Goal: Task Accomplishment & Management: Complete application form

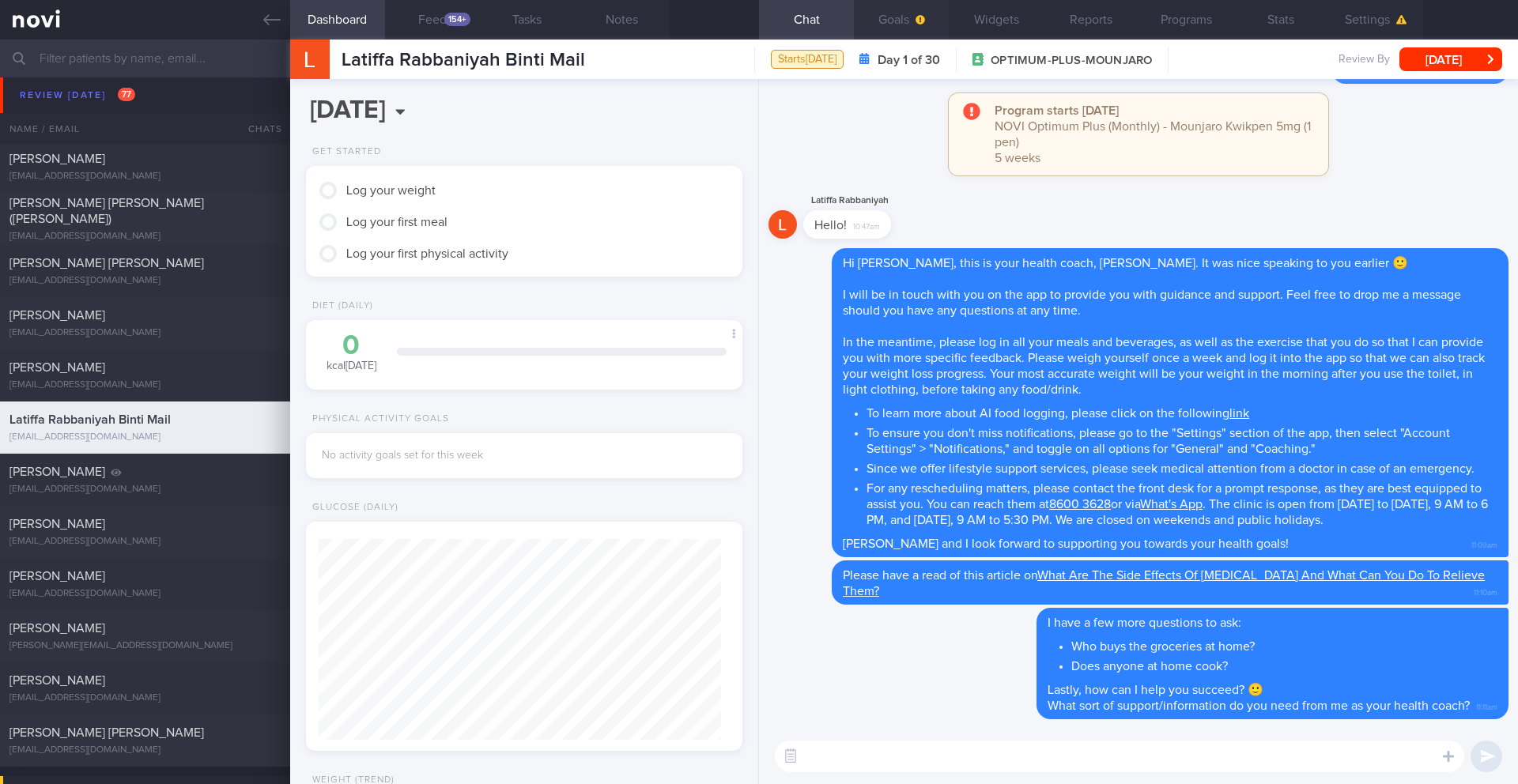
click at [895, 23] on button "Goals" at bounding box center [901, 19] width 95 height 39
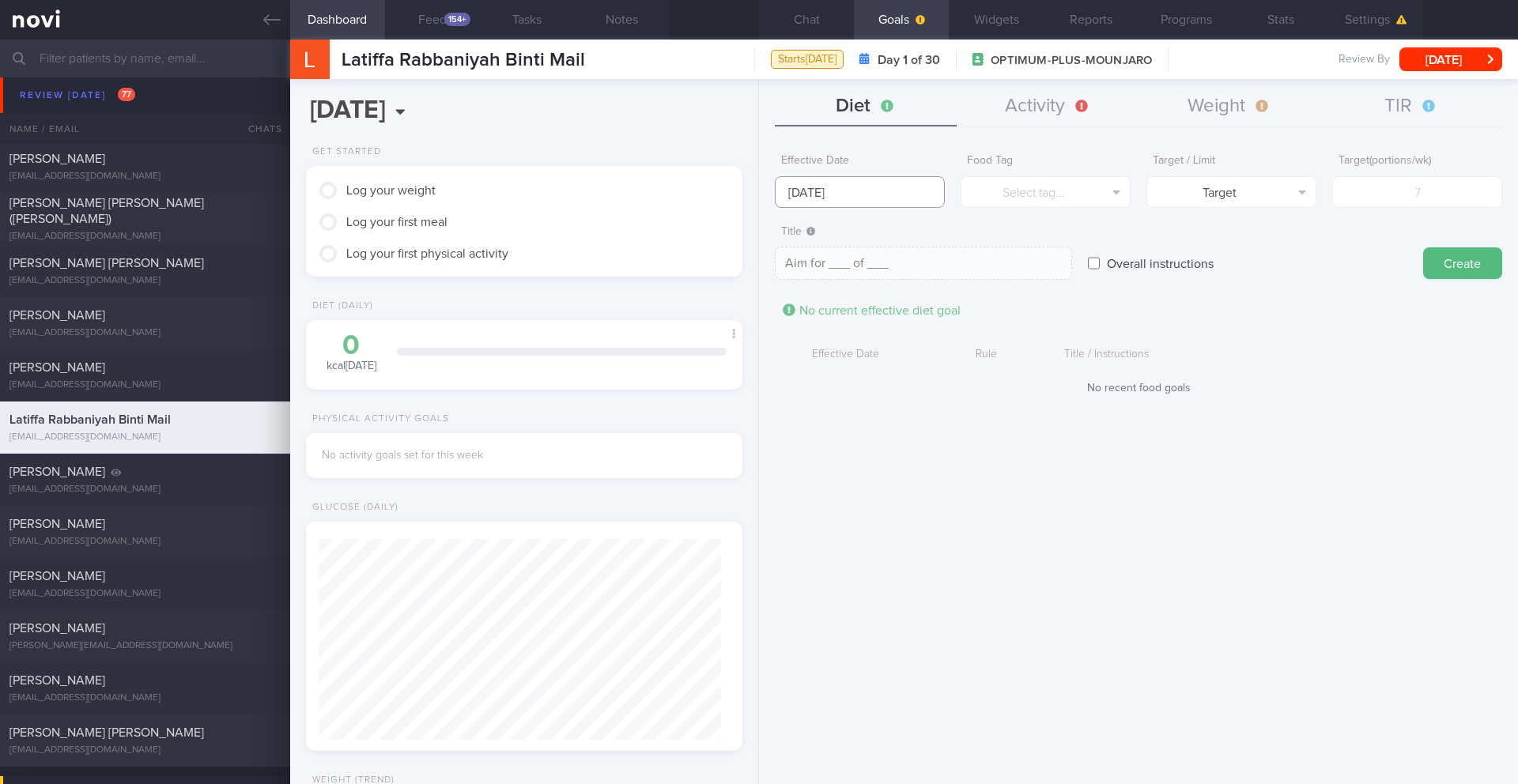
click at [843, 191] on input "[DATE]" at bounding box center [860, 192] width 170 height 32
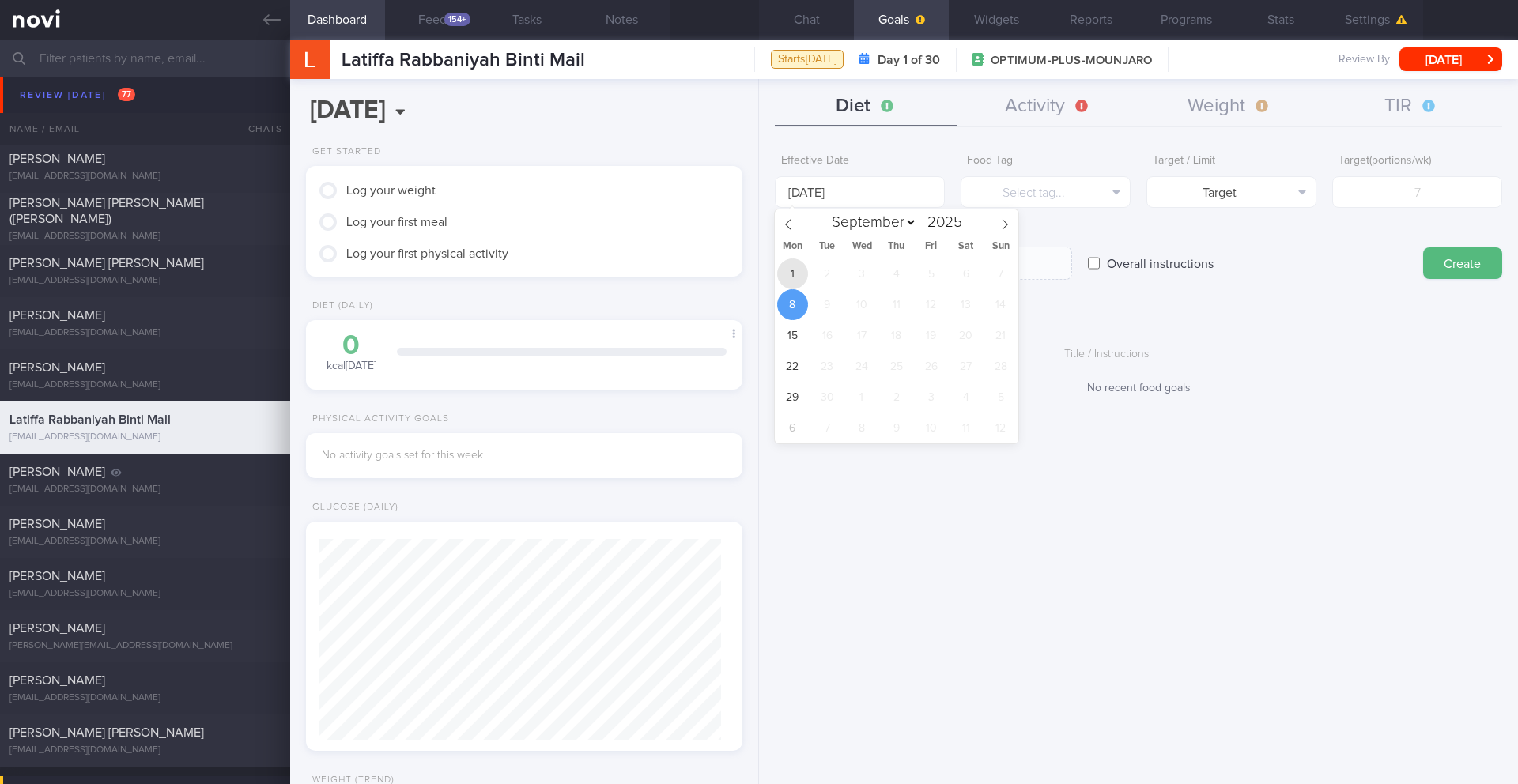
click at [797, 262] on span "1" at bounding box center [793, 274] width 31 height 31
type input "[DATE]"
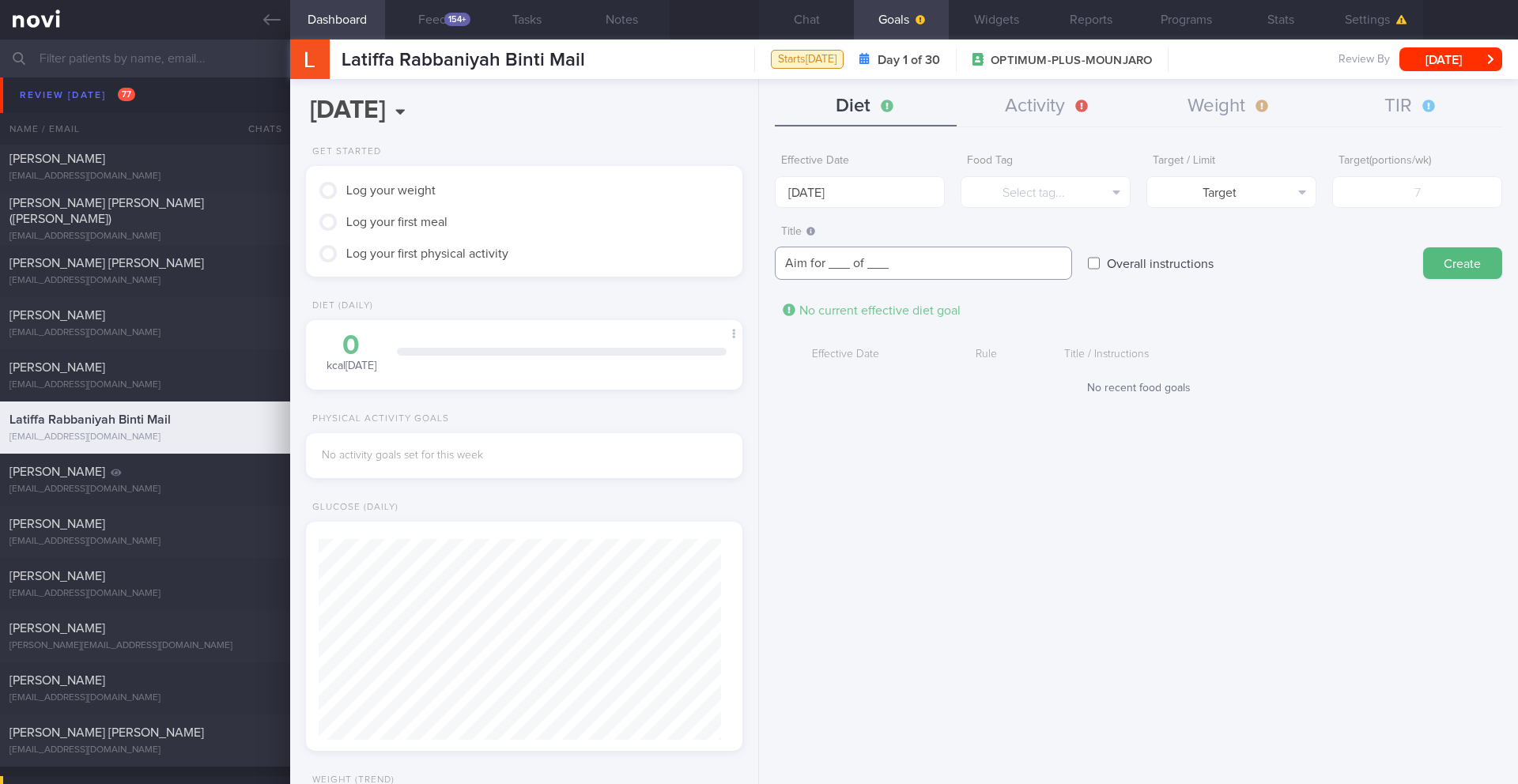
click at [797, 262] on textarea "Aim for ___ of ___" at bounding box center [923, 263] width 297 height 33
click at [1049, 185] on button "Select tag..." at bounding box center [1046, 192] width 170 height 32
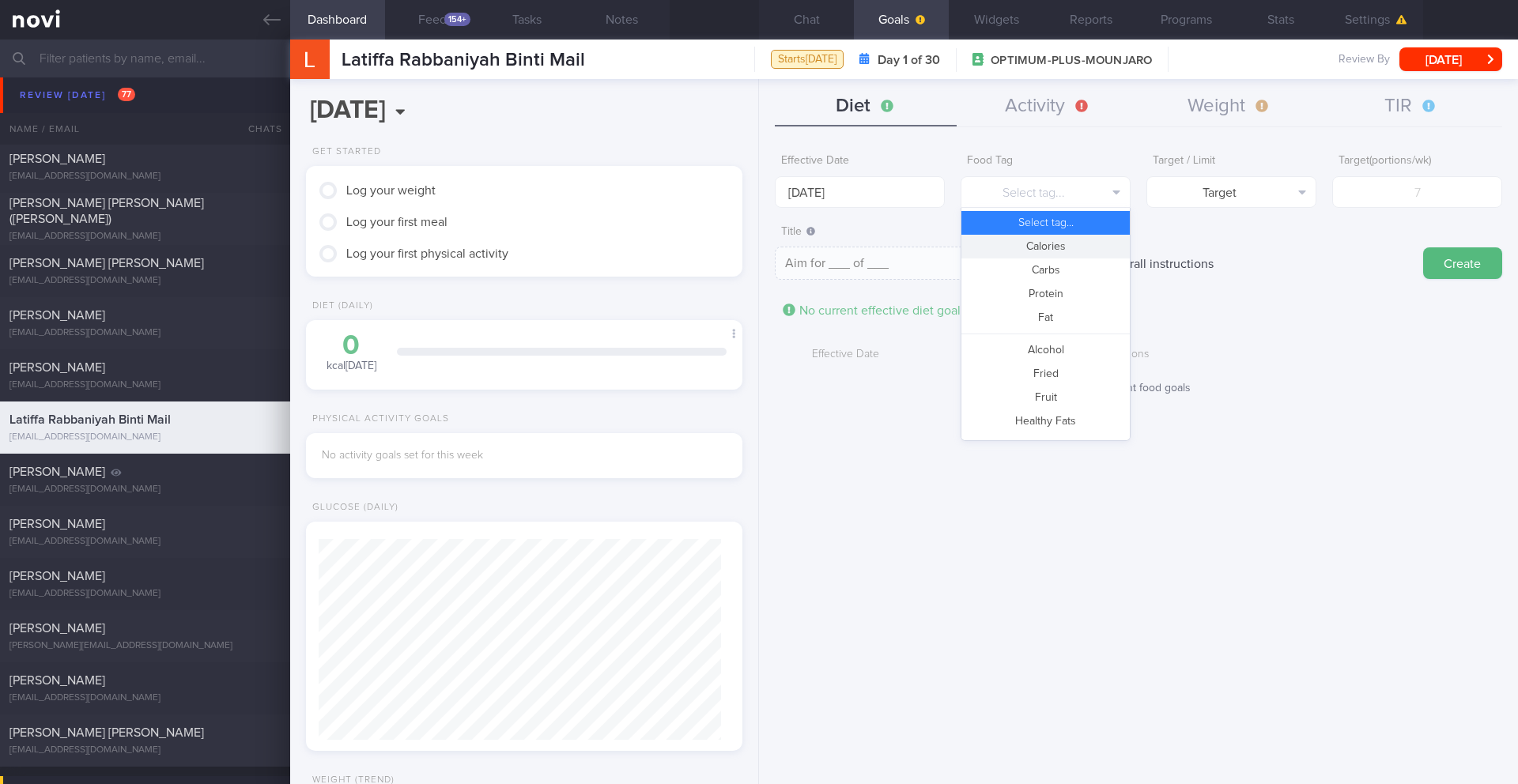
click at [1037, 249] on button "Calories" at bounding box center [1046, 247] width 168 height 24
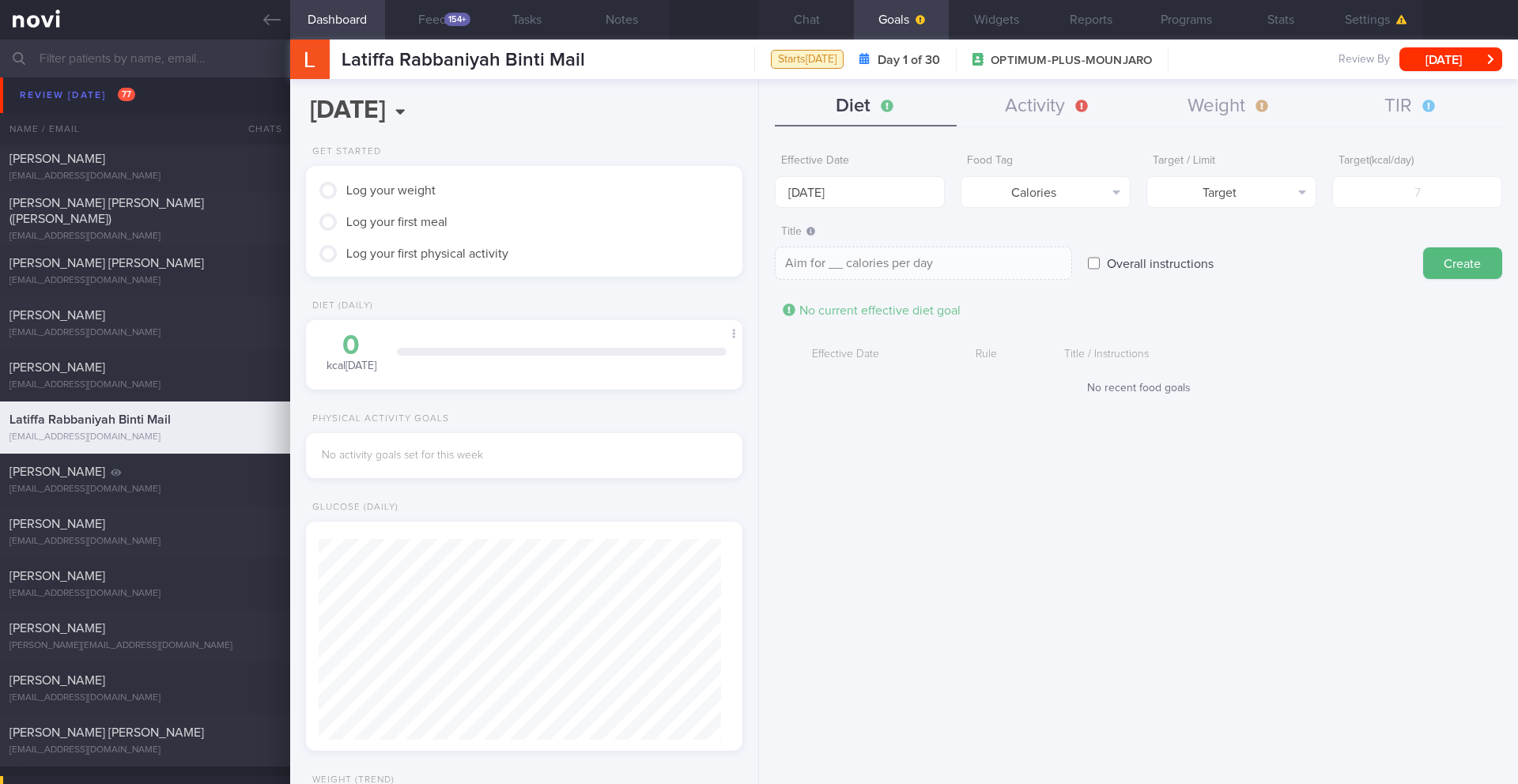
click at [1183, 207] on form "Effective Date [DATE] Food Tag Calories Select tag... Calories Carbs Protein Fa…" at bounding box center [1139, 279] width 727 height 265
click at [1183, 207] on button "Target" at bounding box center [1232, 192] width 170 height 32
click at [1194, 255] on button "Limit" at bounding box center [1232, 247] width 168 height 24
type textarea "Keep to __ calories per day"
click at [1458, 202] on input "number" at bounding box center [1417, 192] width 170 height 32
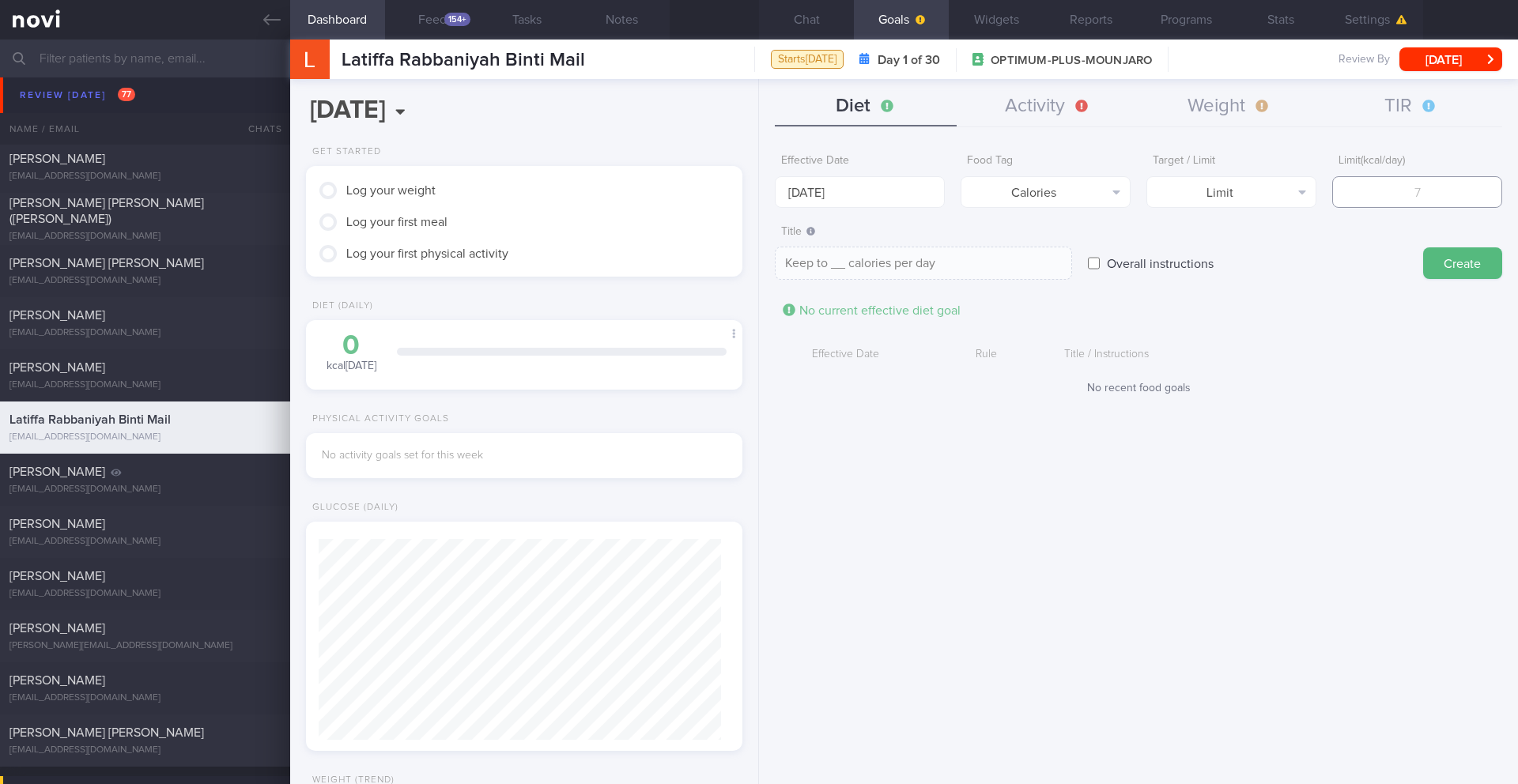
type input "1"
type textarea "Keep to 1 calories per day"
type input "13"
type textarea "Keep to 13 calories per day"
type input "130"
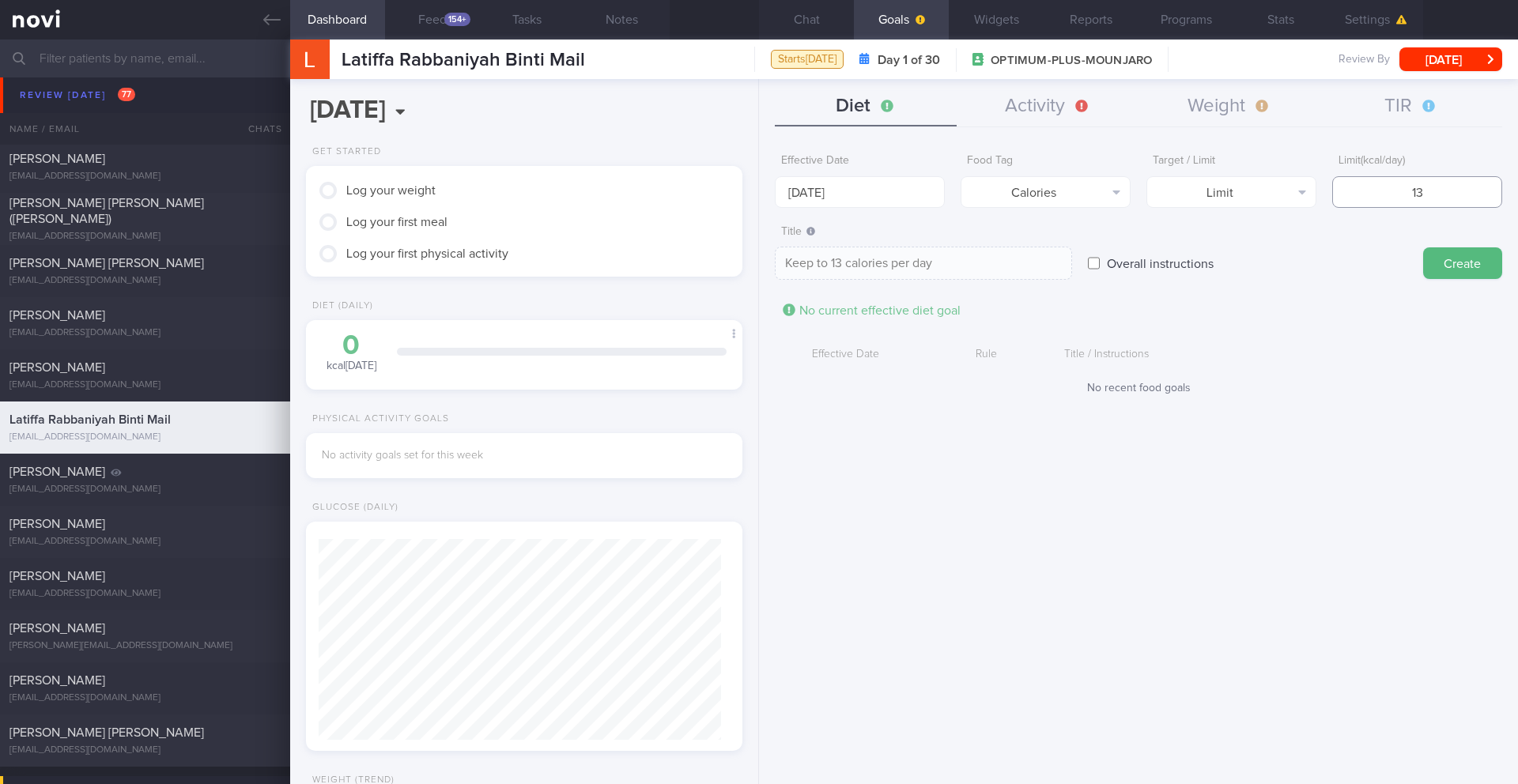
type textarea "Keep to 130 calories per day"
type input "1300"
type textarea "Keep to 1300 calories per day"
type input "1300"
click at [1452, 264] on button "Create" at bounding box center [1462, 263] width 80 height 32
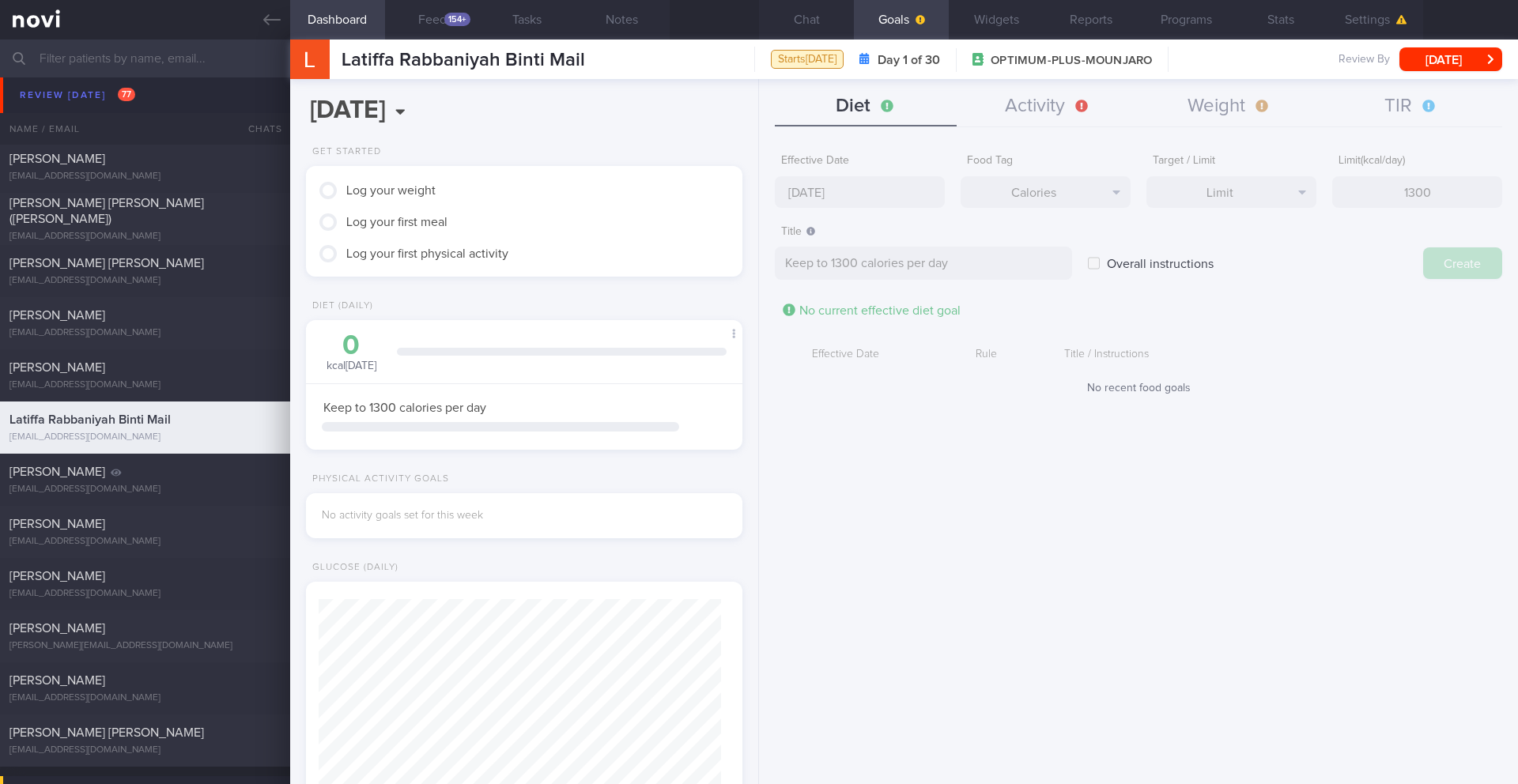
type input "[DATE]"
type textarea "Aim for ___ of ___"
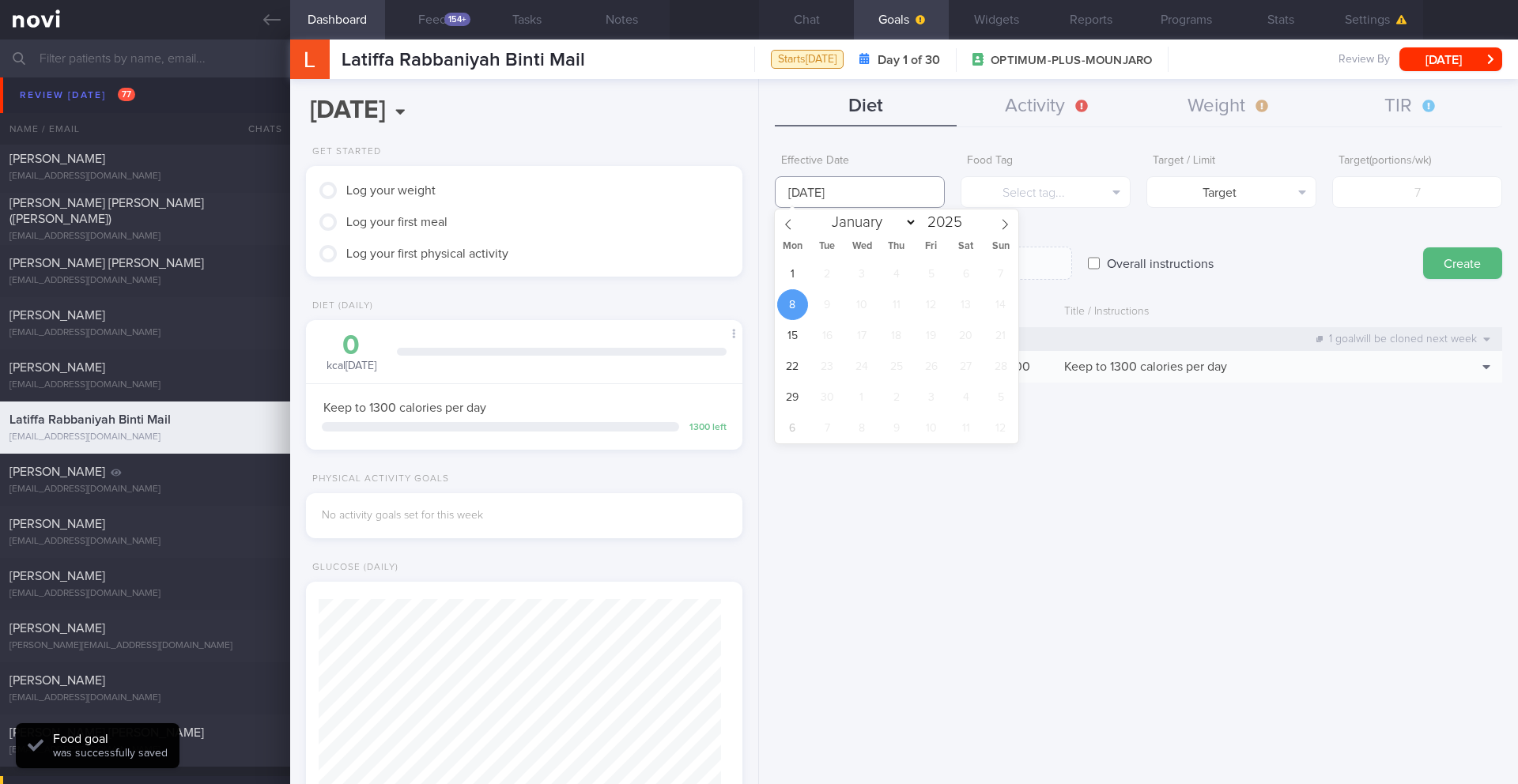
click at [844, 197] on input "[DATE]" at bounding box center [860, 192] width 170 height 32
click at [797, 279] on span "1" at bounding box center [793, 274] width 31 height 31
type input "[DATE]"
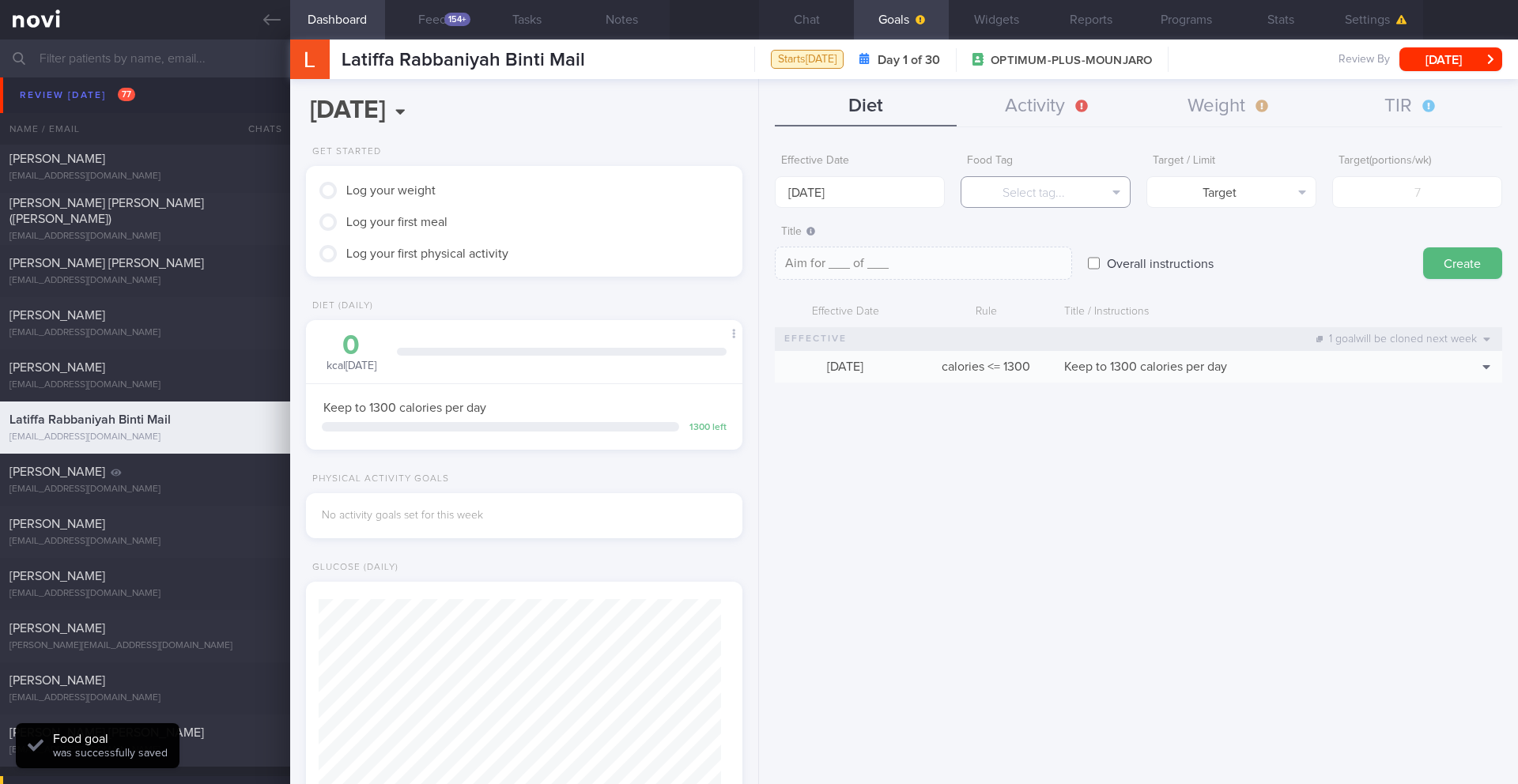
click at [1045, 202] on button "Select tag..." at bounding box center [1046, 192] width 170 height 32
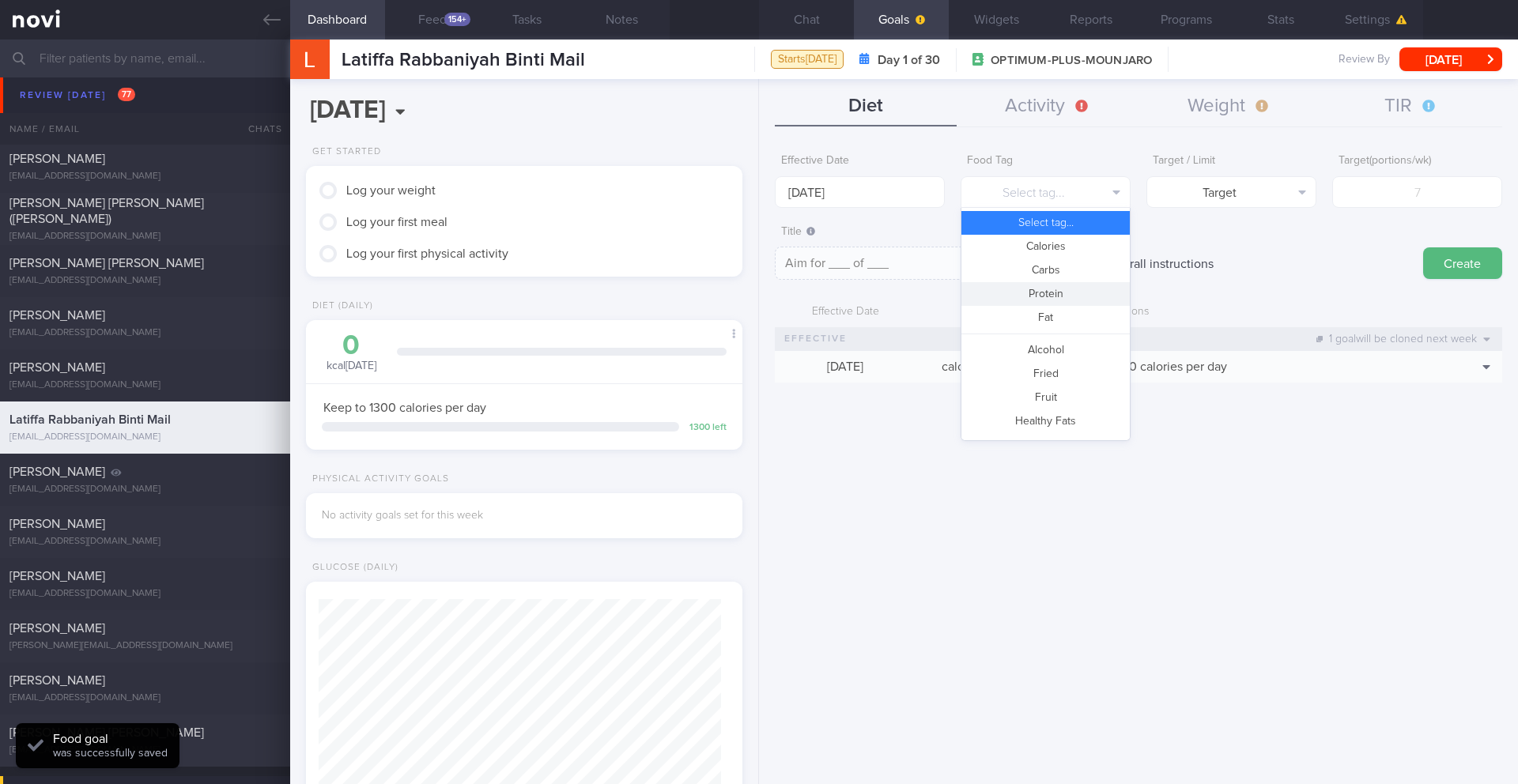
click at [1055, 293] on button "Protein" at bounding box center [1046, 294] width 168 height 24
type textarea "Aim for __g of protein per day"
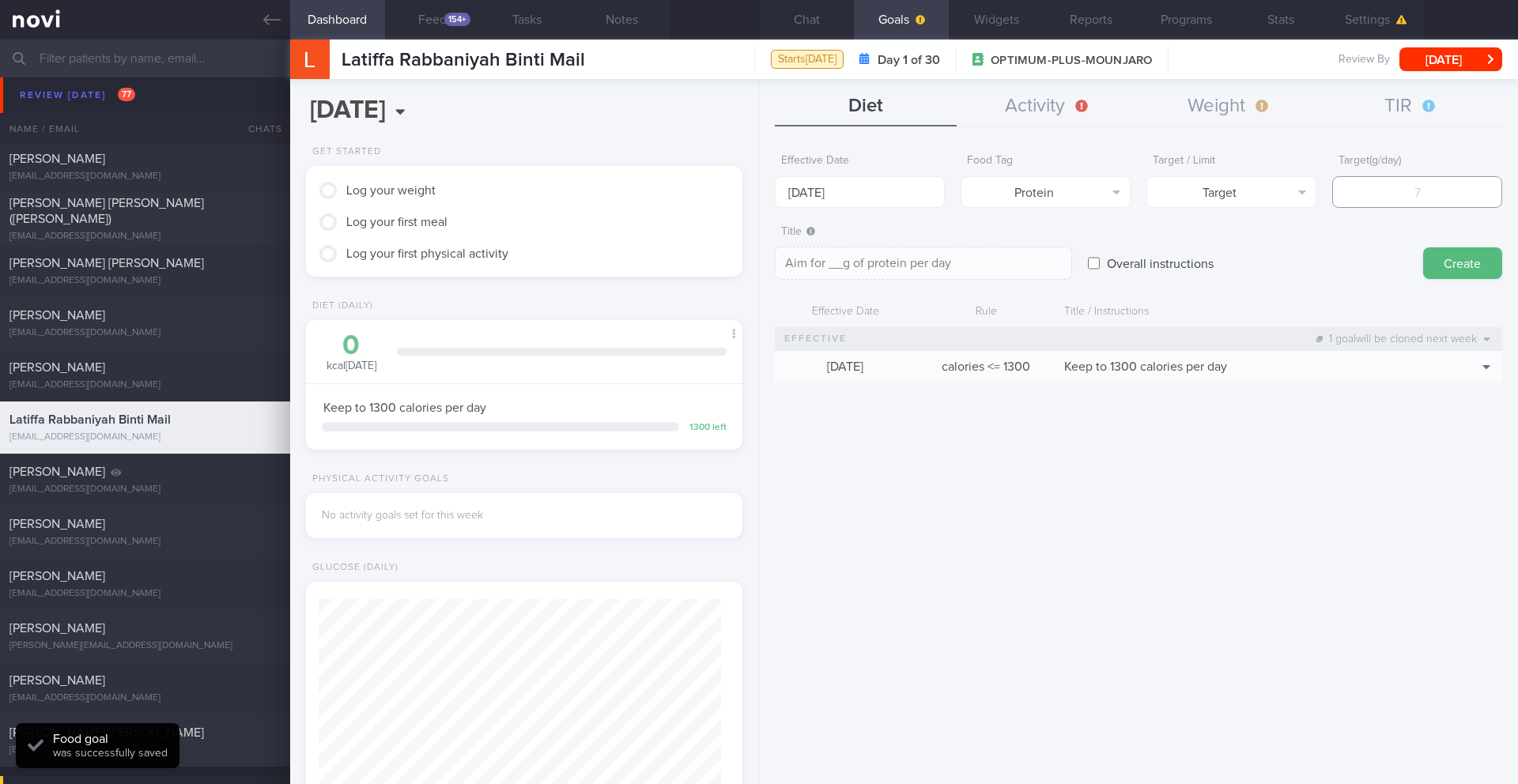
click at [1439, 204] on input "number" at bounding box center [1417, 192] width 170 height 32
type input "9"
type textarea "Aim for 9g of protein per day"
type textarea "Aim for __g of protein per day"
type input "8"
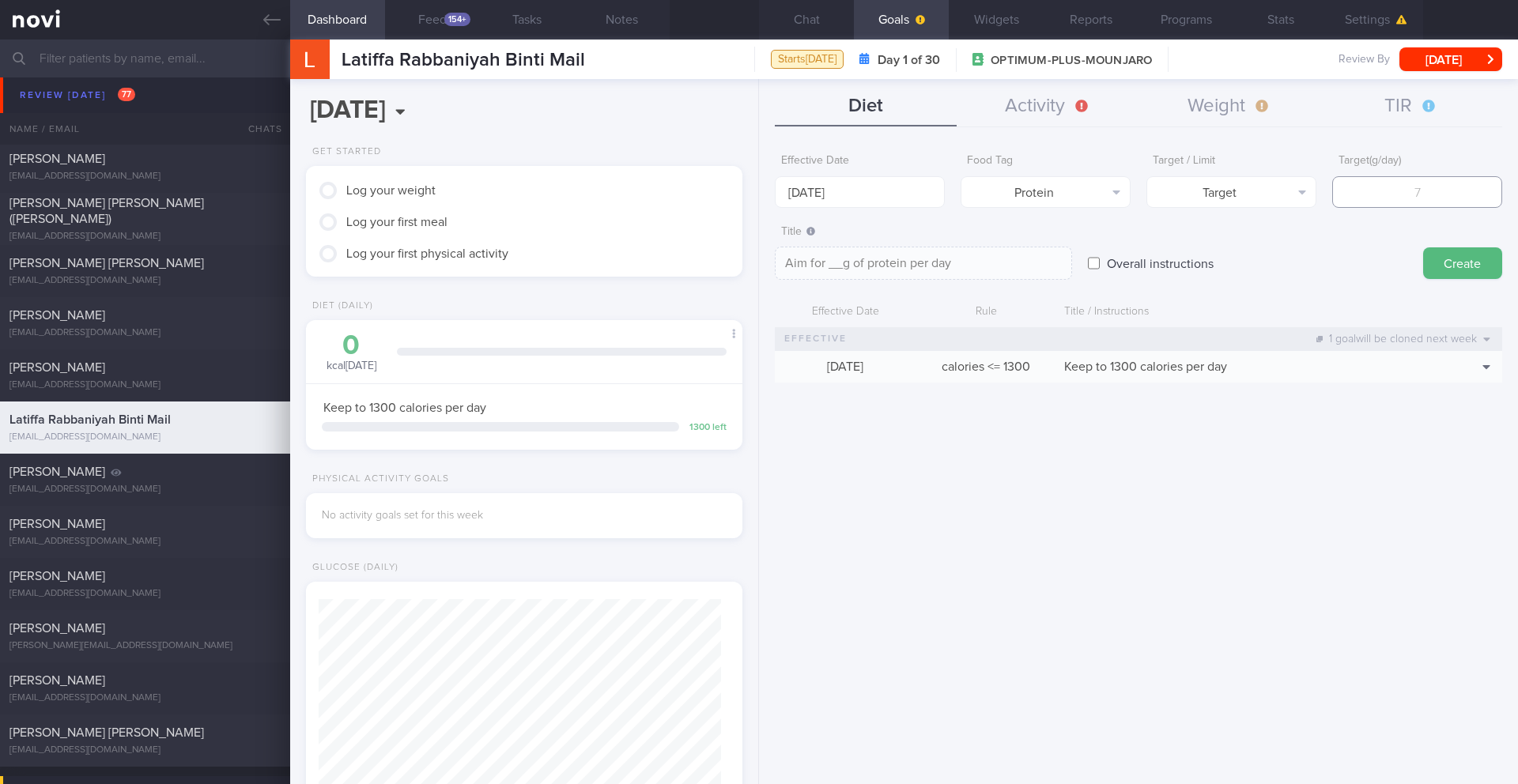
type textarea "Aim for 8g of protein per day"
type input "80"
type textarea "Aim for 80g of protein per day"
type input "80"
click at [1461, 260] on button "Create" at bounding box center [1462, 263] width 80 height 32
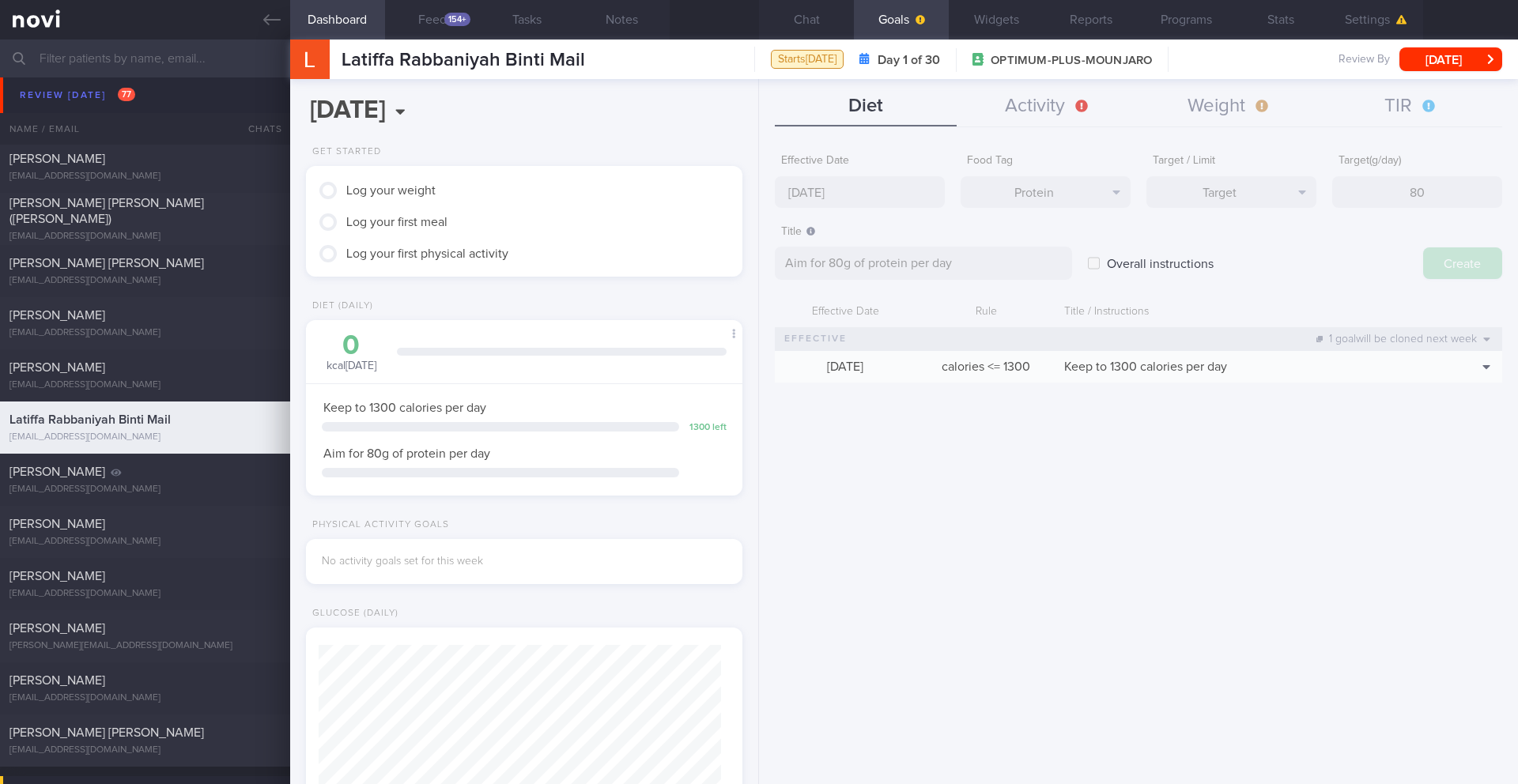
type input "[DATE]"
type textarea "Aim for ___ of ___"
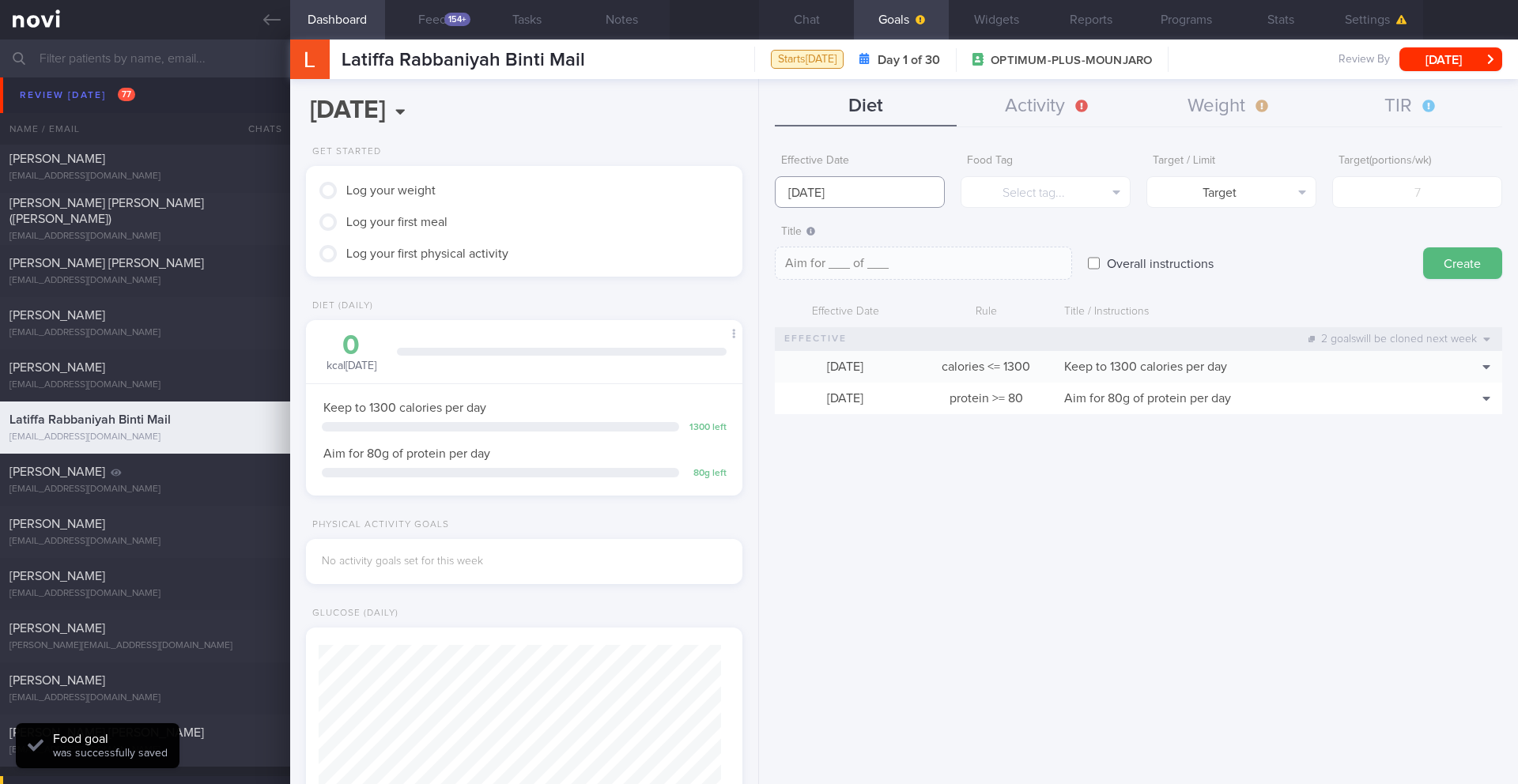
click at [839, 202] on body "You are offline! Some functionality will be unavailable Patients New Users Coac…" at bounding box center [759, 392] width 1518 height 784
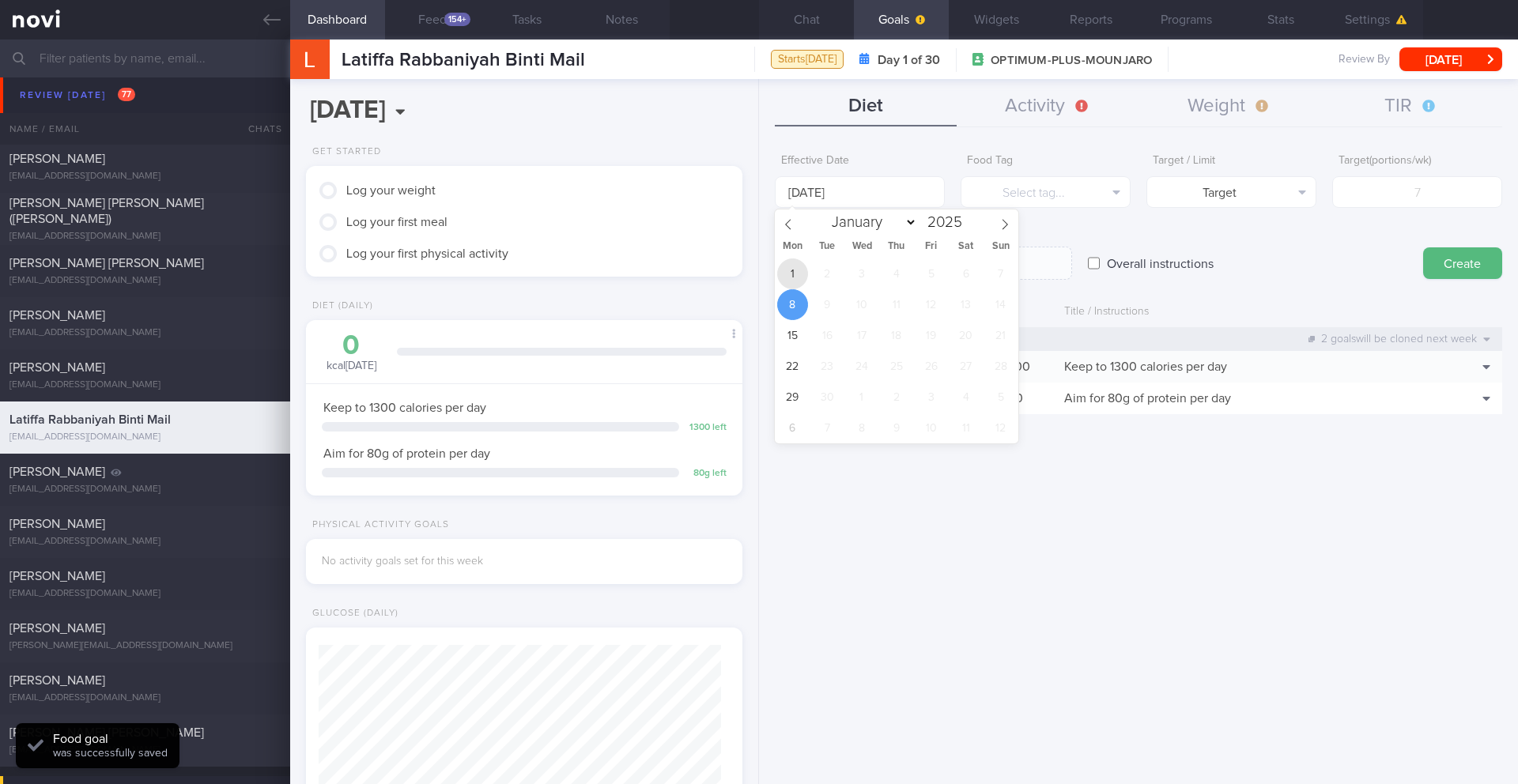
click at [795, 285] on span "1" at bounding box center [793, 274] width 31 height 31
type input "[DATE]"
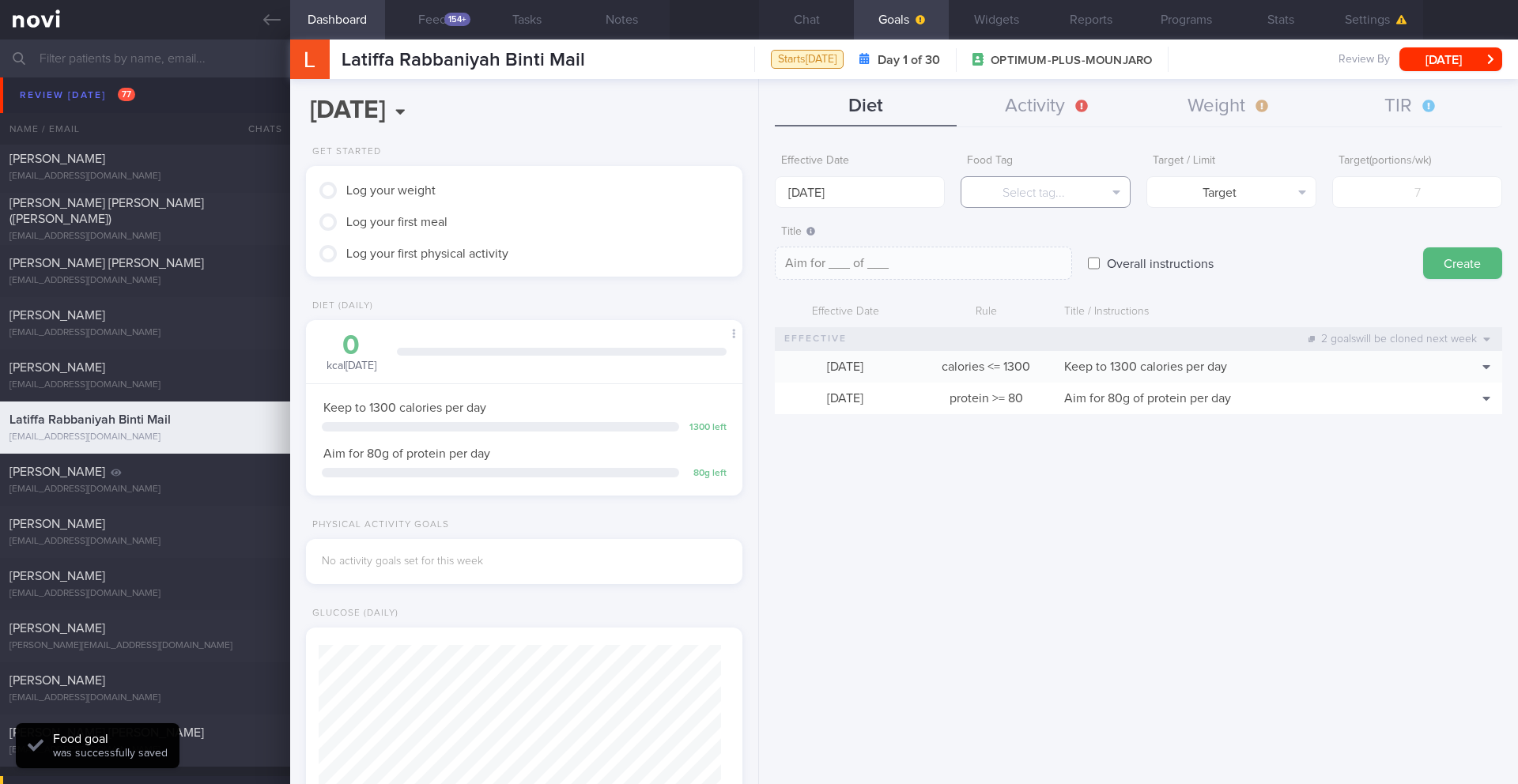
click at [1055, 198] on button "Select tag..." at bounding box center [1046, 192] width 170 height 32
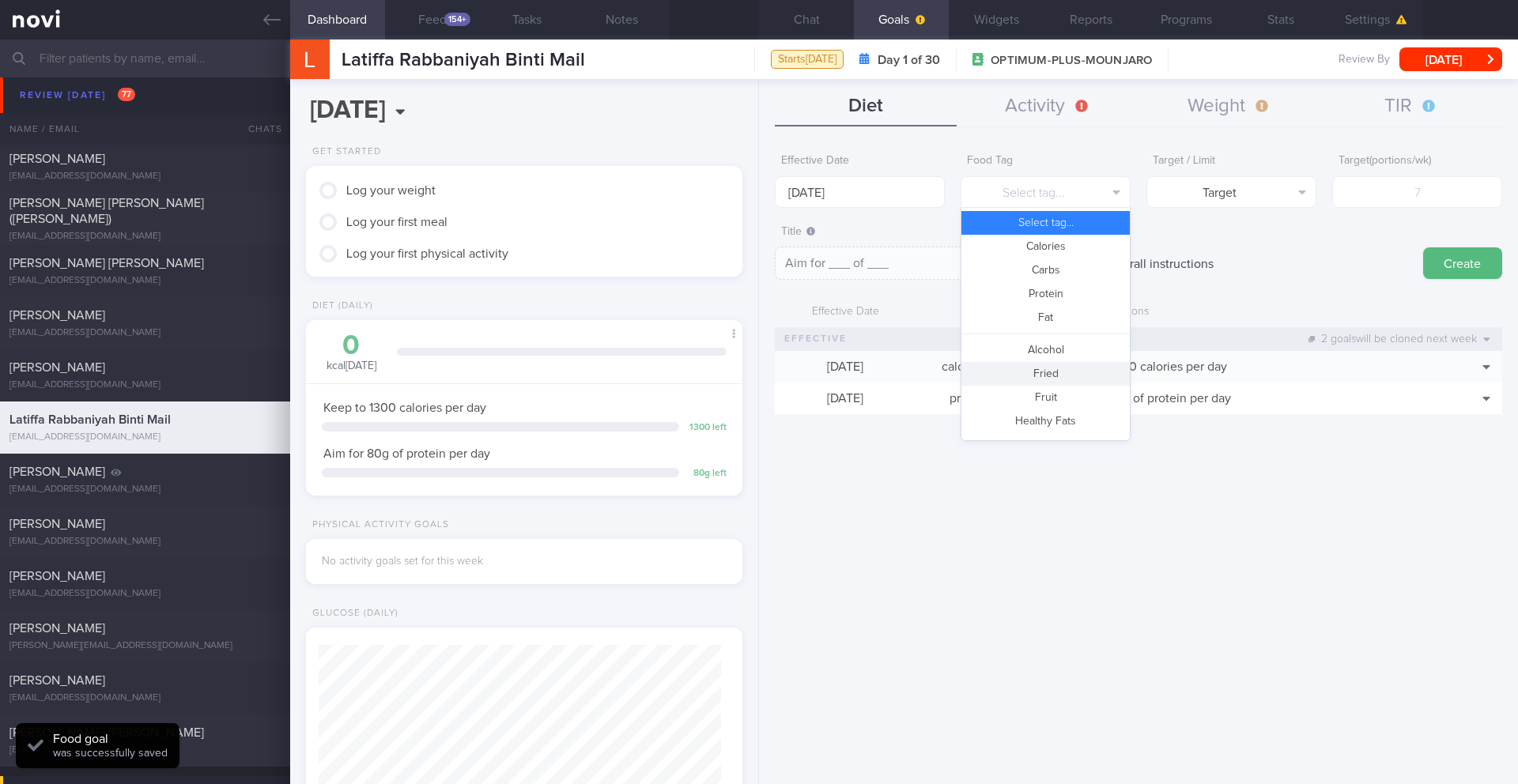
click at [1054, 373] on button "Fried" at bounding box center [1046, 374] width 168 height 24
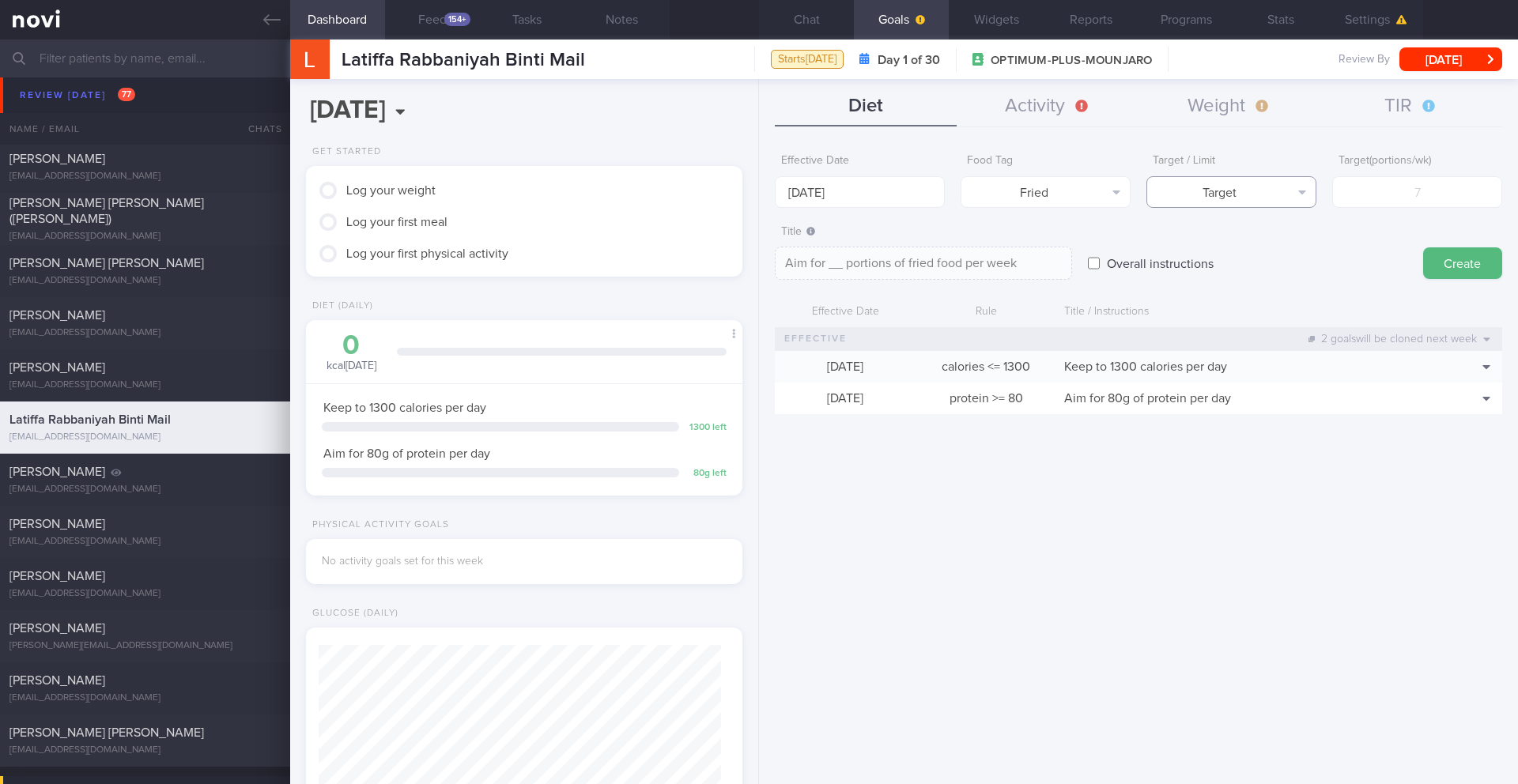
click at [1289, 192] on button "Target" at bounding box center [1232, 192] width 170 height 32
click at [1259, 244] on button "Limit" at bounding box center [1232, 247] width 168 height 24
type textarea "Keep to __ portions of fried food per week"
click at [1364, 191] on input "number" at bounding box center [1417, 192] width 170 height 32
type input "2"
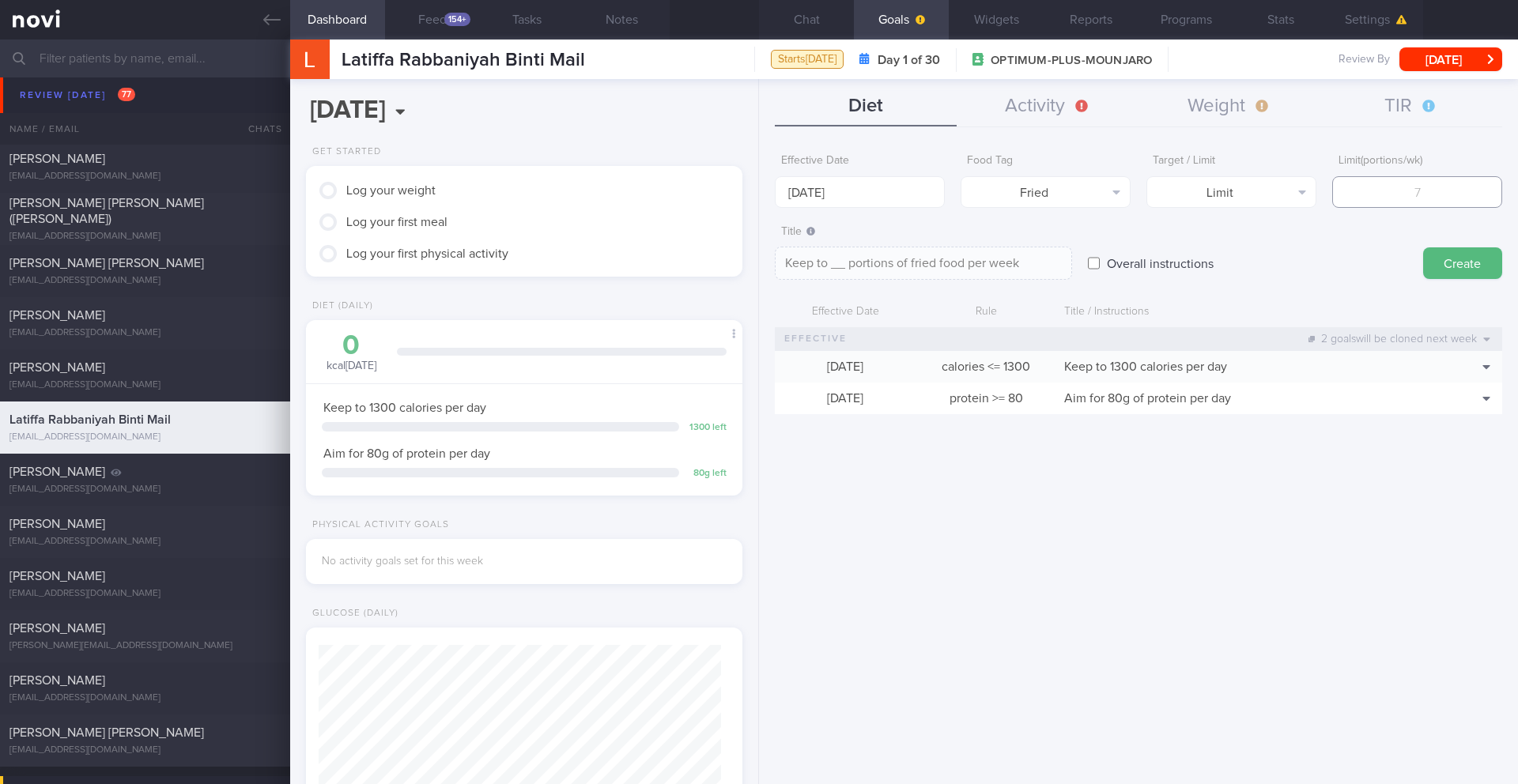
type textarea "Keep to 2 portions of fried food per week"
type input "2"
click at [1455, 262] on button "Create" at bounding box center [1462, 263] width 80 height 32
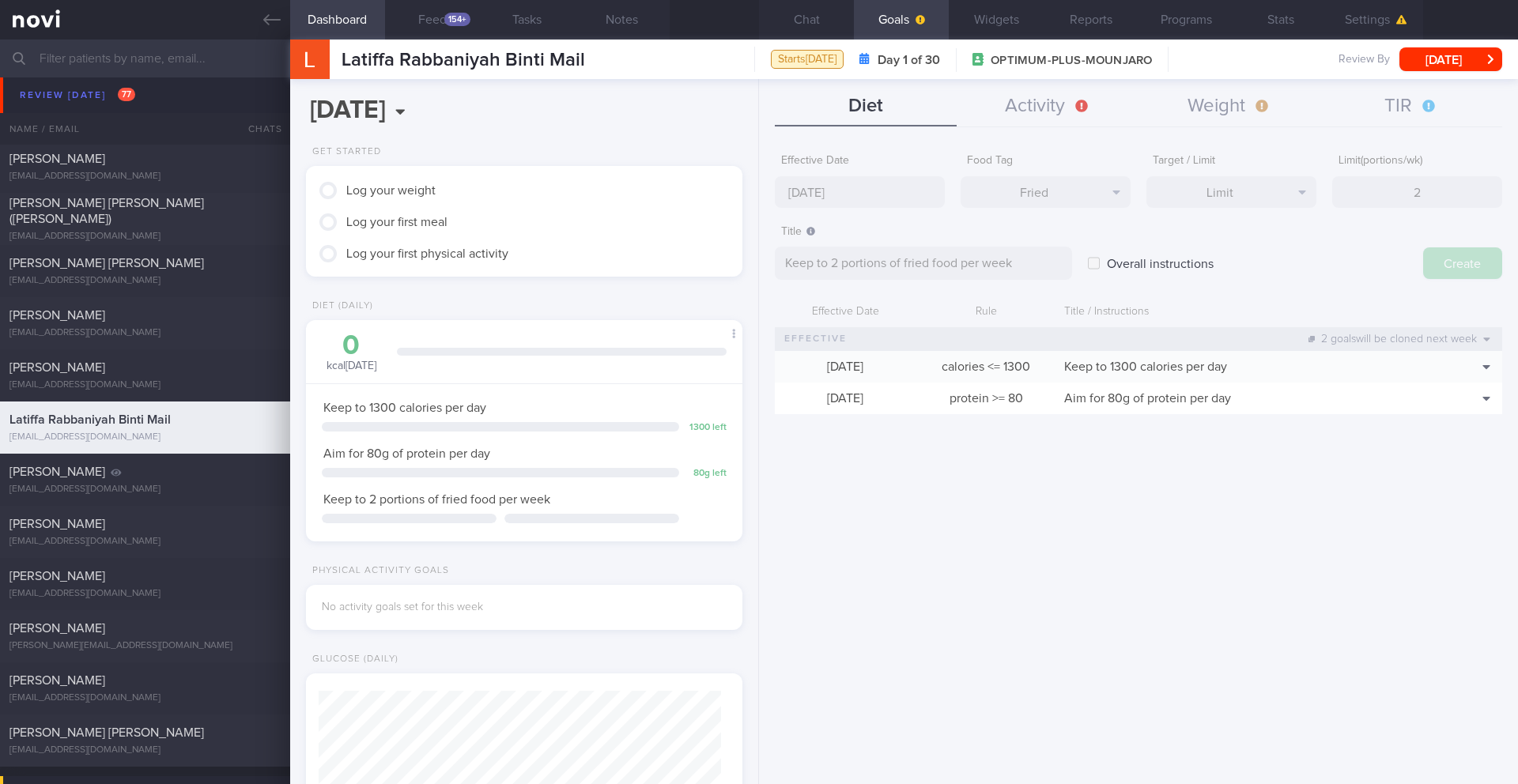
type input "[DATE]"
type textarea "Aim for ___ of ___"
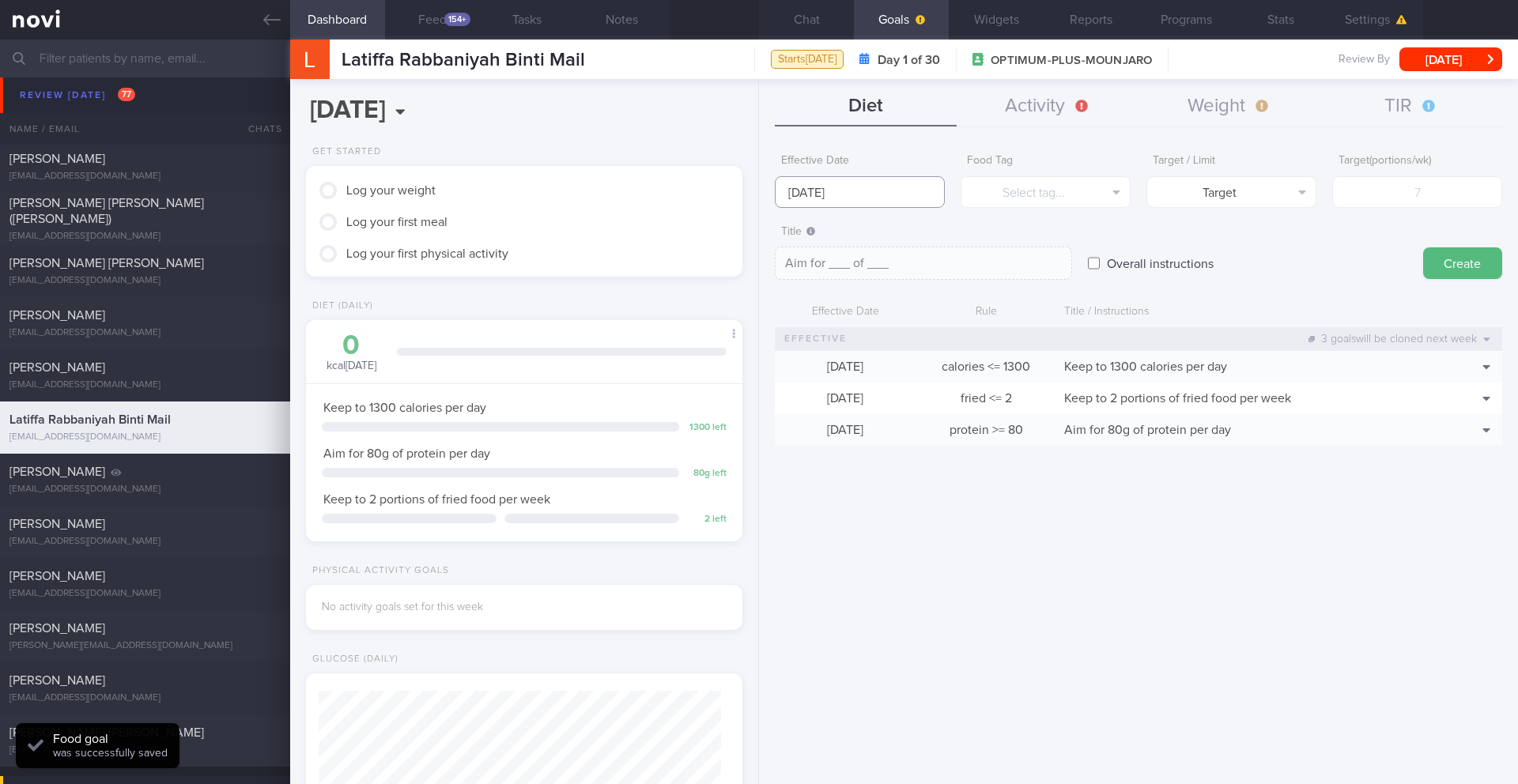
click at [887, 202] on input "[DATE]" at bounding box center [860, 192] width 170 height 32
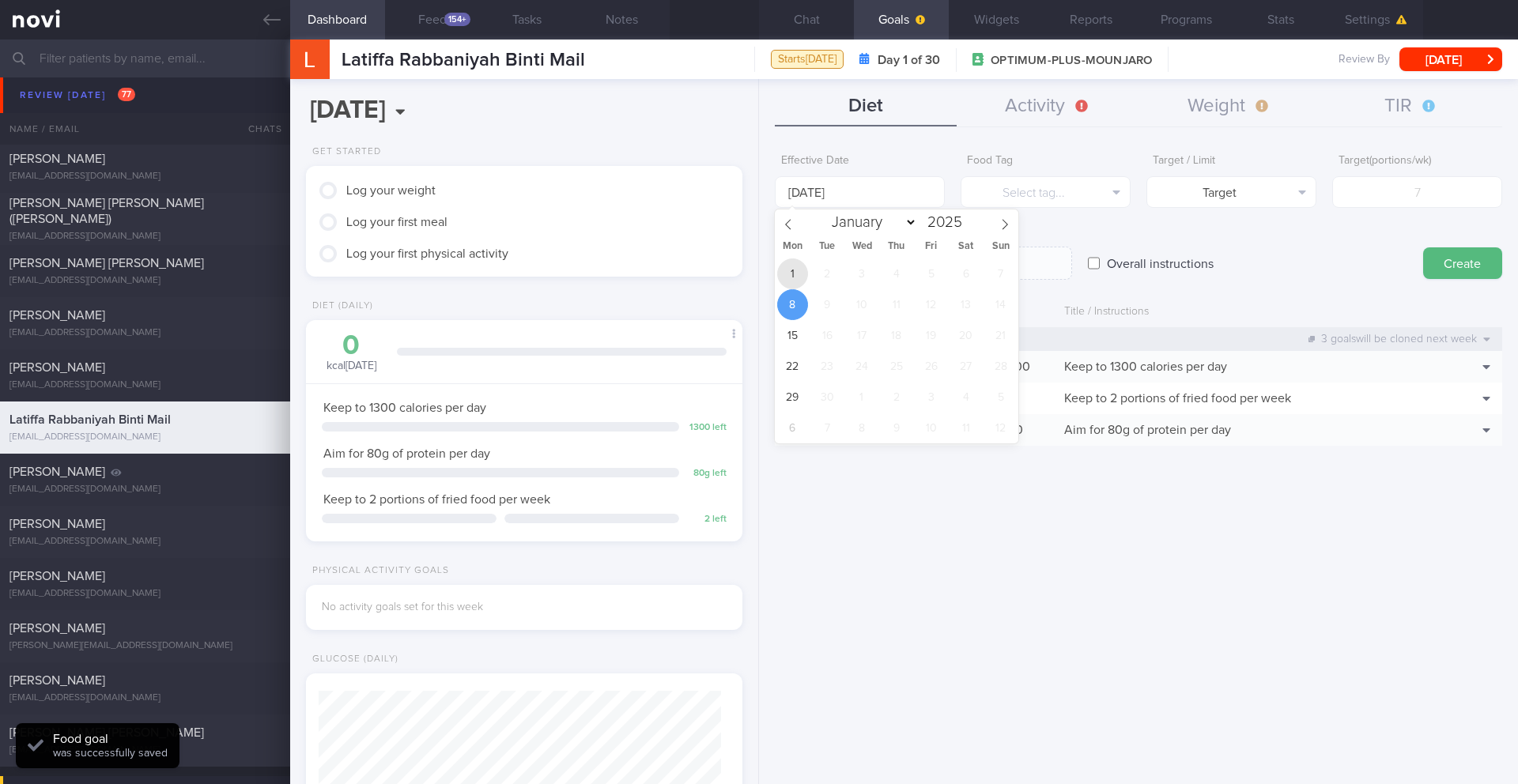
click at [790, 279] on span "1" at bounding box center [793, 274] width 31 height 31
type input "[DATE]"
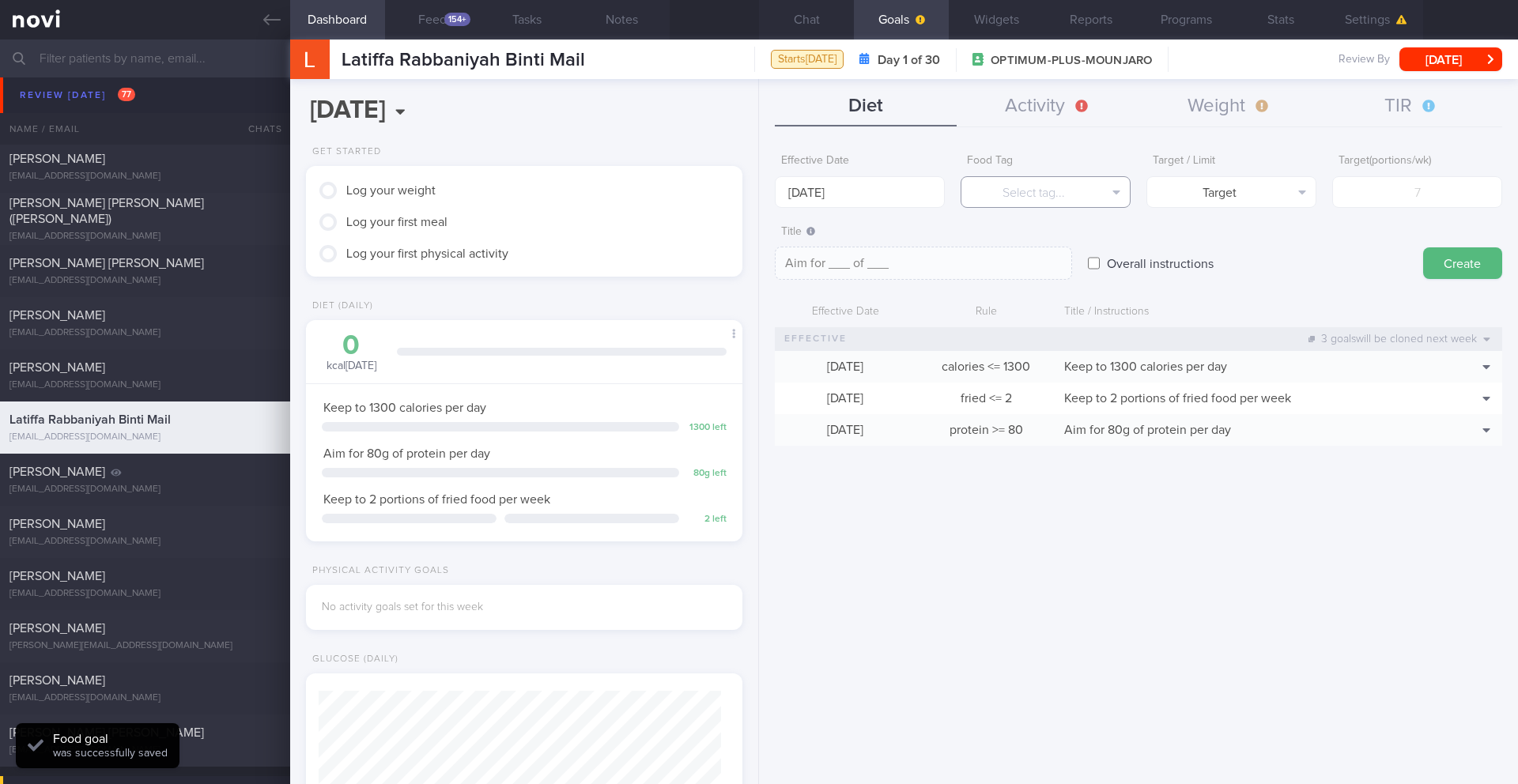
click at [1010, 200] on button "Select tag..." at bounding box center [1046, 192] width 170 height 32
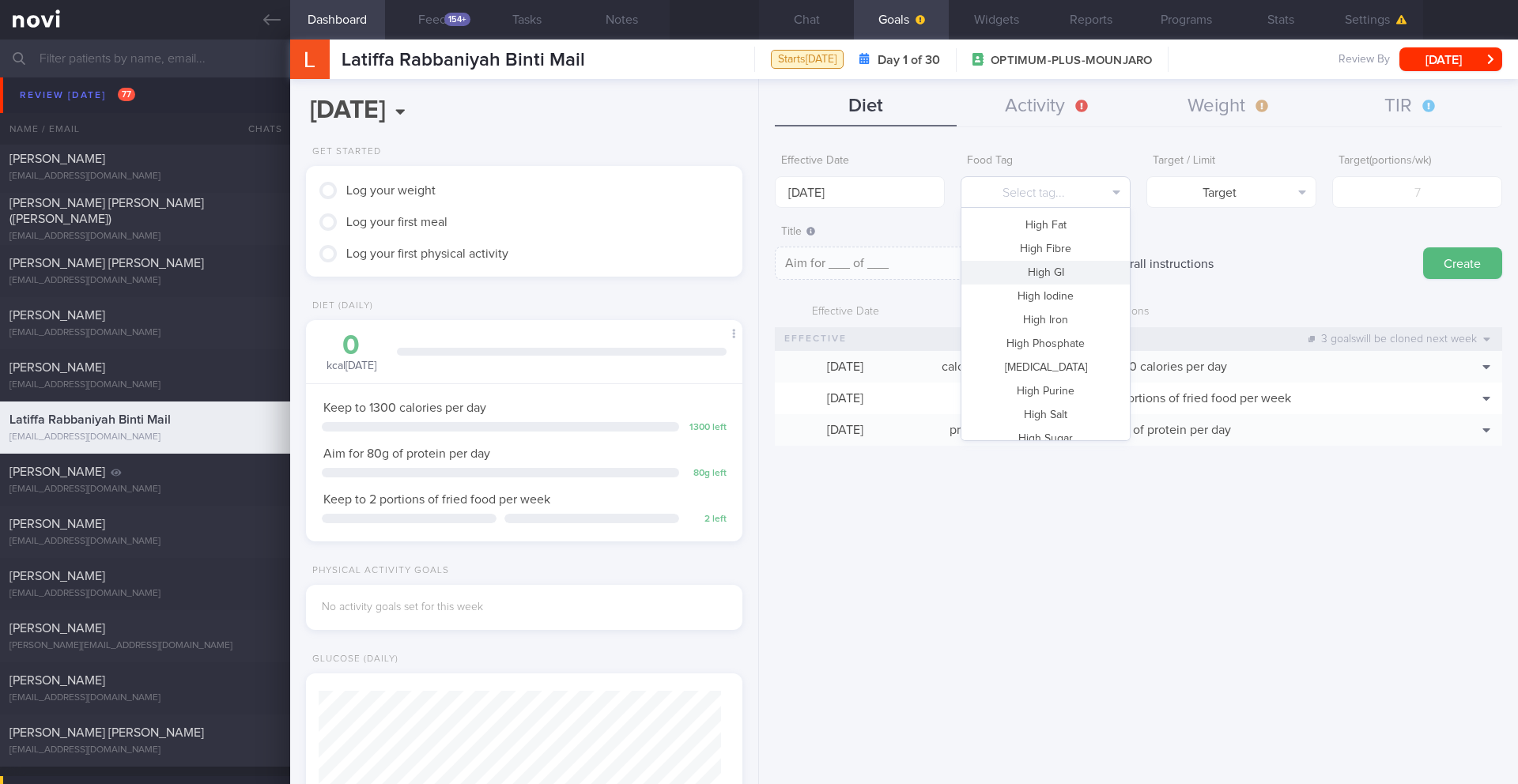
scroll to position [306, 0]
click at [1062, 407] on button "High Sugar" at bounding box center [1046, 400] width 168 height 24
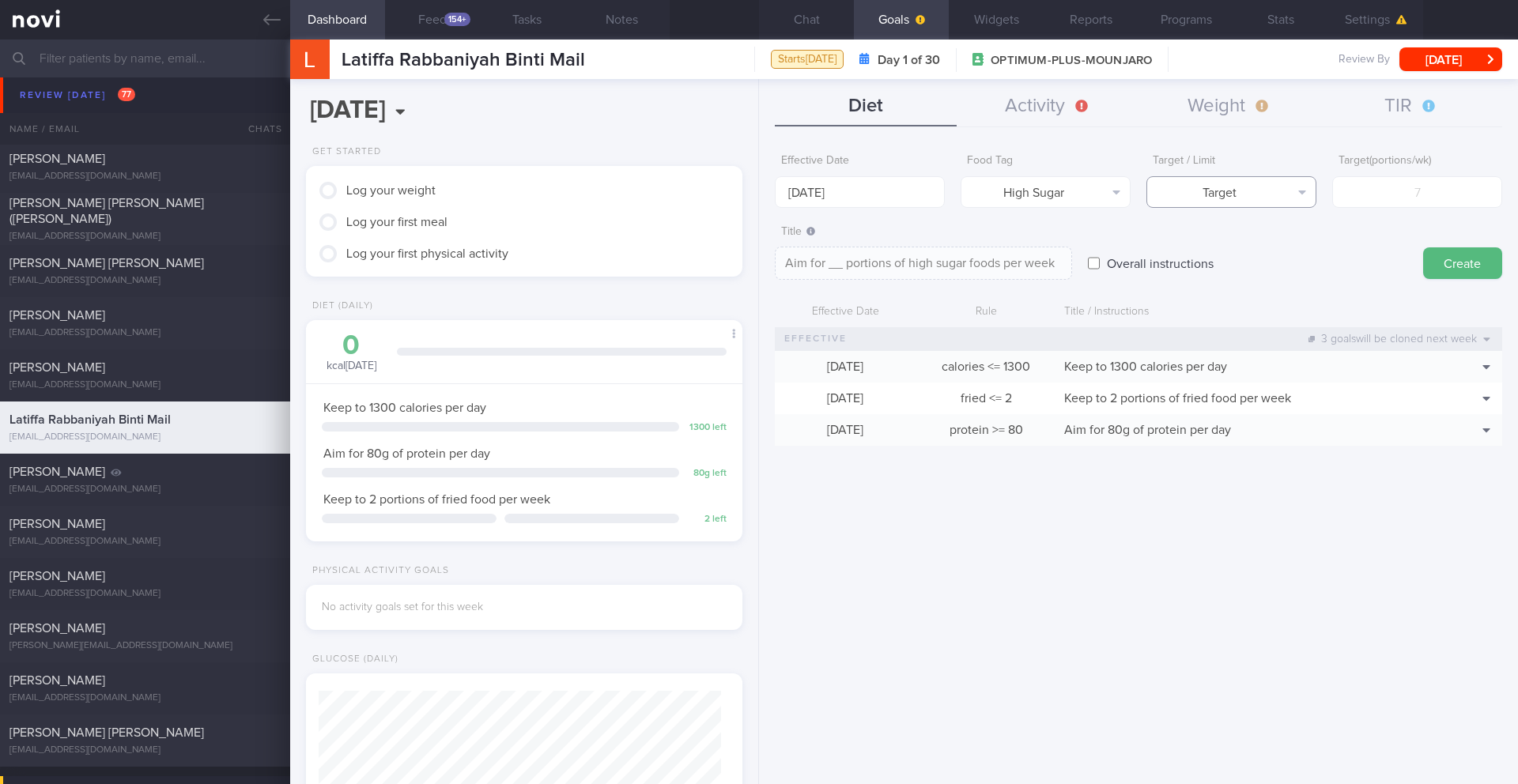
click at [1242, 189] on button "Target" at bounding box center [1232, 192] width 170 height 32
click at [1243, 248] on button "Limit" at bounding box center [1232, 247] width 168 height 24
type textarea "Keep to __ portions of high sugar foods per week"
click at [1404, 190] on input "number" at bounding box center [1417, 192] width 170 height 32
type input "2"
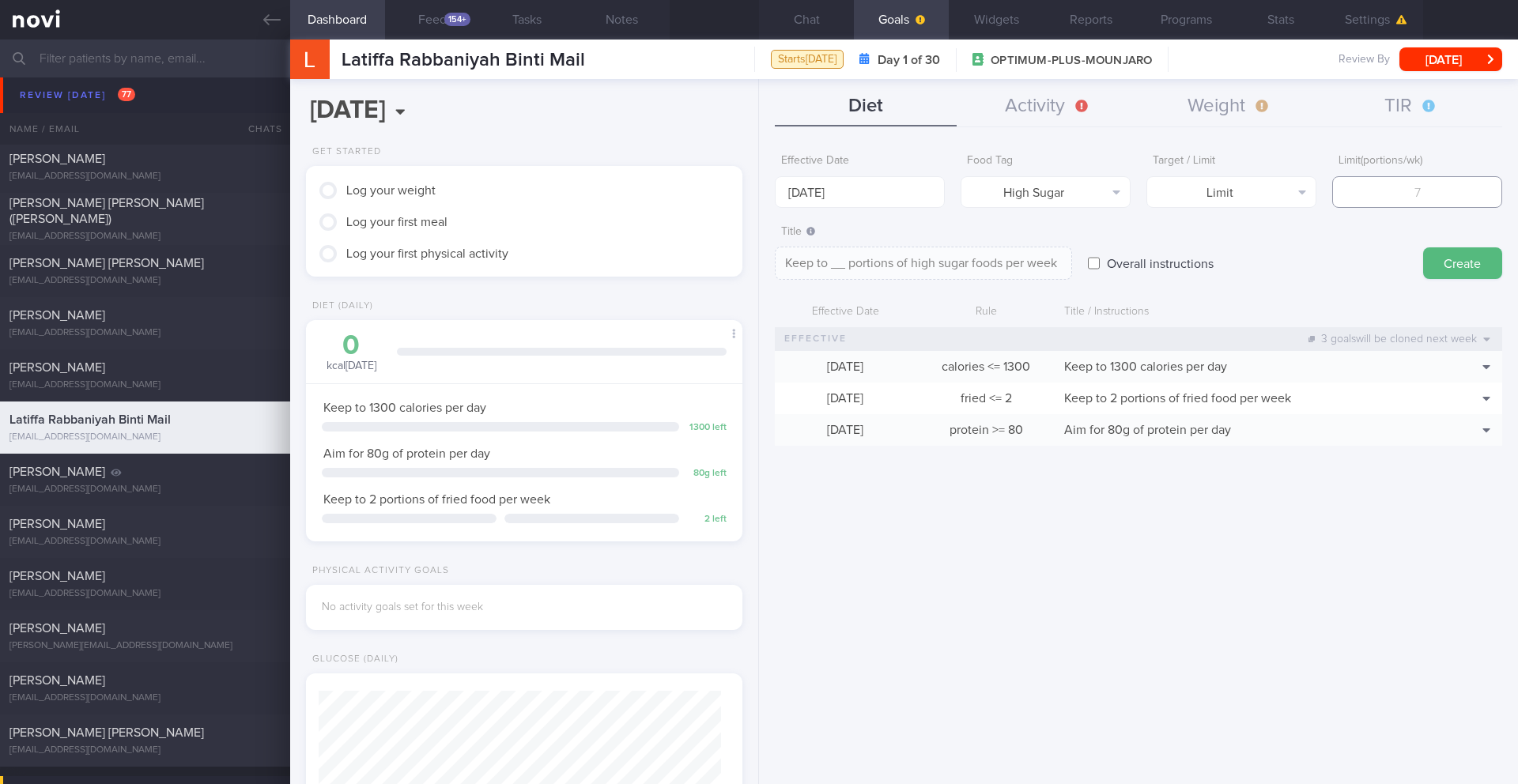
type textarea "Keep to 2 portions of high sugar foods per week"
type input "2"
click at [1475, 258] on button "Create" at bounding box center [1462, 263] width 80 height 32
type input "[DATE]"
type textarea "Aim for ___ of ___"
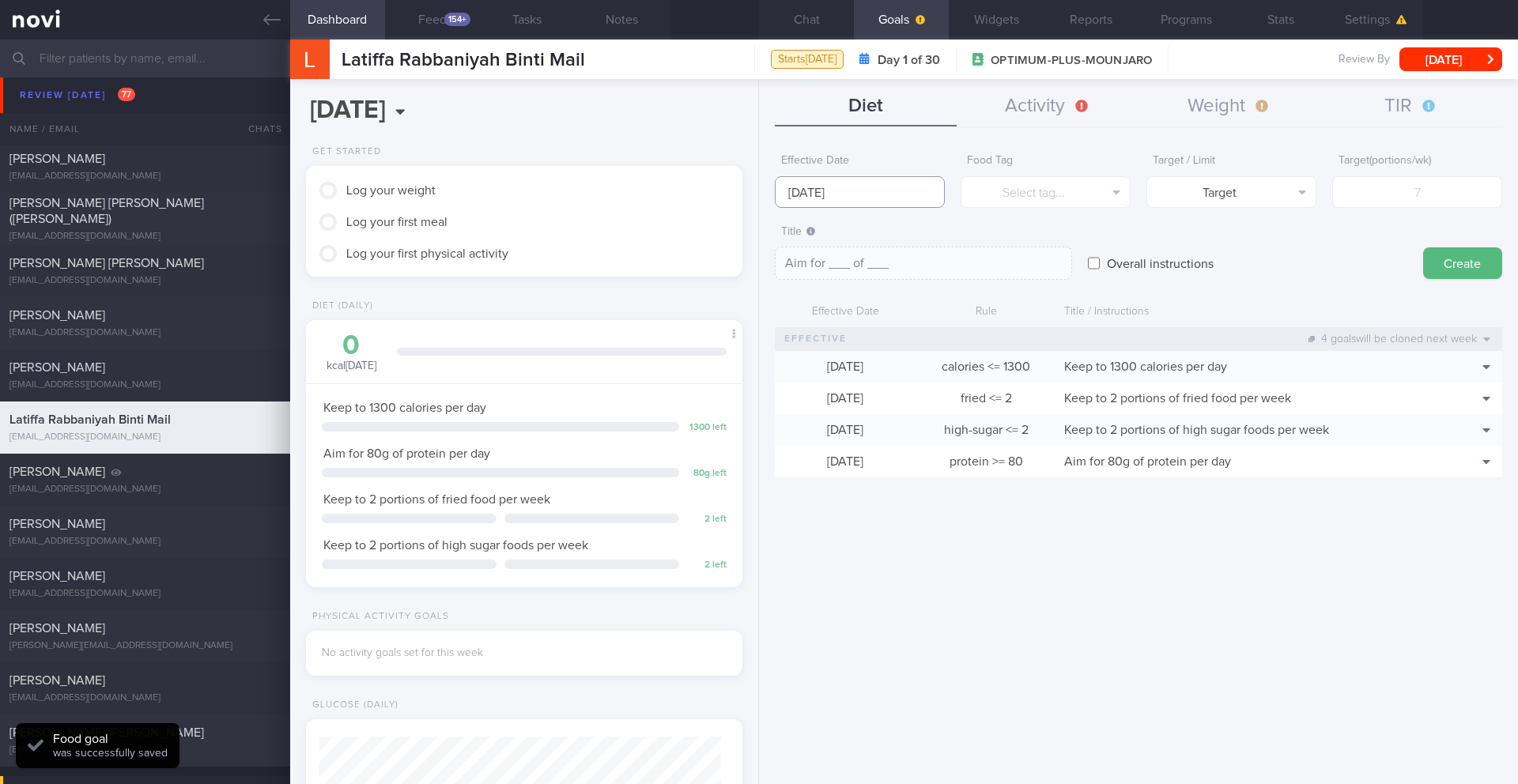
click at [883, 189] on input "[DATE]" at bounding box center [860, 192] width 170 height 32
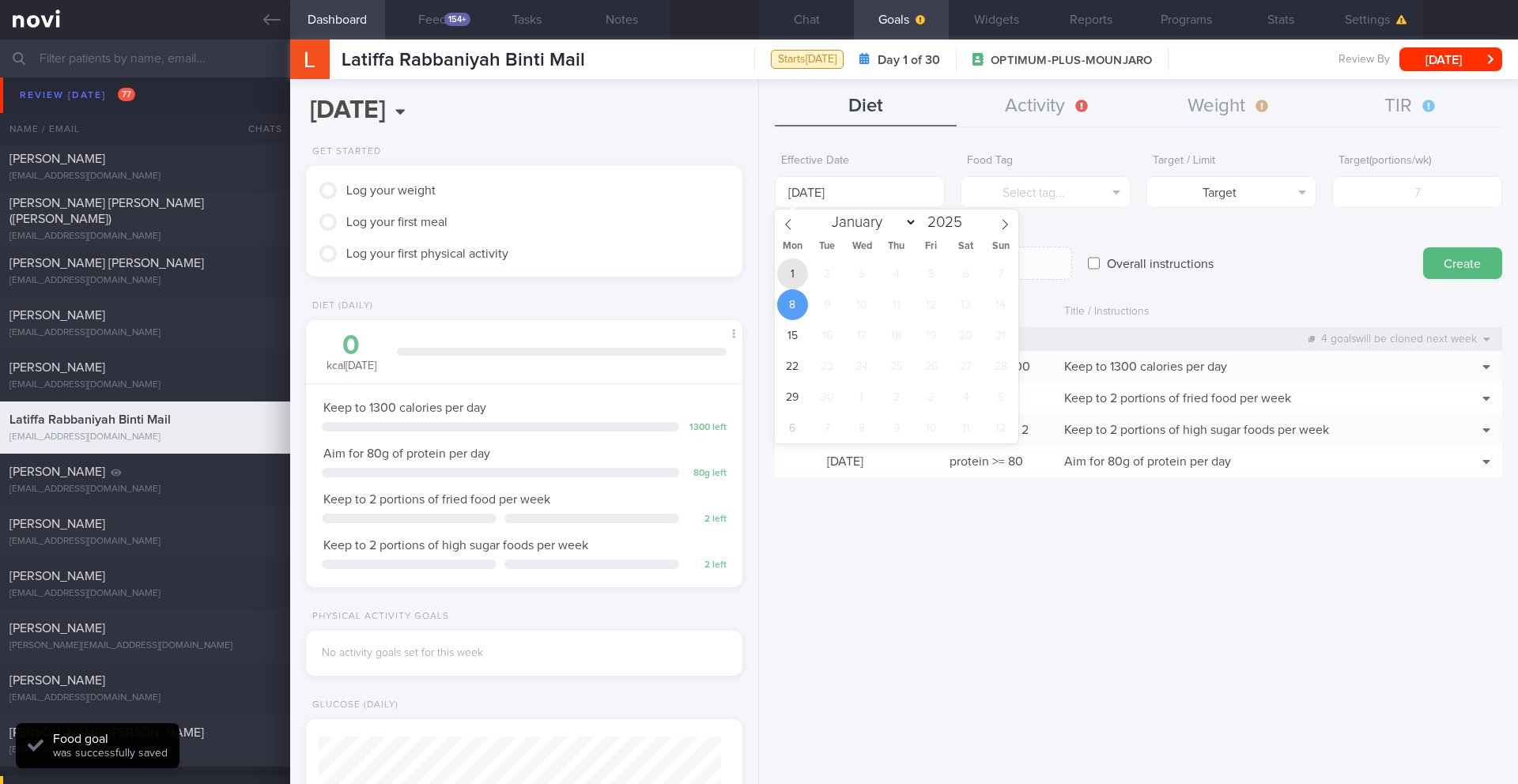
click at [793, 281] on span "1" at bounding box center [793, 274] width 31 height 31
type input "[DATE]"
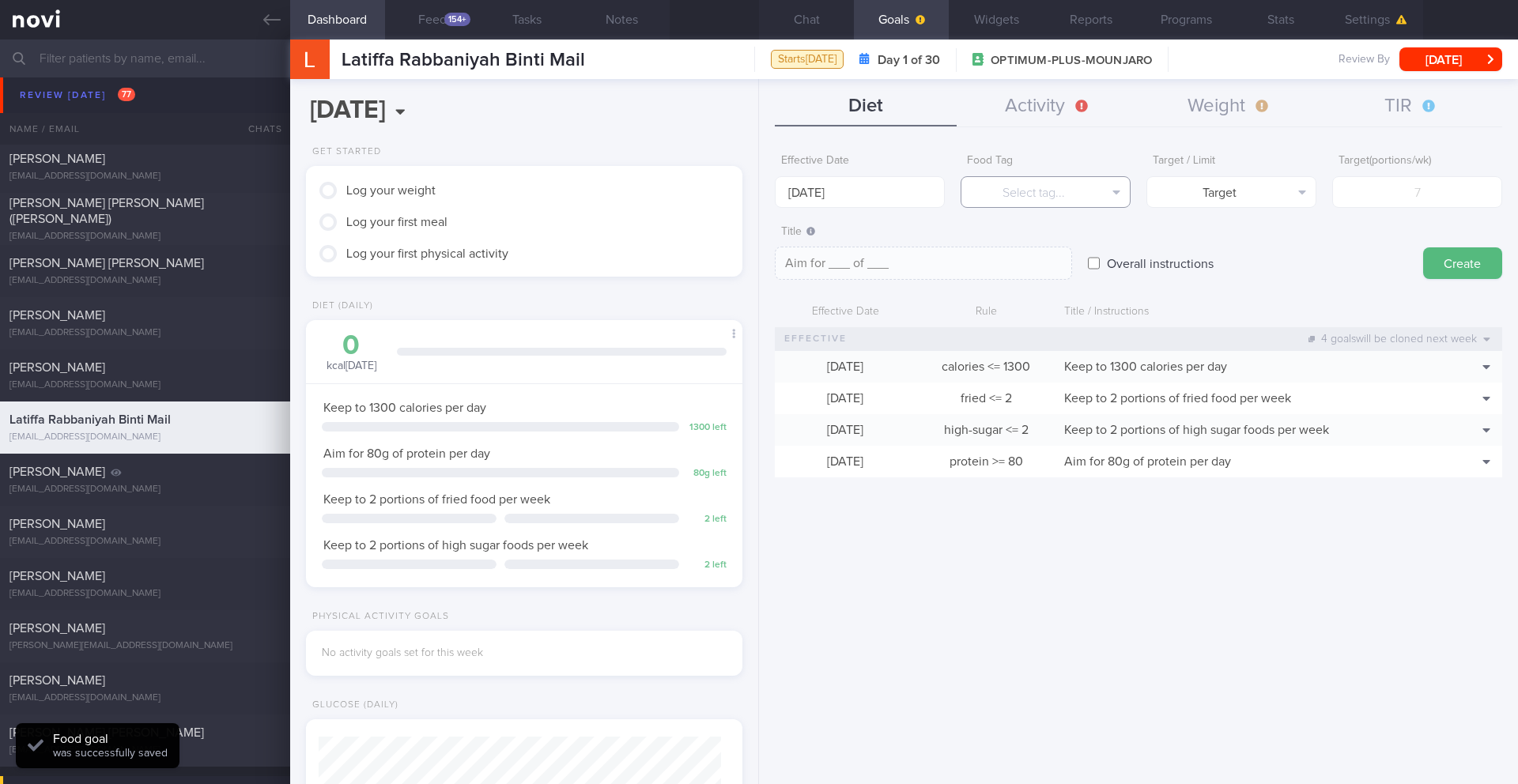
click at [1001, 198] on button "Select tag..." at bounding box center [1046, 192] width 170 height 32
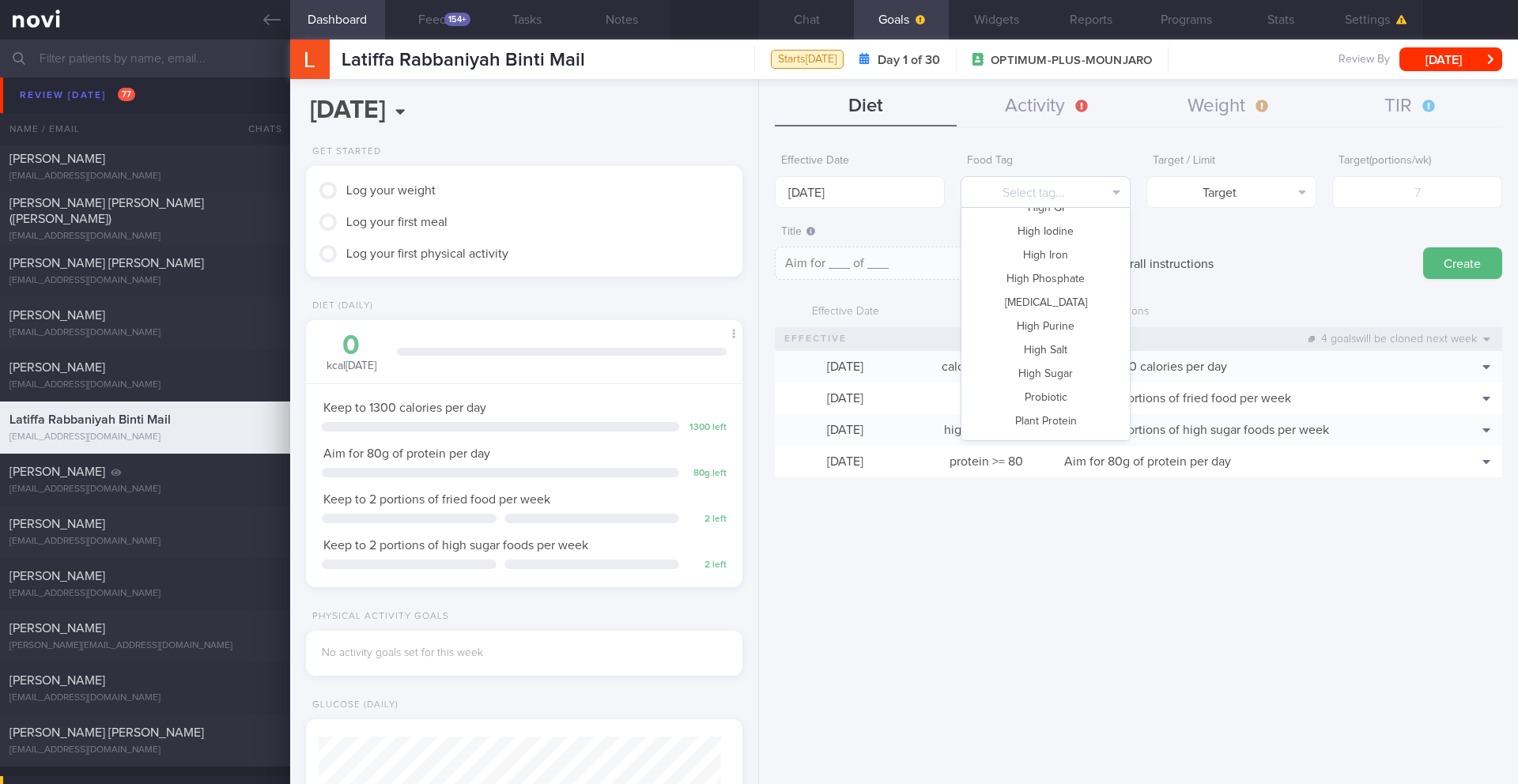
scroll to position [471, 0]
click at [1051, 373] on button "Vegetable" at bounding box center [1046, 378] width 168 height 24
type textarea "Aim for __ portions of vegetables per week"
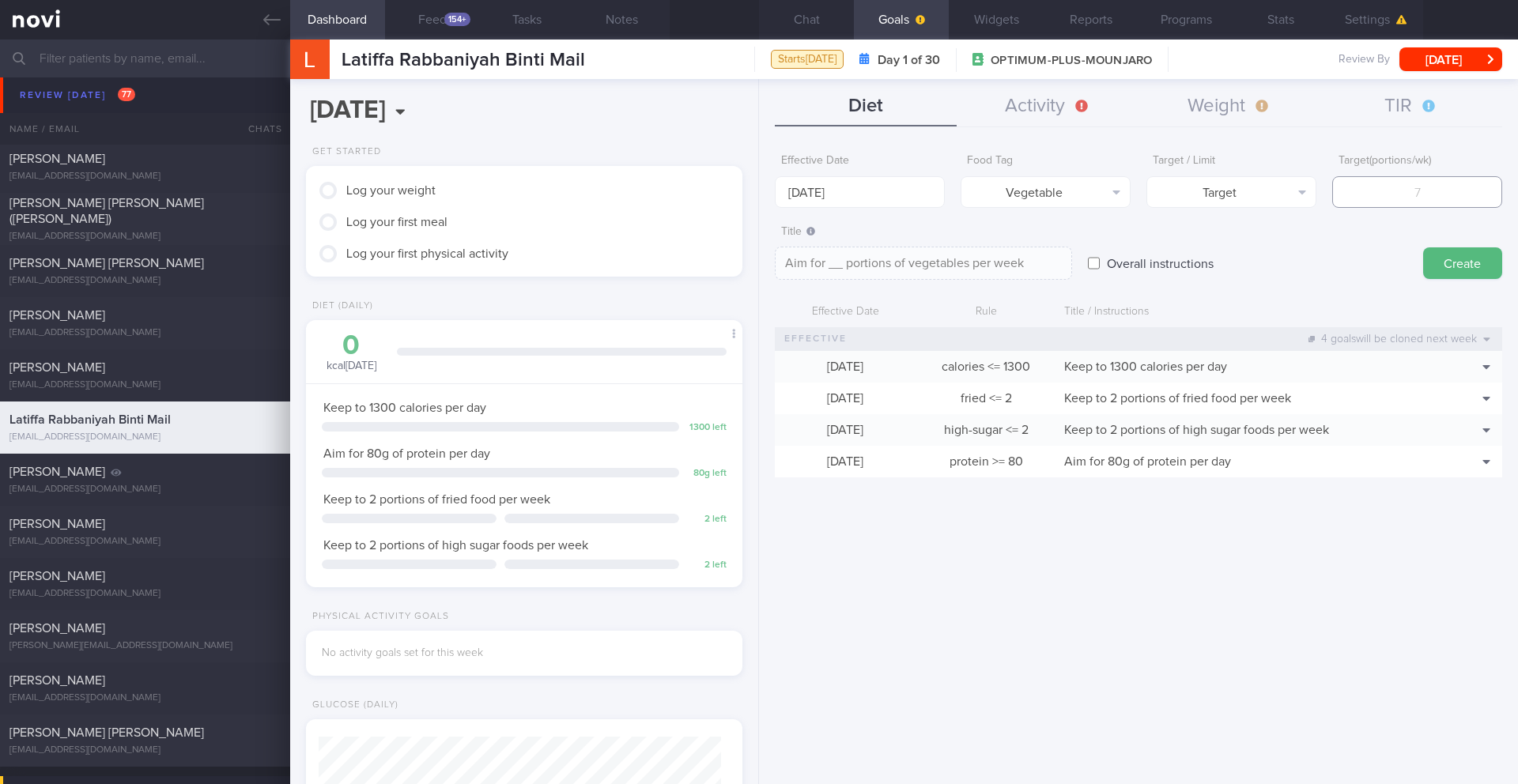
click at [1393, 207] on input "number" at bounding box center [1417, 192] width 170 height 32
type input "1"
type textarea "Aim for 1 portions of vegetables per week"
type input "14"
type textarea "Aim for 14 portions of vegetables per week"
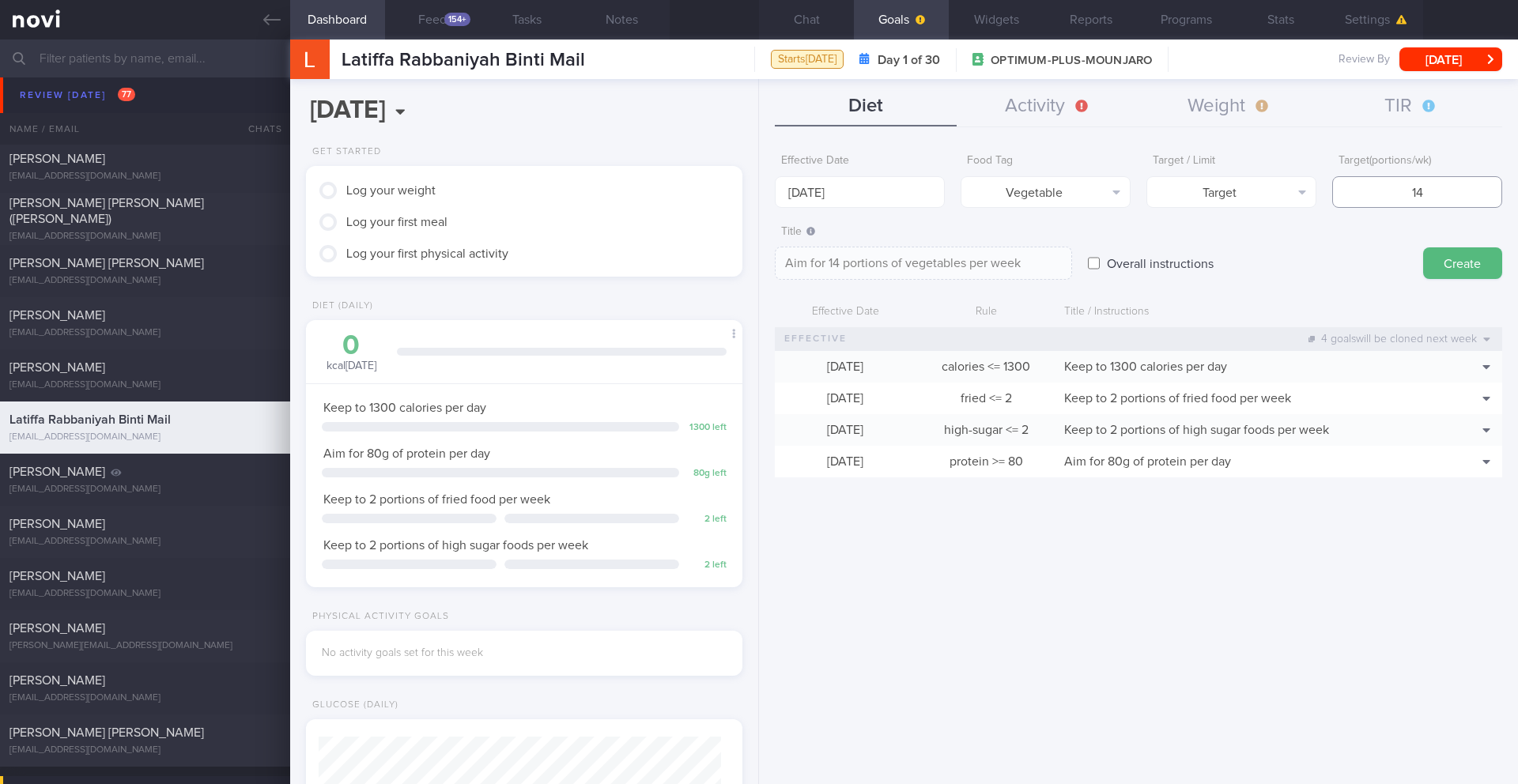
type input "14"
click at [1024, 263] on textarea "Aim for 14 portions of vegetables per week" at bounding box center [923, 263] width 297 height 33
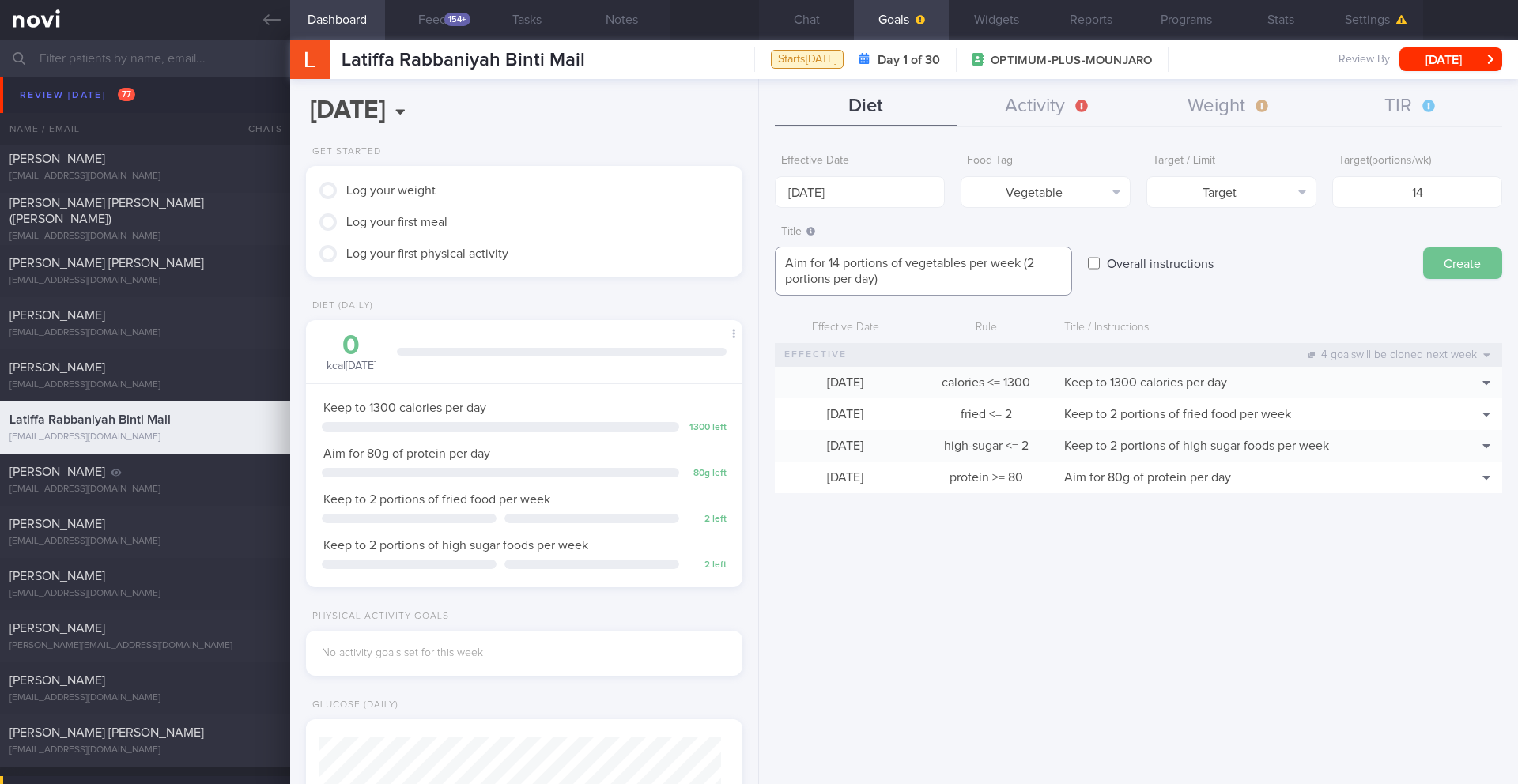
type textarea "Aim for 14 portions of vegetables per week (2 portions per day)"
click at [1460, 255] on button "Create" at bounding box center [1462, 263] width 80 height 32
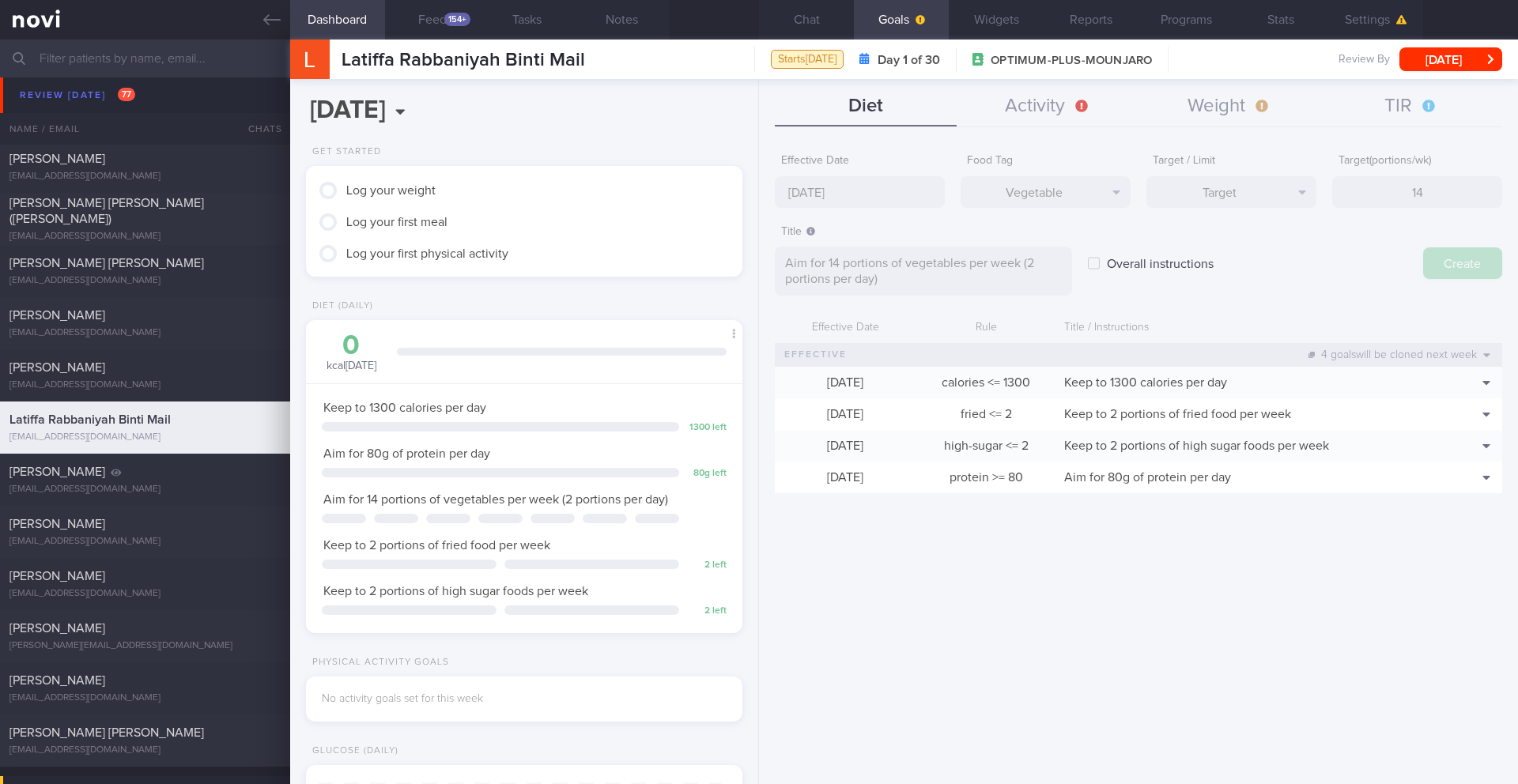
type input "[DATE]"
type textarea "Aim for ___ of ___"
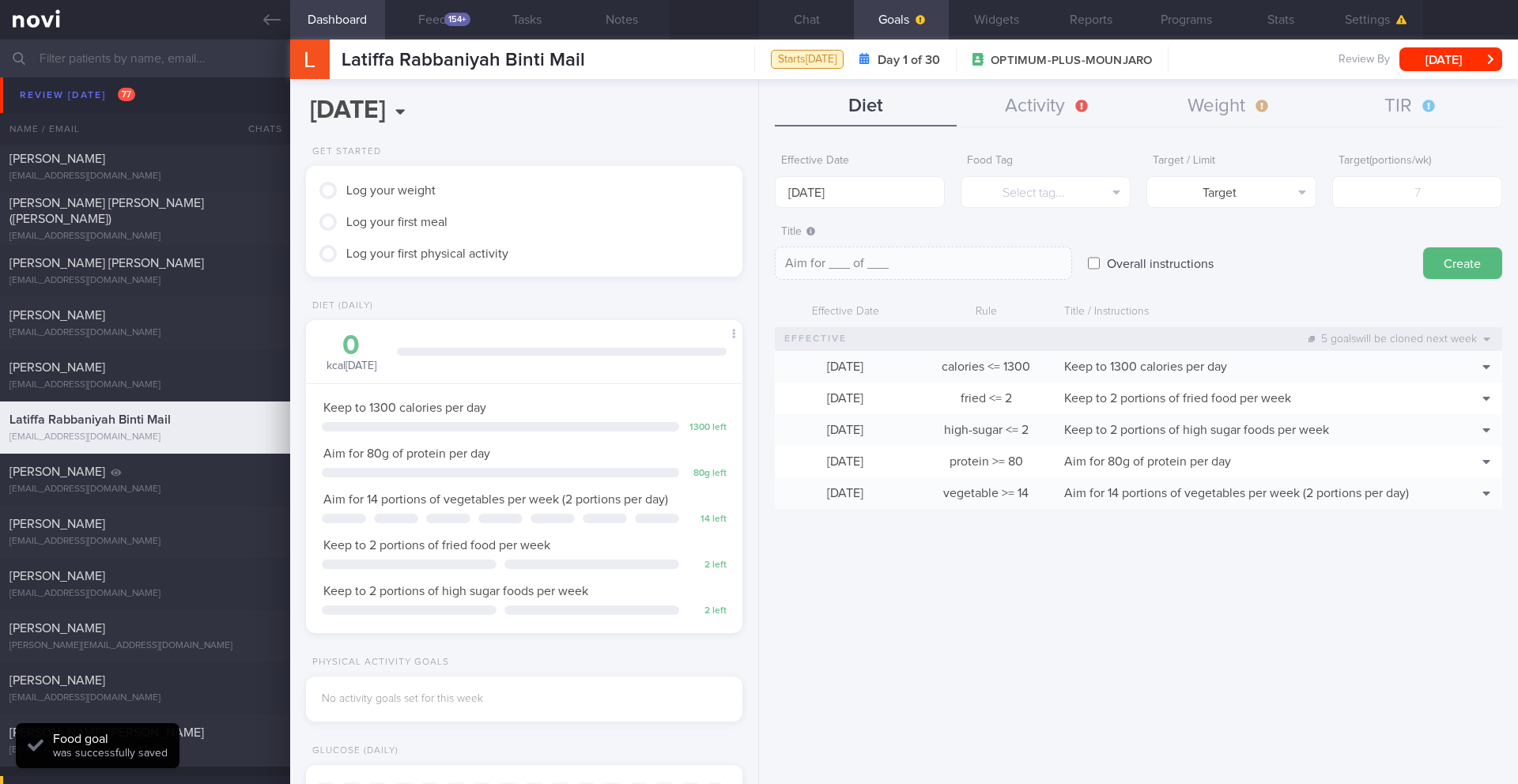
click at [916, 209] on form "Effective Date [DATE] Food Tag Select tag... Select tag... Calories Carbs Prote…" at bounding box center [1139, 335] width 727 height 378
click at [898, 208] on form "Effective Date [DATE] Food Tag Select tag... Select tag... Calories Carbs Prote…" at bounding box center [1139, 335] width 727 height 378
click at [821, 207] on body "You are offline! Some functionality will be unavailable Patients New Users Coac…" at bounding box center [759, 392] width 1518 height 784
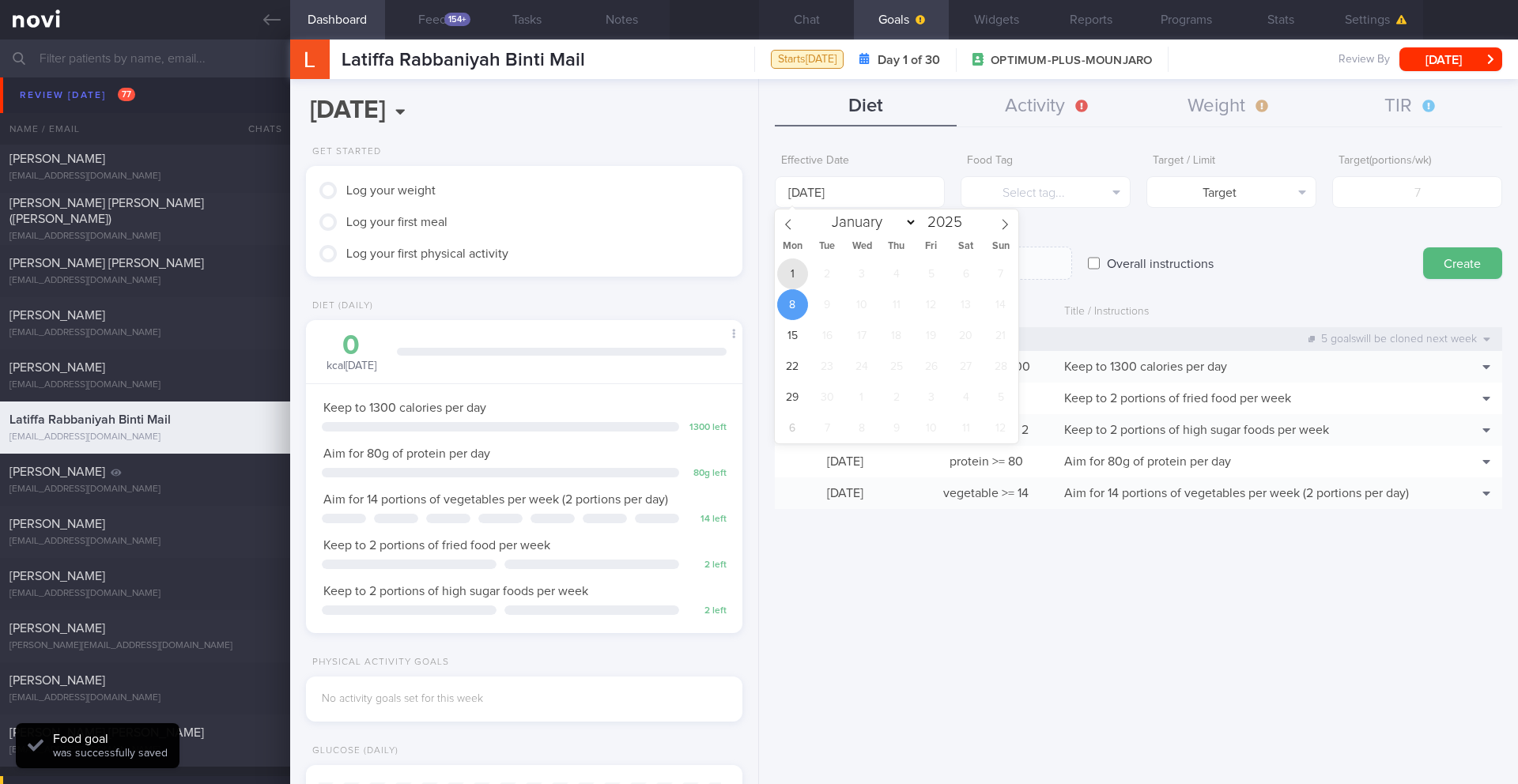
click at [801, 269] on span "1" at bounding box center [793, 274] width 31 height 31
type input "[DATE]"
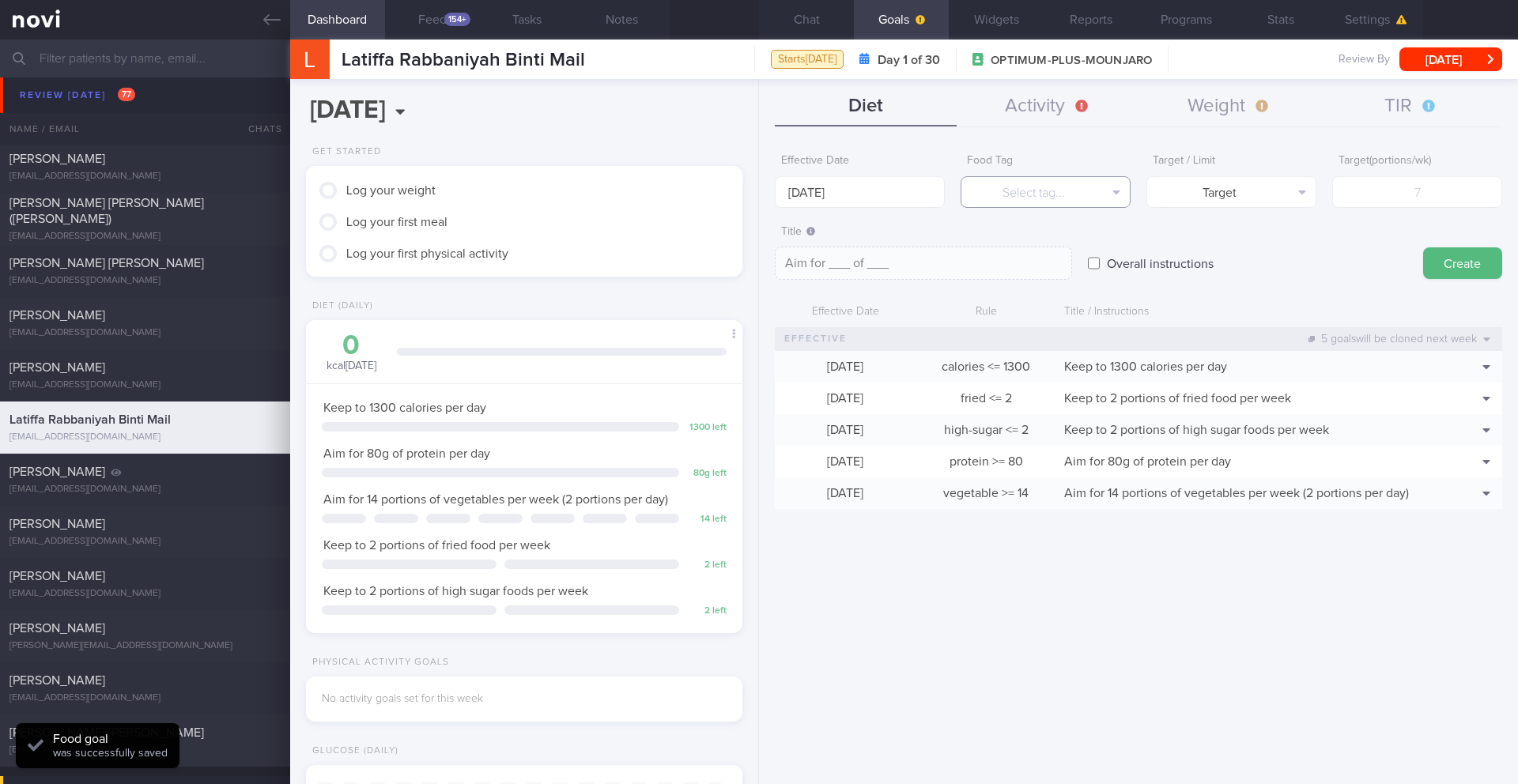
click at [989, 196] on button "Select tag..." at bounding box center [1046, 192] width 170 height 32
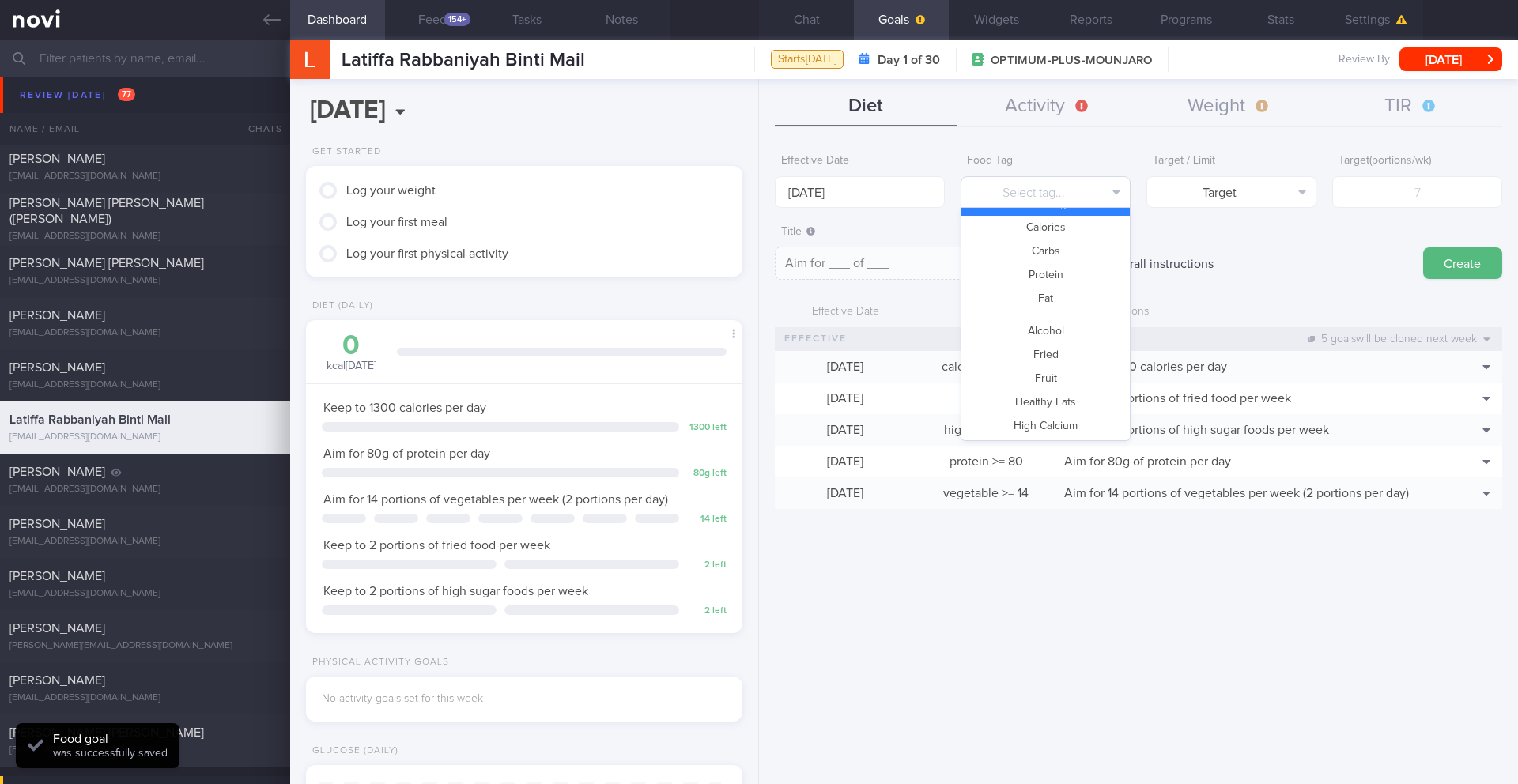
scroll to position [17, 0]
click at [1045, 378] on button "Fruit" at bounding box center [1046, 380] width 168 height 24
type textarea "Aim for __ portions of fruits per week"
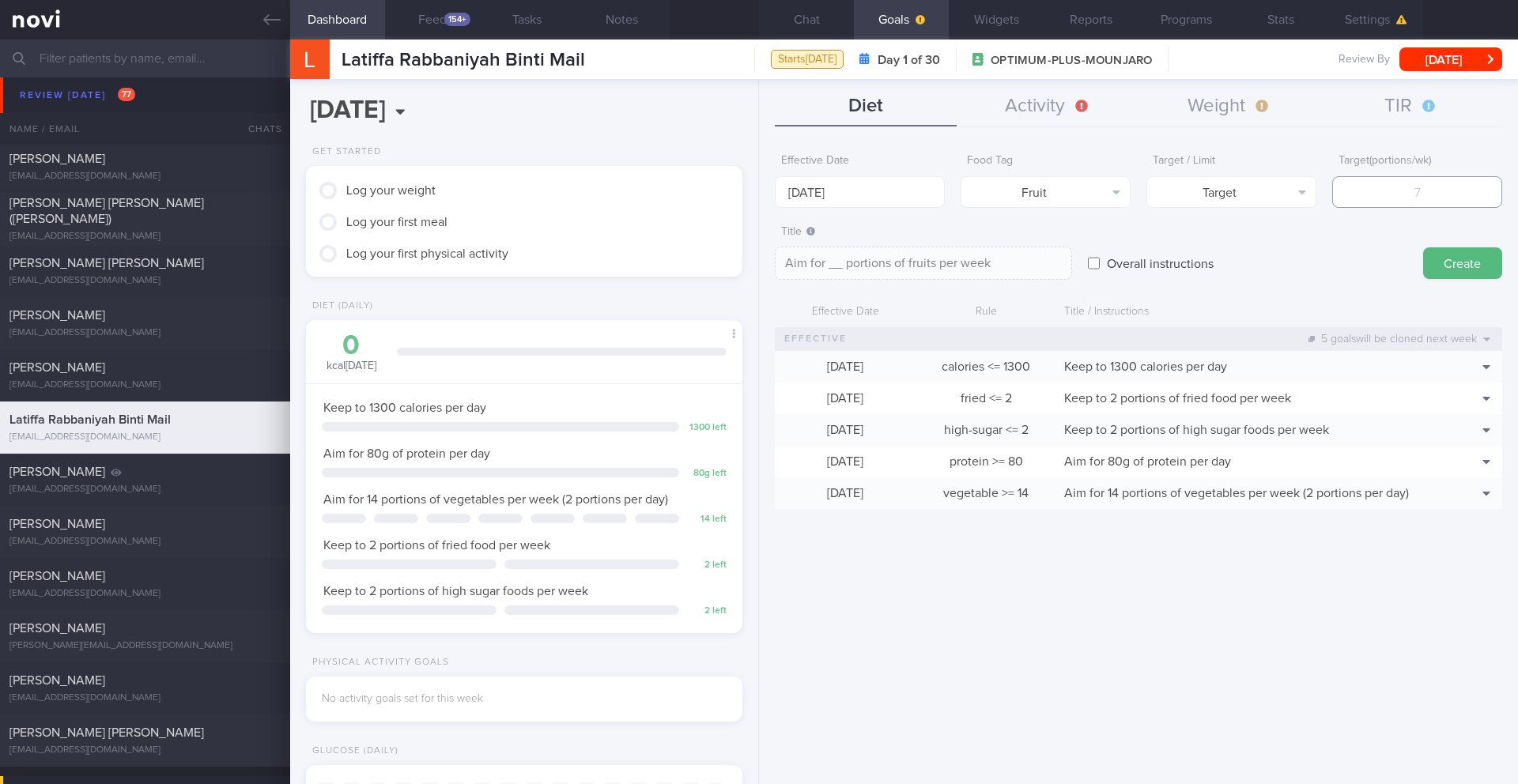
click at [1435, 194] on input "number" at bounding box center [1417, 192] width 170 height 32
type input "7"
type textarea "Aim for 7 portions of fruits per week"
type input "7"
click at [1045, 261] on textarea "Aim for 7 portions of fruits per week" at bounding box center [923, 263] width 297 height 33
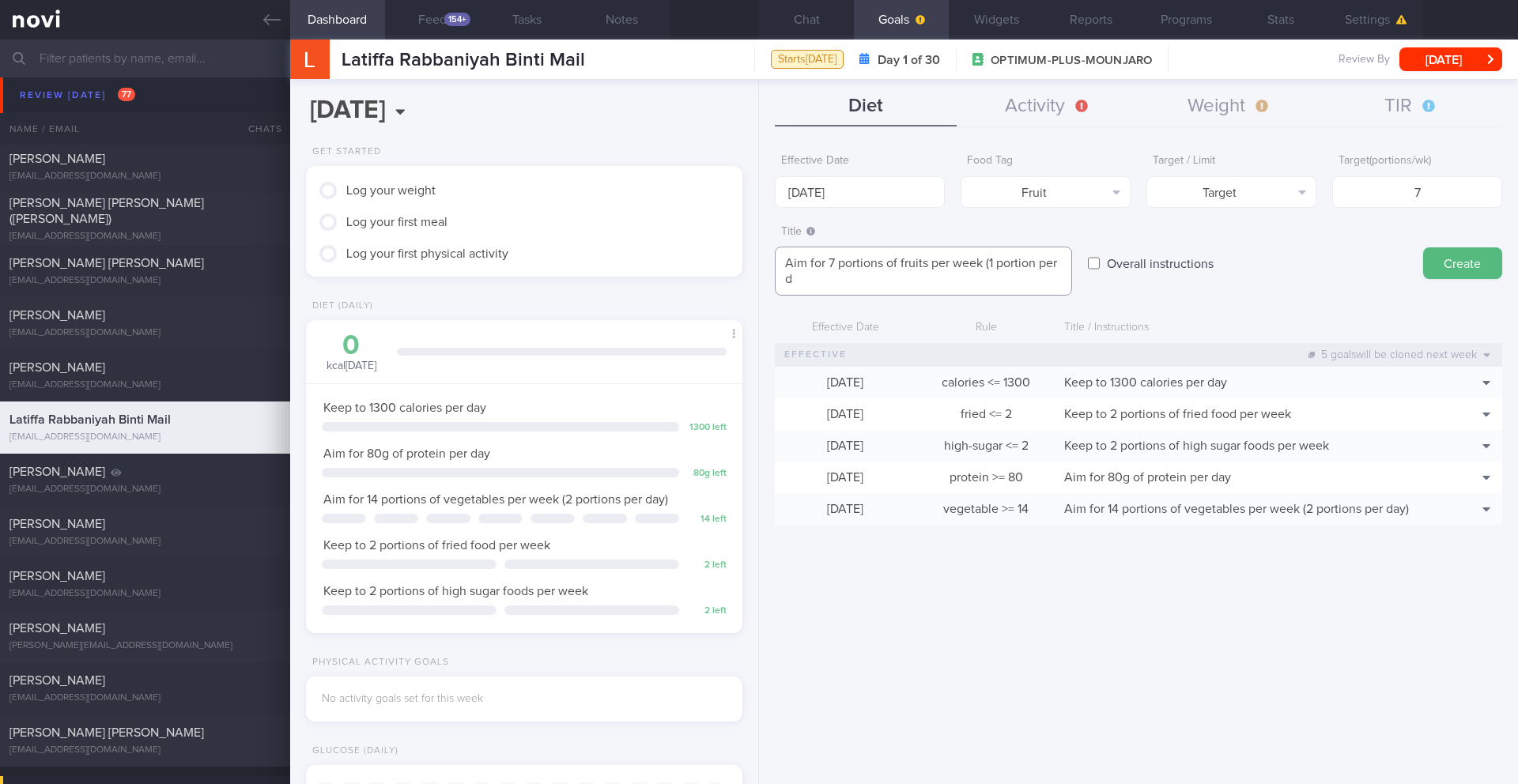
scroll to position [0, 0]
type textarea "Aim for 7 portions of fruits per week (1 portion per day)"
click at [1443, 267] on button "Create" at bounding box center [1462, 263] width 80 height 32
type input "[DATE]"
type textarea "Aim for ___ of ___"
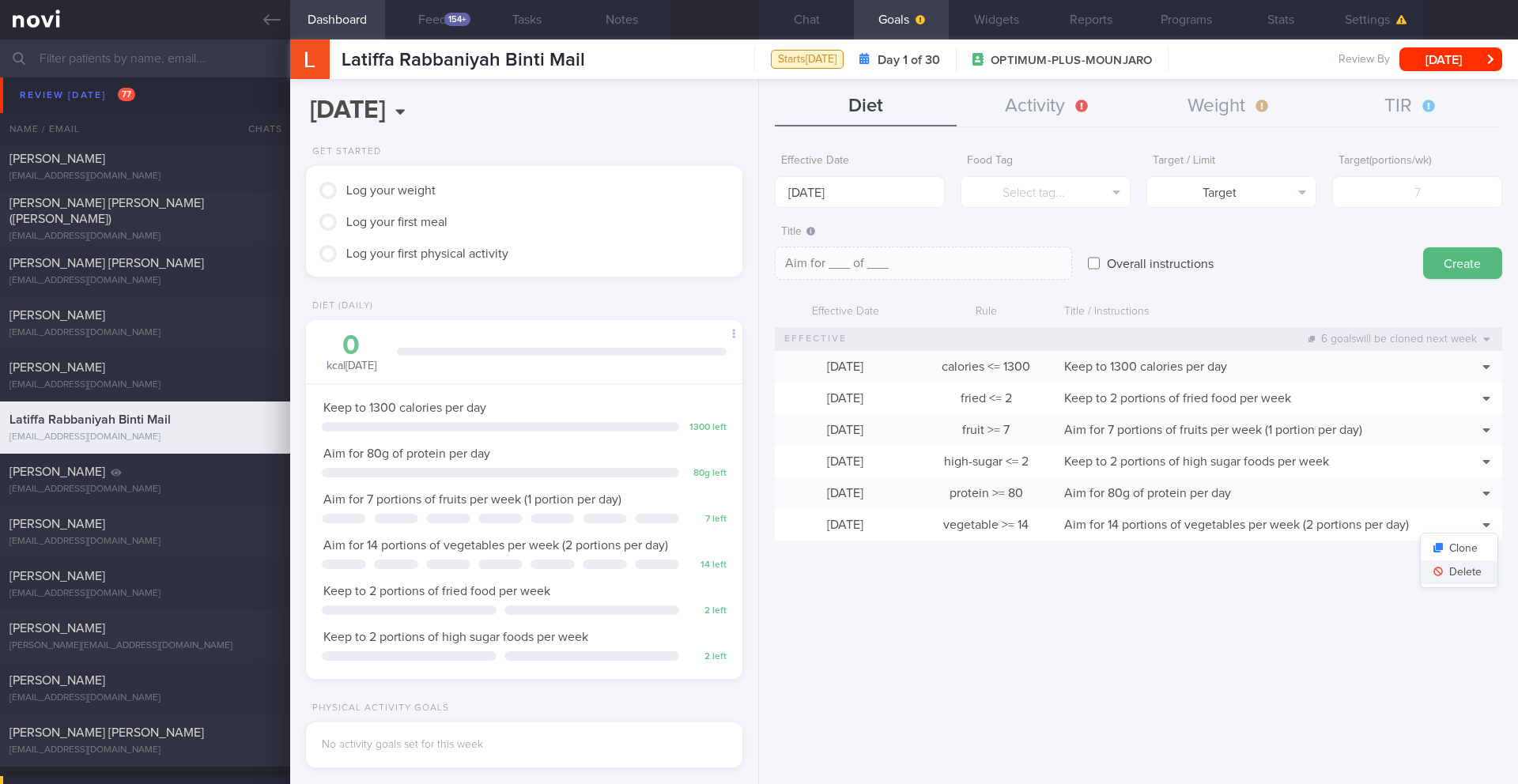
click at [1479, 572] on button "Delete" at bounding box center [1460, 572] width 77 height 24
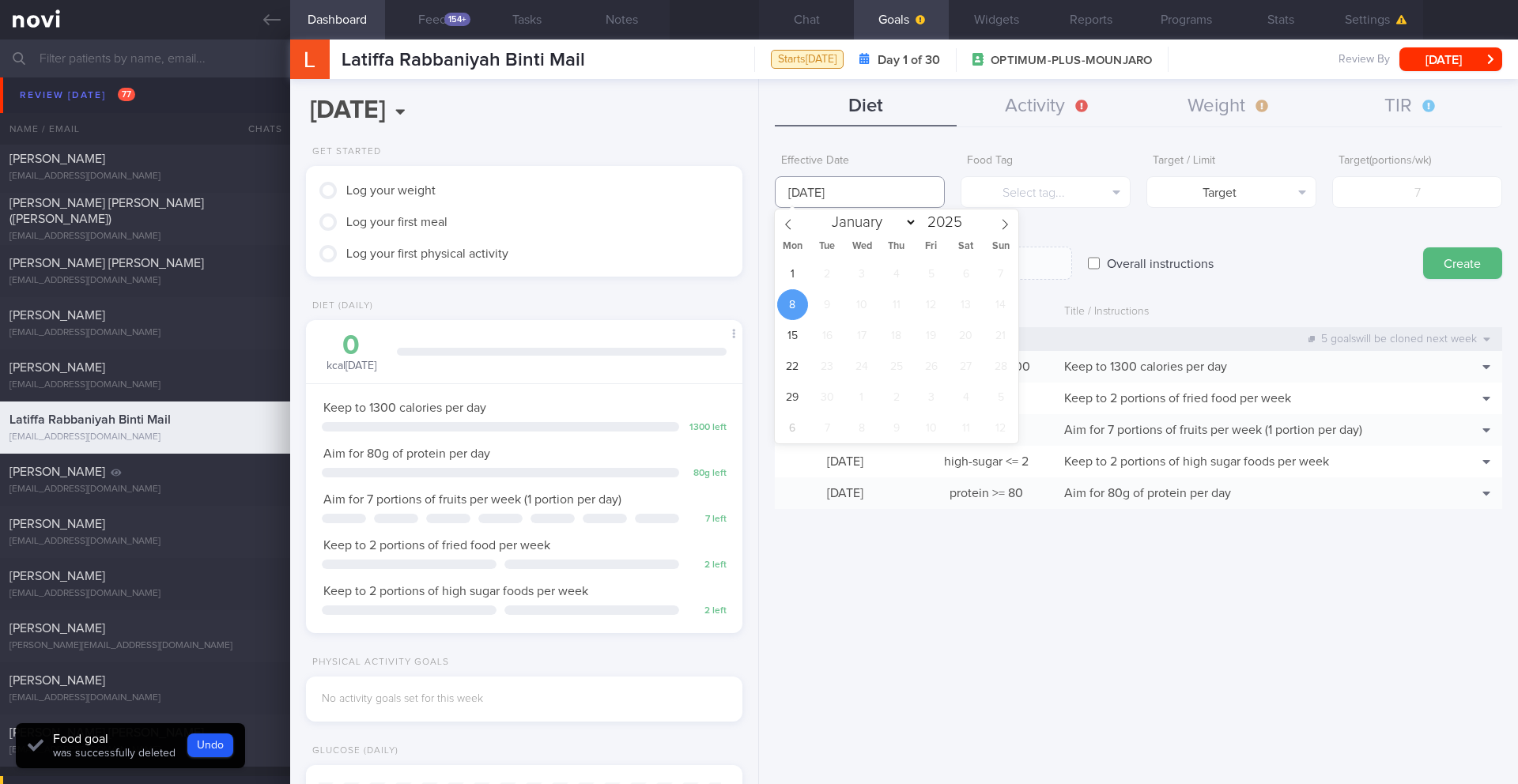
click at [819, 195] on input "[DATE]" at bounding box center [860, 192] width 170 height 32
click at [786, 274] on span "1" at bounding box center [793, 274] width 31 height 31
type input "[DATE]"
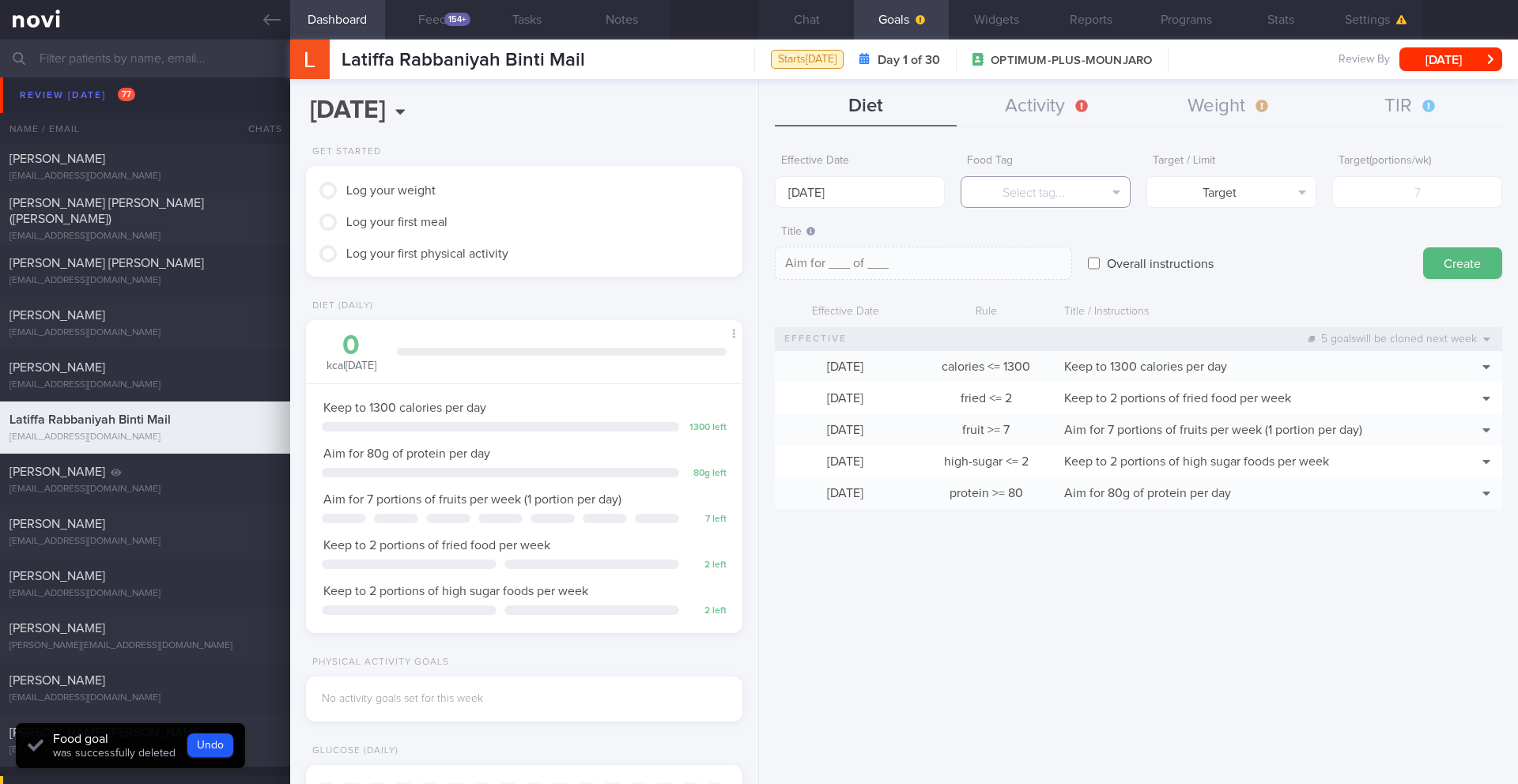
click at [1007, 191] on button "Select tag..." at bounding box center [1046, 192] width 170 height 32
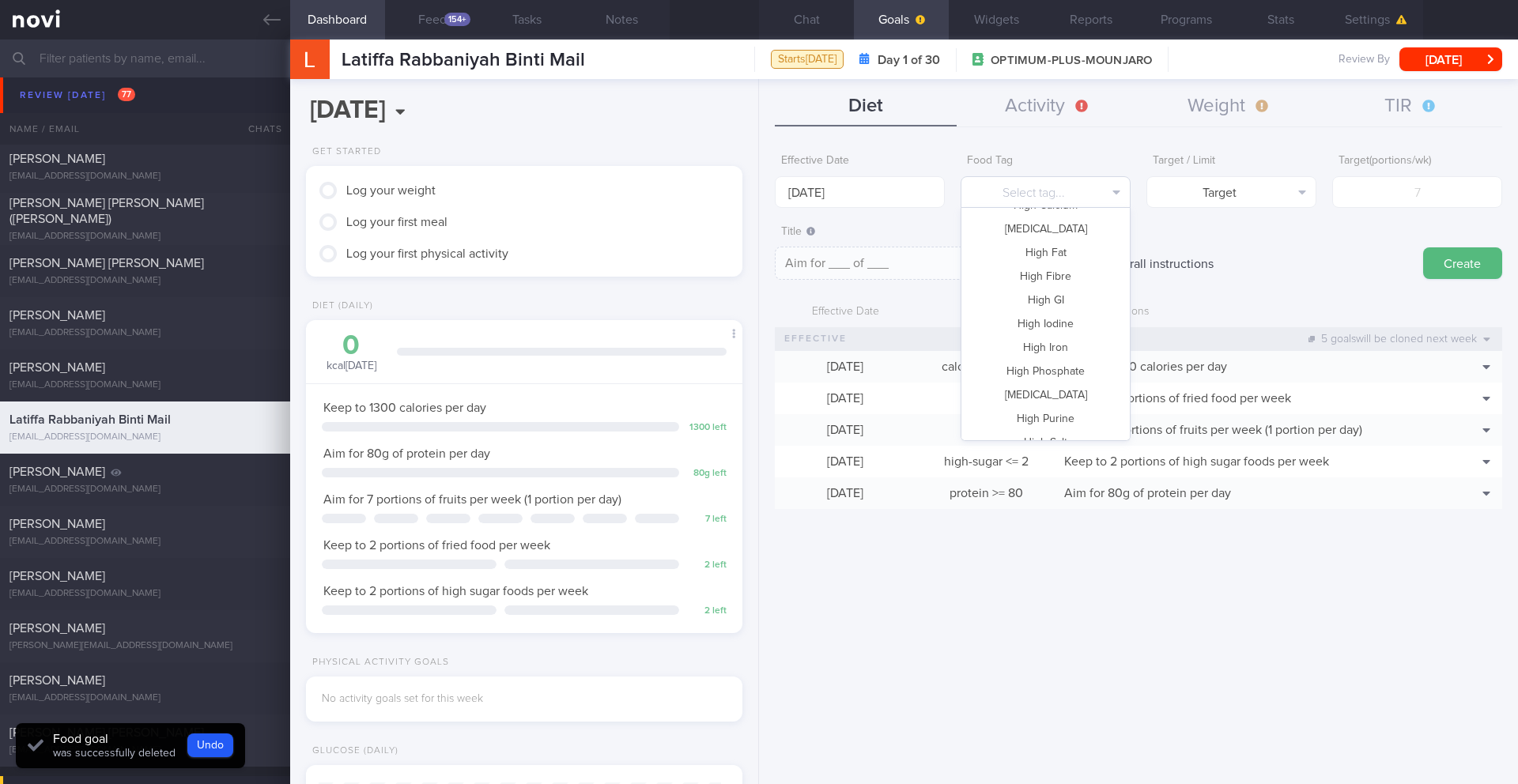
scroll to position [471, 0]
click at [1036, 372] on button "Vegetable" at bounding box center [1046, 378] width 168 height 24
type textarea "Aim for __ portions of vegetables per week"
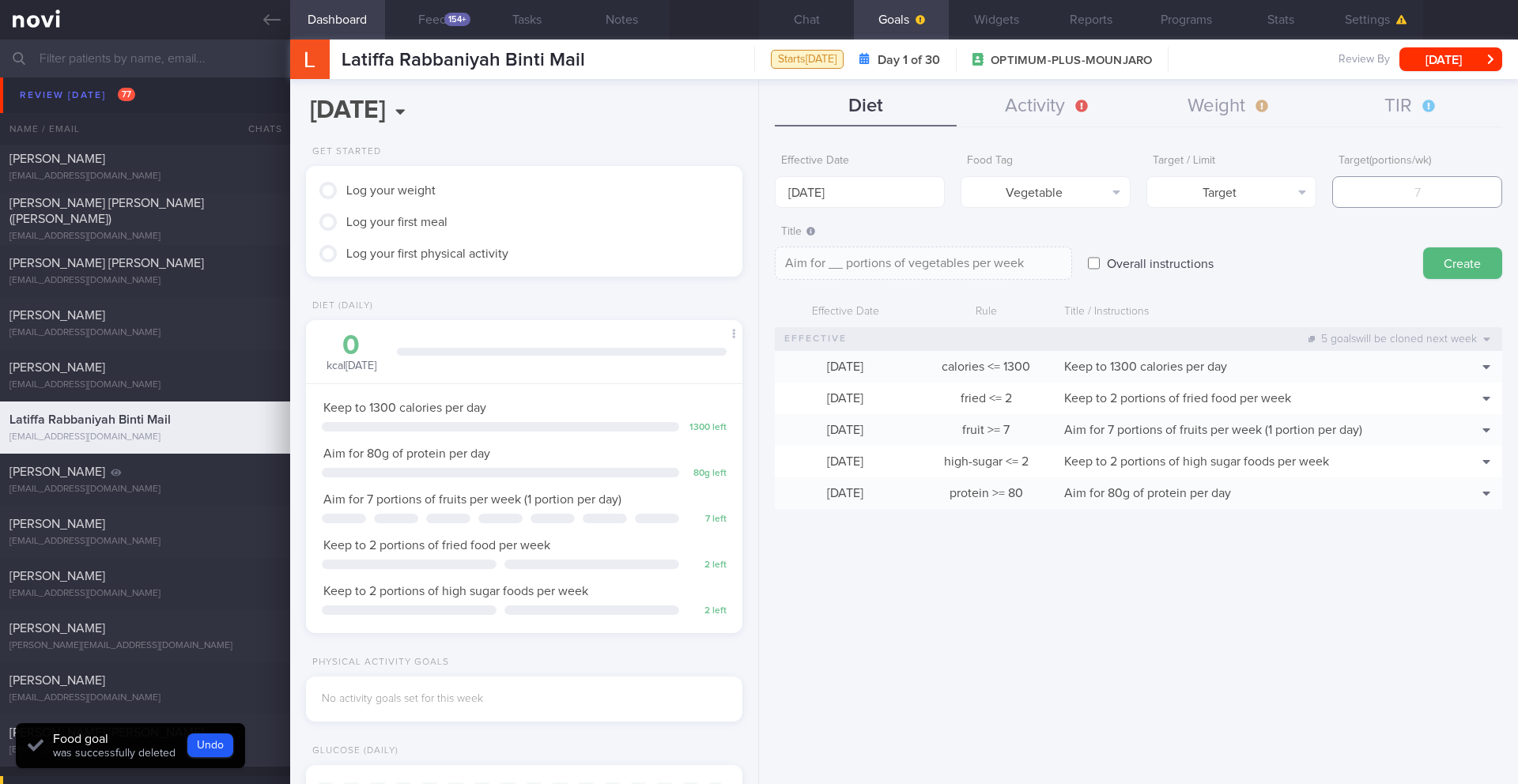
click at [1397, 195] on input "number" at bounding box center [1417, 192] width 170 height 32
type input "2"
type textarea "Aim for 2 portions of vegetables per week"
type input "21"
type textarea "Aim for 21 portions of vegetables per week"
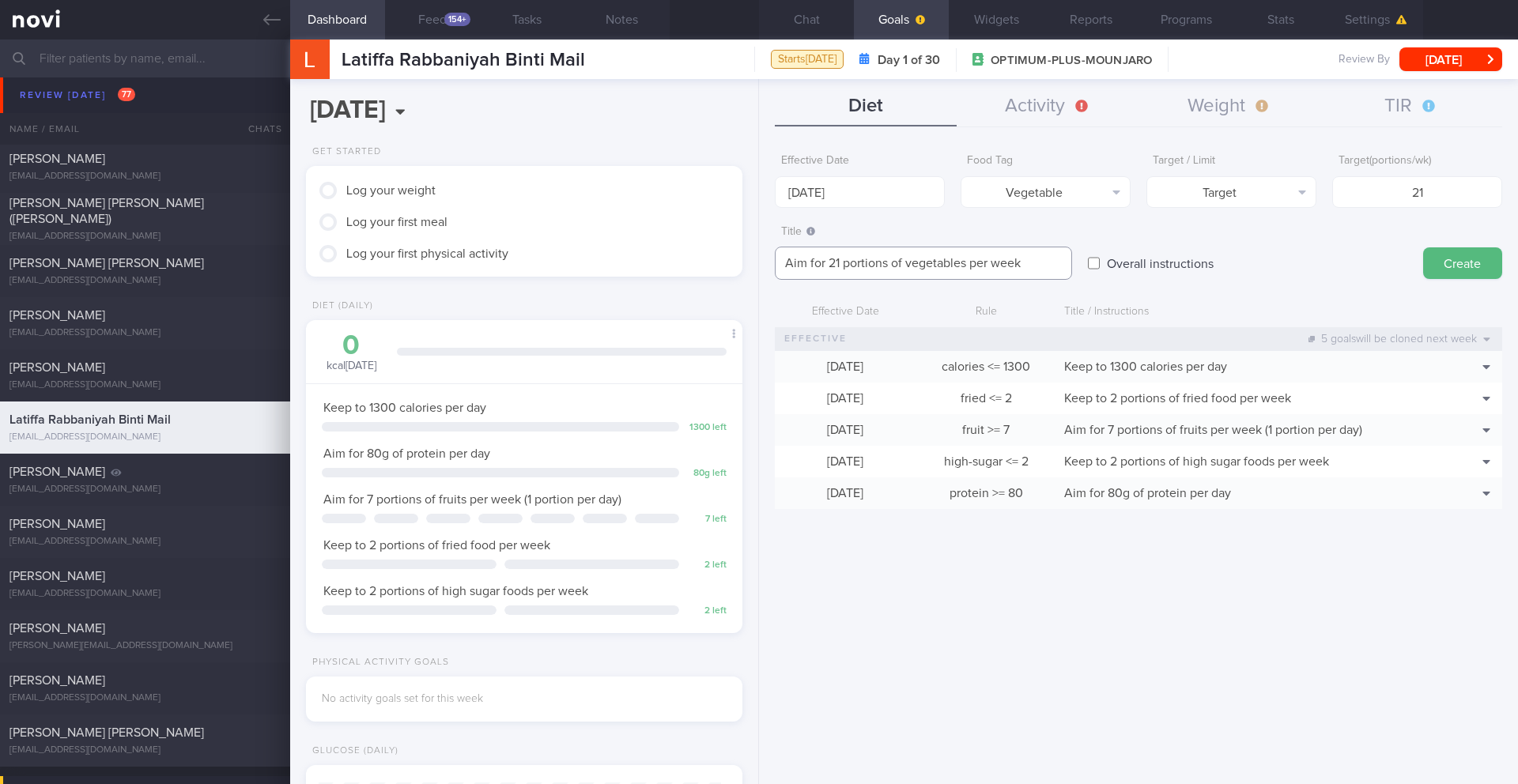
click at [835, 267] on textarea "Aim for 21 portions of vegetables per week" at bounding box center [923, 263] width 297 height 33
click at [831, 269] on textarea "Aim for 21 portions of vegetables per week" at bounding box center [923, 263] width 297 height 33
drag, startPoint x: 1402, startPoint y: 190, endPoint x: 1470, endPoint y: 190, distance: 68.0
click at [1470, 190] on input "21" at bounding box center [1417, 192] width 170 height 32
type input "1"
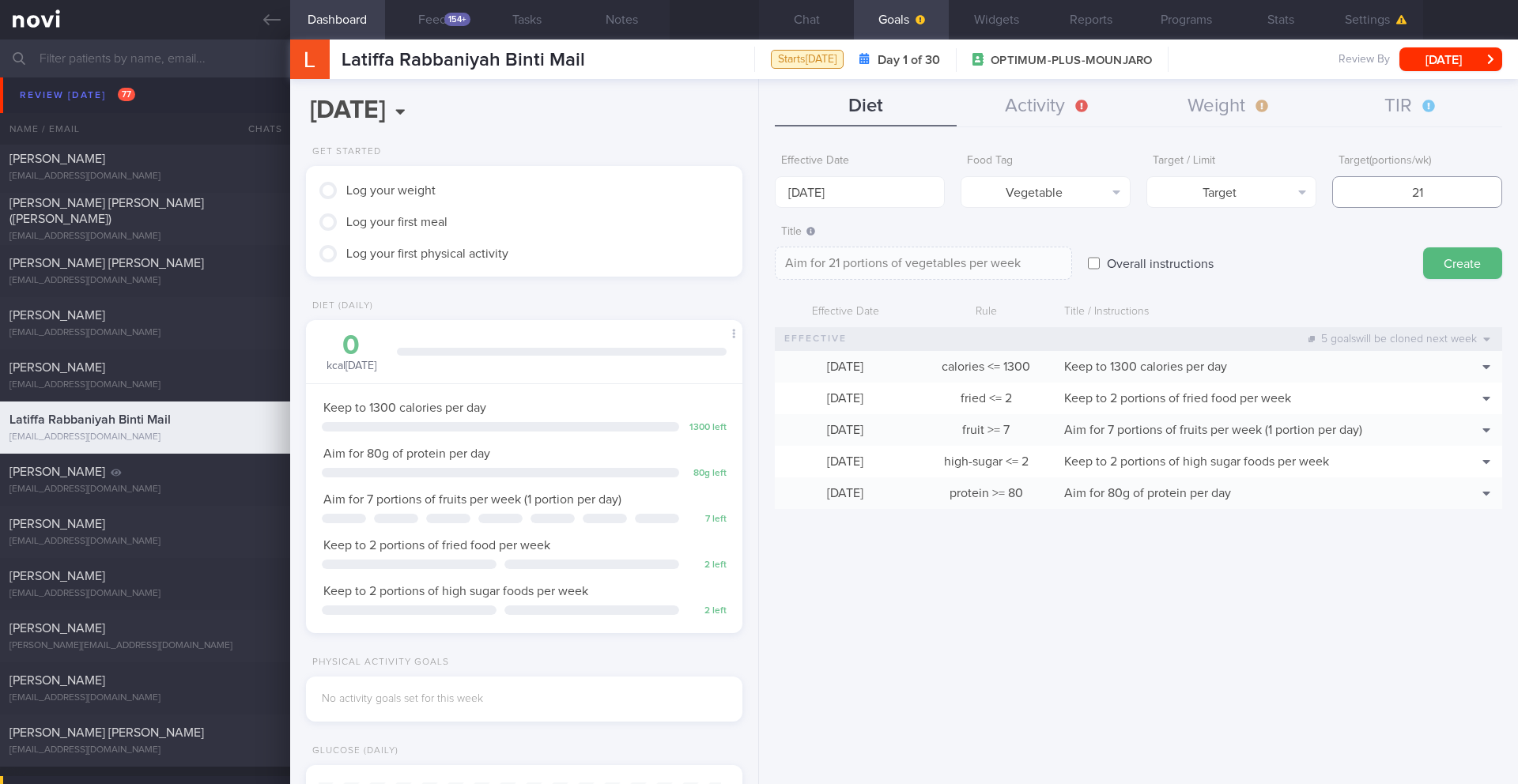
type textarea "Aim for 1 portions of vegetables per week"
type input "14"
type textarea "Aim for 14 portions of vegetables per week"
type input "14"
click at [836, 266] on textarea "Aim for 14 portions of vegetables per week" at bounding box center [923, 263] width 297 height 33
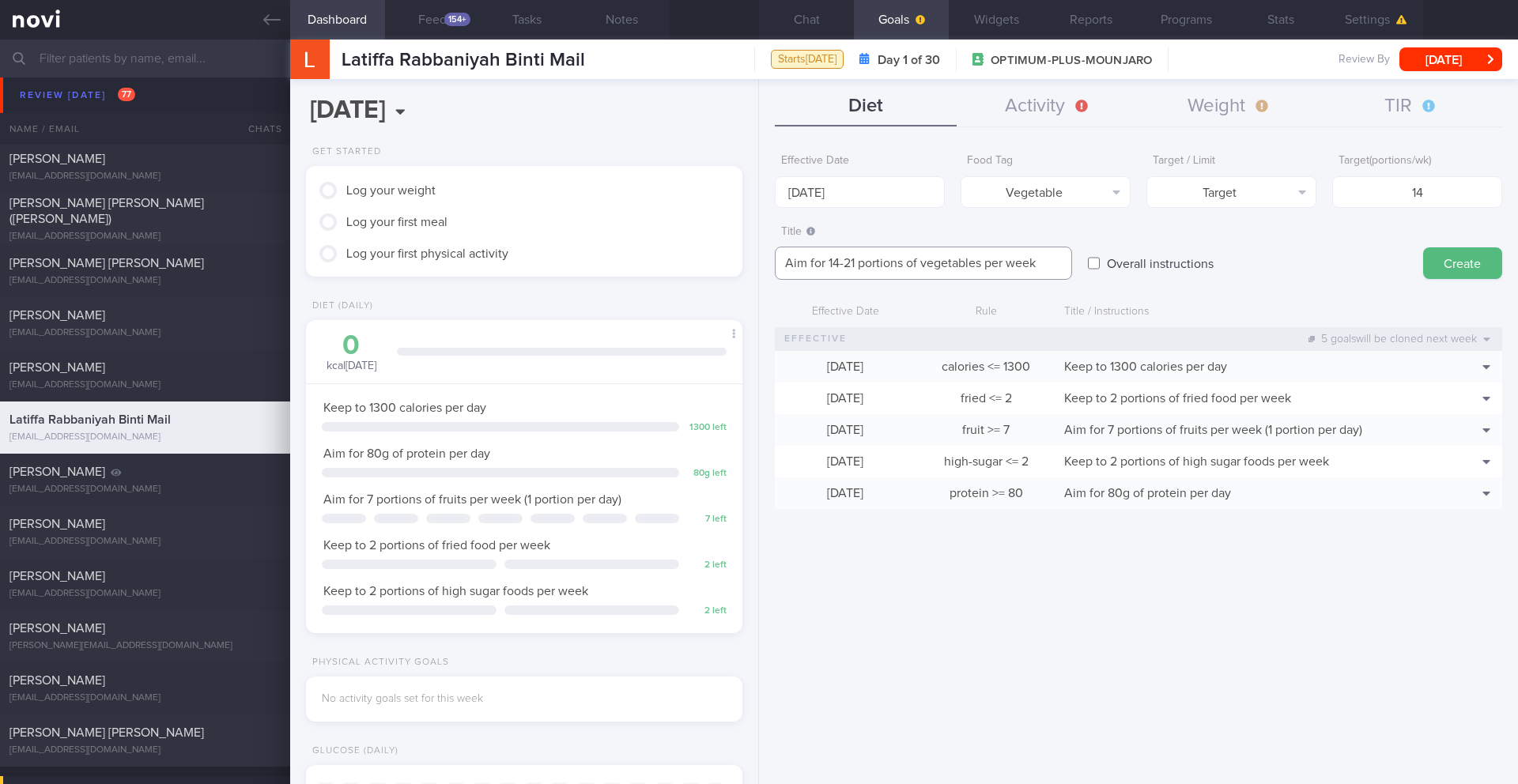
click at [1041, 262] on textarea "Aim for 14-21 portions of vegetables per week" at bounding box center [923, 263] width 297 height 33
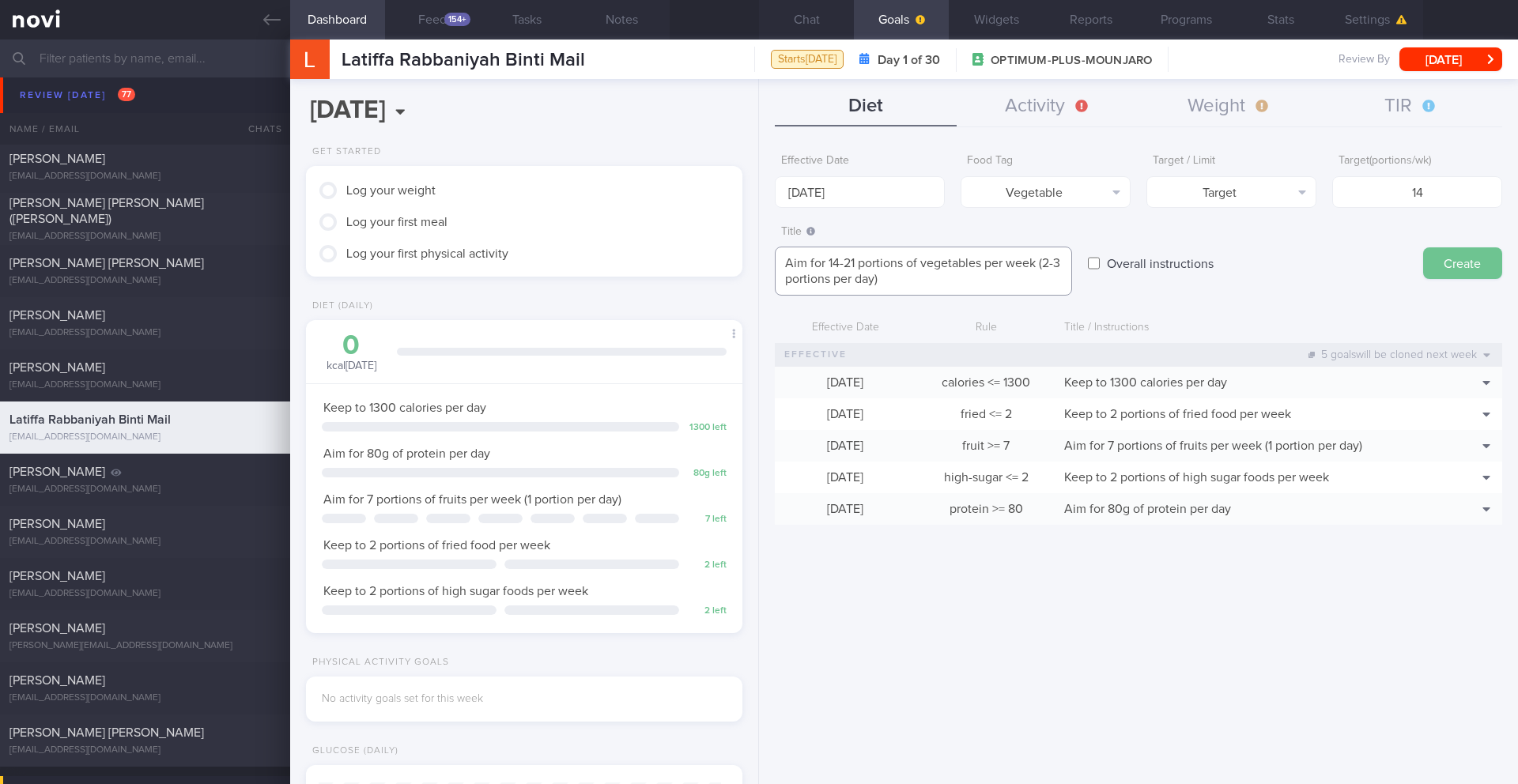
type textarea "Aim for 14-21 portions of vegetables per week (2-3 portions per day)"
click at [1446, 258] on button "Create" at bounding box center [1462, 263] width 80 height 32
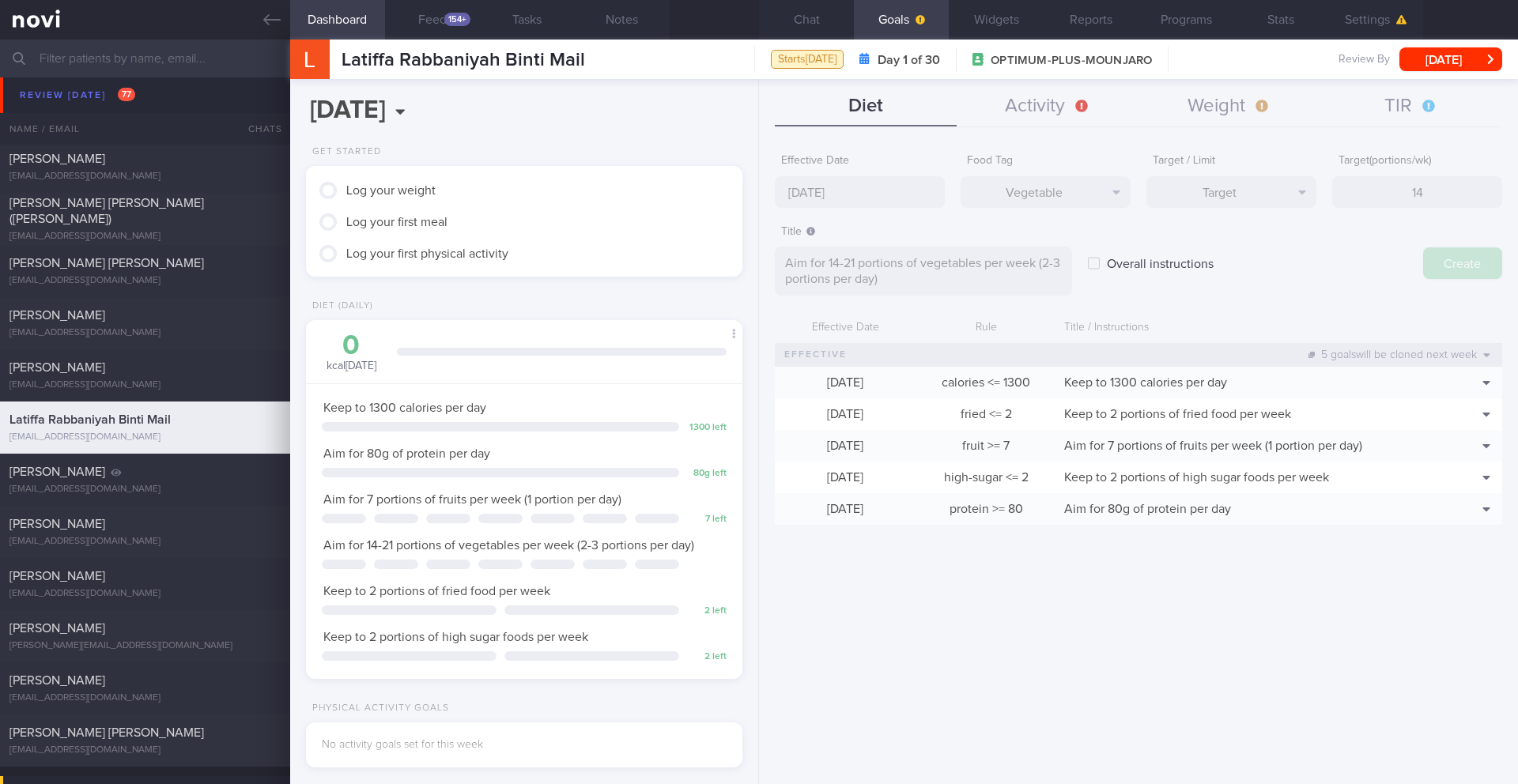
type input "[DATE]"
type textarea "Aim for ___ of ___"
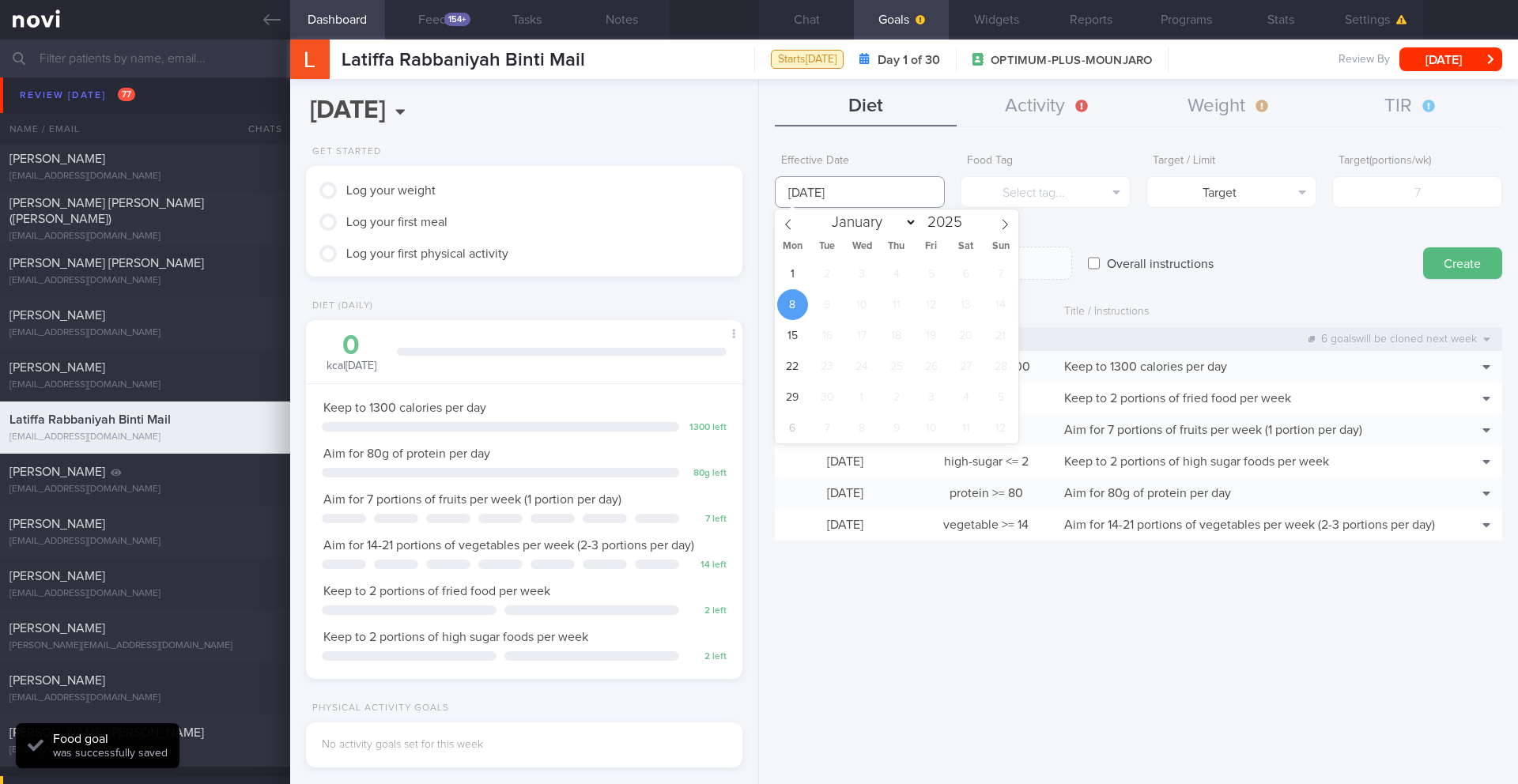
click at [898, 196] on input "[DATE]" at bounding box center [860, 192] width 170 height 32
click at [781, 284] on span "1" at bounding box center [793, 274] width 31 height 31
type input "[DATE]"
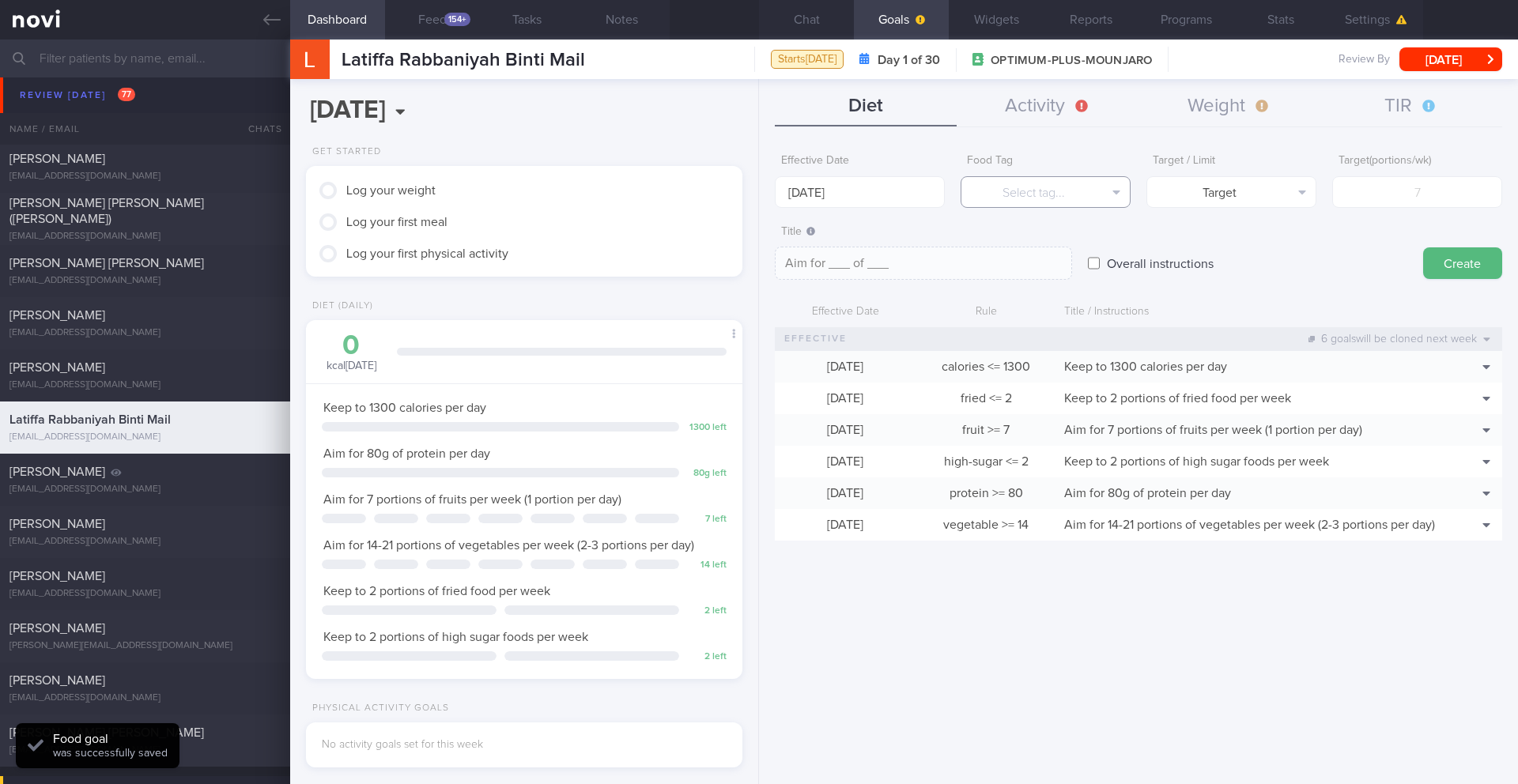
click at [1045, 199] on button "Select tag..." at bounding box center [1046, 192] width 170 height 32
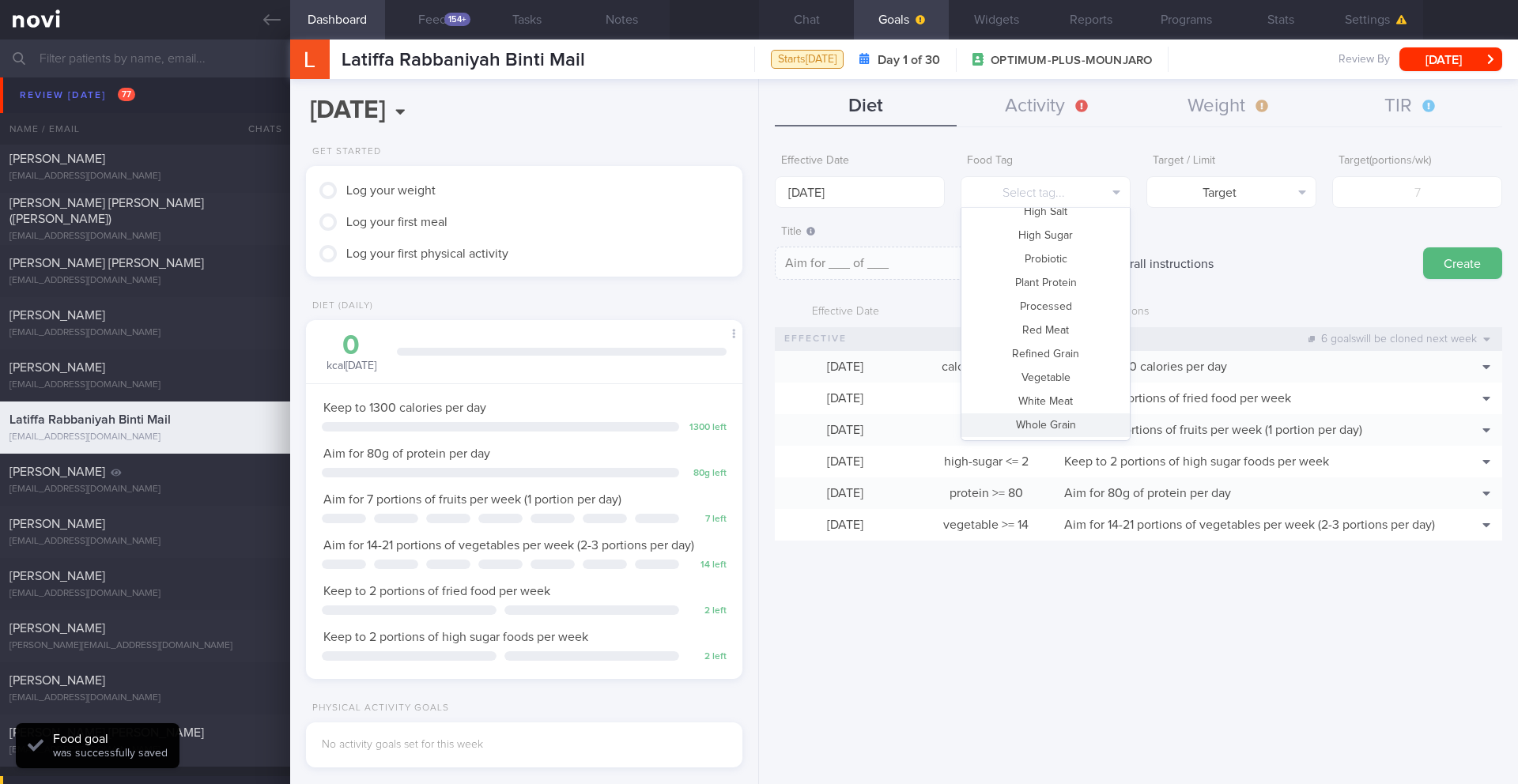
click at [1038, 419] on button "Whole Grain" at bounding box center [1046, 426] width 168 height 24
type textarea "Aim for __ portions of whole grains per week"
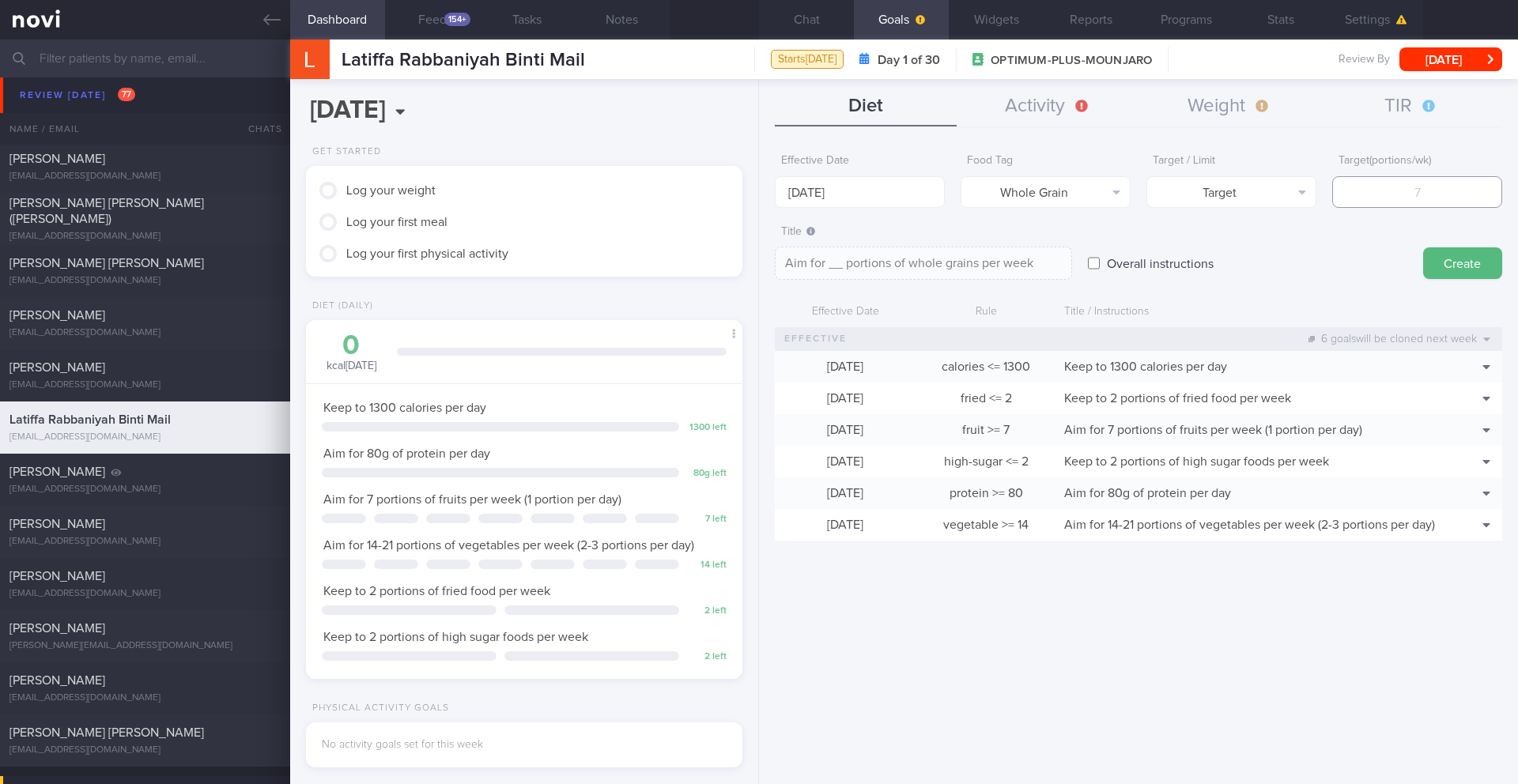
click at [1373, 196] on input "number" at bounding box center [1417, 192] width 170 height 32
type input "7"
type textarea "Aim for 7 portions of whole grains per week"
type input "7"
drag, startPoint x: 1023, startPoint y: 262, endPoint x: 1036, endPoint y: 256, distance: 14.3
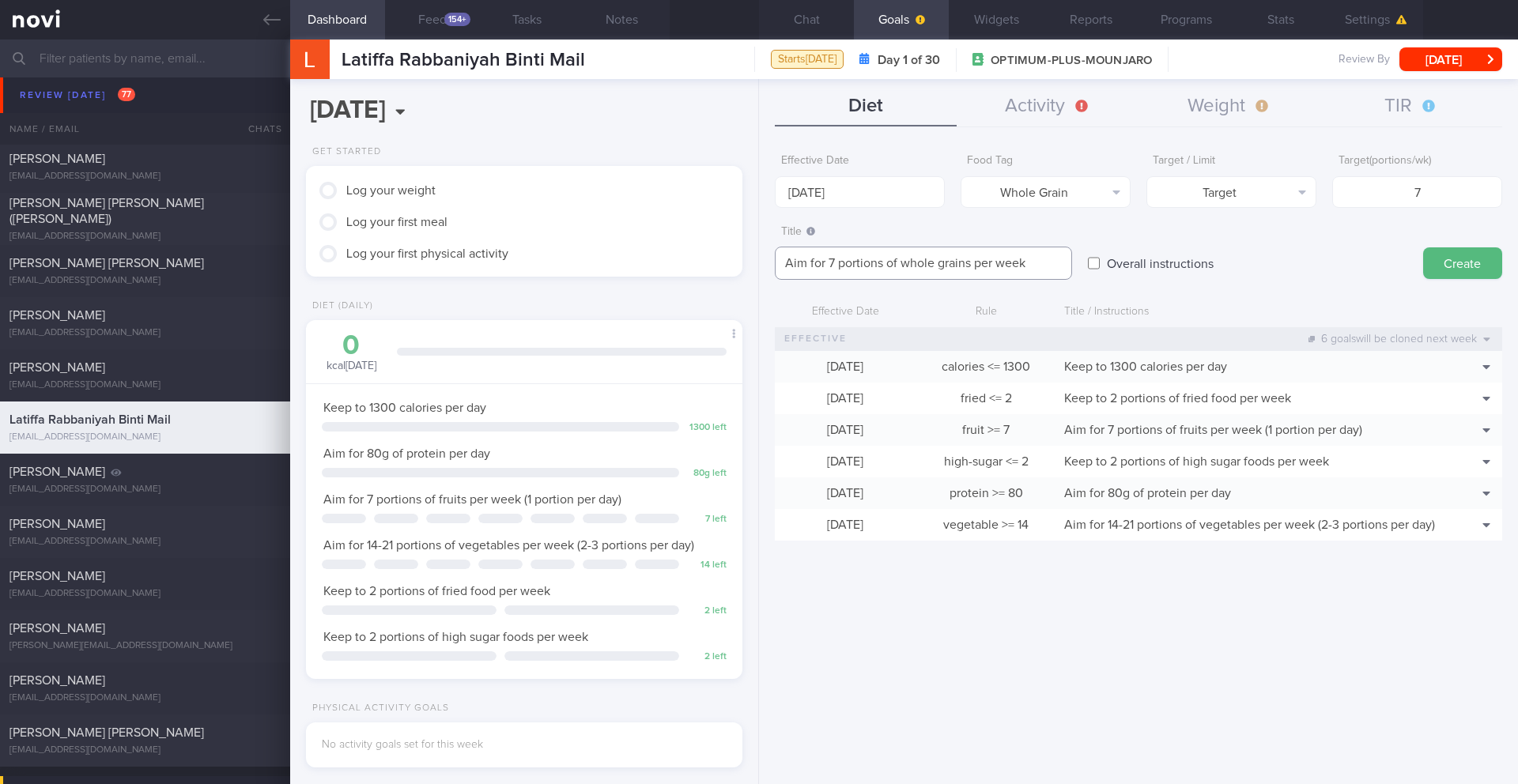
click at [1024, 261] on textarea "Aim for 7 portions of whole grains per week" at bounding box center [923, 263] width 297 height 33
click at [1036, 261] on textarea "Aim for 7 portions of whole grains per week" at bounding box center [923, 263] width 297 height 33
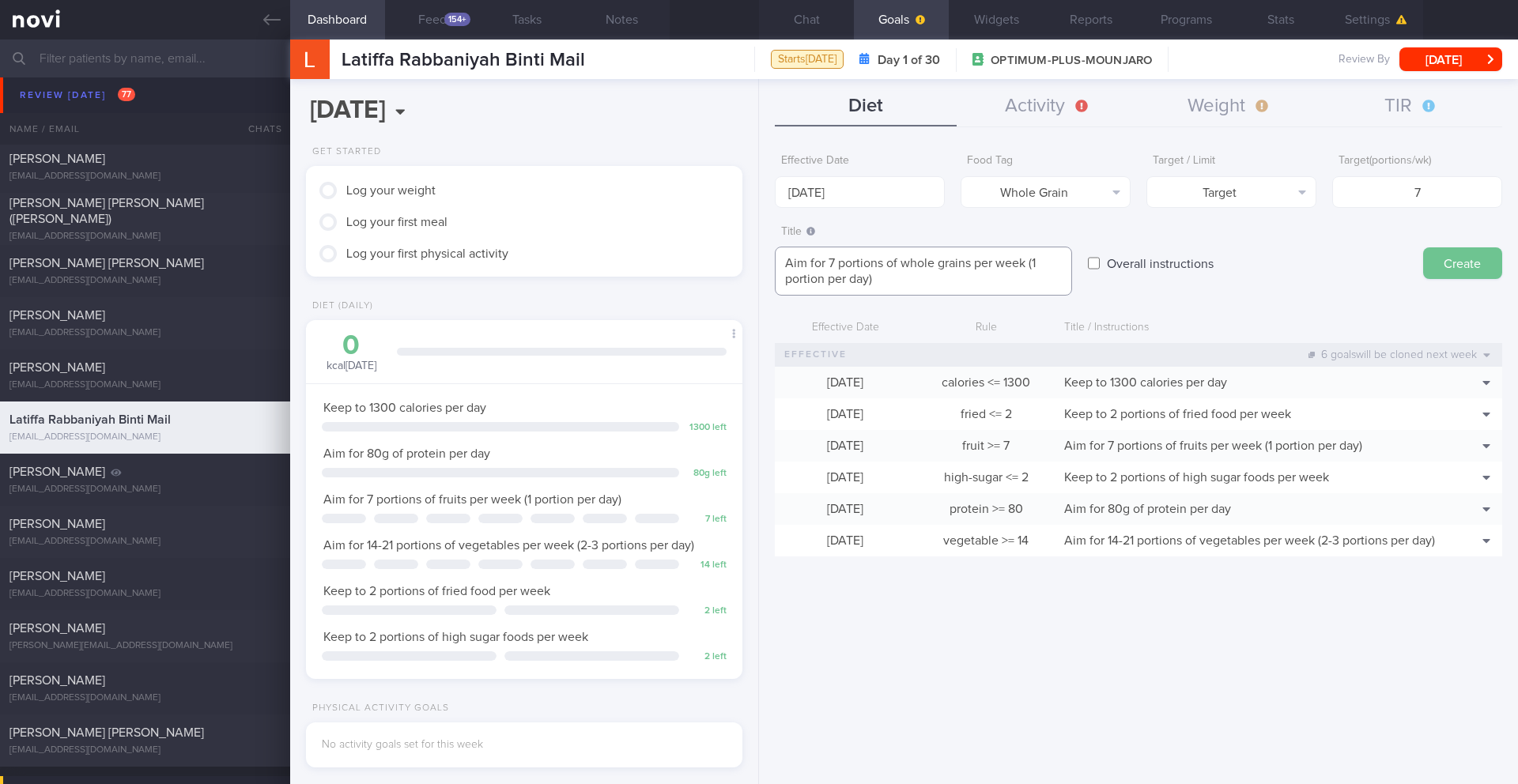
type textarea "Aim for 7 portions of whole grains per week (1 portion per day)"
click at [1460, 259] on button "Create" at bounding box center [1462, 263] width 80 height 32
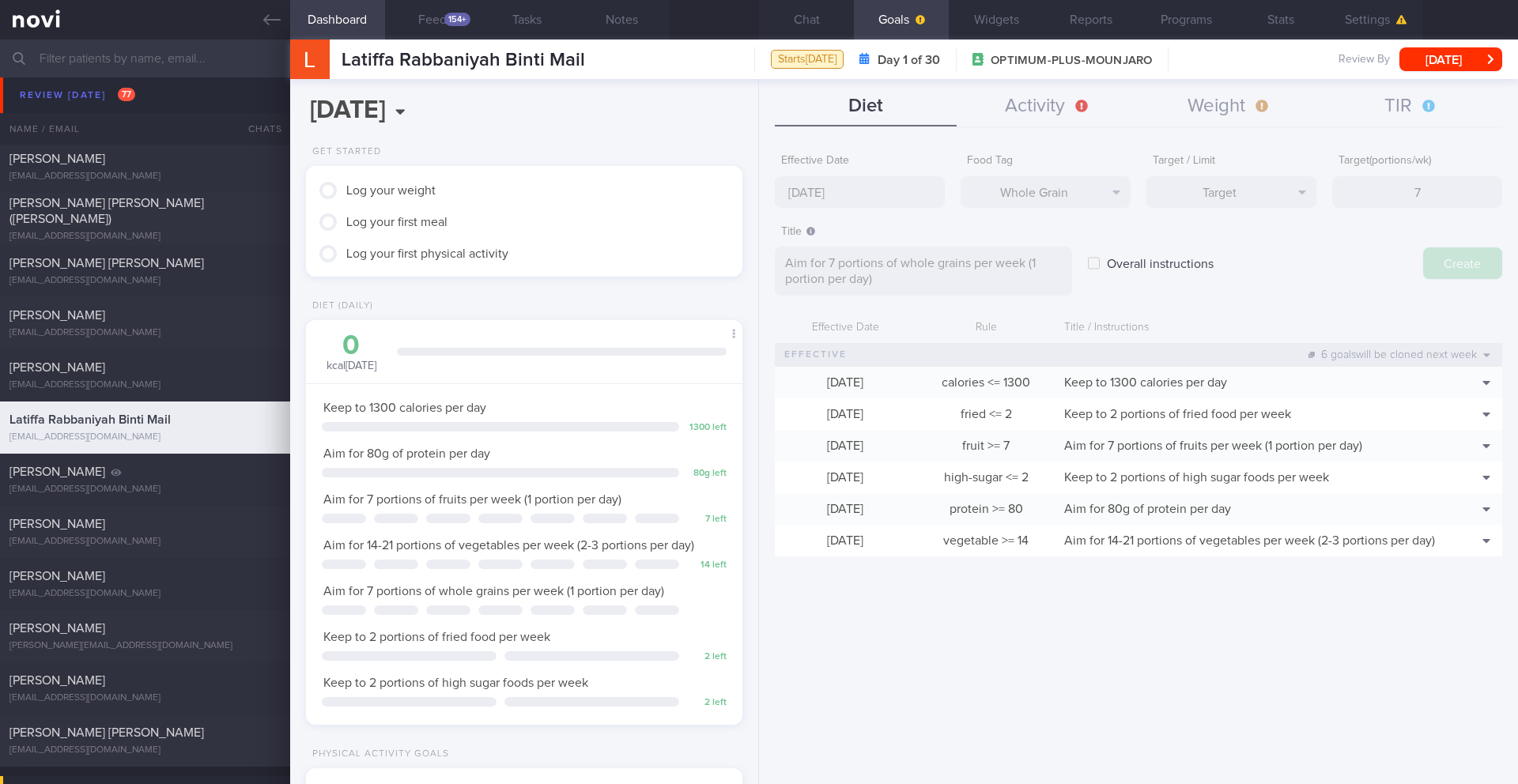
type input "[DATE]"
type textarea "Aim for ___ of ___"
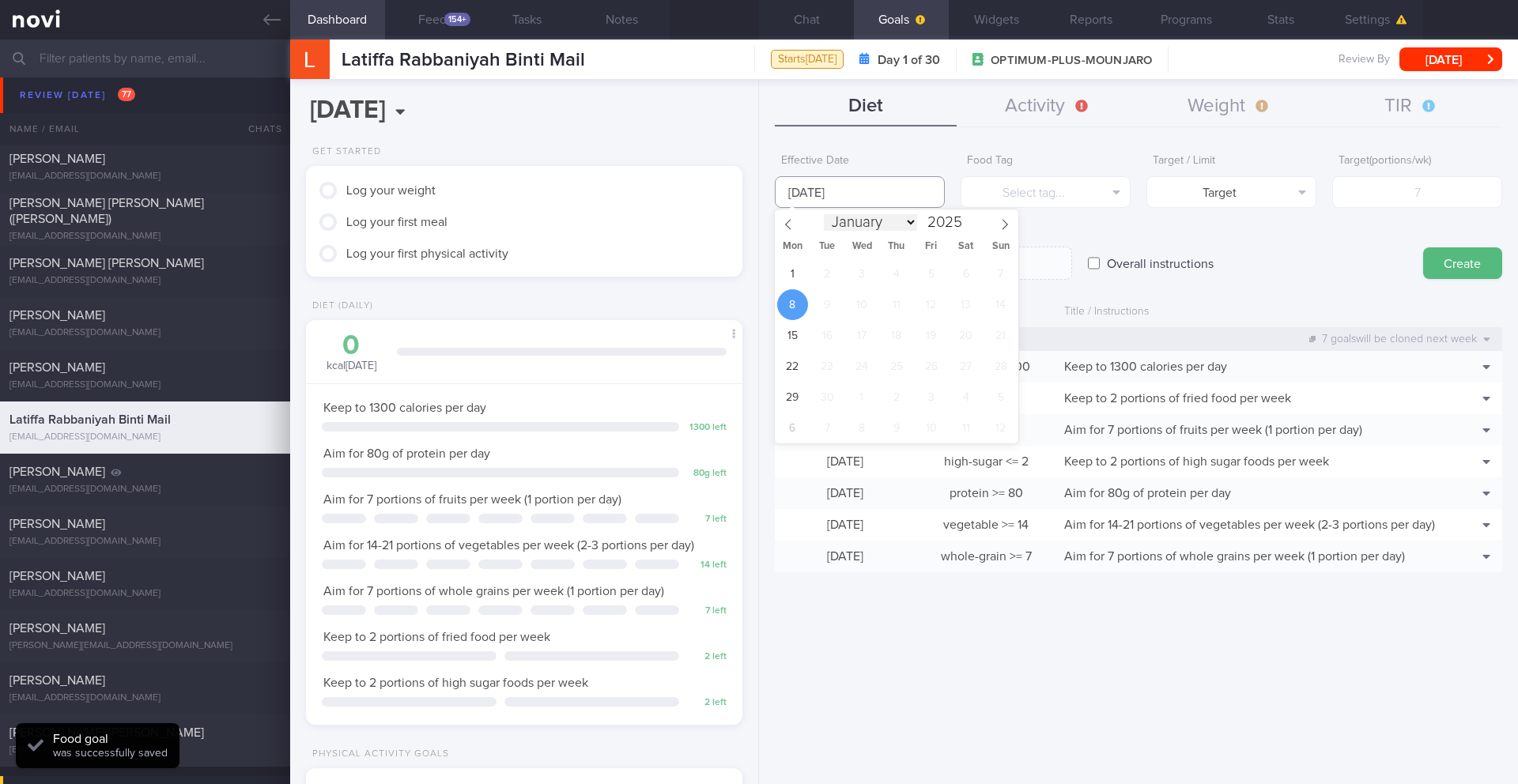
click at [861, 203] on body "You are offline! Some functionality will be unavailable Patients New Users Coac…" at bounding box center [759, 392] width 1518 height 784
click at [791, 267] on span "1" at bounding box center [793, 274] width 31 height 31
type input "[DATE]"
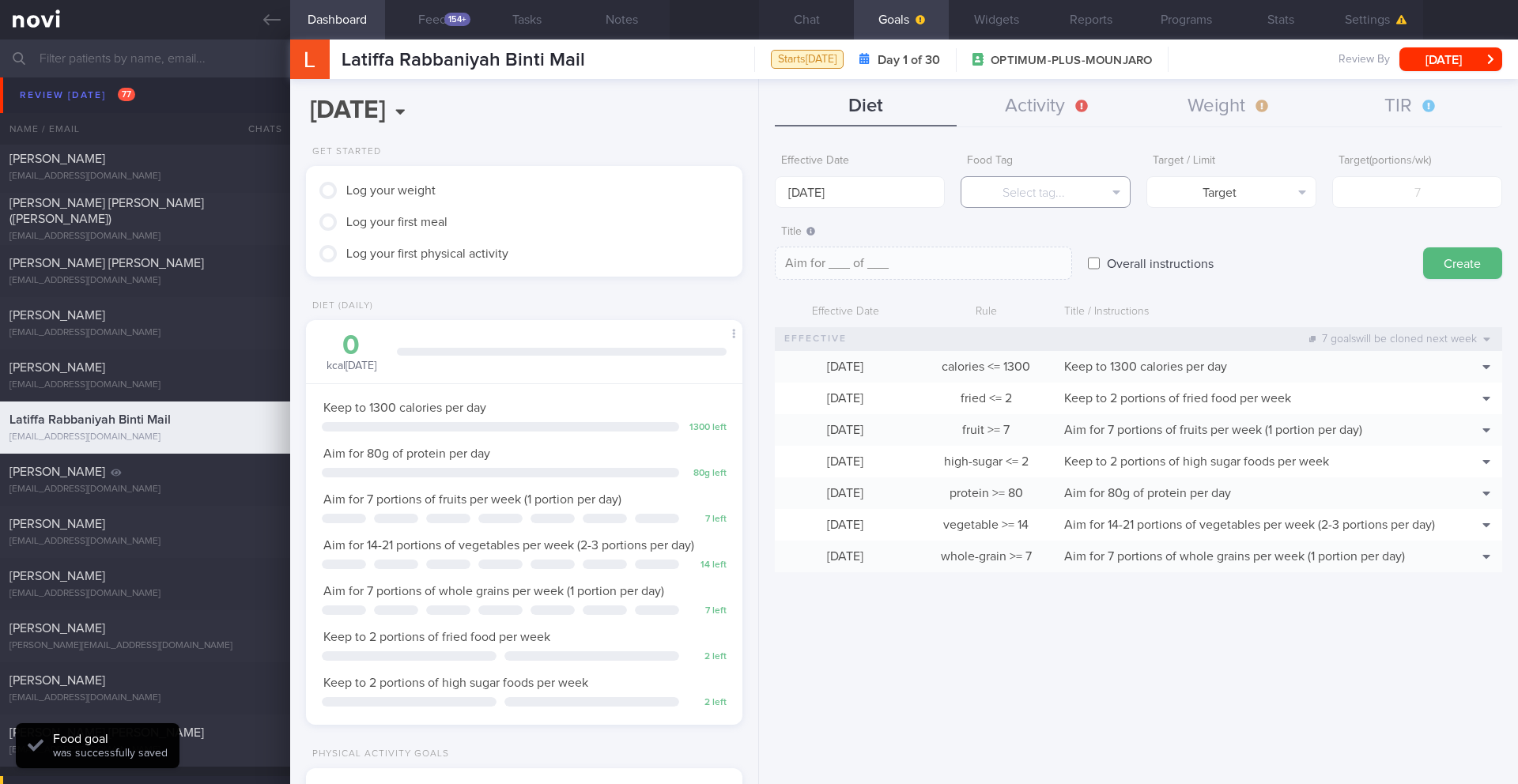
click at [994, 188] on button "Select tag..." at bounding box center [1046, 192] width 170 height 32
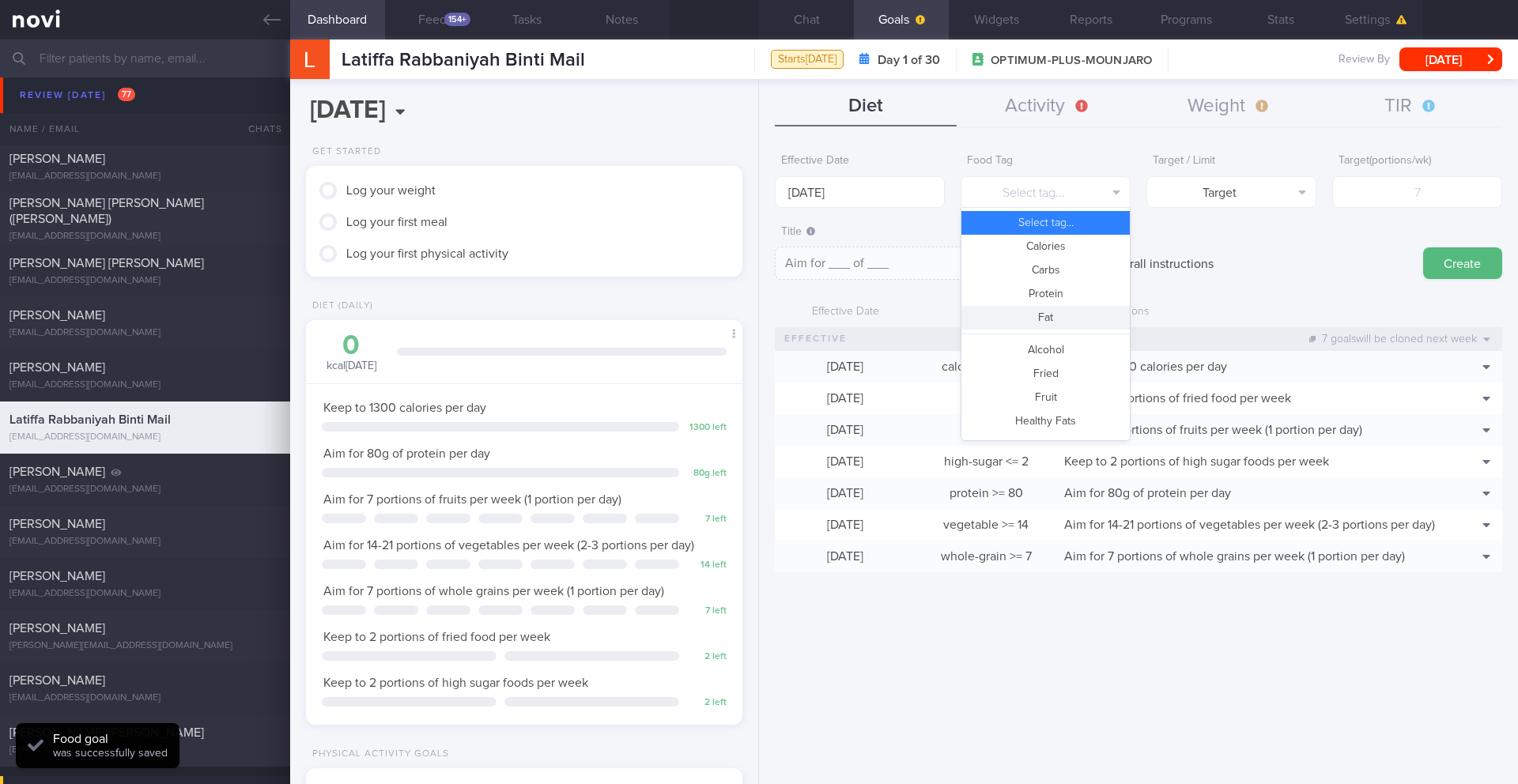
click at [1046, 314] on button "Fat" at bounding box center [1046, 318] width 168 height 24
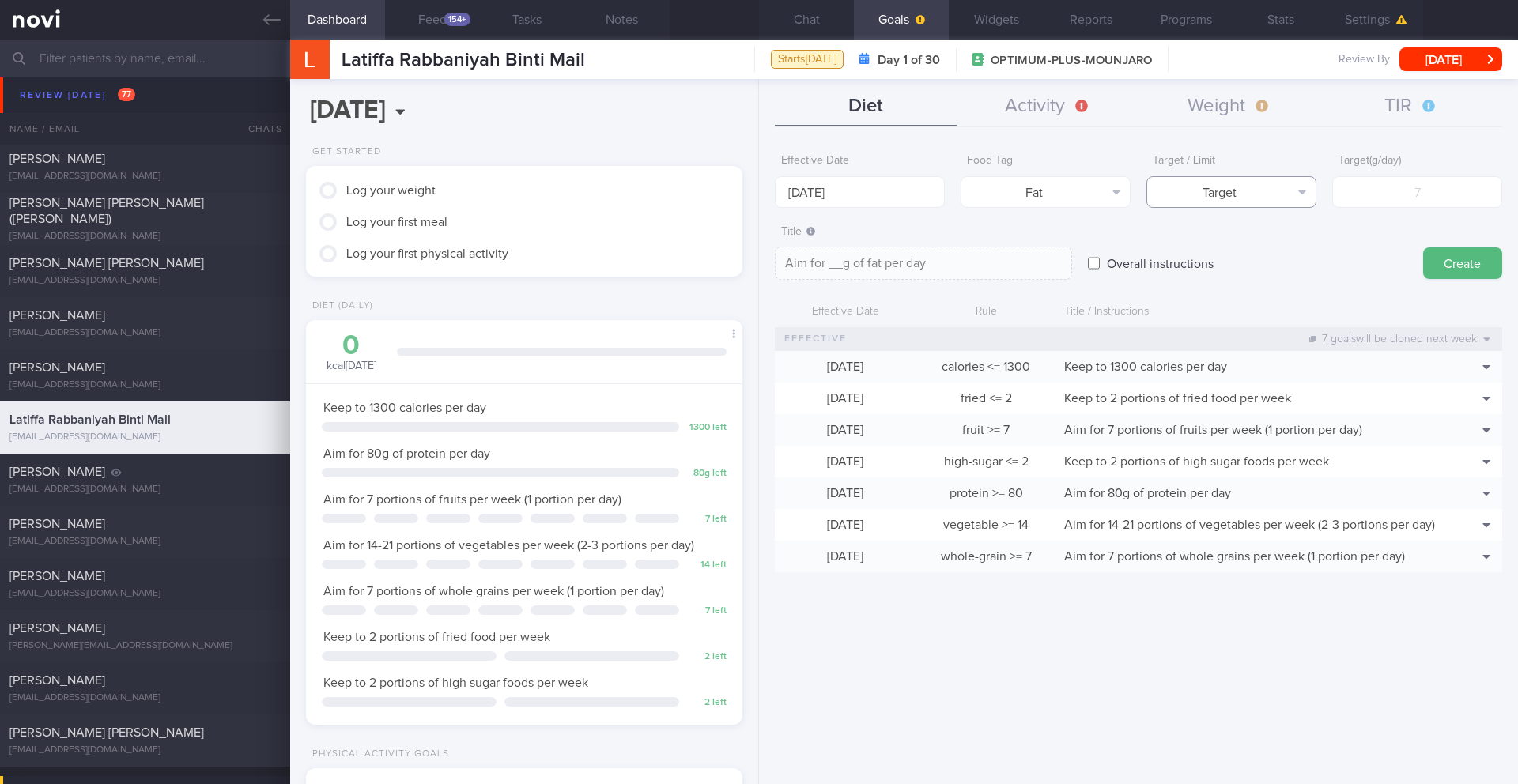
click at [1314, 188] on button "Target" at bounding box center [1232, 192] width 170 height 32
click at [1260, 243] on button "Limit" at bounding box center [1232, 247] width 168 height 24
type textarea "Keep to __g of fat per day"
click at [1346, 203] on input "number" at bounding box center [1417, 192] width 170 height 32
type input "4"
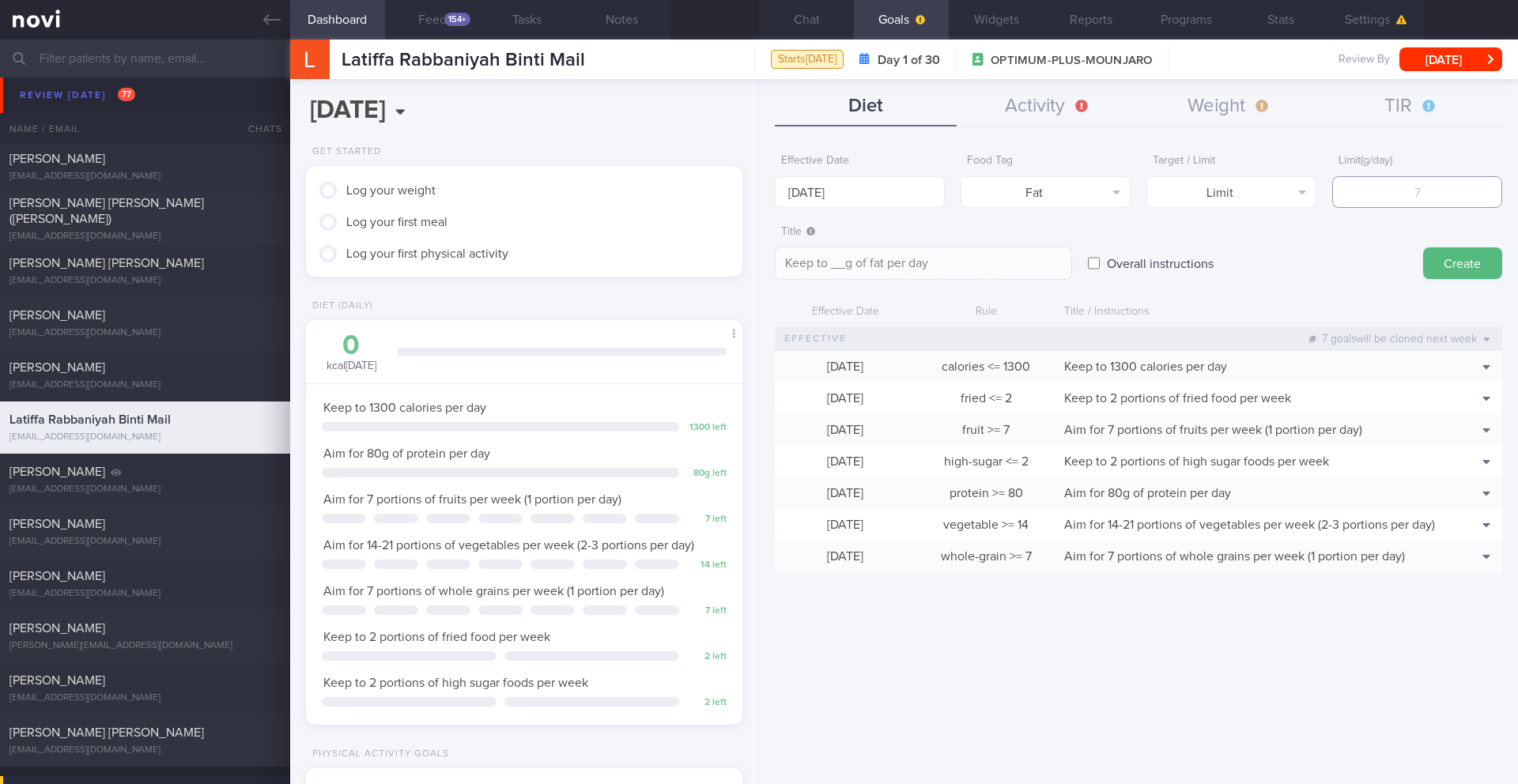
type textarea "Keep to 4g of fat per day"
type input "43"
type textarea "Keep to 43g of fat per day"
type input "43"
click at [958, 265] on textarea "Keep to 43g of fat per day" at bounding box center [923, 263] width 297 height 33
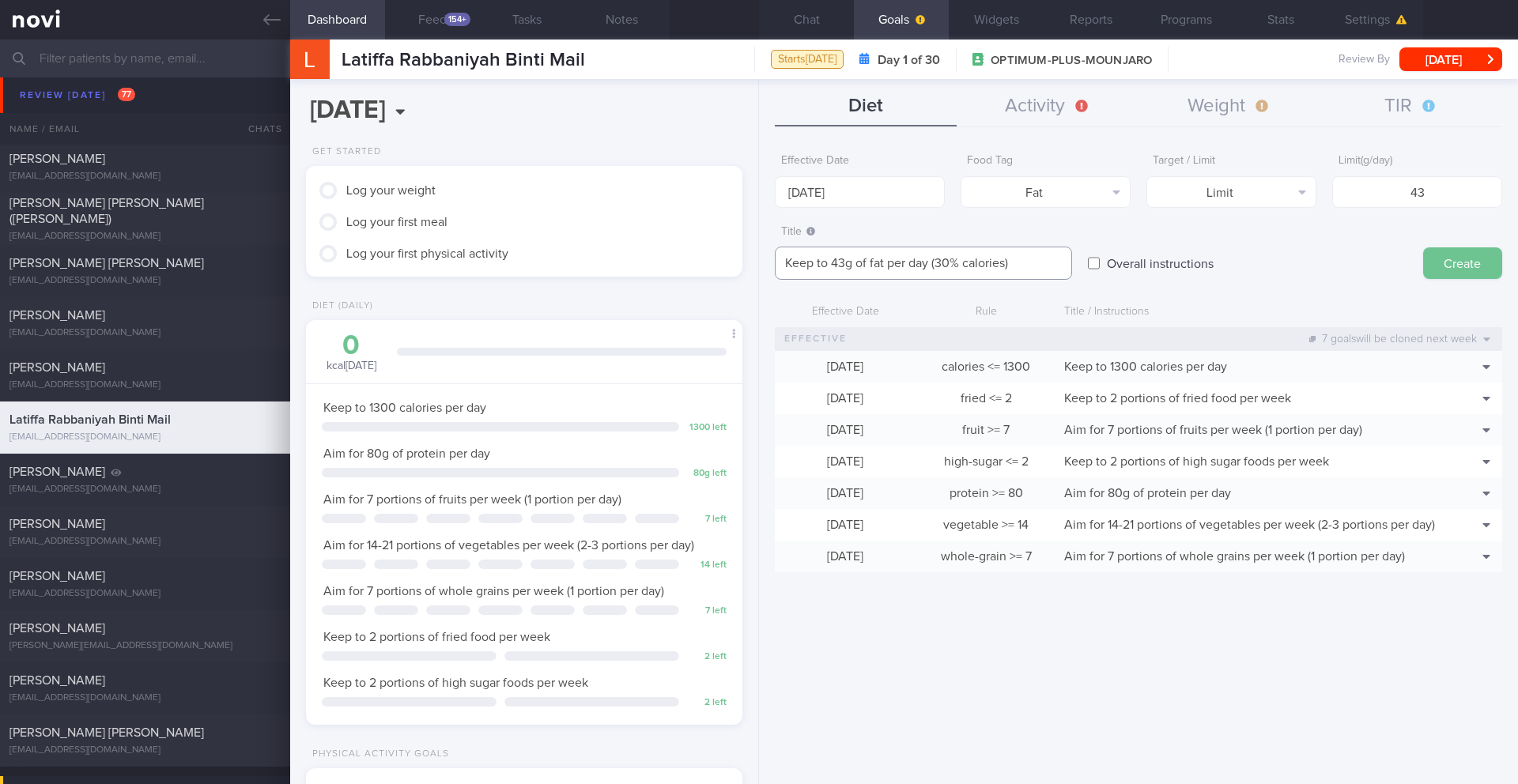
type textarea "Keep to 43g of fat per day (30% calories)"
click at [1459, 274] on button "Create" at bounding box center [1462, 263] width 80 height 32
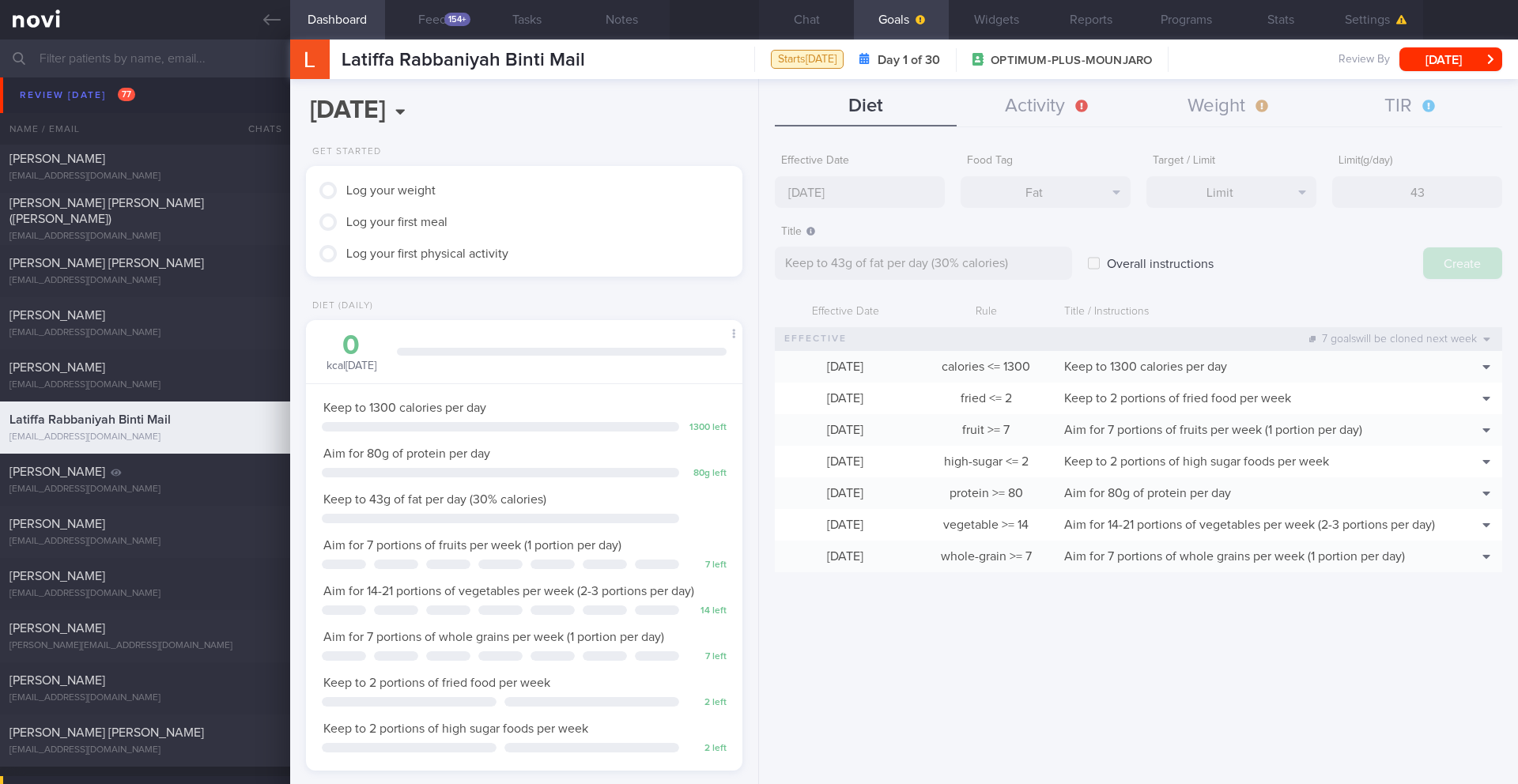
type input "[DATE]"
type textarea "Aim for ___ of ___"
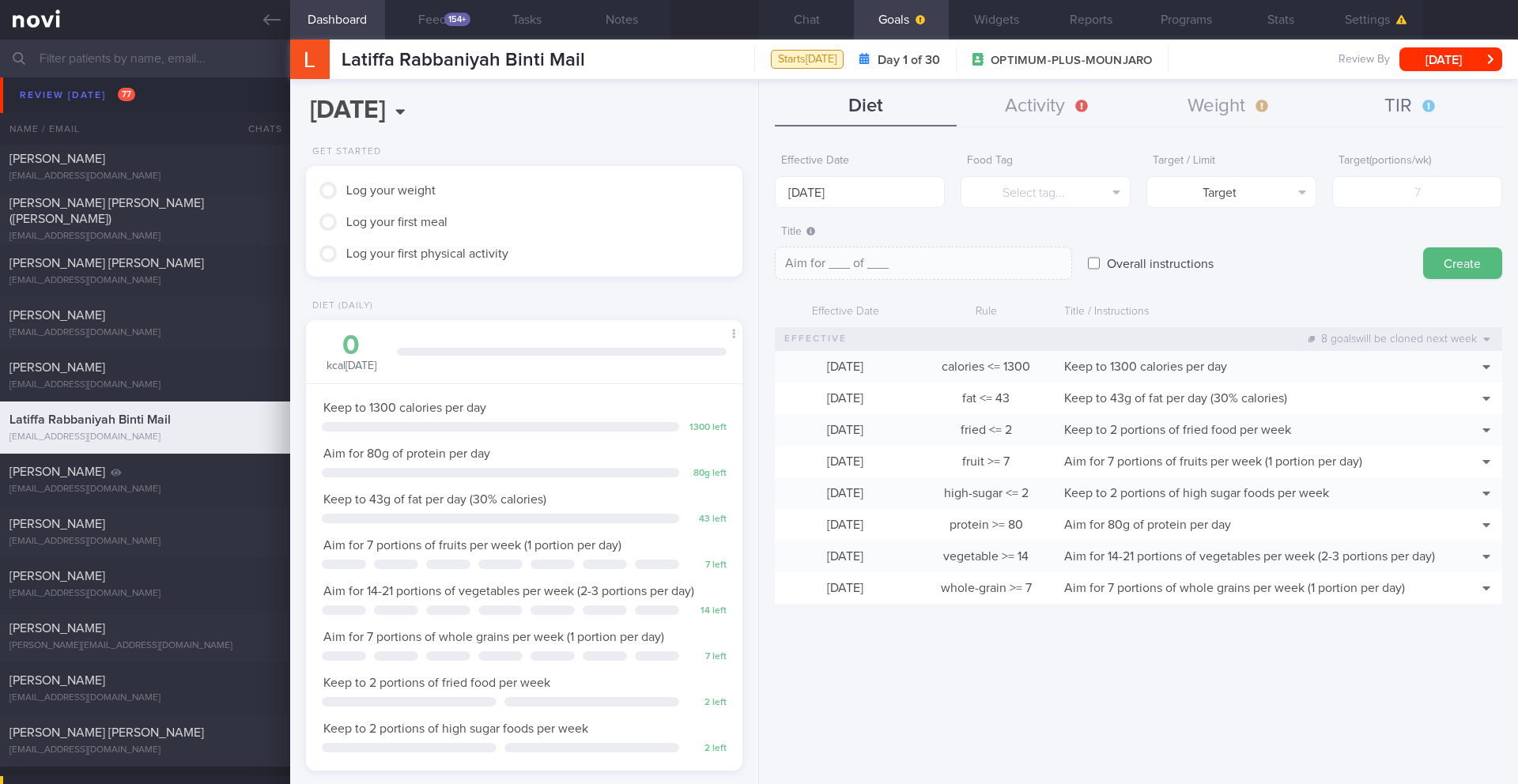
click at [1412, 109] on button "TIR" at bounding box center [1411, 106] width 182 height 39
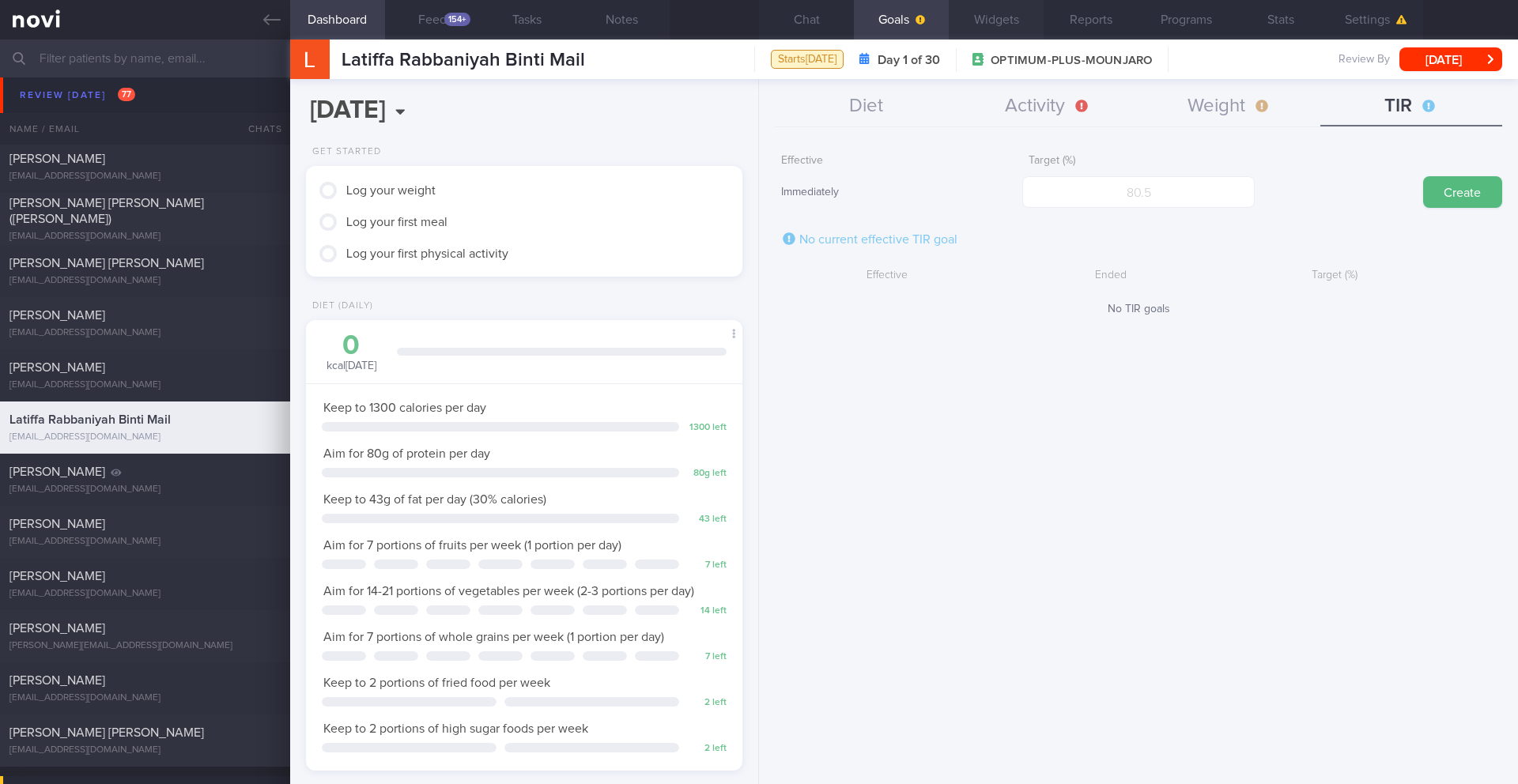
click at [983, 19] on button "Widgets" at bounding box center [996, 19] width 95 height 39
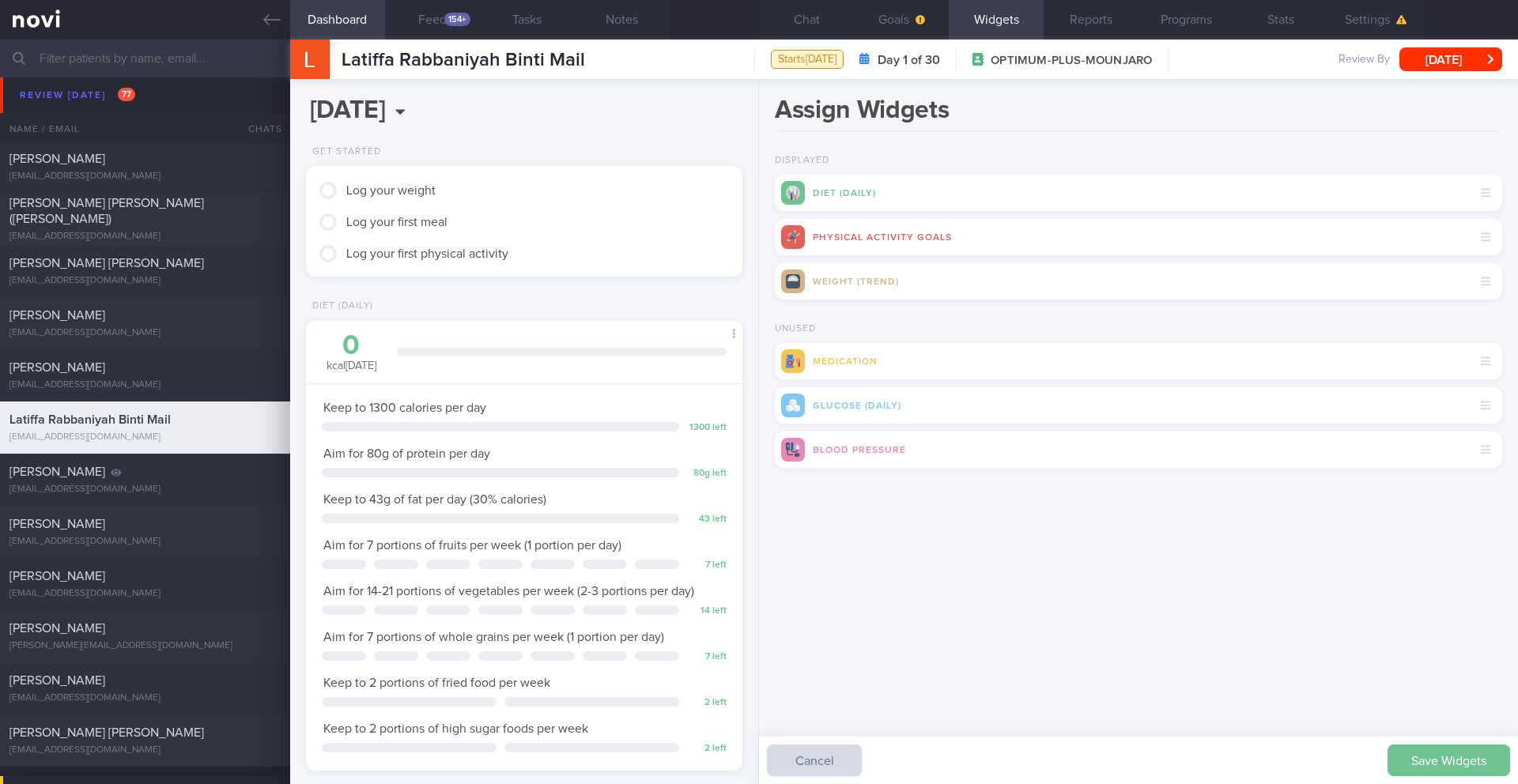
click at [1413, 759] on button "Save Widgets" at bounding box center [1449, 760] width 122 height 32
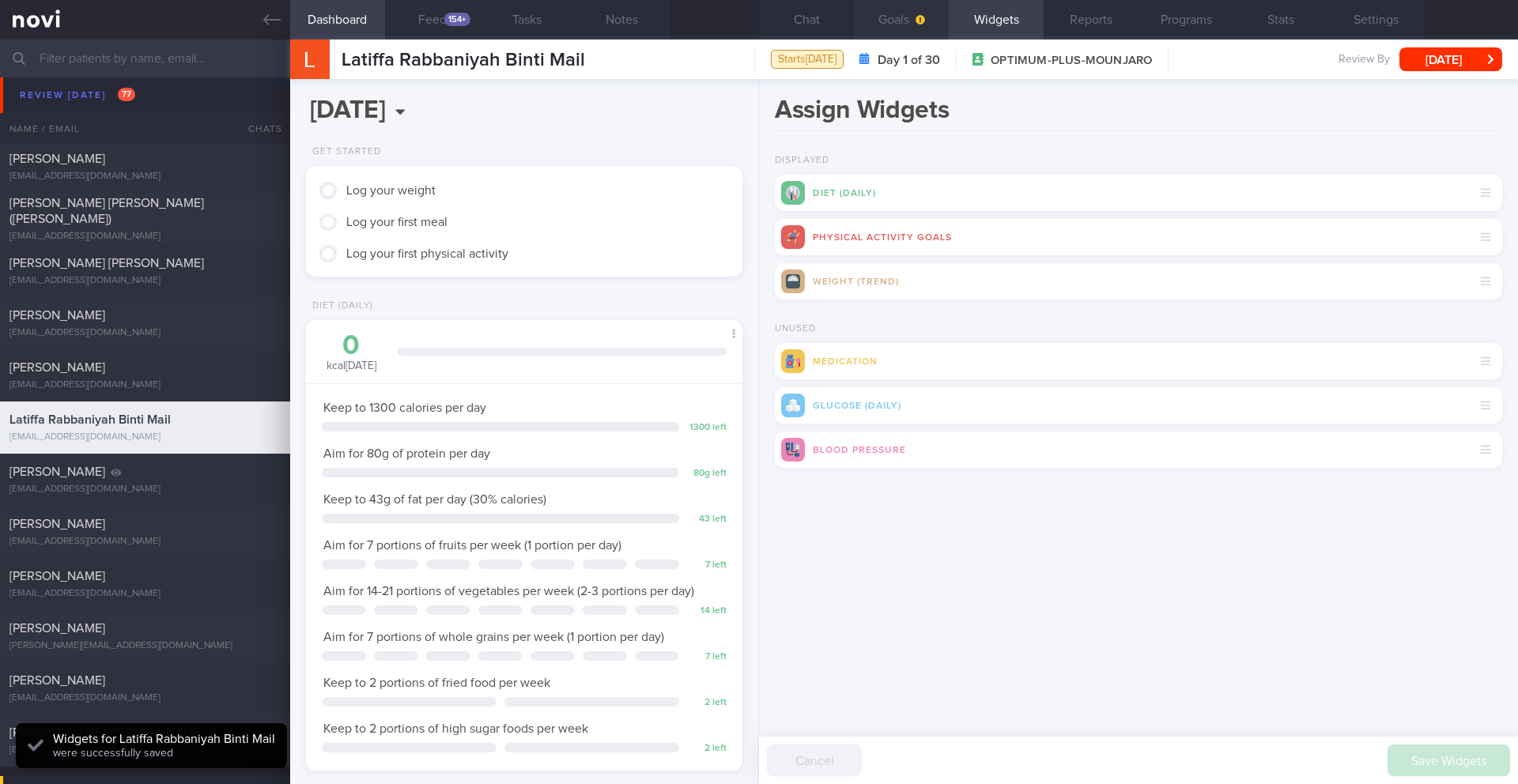
scroll to position [720, 0]
click at [904, 28] on button "Goals" at bounding box center [901, 19] width 95 height 39
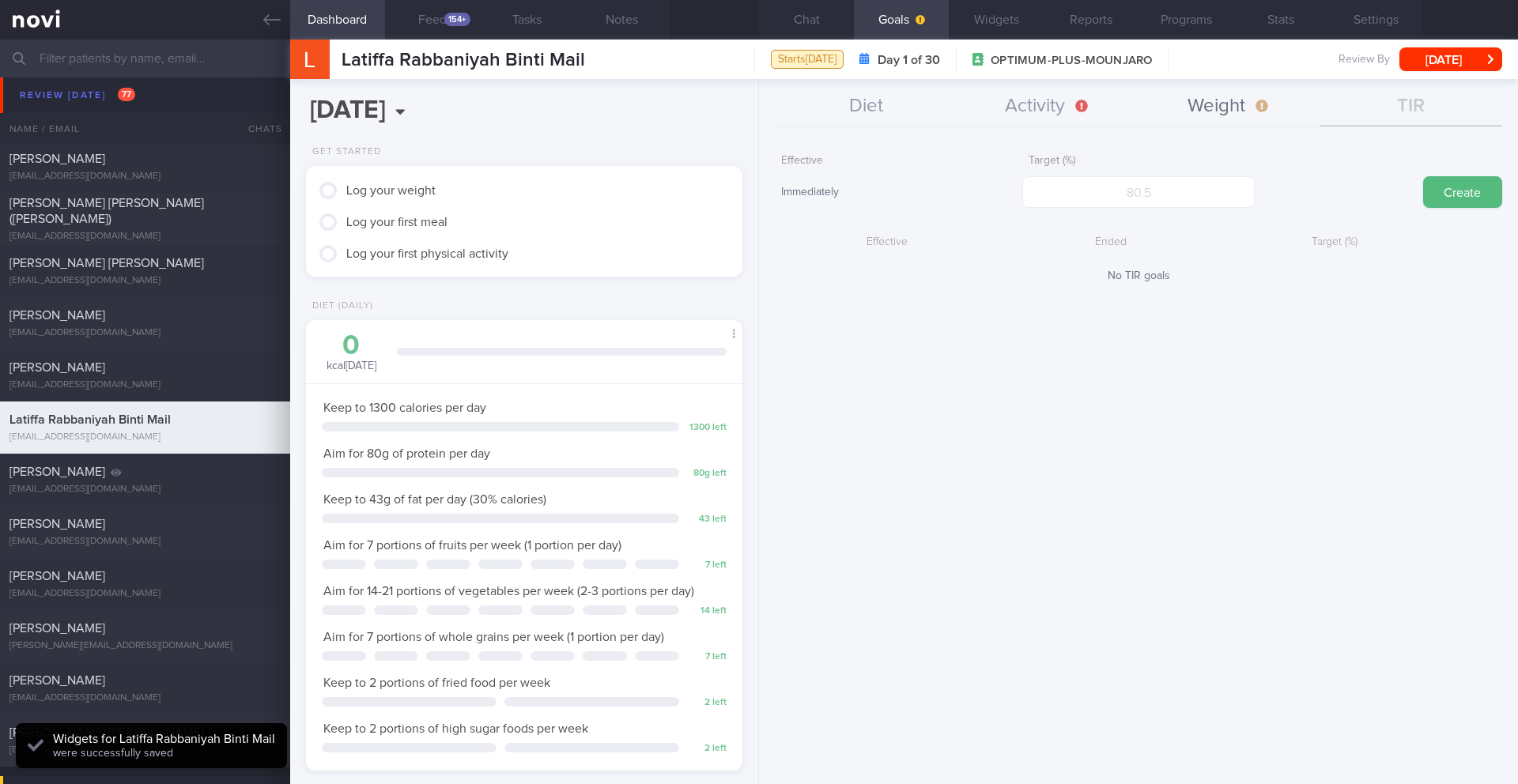
click at [1208, 111] on button "Weight" at bounding box center [1229, 106] width 182 height 39
click at [1137, 194] on input "number" at bounding box center [1139, 192] width 232 height 32
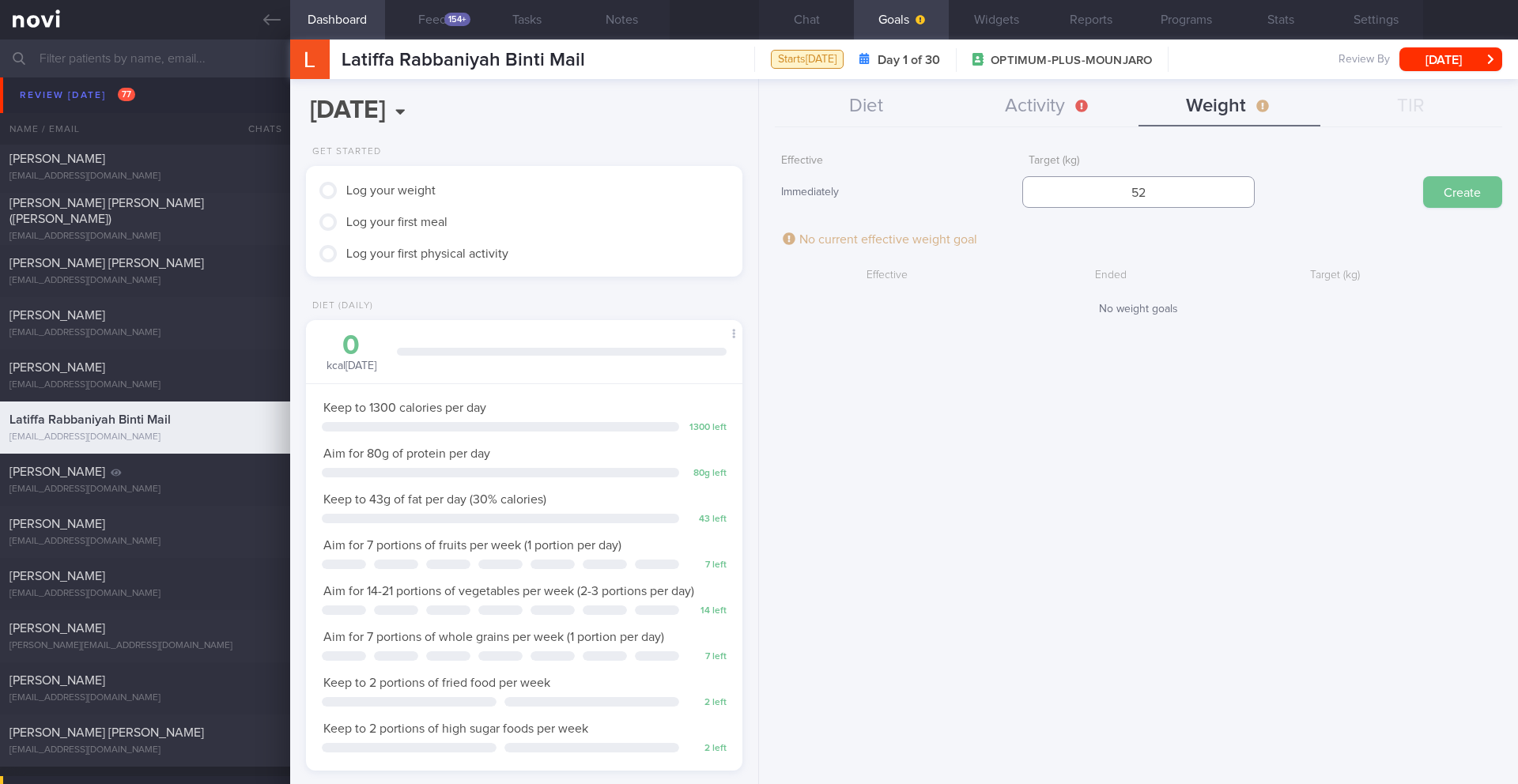
type input "52"
click at [1449, 204] on button "Create" at bounding box center [1462, 192] width 80 height 32
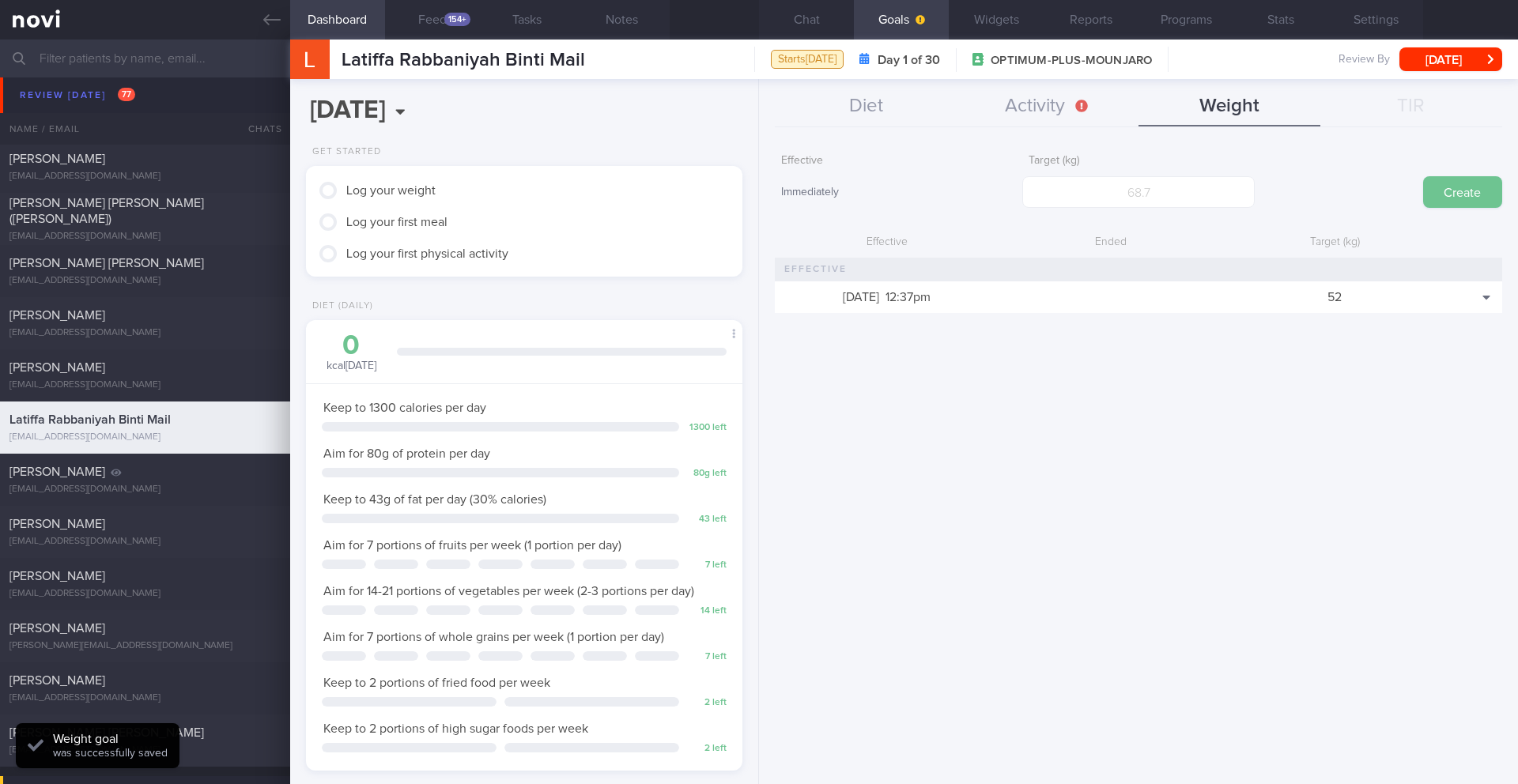
scroll to position [220, 397]
click at [1009, 114] on button "Activity" at bounding box center [1047, 106] width 182 height 39
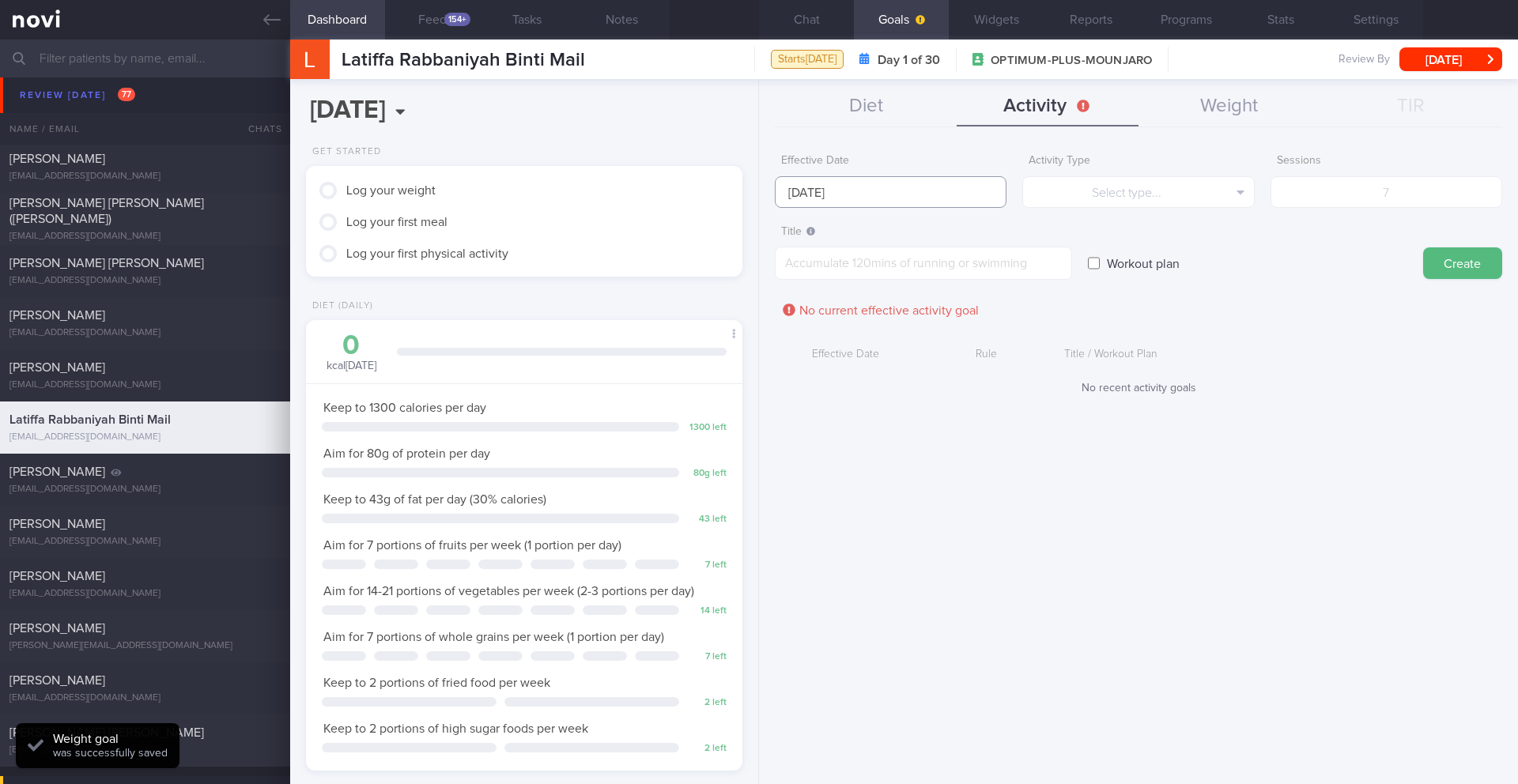
click at [873, 189] on input "[DATE]" at bounding box center [891, 192] width 232 height 32
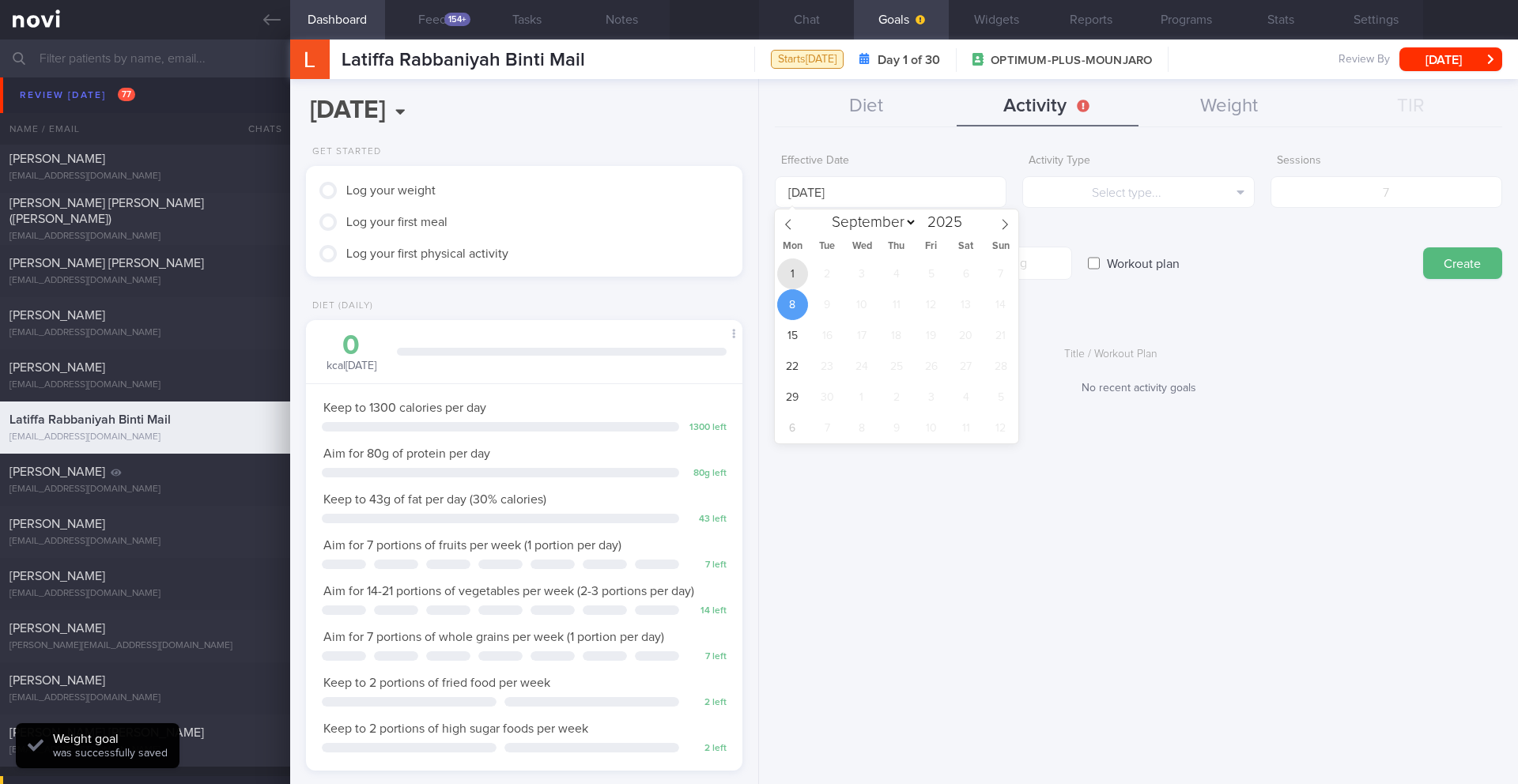
click at [801, 274] on span "1" at bounding box center [793, 274] width 31 height 31
type input "[DATE]"
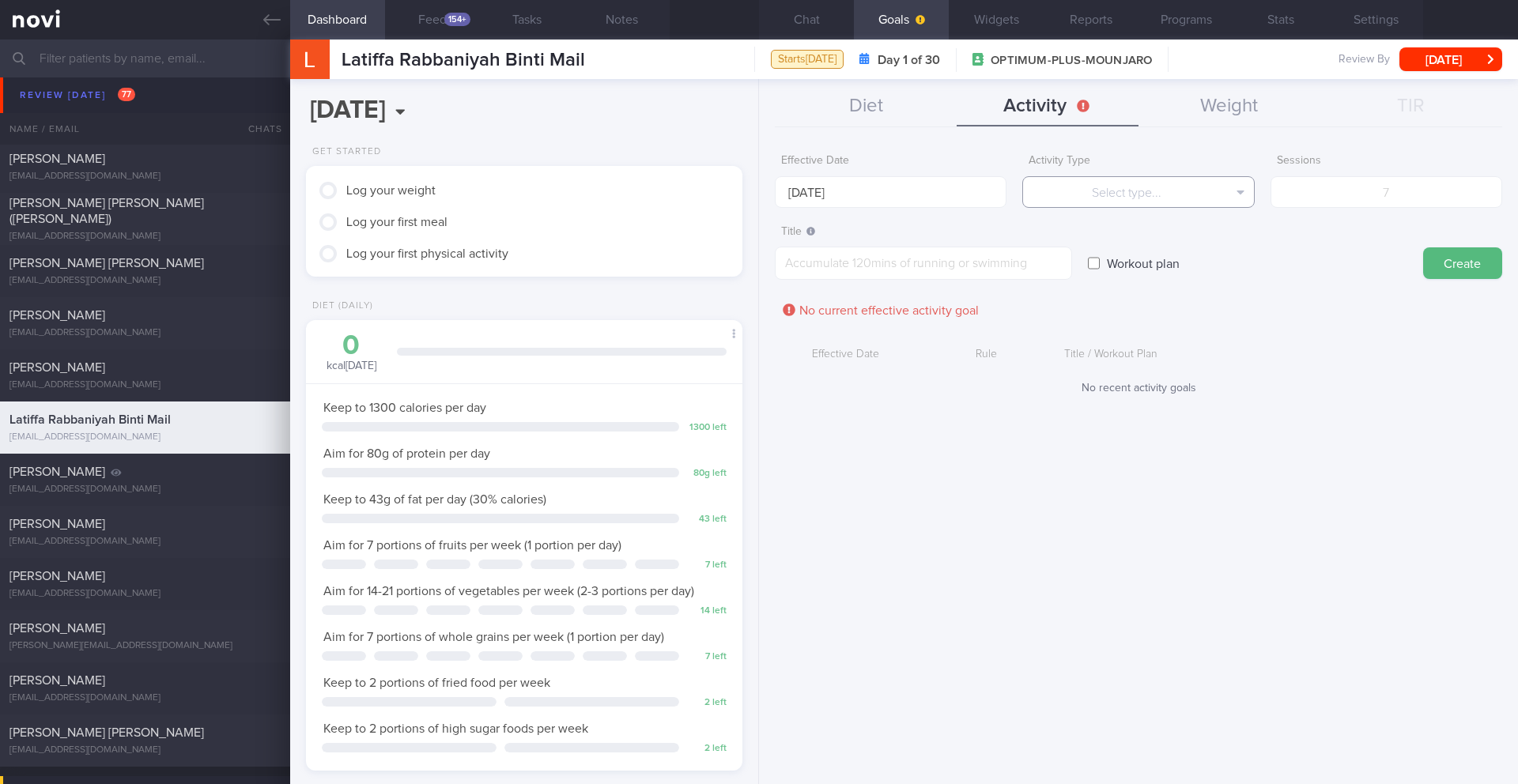
click at [1083, 197] on button "Select type..." at bounding box center [1139, 192] width 232 height 32
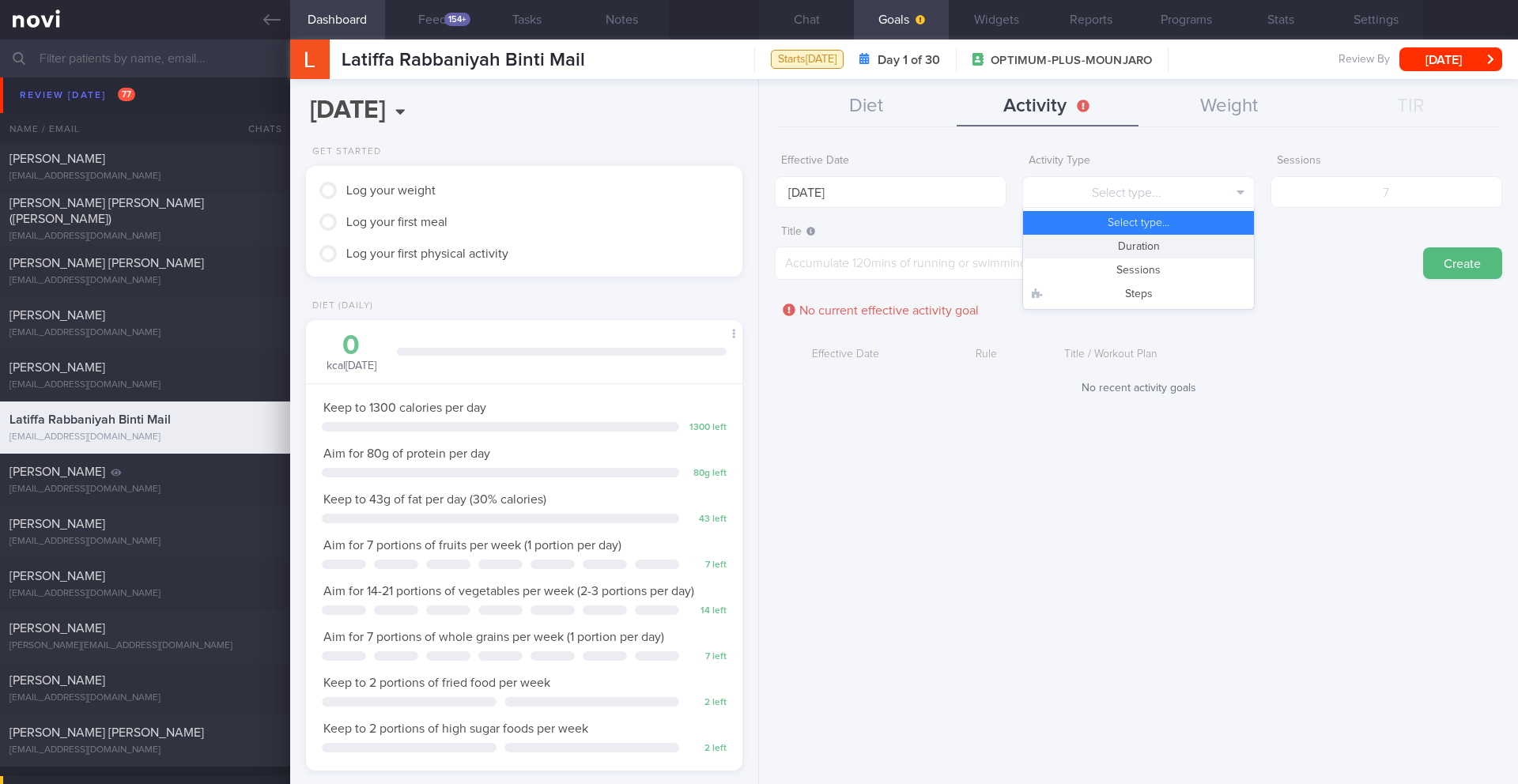
click at [1092, 237] on button "Duration" at bounding box center [1139, 247] width 230 height 24
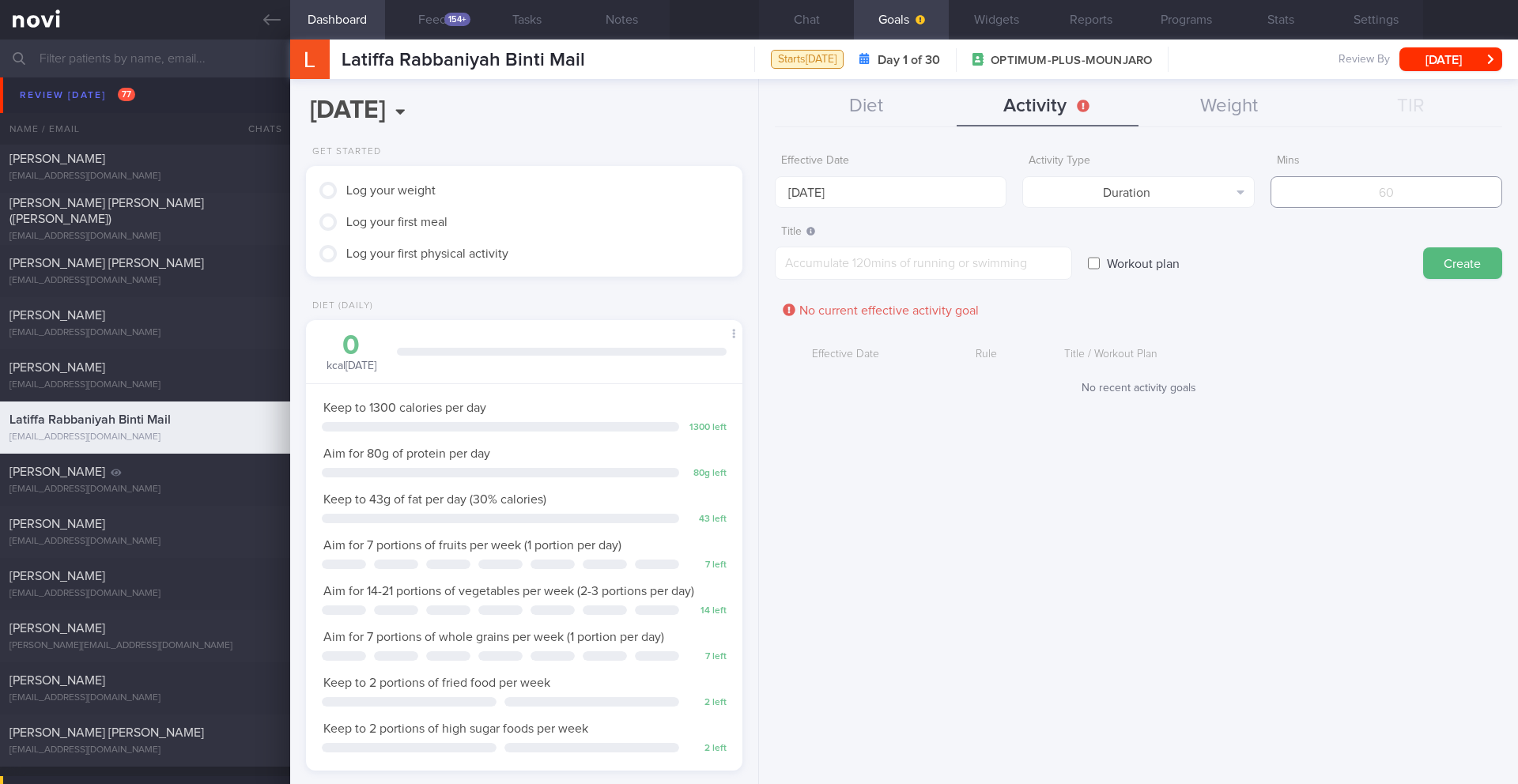
click at [1331, 192] on input "number" at bounding box center [1387, 192] width 232 height 32
type input "150"
click at [876, 273] on textarea at bounding box center [923, 263] width 297 height 33
click at [822, 21] on button "Chat" at bounding box center [807, 19] width 95 height 39
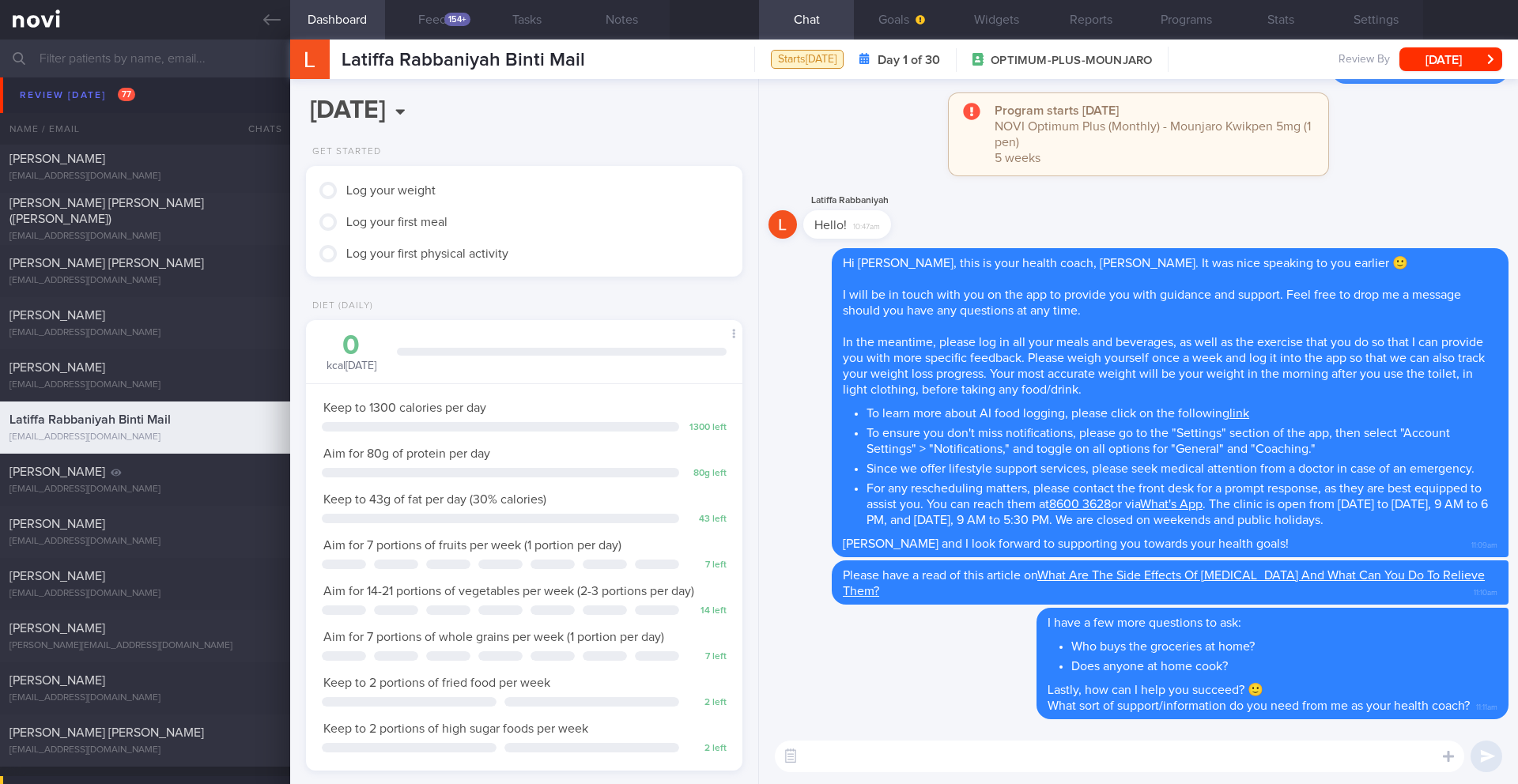
click at [864, 765] on textarea at bounding box center [1120, 757] width 690 height 32
paste textarea "We have set progressive weight loss goals over the course of the program to mak…"
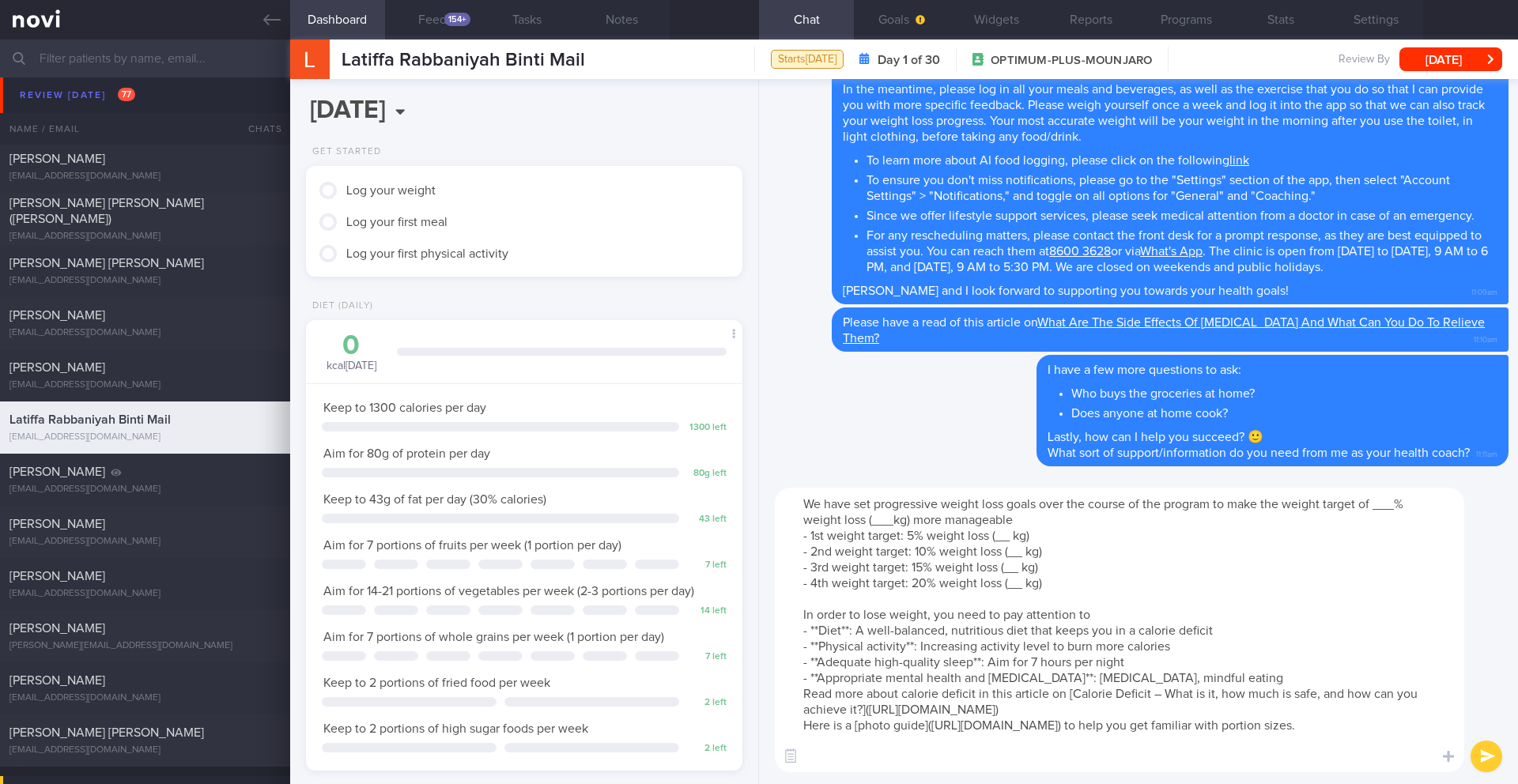
drag, startPoint x: 1063, startPoint y: 582, endPoint x: 782, endPoint y: 535, distance: 284.9
click at [782, 535] on textarea "We have set progressive weight loss goals over the course of the program to mak…" at bounding box center [1120, 630] width 690 height 284
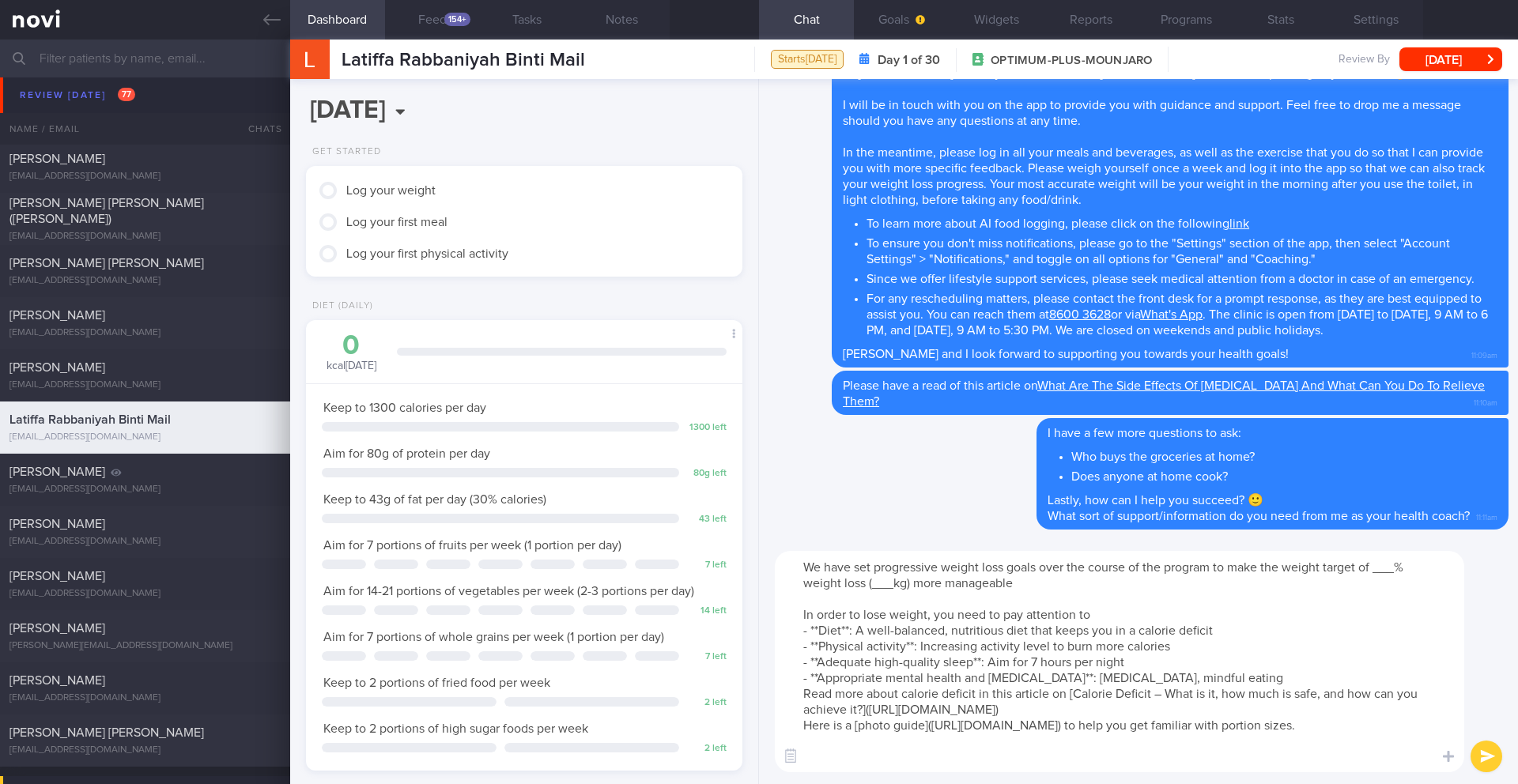
drag, startPoint x: 804, startPoint y: 570, endPoint x: 1378, endPoint y: 572, distance: 574.0
click at [1378, 572] on textarea "We have set progressive weight loss goals over the course of the program to mak…" at bounding box center [1120, 662] width 690 height 221
drag, startPoint x: 1265, startPoint y: 587, endPoint x: 1406, endPoint y: 565, distance: 142.7
click at [1406, 565] on textarea "Your weight target is to lose 10kg by [DATE] to bring your weight down to 52kg …" at bounding box center [1120, 662] width 690 height 221
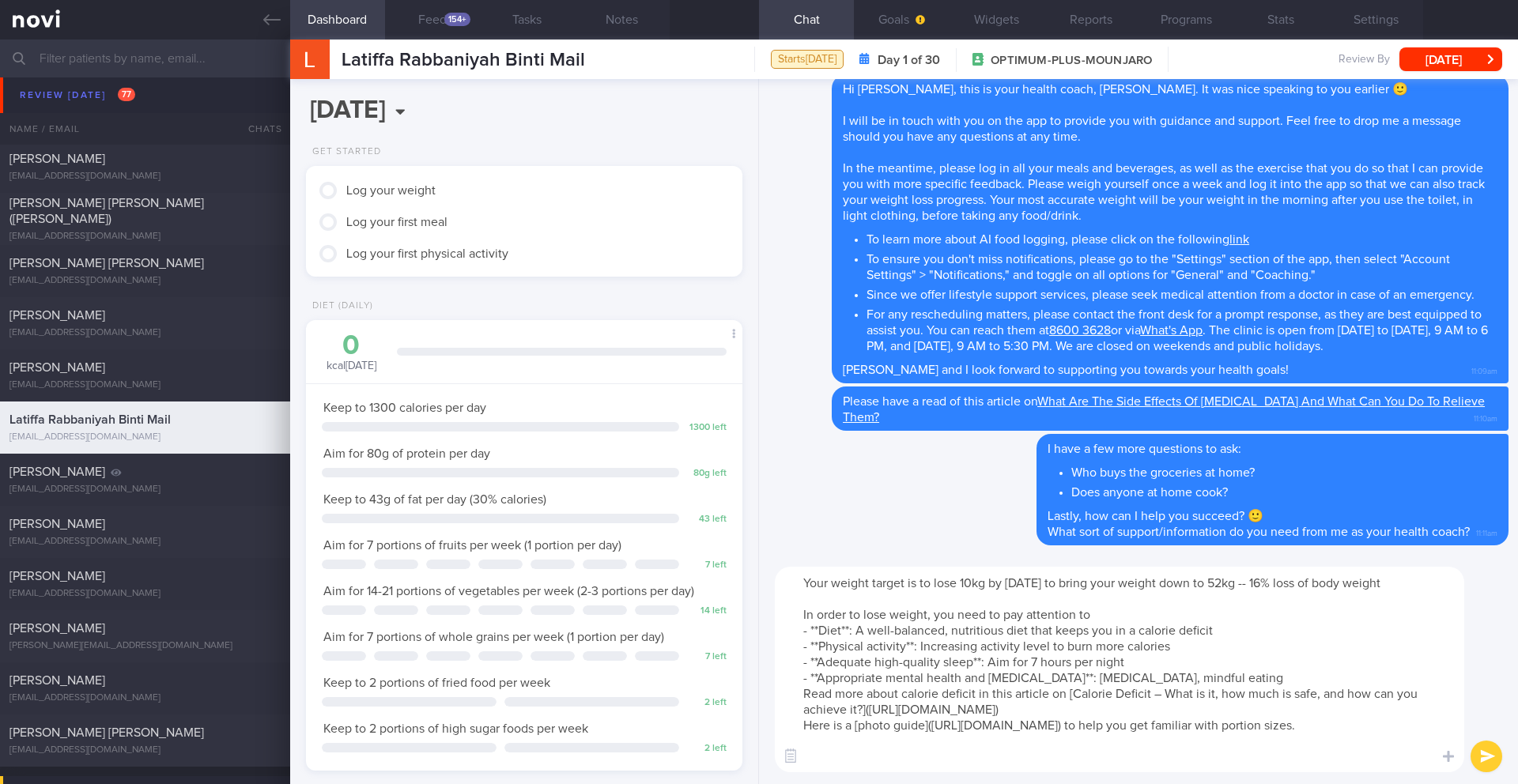
click at [1086, 585] on textarea "Your weight target is to lose 10kg by [DATE] to bring your weight down to 52kg …" at bounding box center [1120, 669] width 690 height 206
paste textarea "loss goal is to reach 52 kg by [DATE], which is a total loss of 10 kg, or 16% o…"
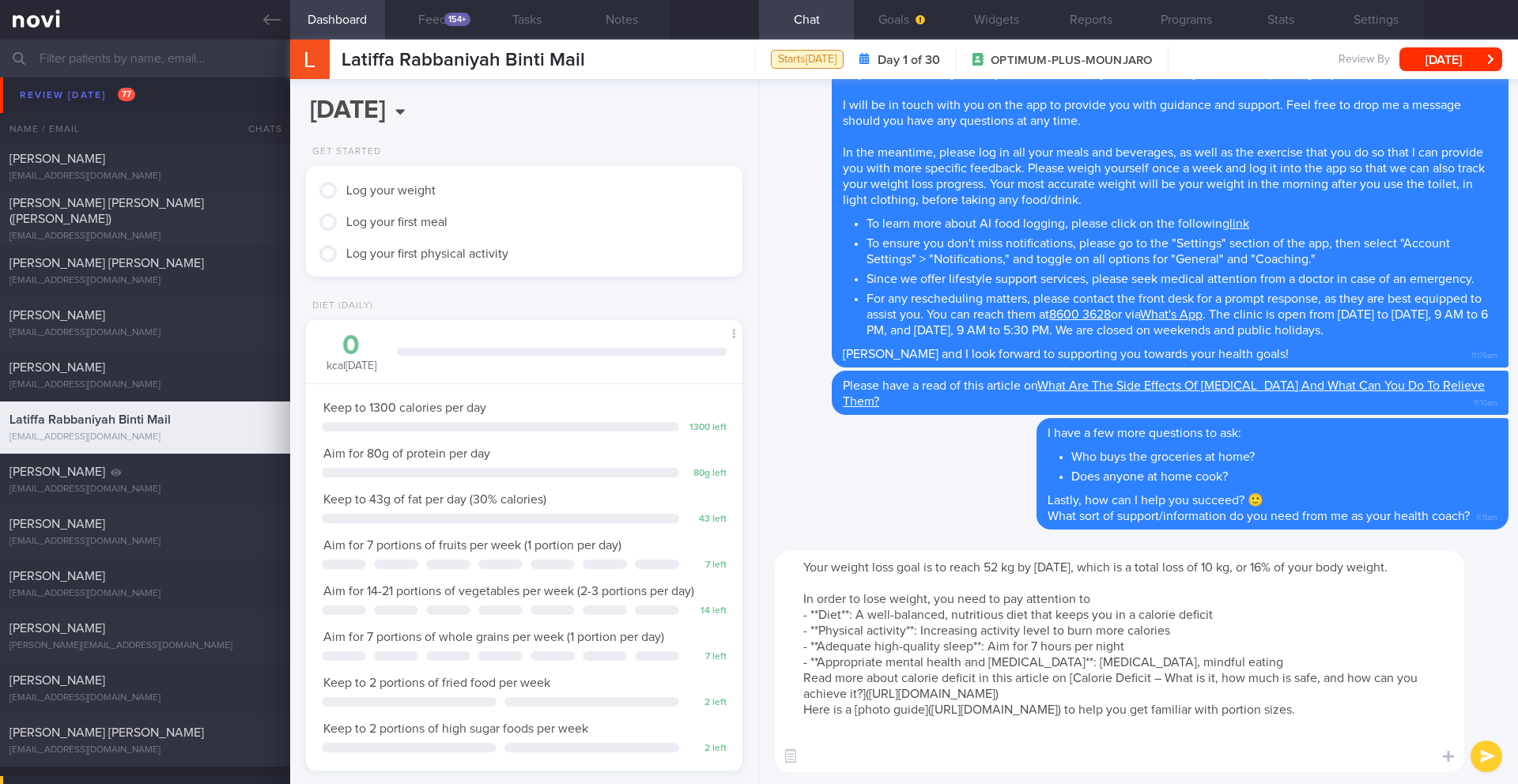
click at [1005, 568] on textarea "Your weight loss goal is to reach 52 kg by [DATE], which is a total loss of 10 …" at bounding box center [1120, 662] width 690 height 221
click at [1272, 570] on textarea "Your weight loss goal is to reach 52kg by [DATE], which is a total loss of 10 k…" at bounding box center [1120, 662] width 690 height 221
click at [805, 683] on textarea "Your weight loss goal is to reach 52kg by [DATE], which is a total loss of 10kg…" at bounding box center [1120, 662] width 690 height 221
click at [804, 690] on textarea "Your weight loss goal is to reach 52kg by [DATE], which is a total loss of 10kg…" at bounding box center [1120, 662] width 690 height 221
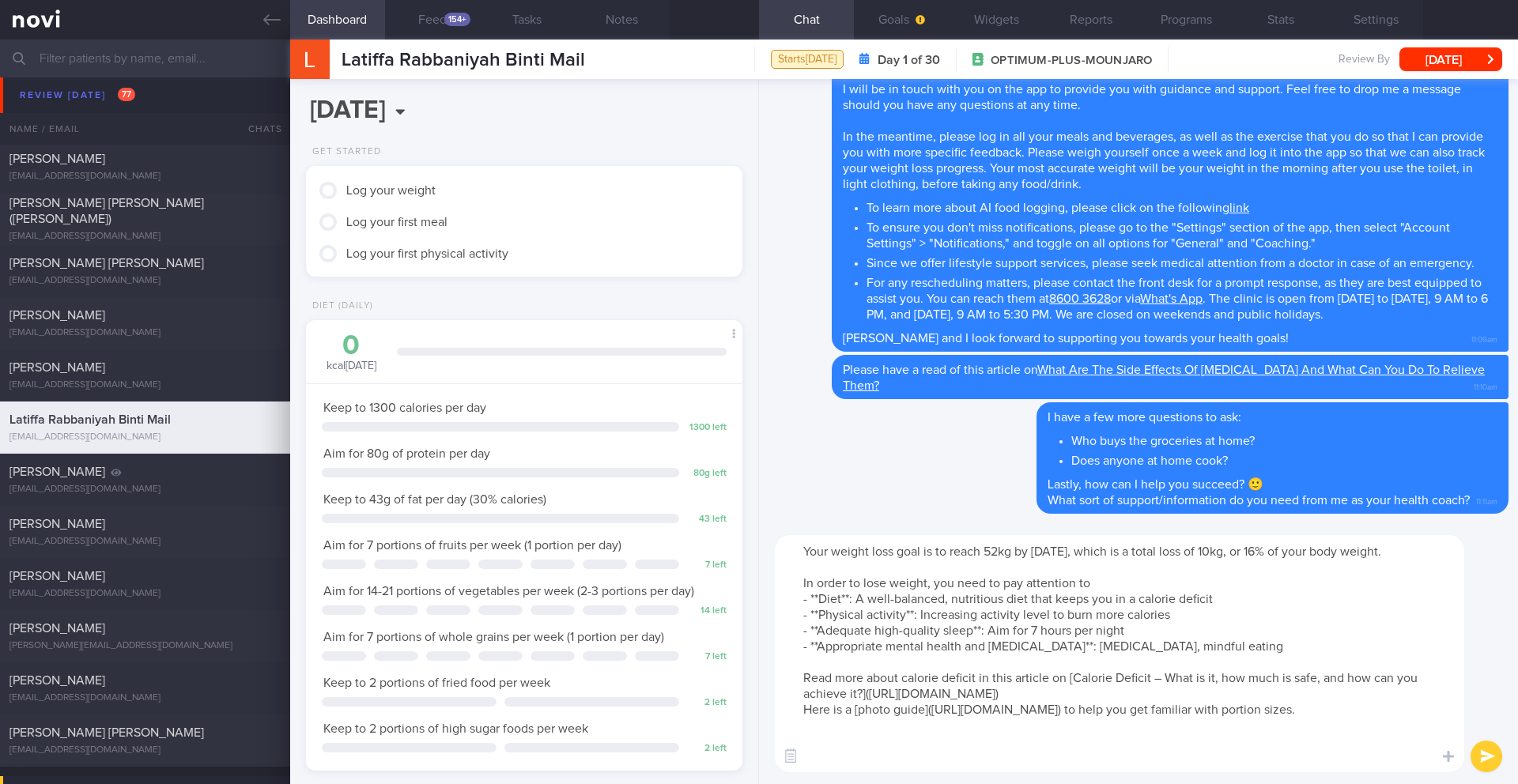
click at [1165, 706] on textarea "Your weight loss goal is to reach 52kg by [DATE], which is a total loss of 10kg…" at bounding box center [1120, 654] width 690 height 238
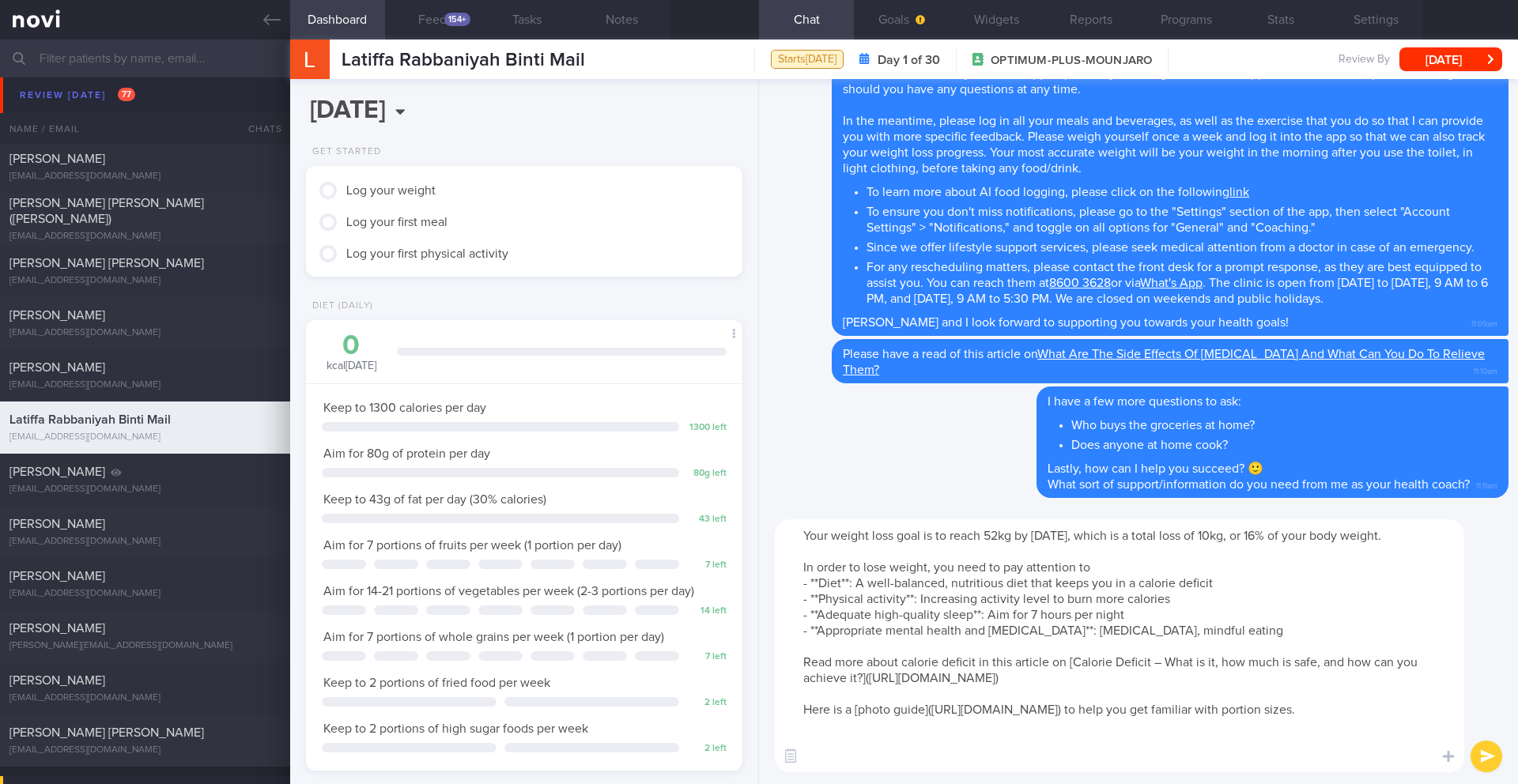
click at [975, 749] on textarea "Your weight loss goal is to reach 52kg by [DATE], which is a total loss of 10kg…" at bounding box center [1120, 645] width 690 height 253
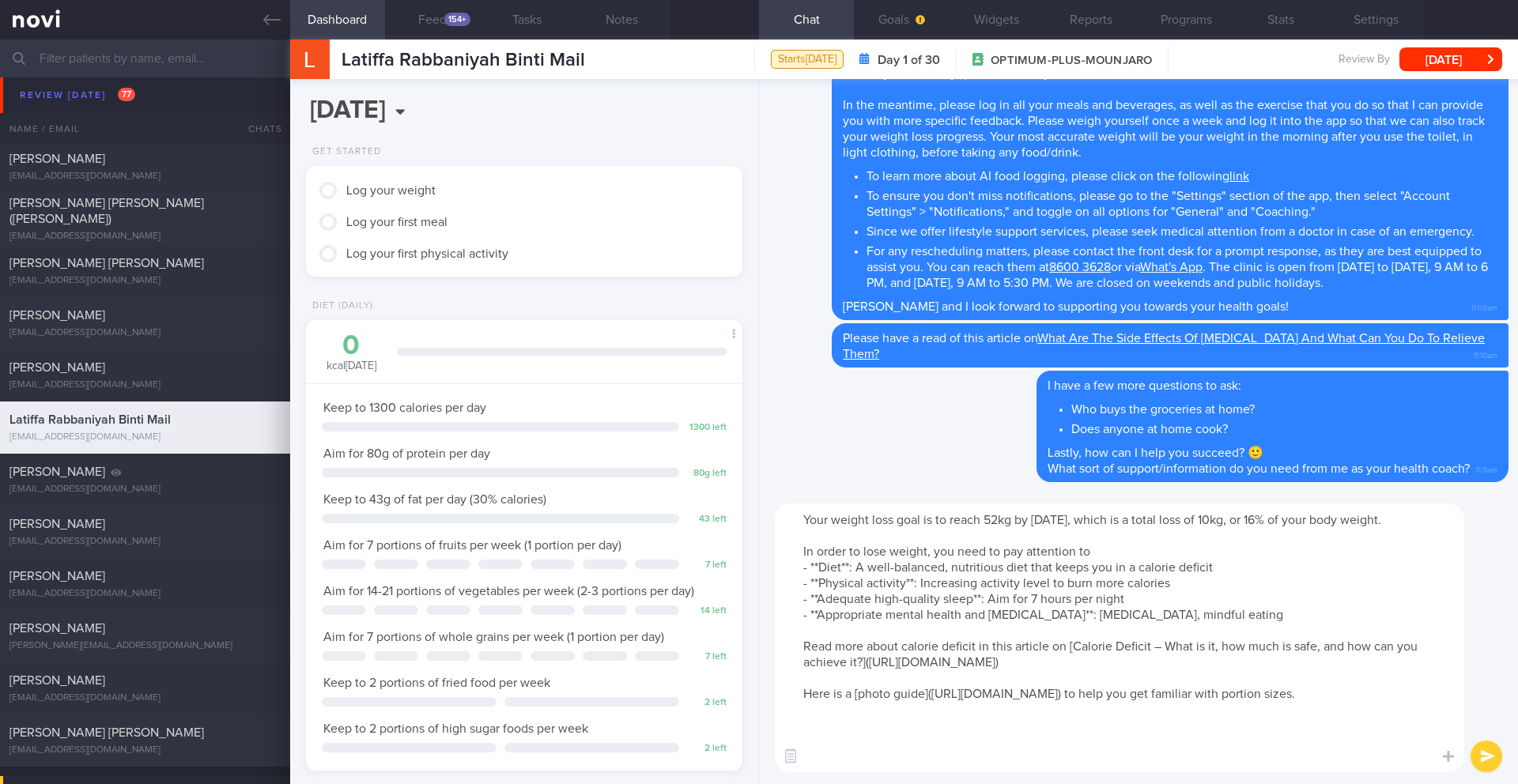
paste textarea "To learn more about AI food logging, please click on the following [link]([URL]…"
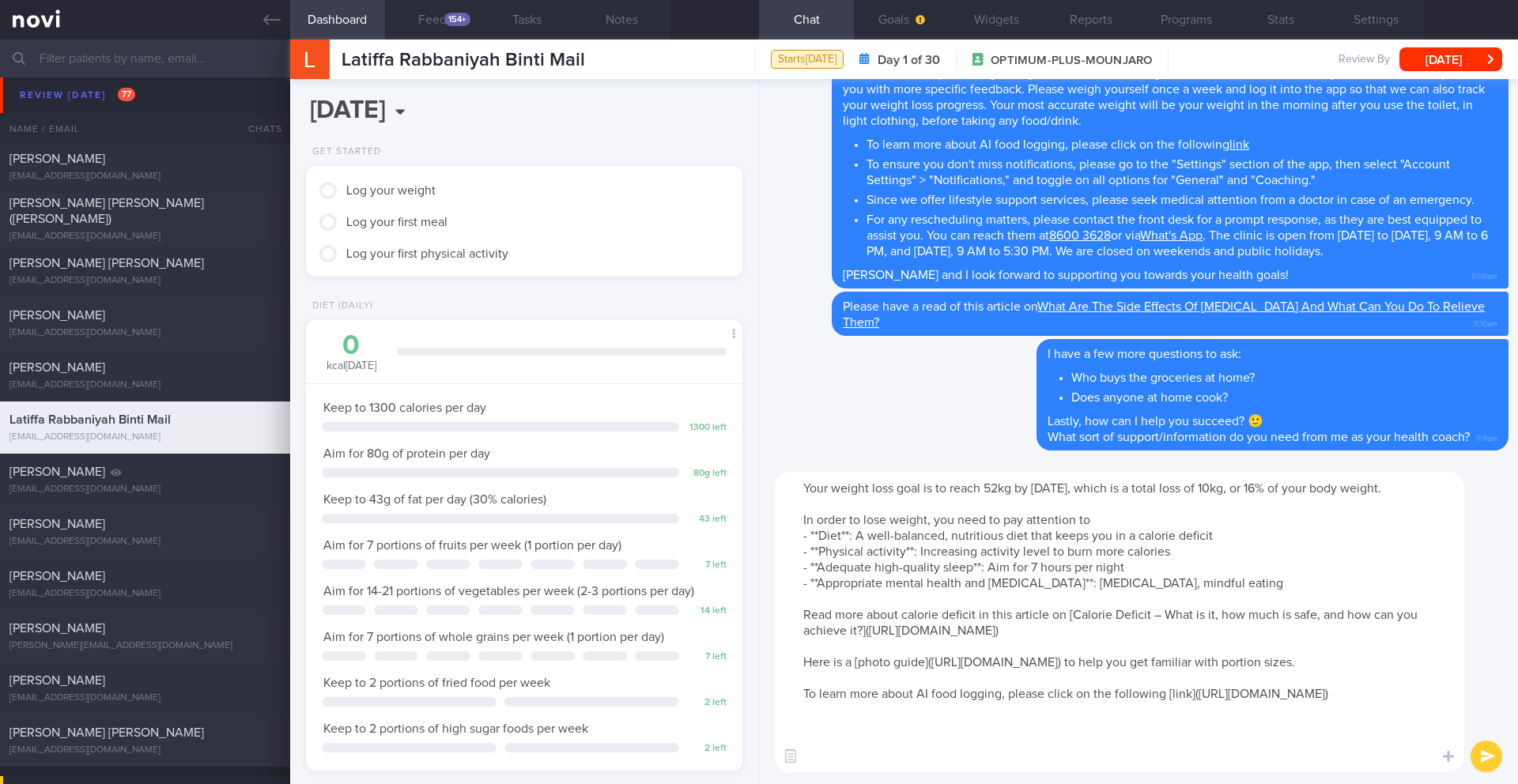
click at [1237, 748] on textarea "Your weight loss goal is to reach 52kg by [DATE], which is a total loss of 10kg…" at bounding box center [1120, 622] width 690 height 301
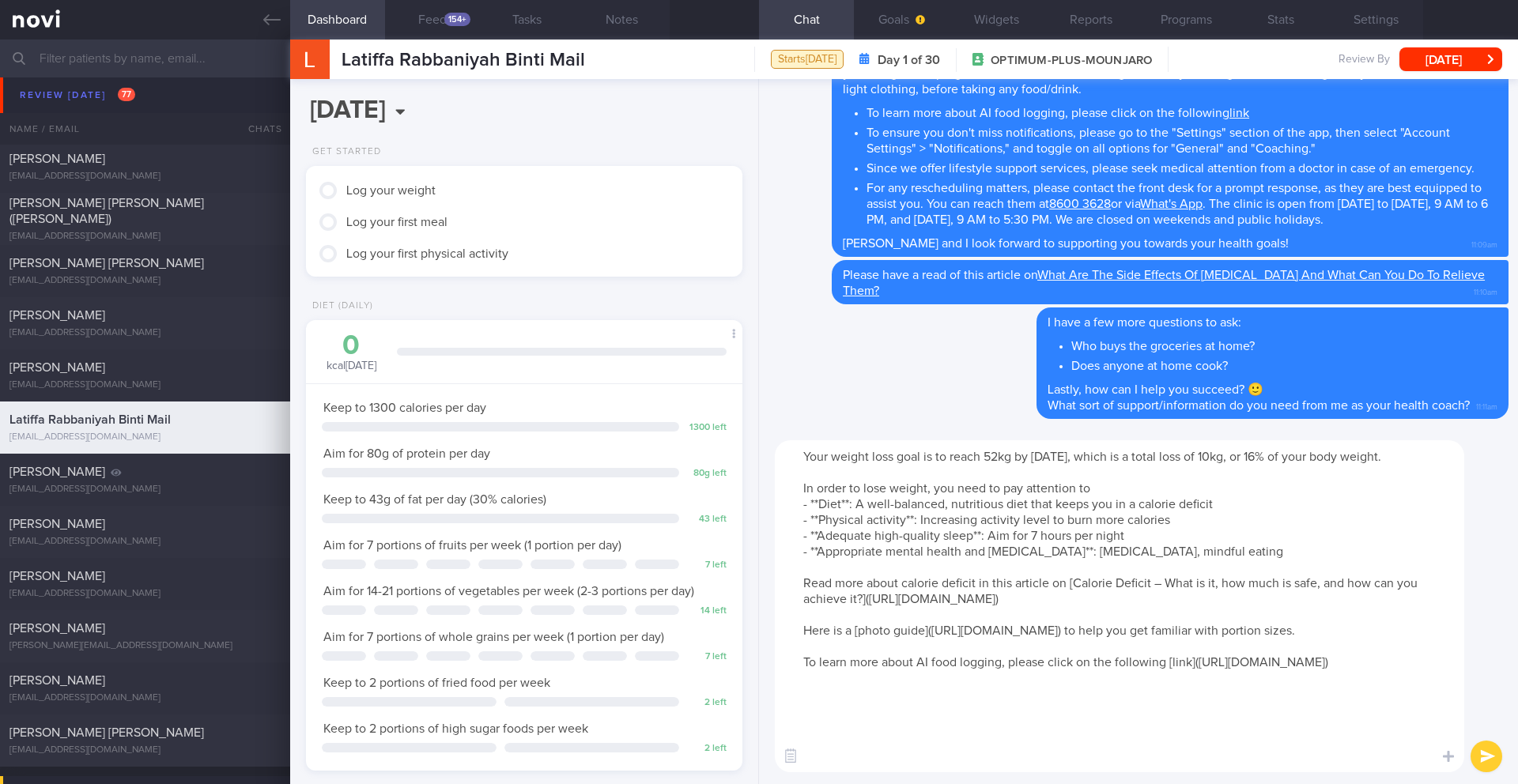
paste textarea "For exercise, focus on incorporating a good mix of aerobic (cardio) and strengt…"
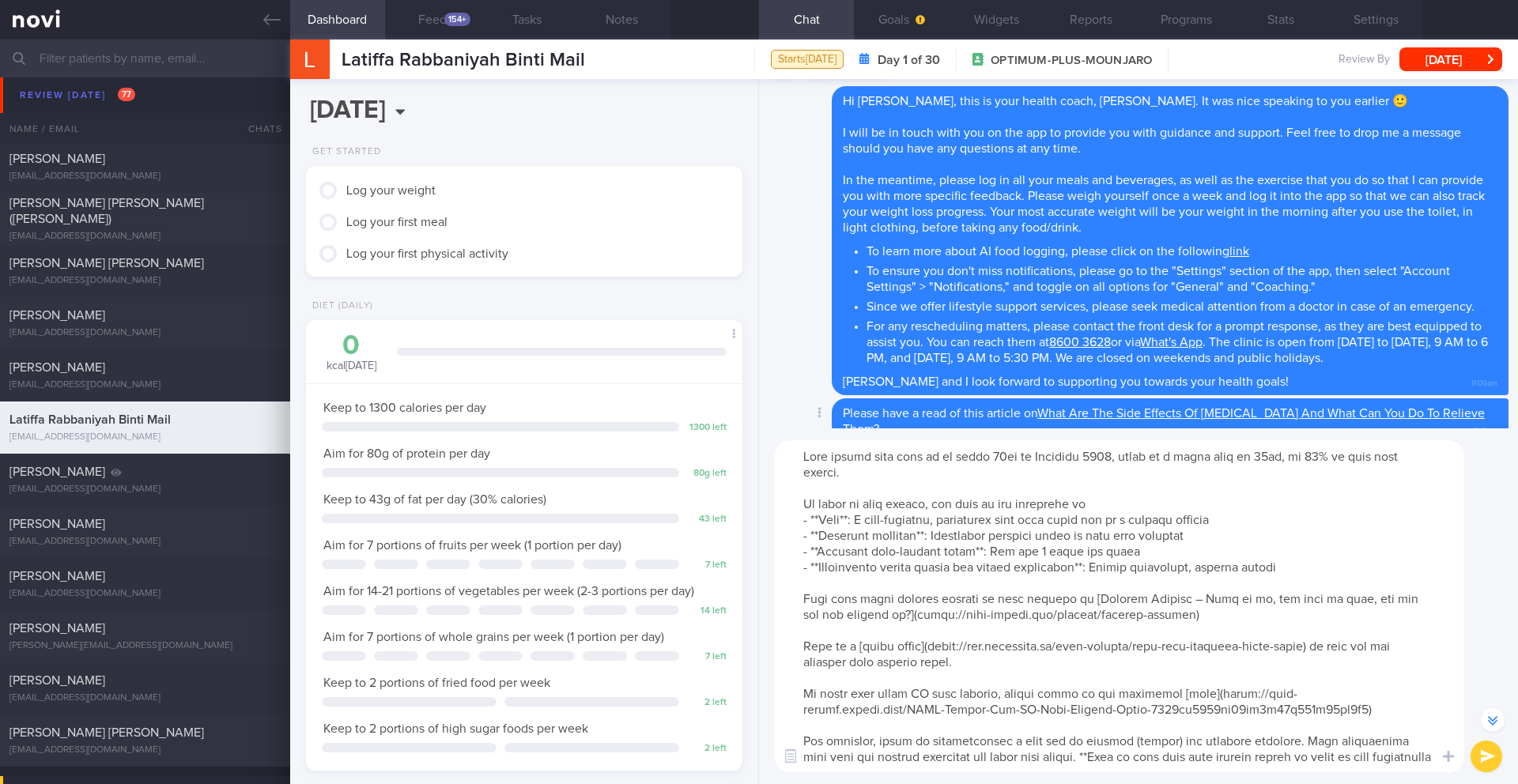
scroll to position [-141, 0]
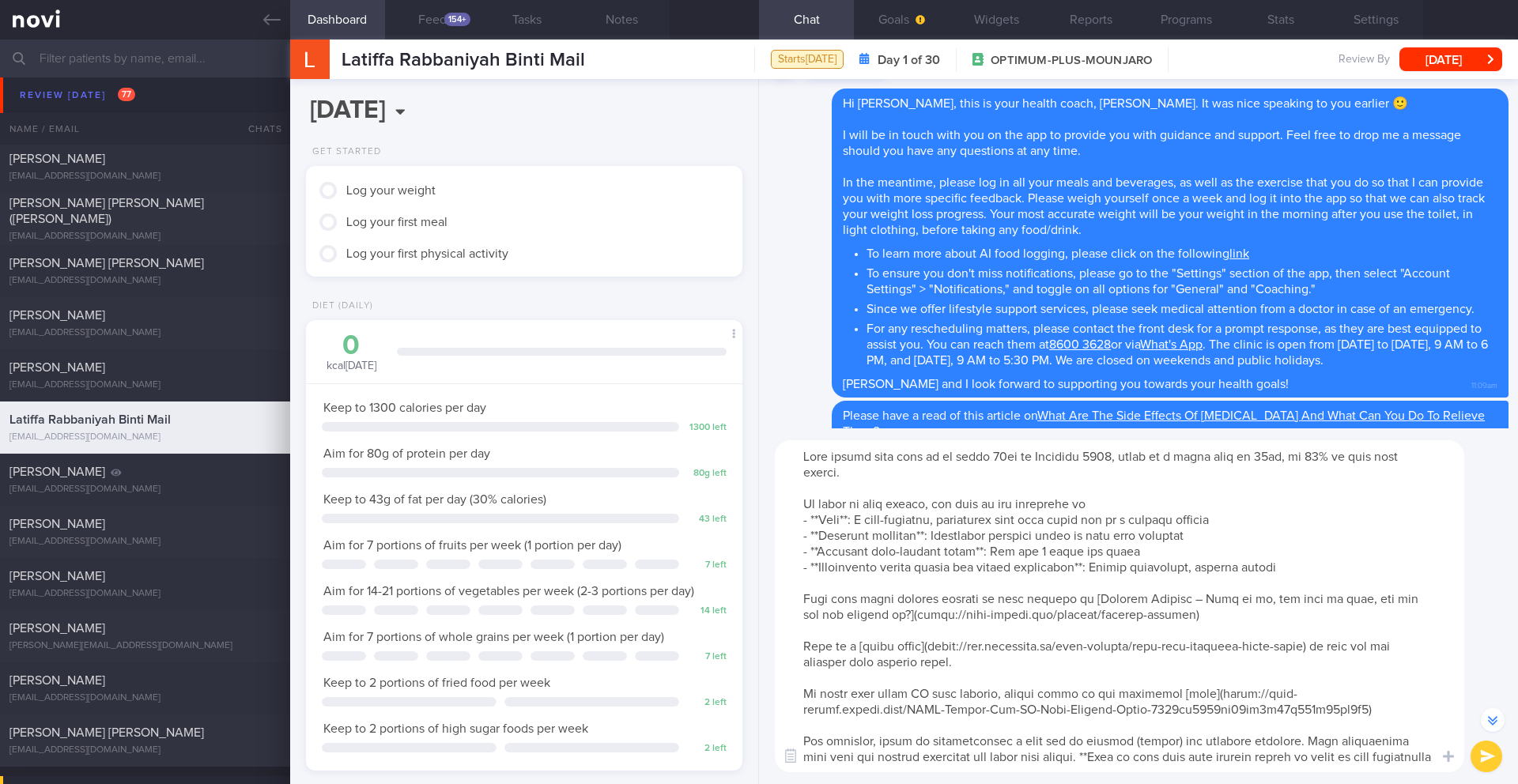
drag, startPoint x: 1259, startPoint y: 713, endPoint x: 760, endPoint y: 683, distance: 499.9
click at [760, 683] on div "​ ​" at bounding box center [1139, 606] width 759 height 355
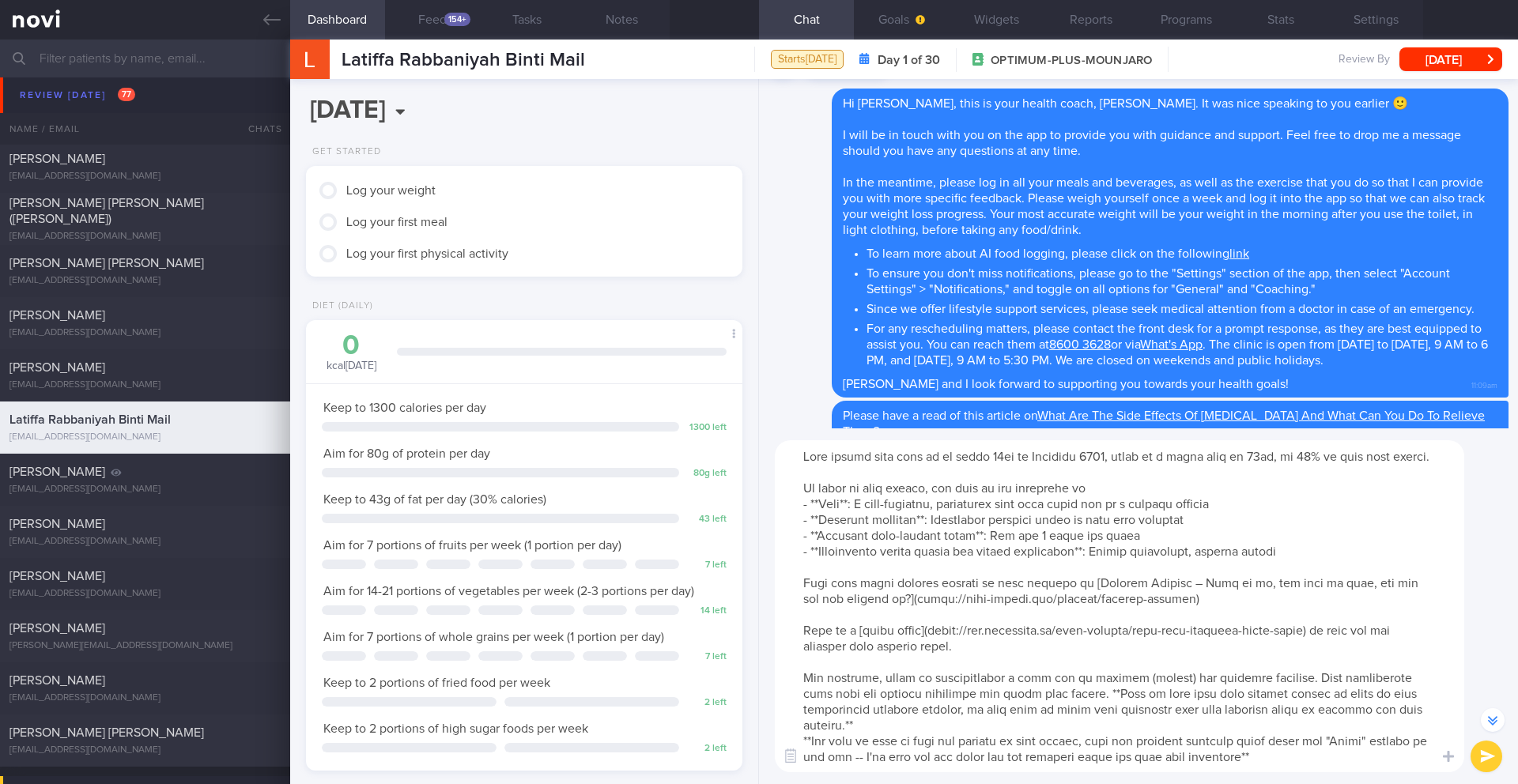
click at [958, 735] on textarea at bounding box center [1120, 606] width 690 height 332
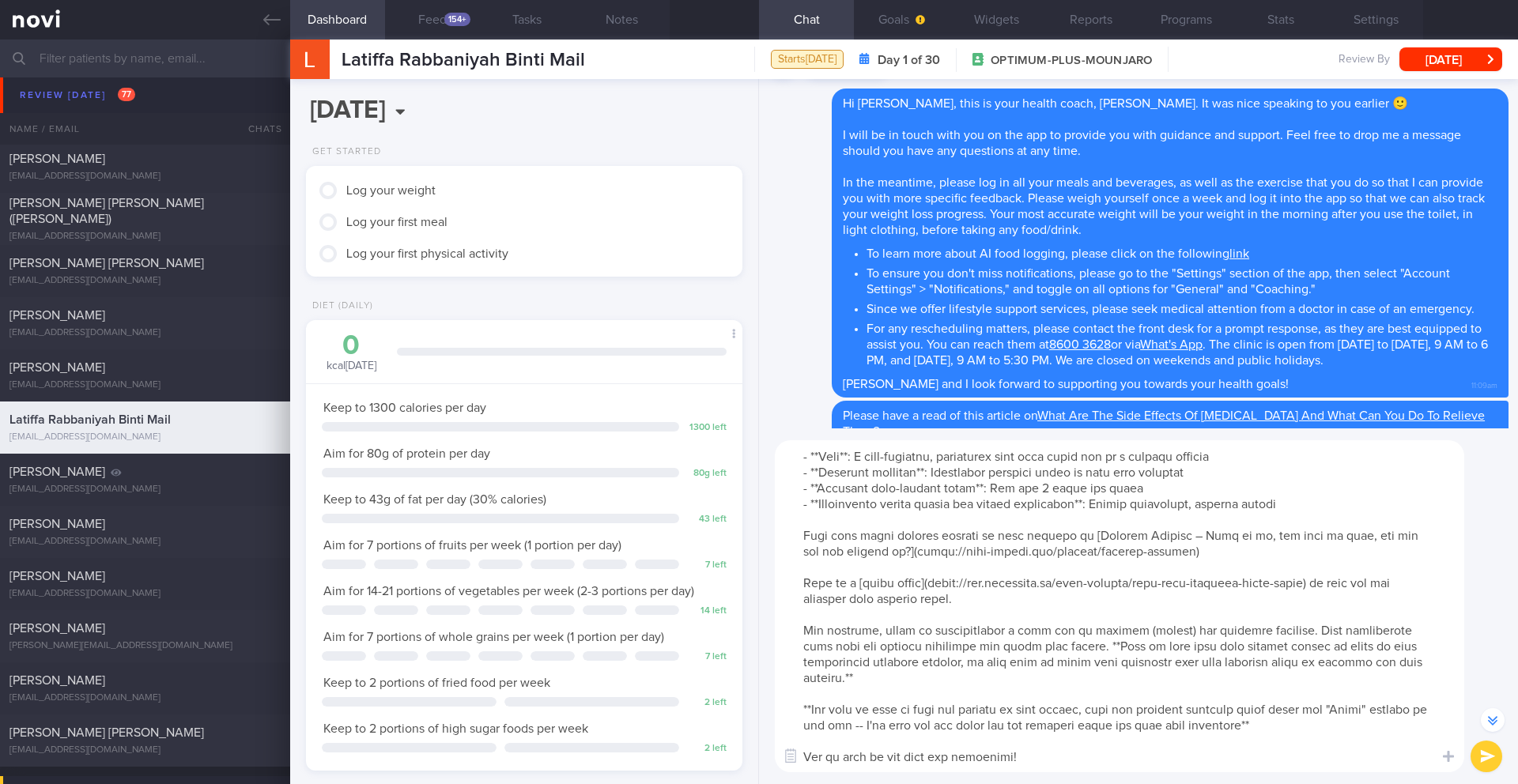
scroll to position [95, 0]
type textarea "Lore ipsumd sita cons ad el seddo 37ei te Incididu 7439, utlab et d magna aliq …"
click at [903, 26] on button "Goals" at bounding box center [901, 19] width 95 height 39
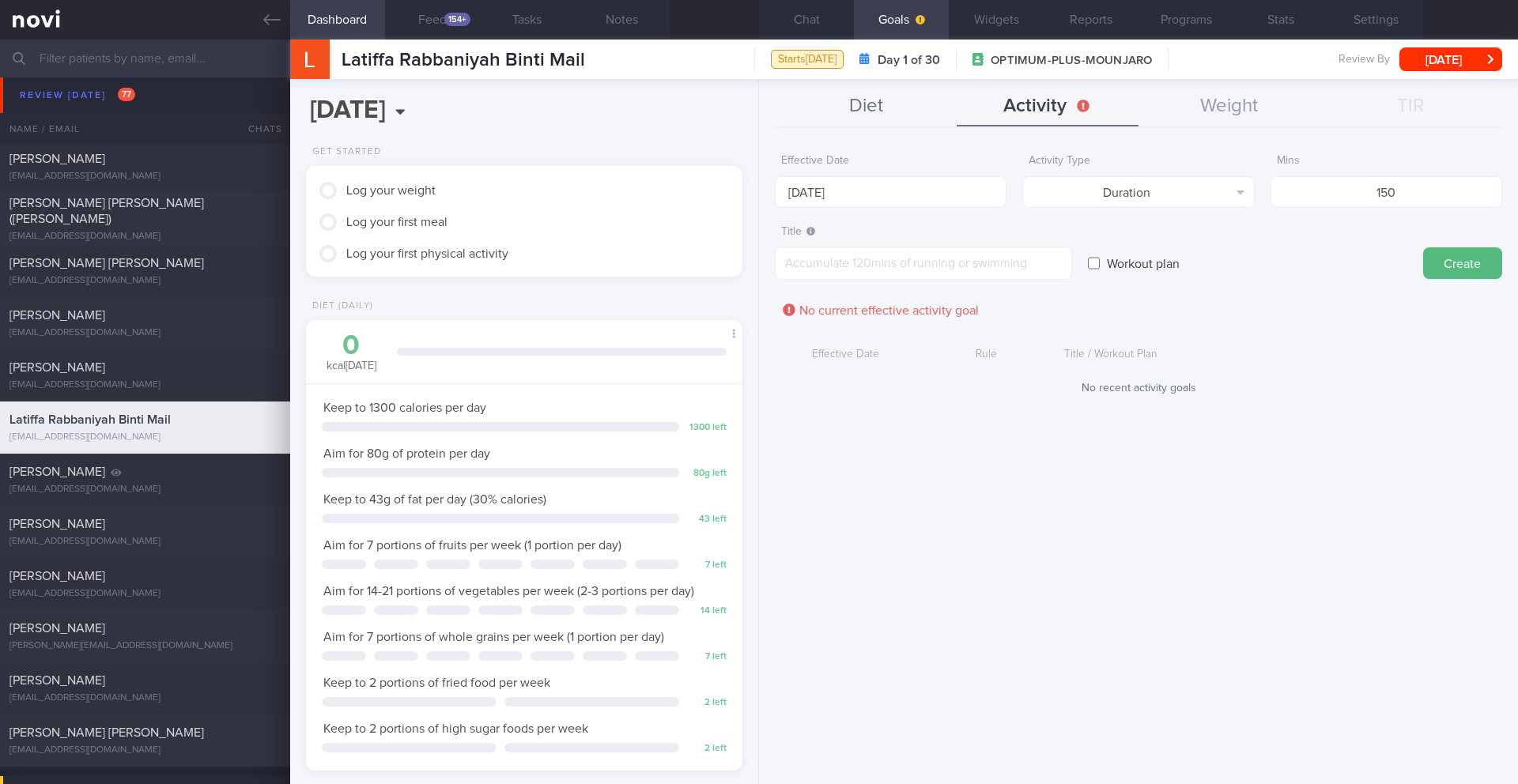
click at [864, 114] on button "Diet" at bounding box center [865, 106] width 182 height 39
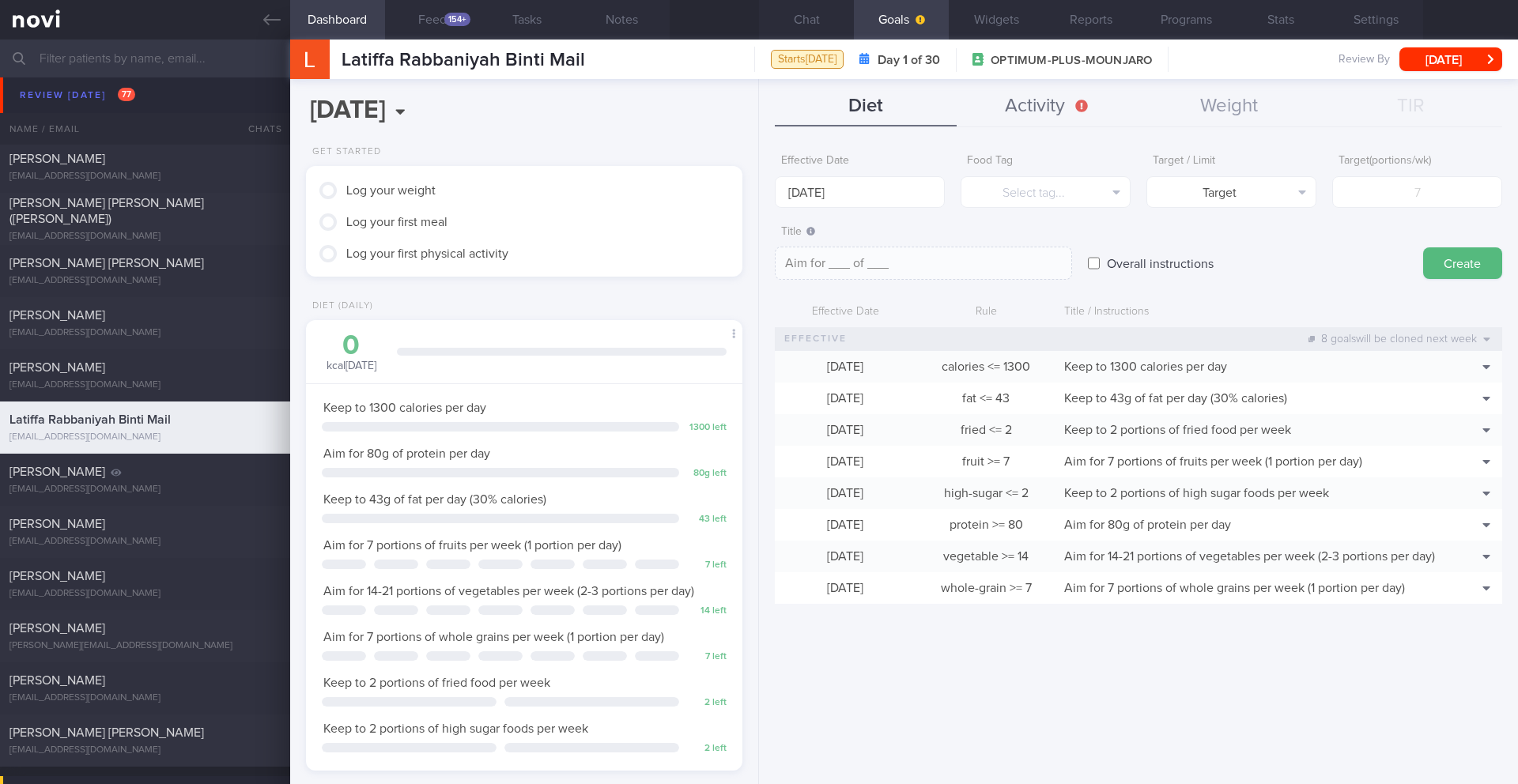
click at [1067, 104] on button "Activity" at bounding box center [1047, 106] width 182 height 39
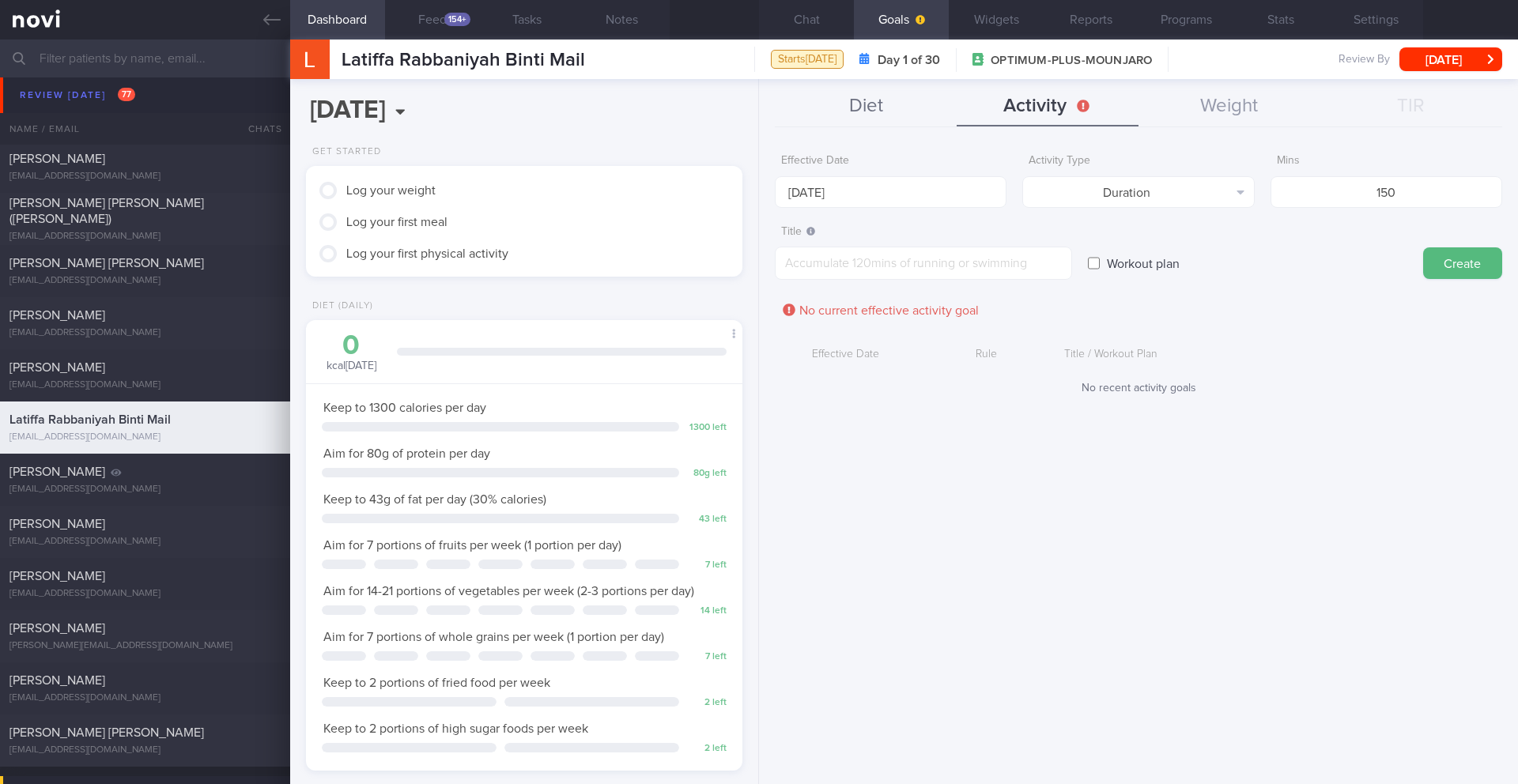
click at [835, 111] on button "Diet" at bounding box center [865, 106] width 182 height 39
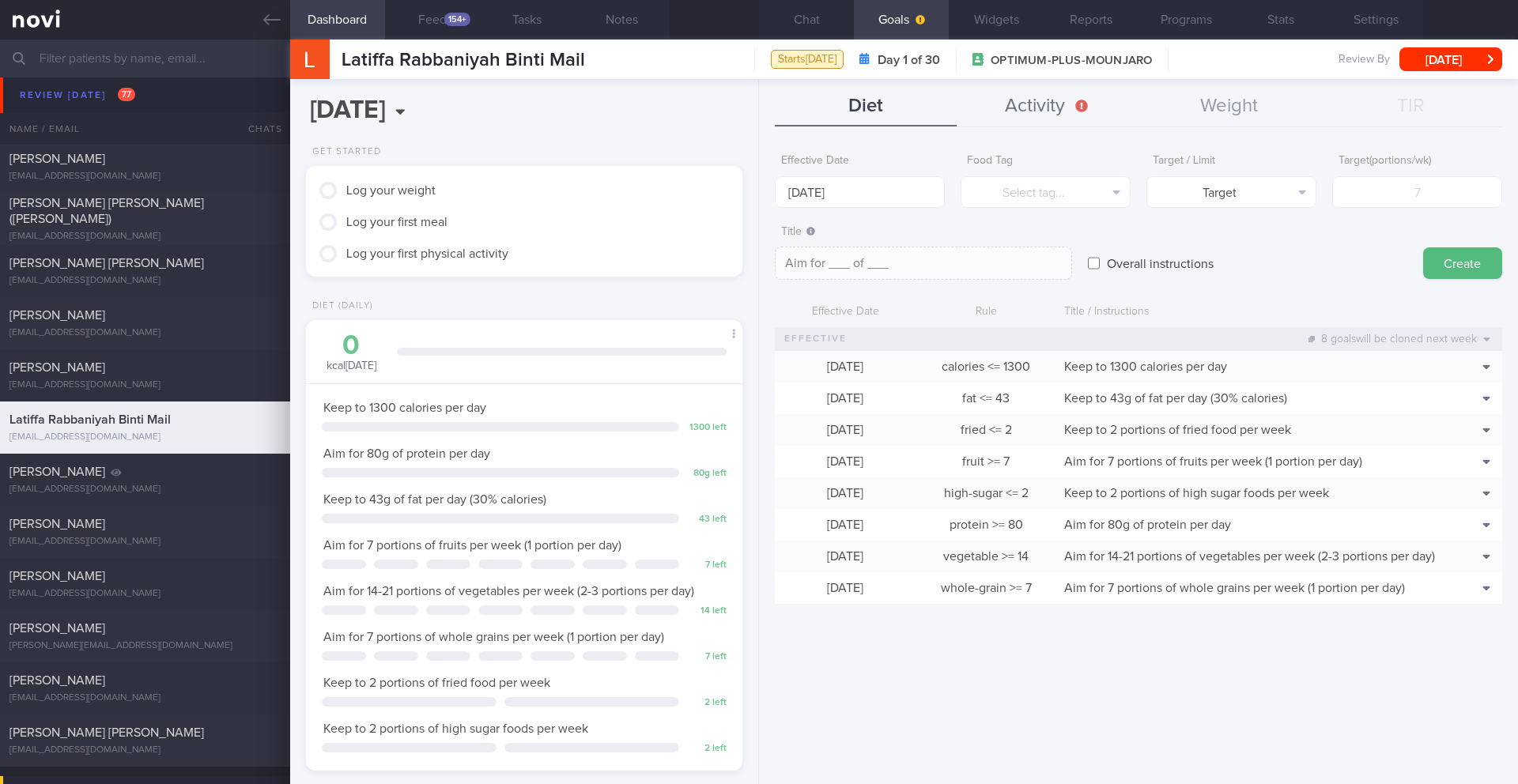
click at [1028, 114] on button "Activity" at bounding box center [1047, 106] width 182 height 39
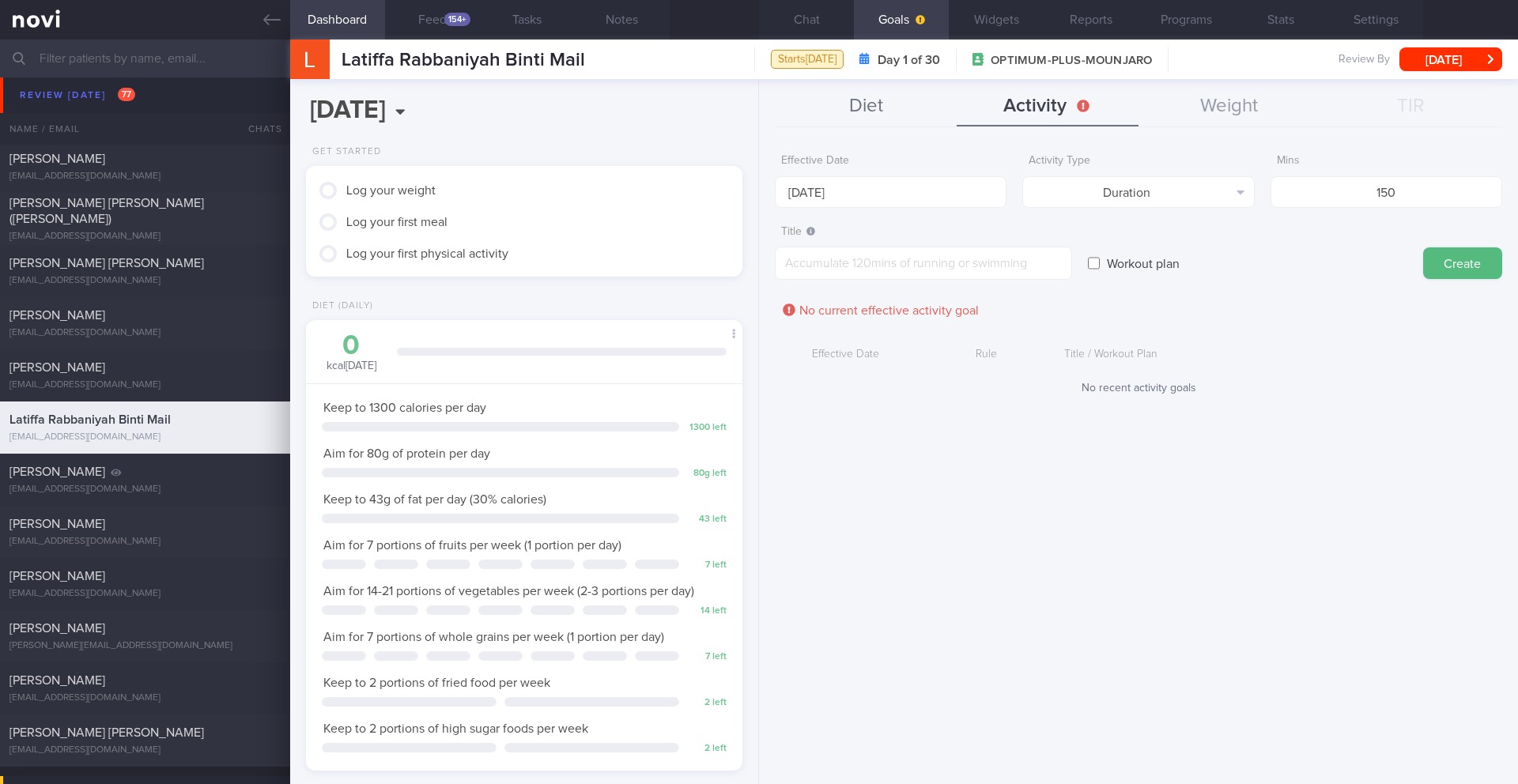
click at [838, 114] on button "Diet" at bounding box center [865, 106] width 182 height 39
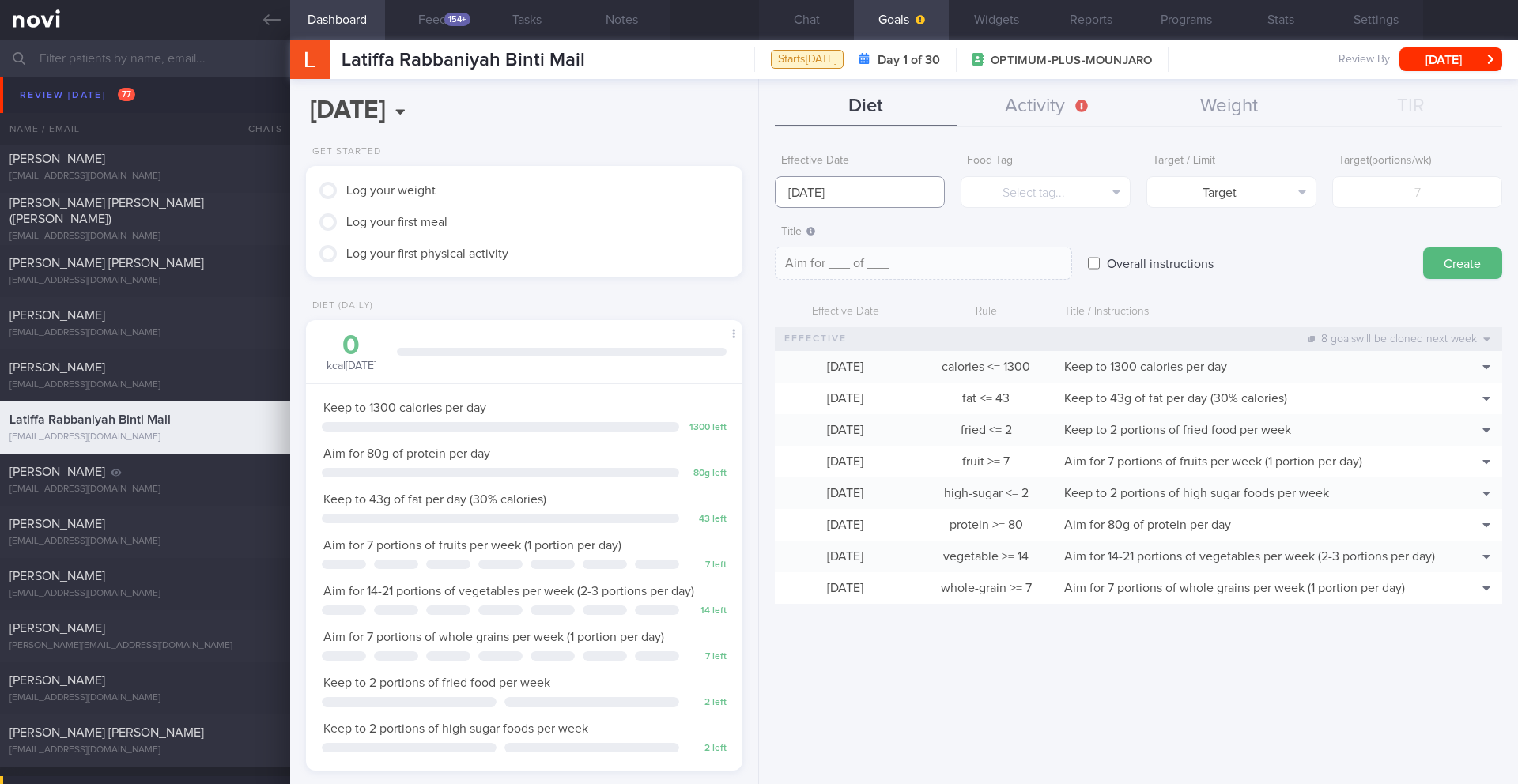
click at [826, 200] on input "[DATE]" at bounding box center [860, 192] width 170 height 32
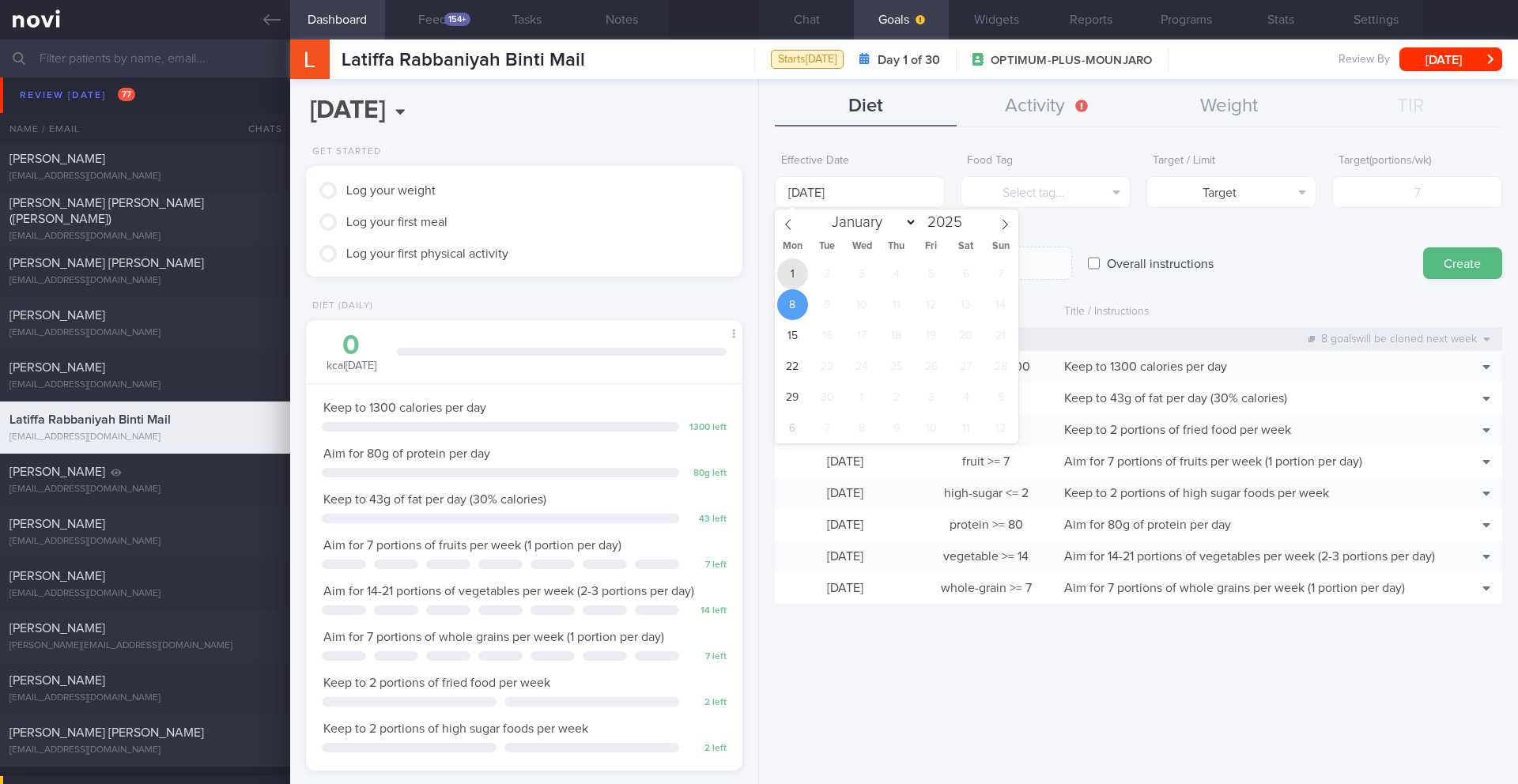
click at [795, 270] on span "1" at bounding box center [793, 274] width 31 height 31
type input "[DATE]"
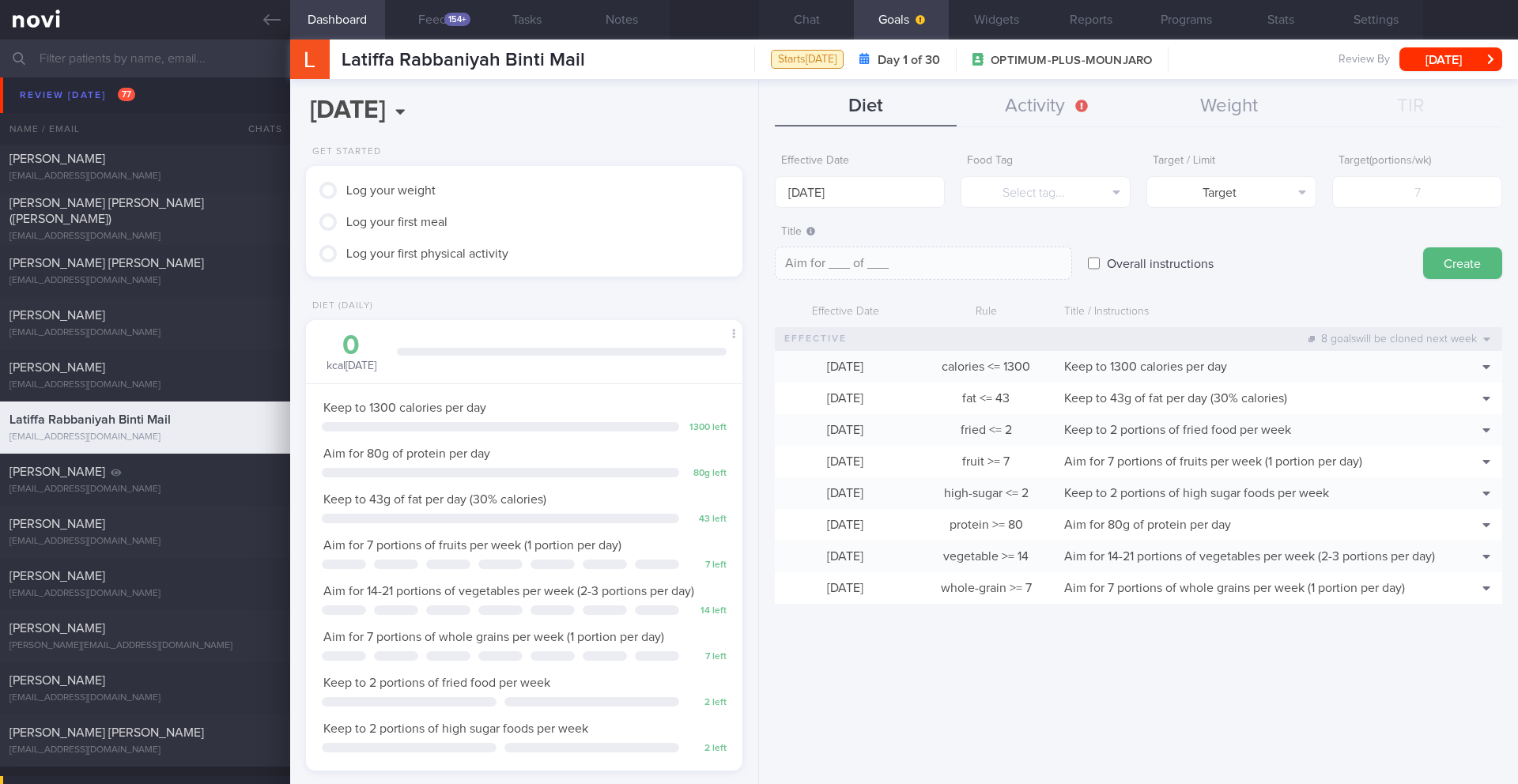
click at [1120, 267] on label "Overall instructions" at bounding box center [1161, 263] width 122 height 32
click at [1100, 267] on input "Overall instructions" at bounding box center [1094, 263] width 12 height 32
checkbox input "true"
click at [889, 275] on textarea at bounding box center [923, 263] width 297 height 33
paste textarea "2L fluids (preferably water) per day"
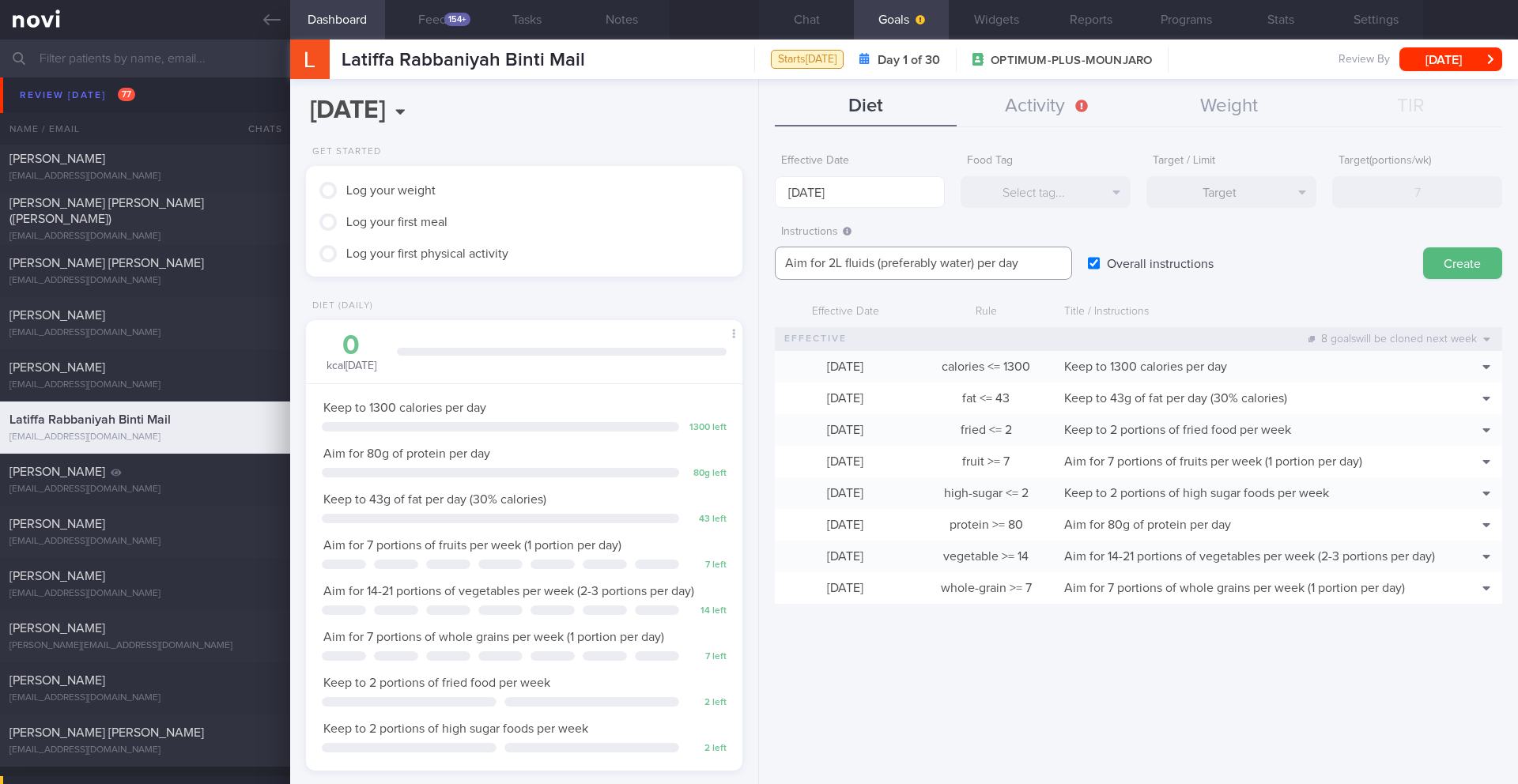
click at [971, 266] on textarea "Aim for 2L fluids (preferably water) per day" at bounding box center [923, 263] width 297 height 33
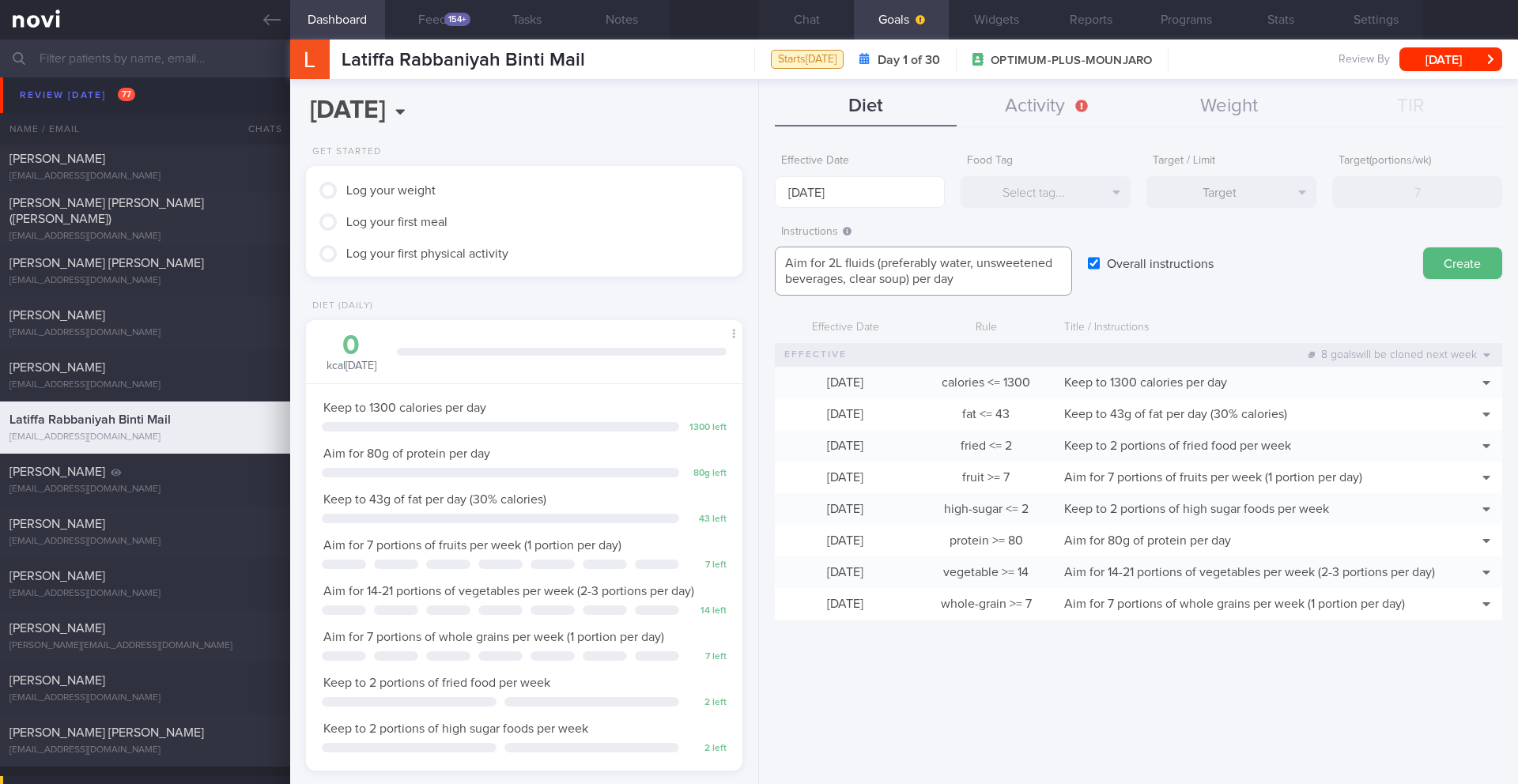
click at [965, 288] on textarea "Aim for 2L fluids (preferably water, unsweetened beverages, clear soup) per day" at bounding box center [923, 271] width 297 height 49
type textarea "Aim for 2L fluids (preferably water, unsweetened beverages, clear soup) per day"
click at [1429, 268] on button "Create" at bounding box center [1462, 263] width 80 height 32
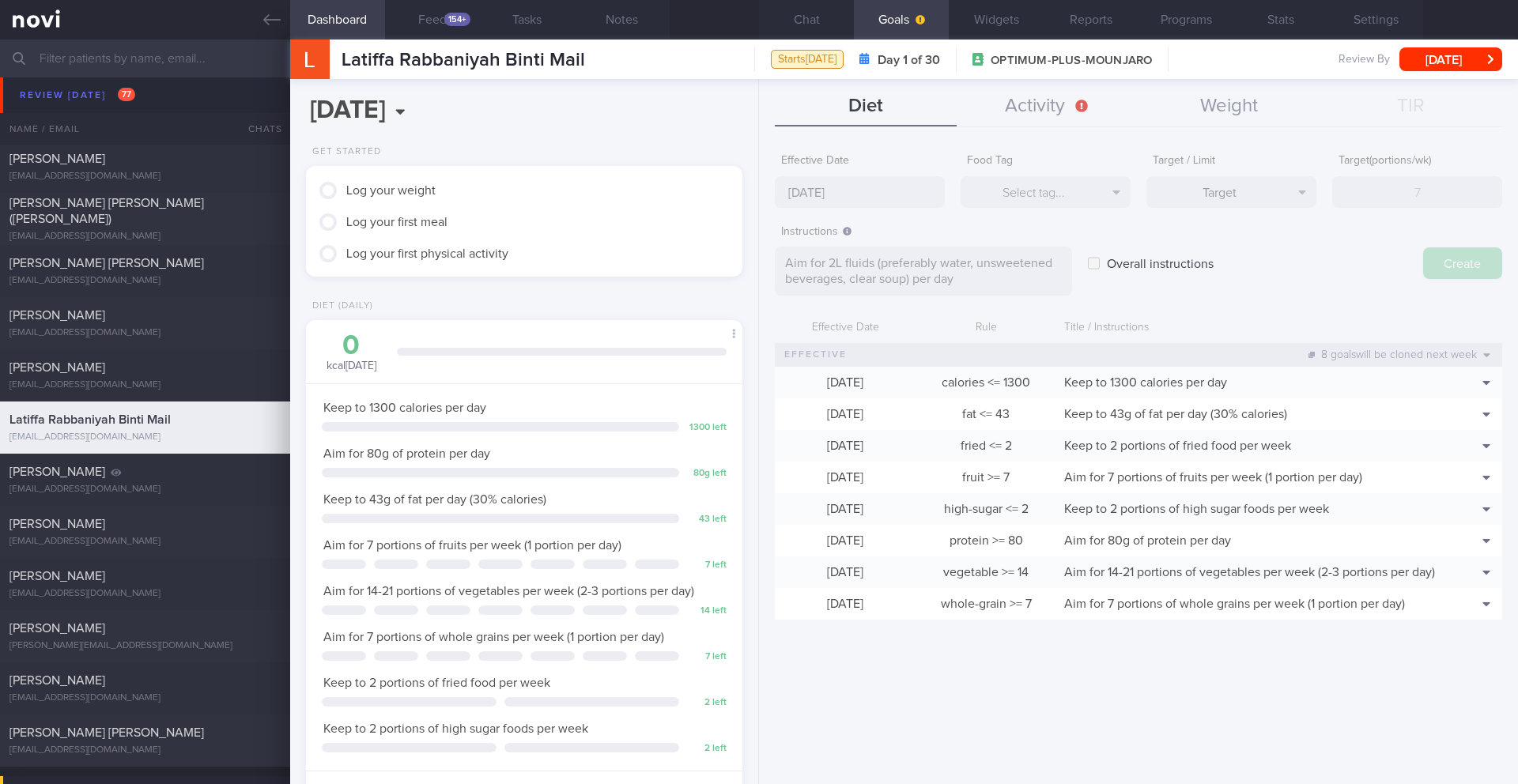
type input "[DATE]"
type textarea "Aim for ___ of ___"
checkbox input "false"
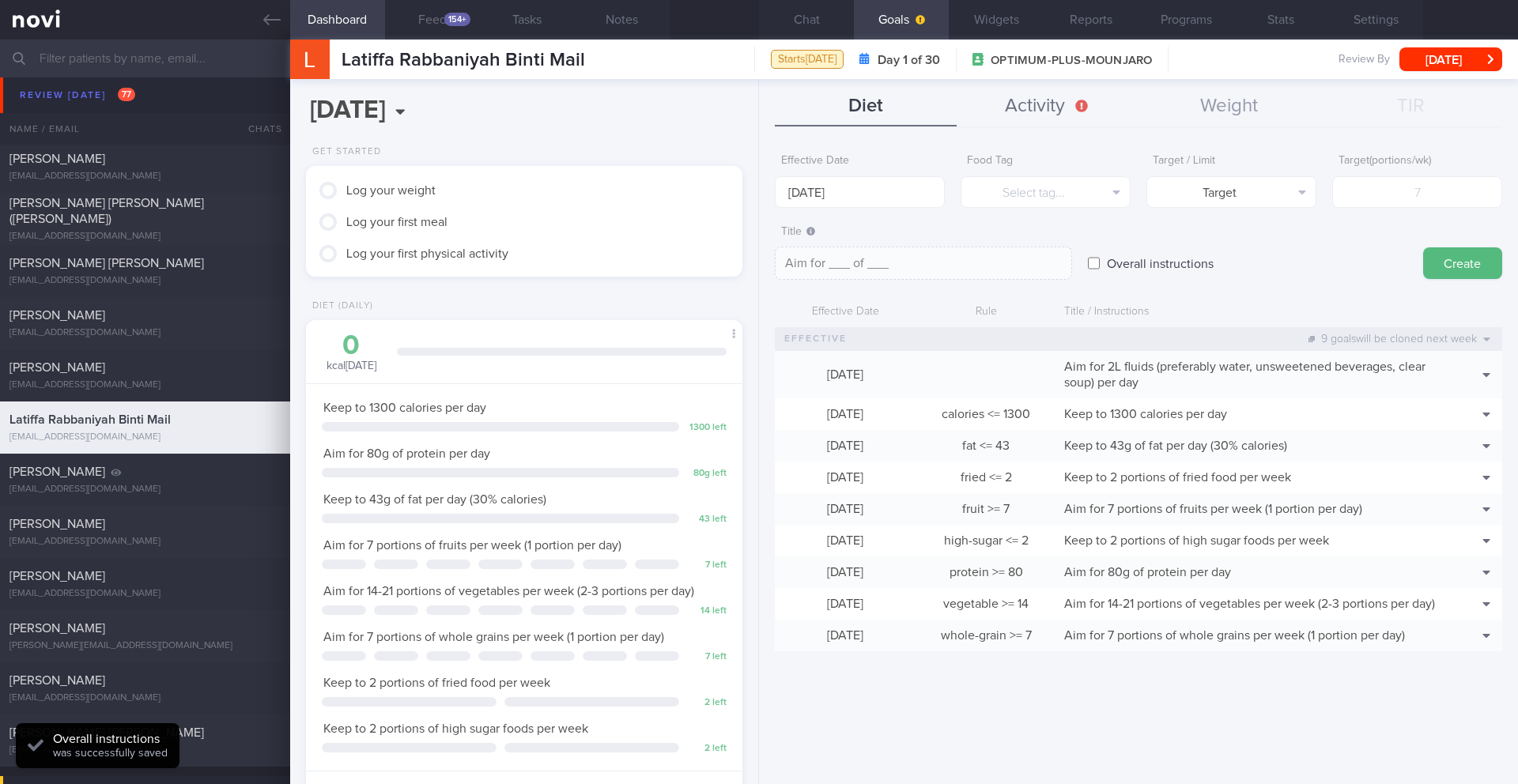
click at [1048, 111] on button "Activity" at bounding box center [1047, 106] width 182 height 39
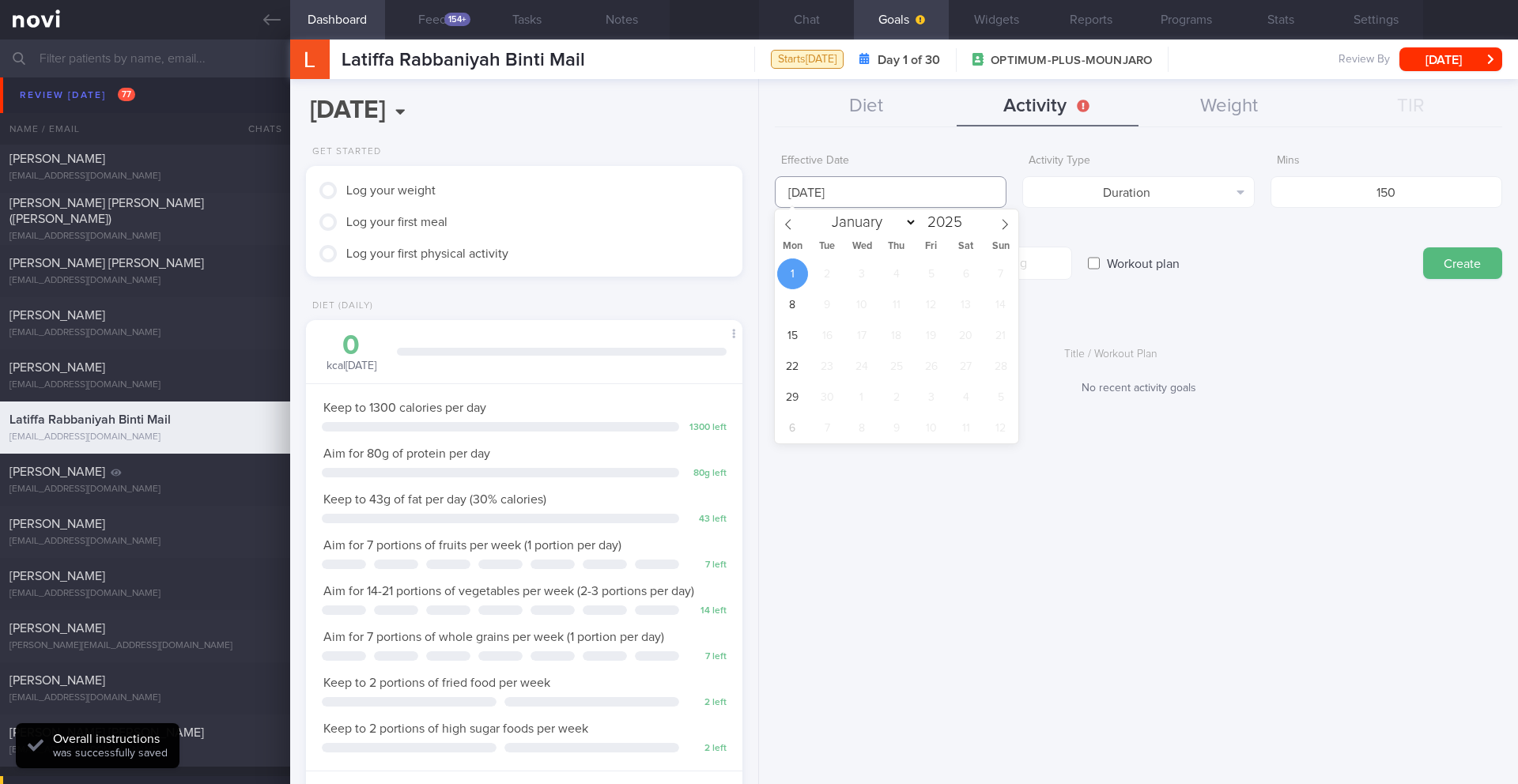
click at [872, 185] on input "[DATE]" at bounding box center [891, 192] width 232 height 32
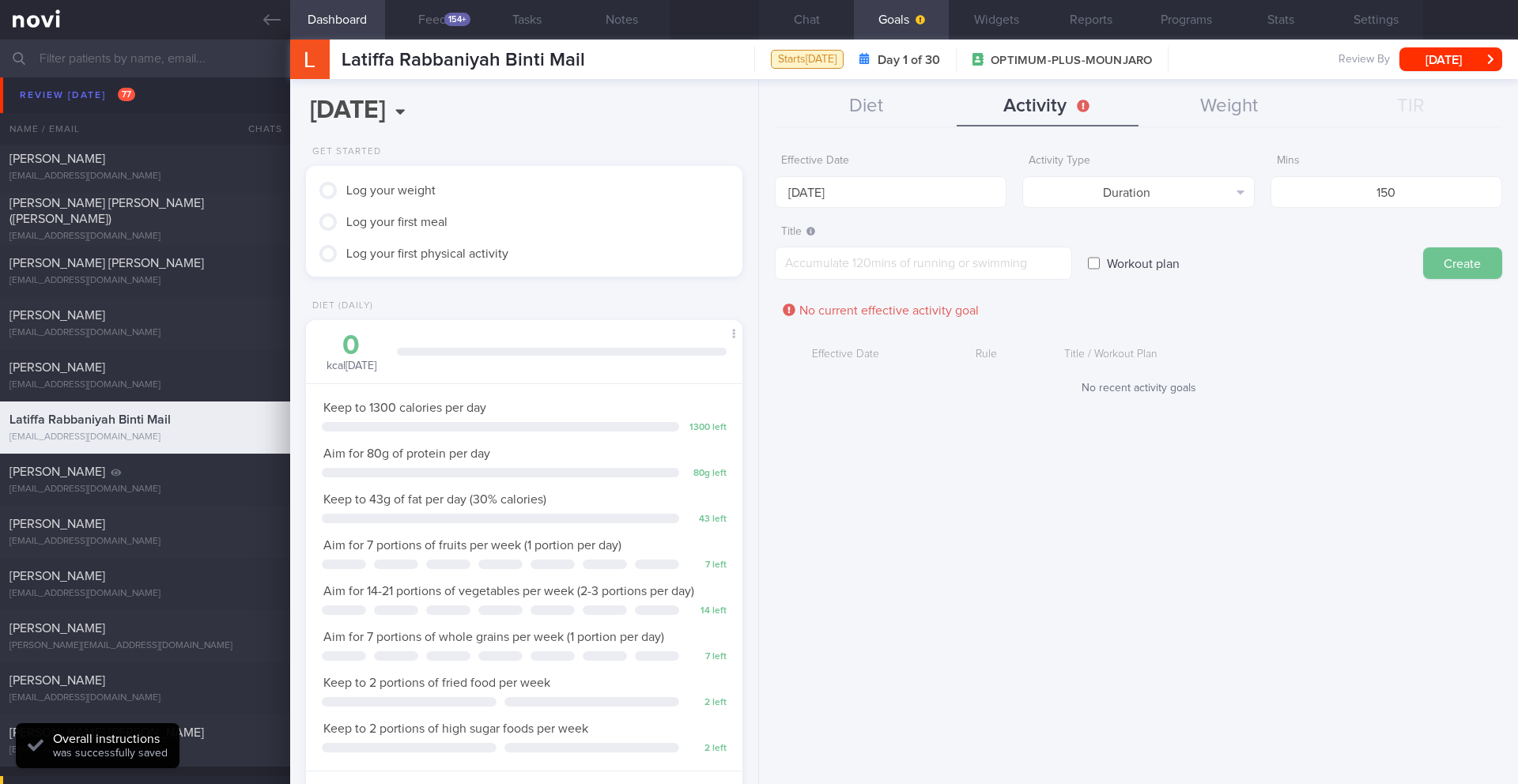
click at [1460, 262] on button "Create" at bounding box center [1462, 263] width 80 height 32
click at [857, 260] on textarea at bounding box center [923, 263] width 297 height 33
paste textarea "Target at least 150 minutes of moderate-intensity workouts per week"
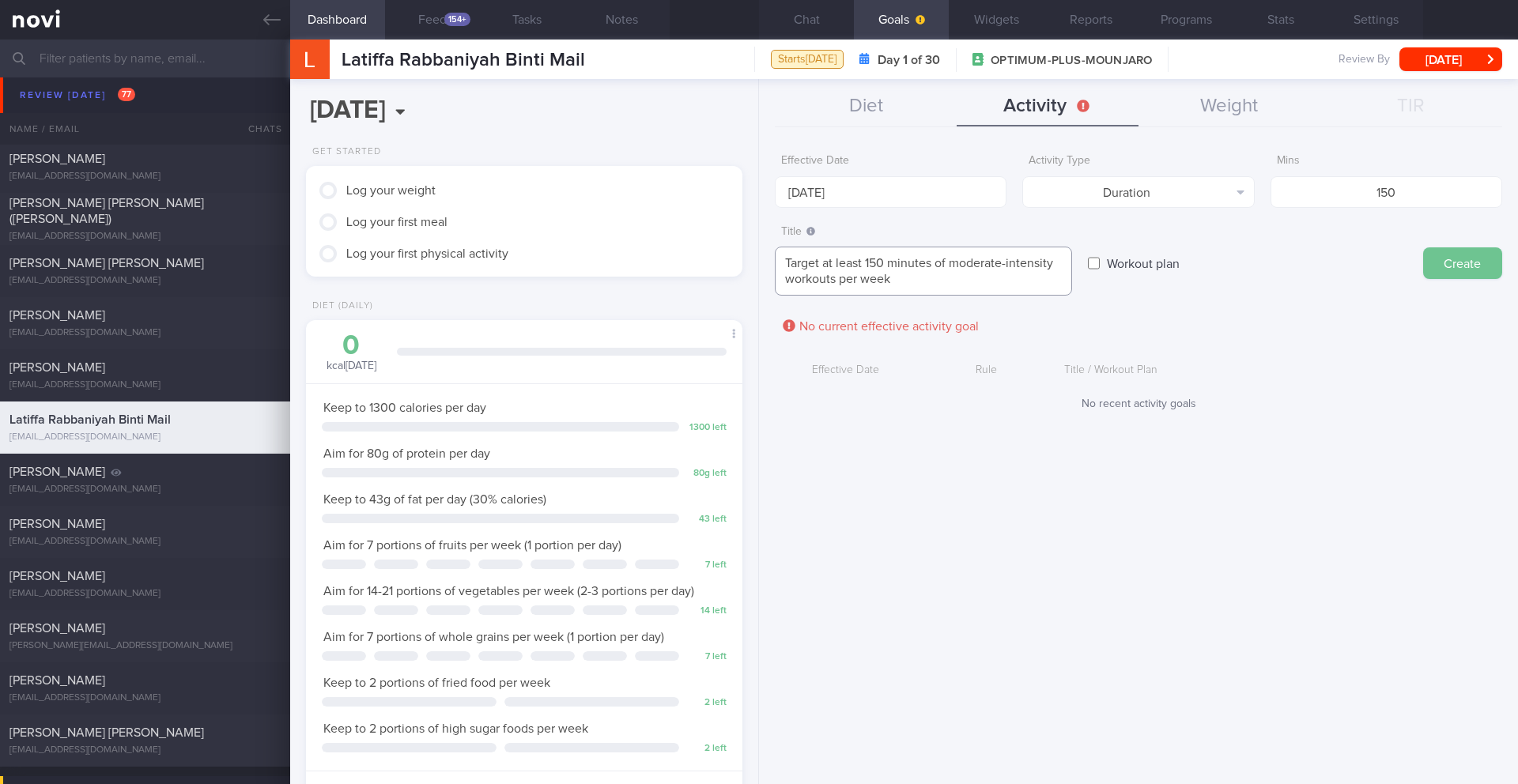
type textarea "Target at least 150 minutes of moderate-intensity workouts per week"
click at [1491, 273] on button "Create" at bounding box center [1462, 263] width 80 height 32
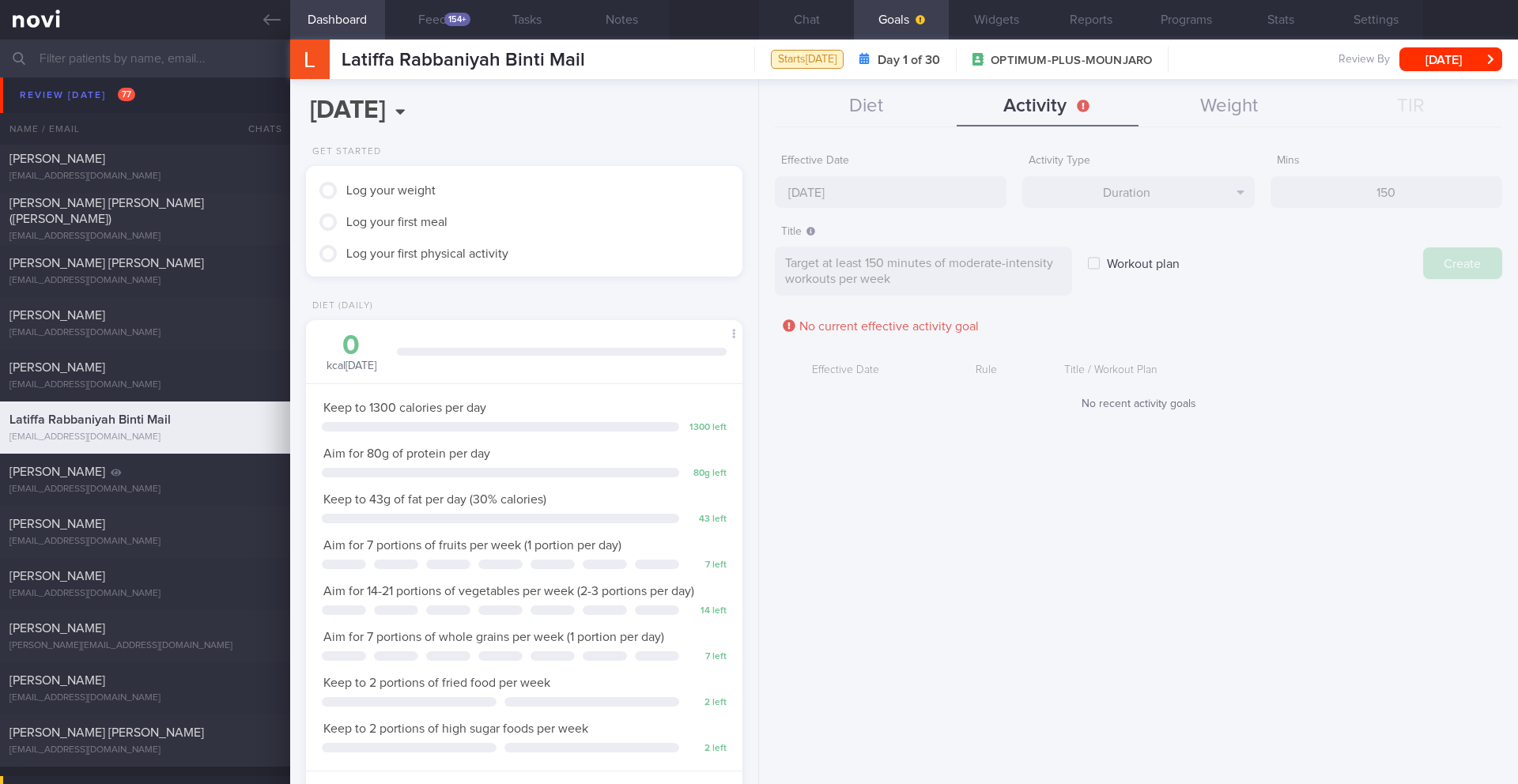
type input "[DATE]"
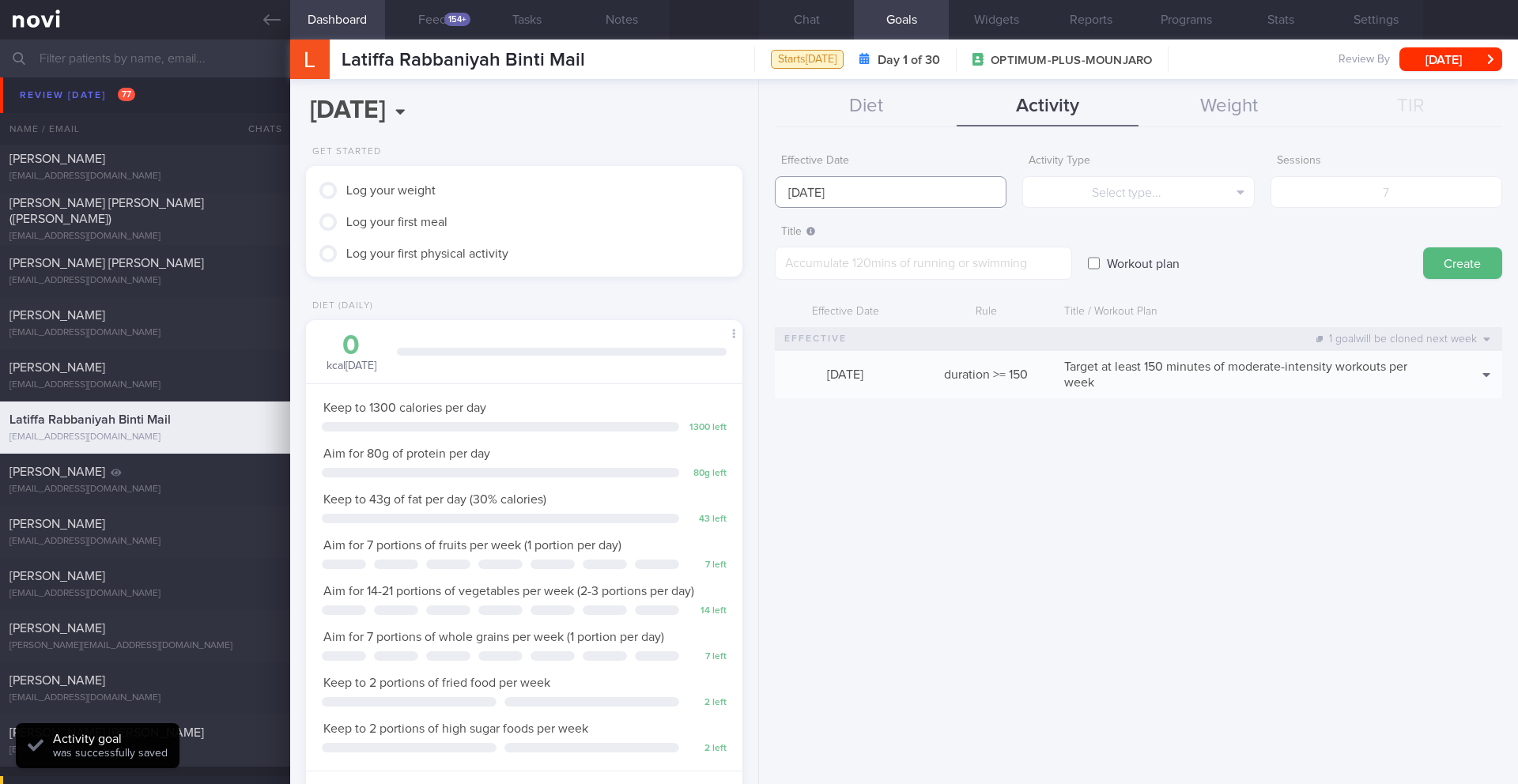
click at [827, 196] on input "[DATE]" at bounding box center [891, 192] width 232 height 32
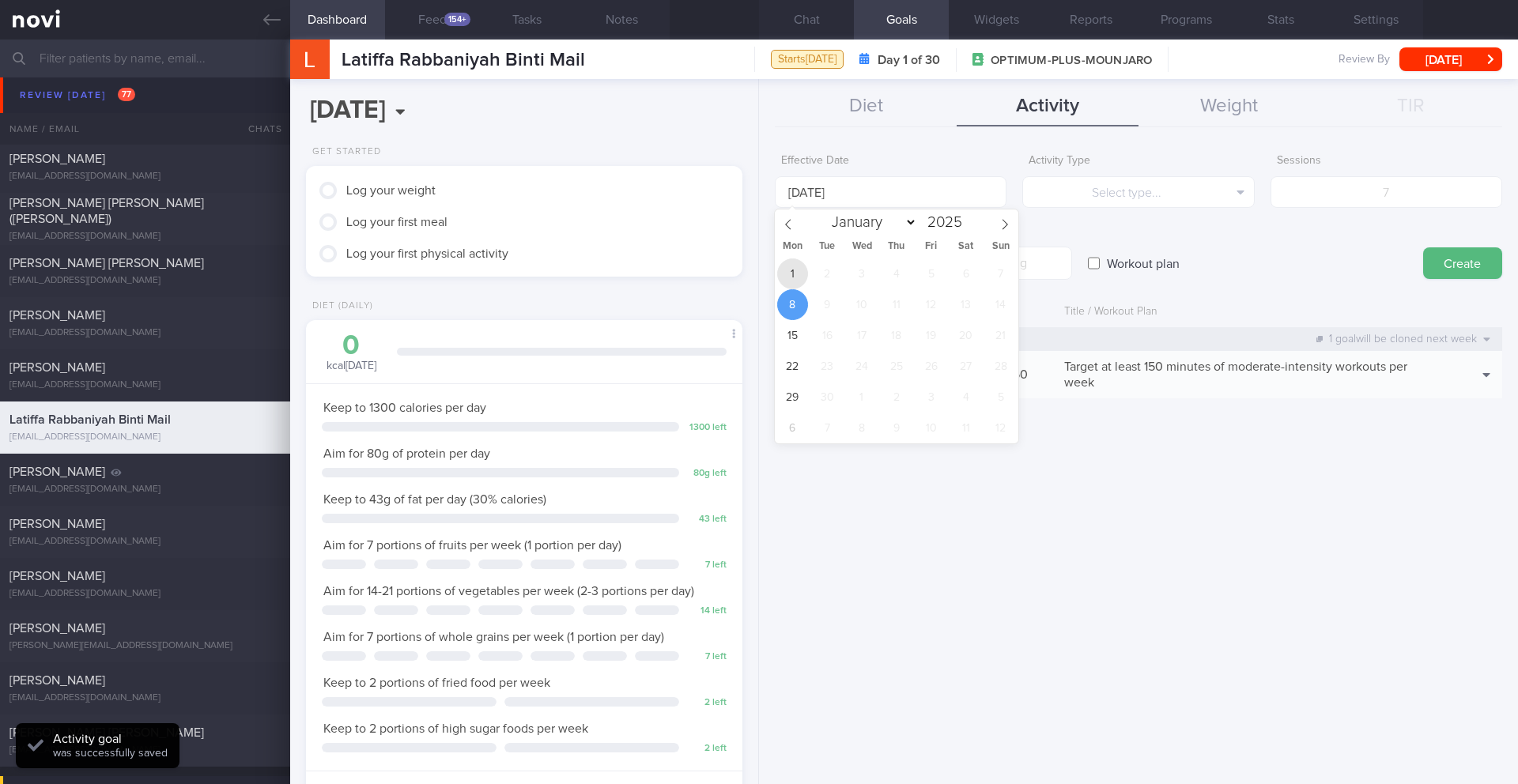
click at [802, 281] on span "1" at bounding box center [793, 274] width 31 height 31
type input "[DATE]"
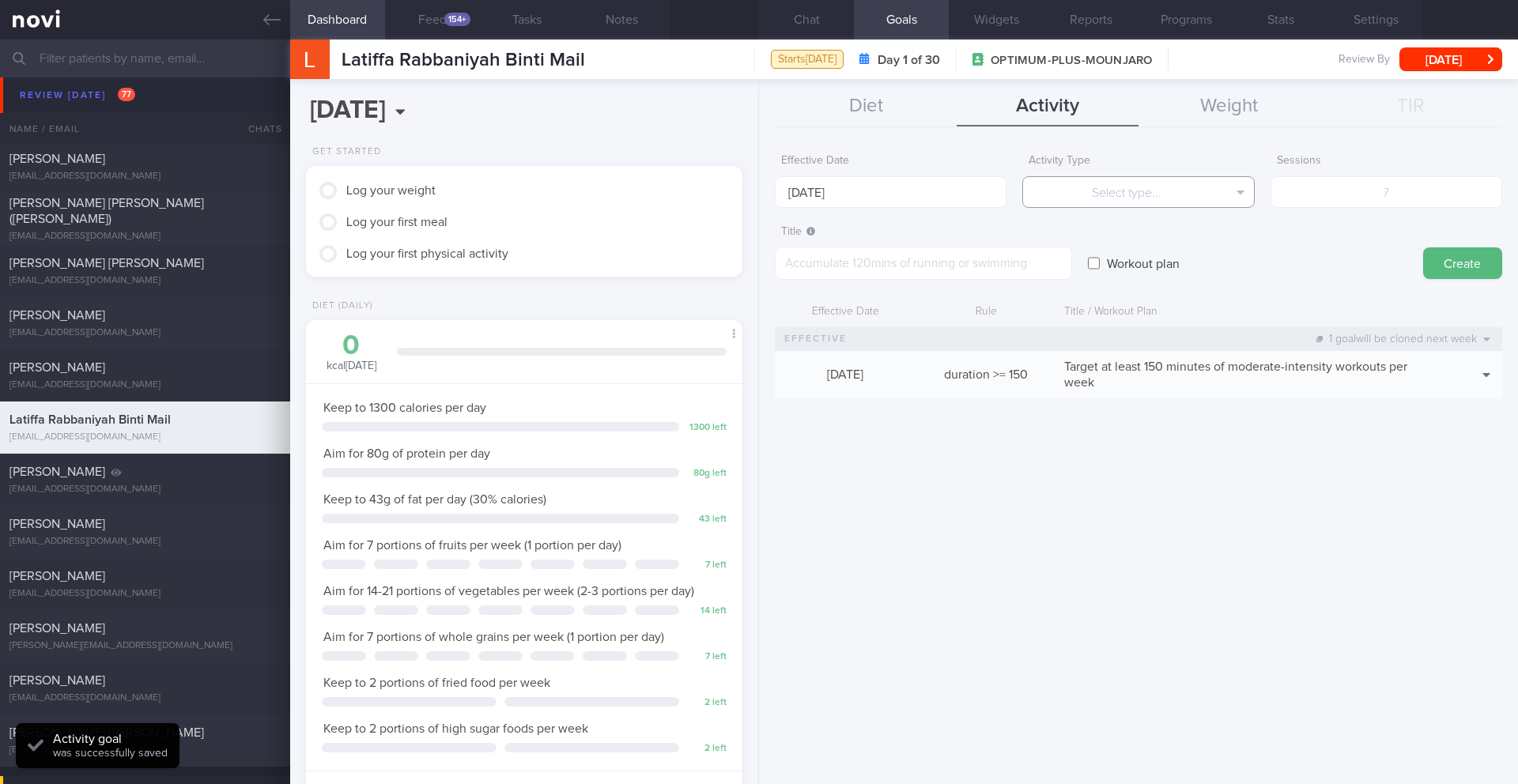
click at [1157, 195] on button "Select type..." at bounding box center [1139, 192] width 232 height 32
click at [1136, 272] on button "Sessions" at bounding box center [1139, 270] width 230 height 24
click at [1386, 196] on input "number" at bounding box center [1387, 192] width 232 height 32
type input "5"
paste textarea "Workout at least 5x per week (on top of steps)"
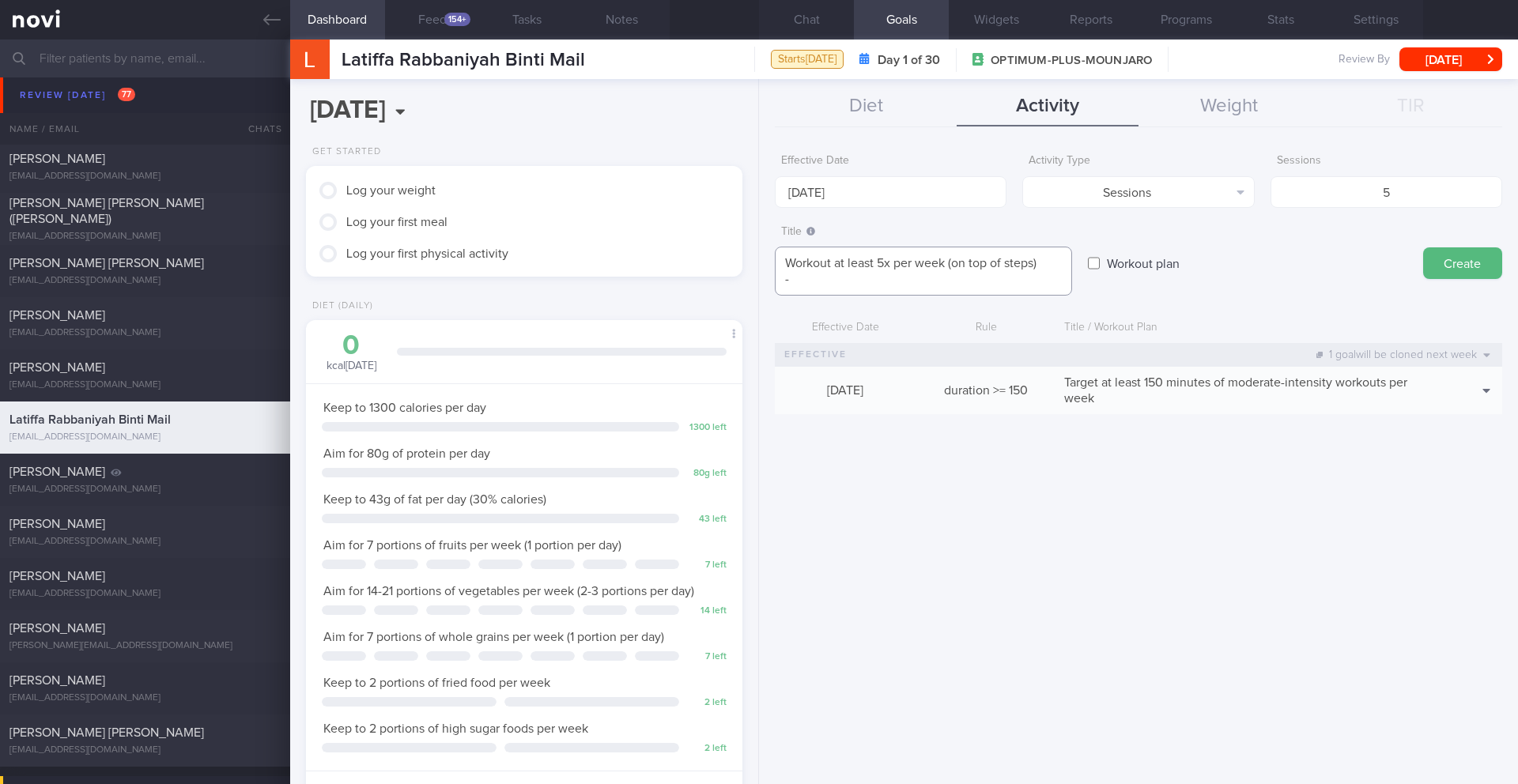
paste textarea "Aim for 30-45 min of moderate intensity cardio 3-5x/wk Aim for 2 sessions/wk of…"
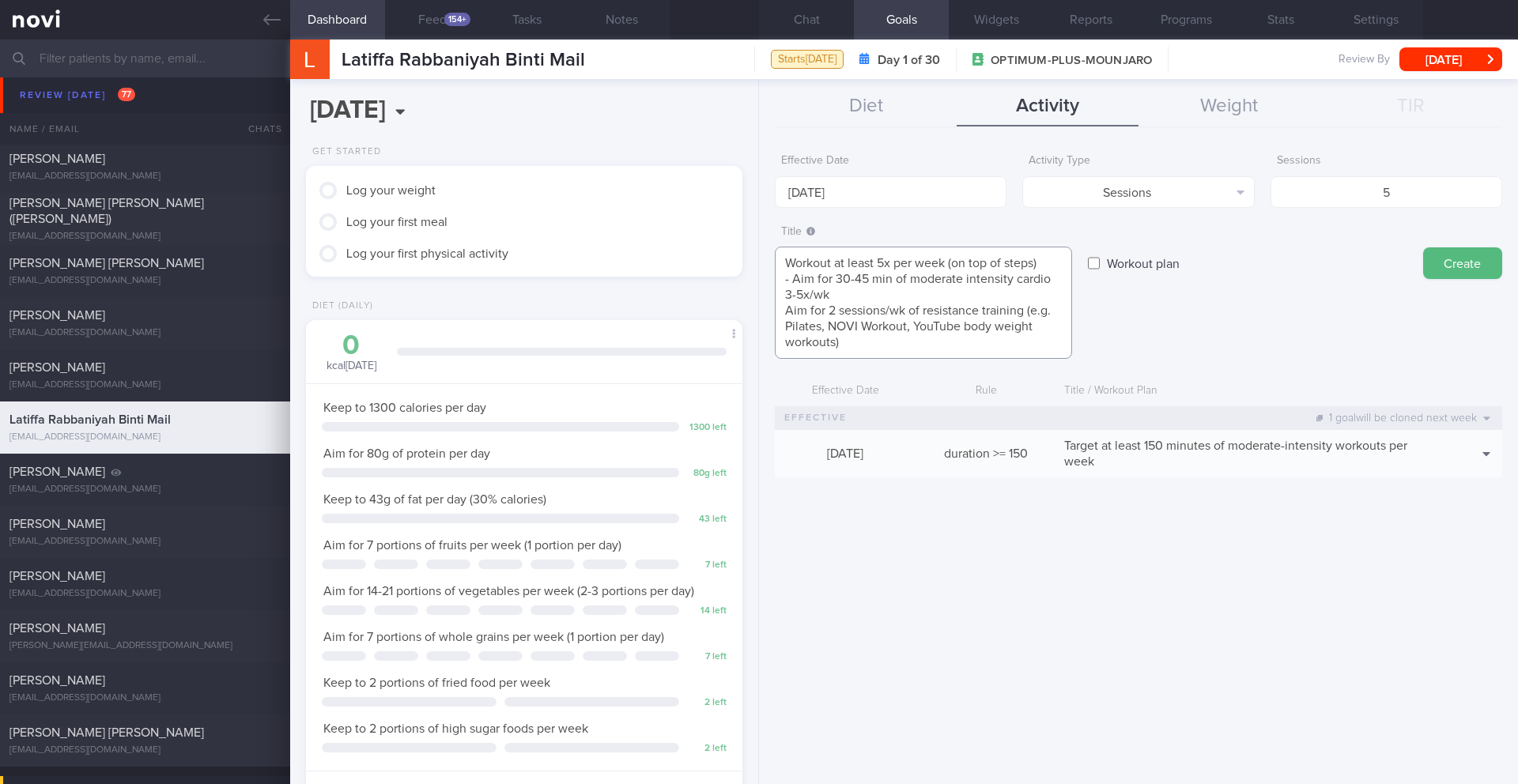
click at [786, 311] on textarea "Workout at least 5x per week (on top of steps) - Aim for 30-45 min of moderate …" at bounding box center [923, 302] width 297 height 112
type textarea "Workout at least 5x per week (on top of steps) - Aim for 30-45 min of moderate …"
click at [1457, 276] on button "Create" at bounding box center [1462, 263] width 80 height 32
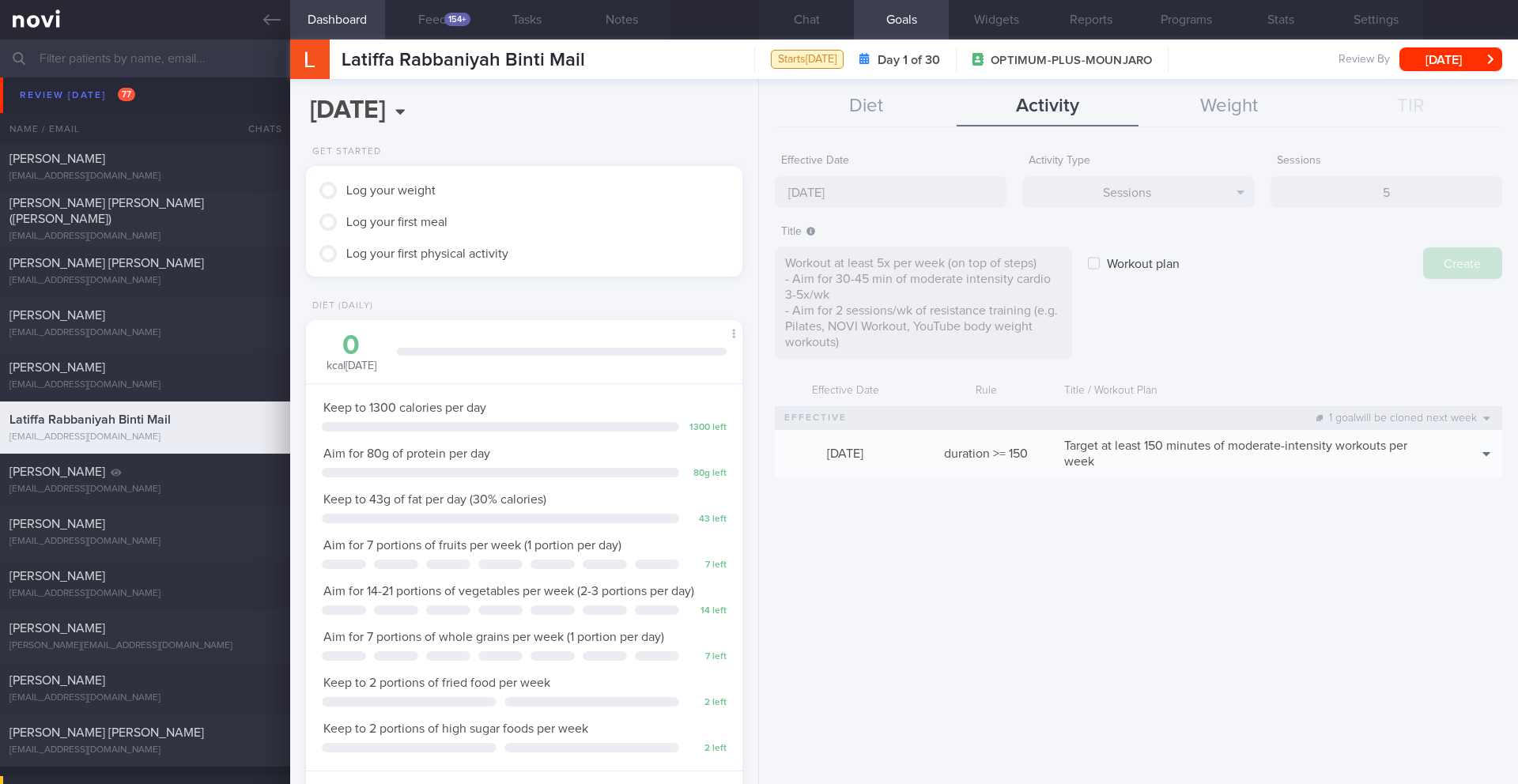
type input "[DATE]"
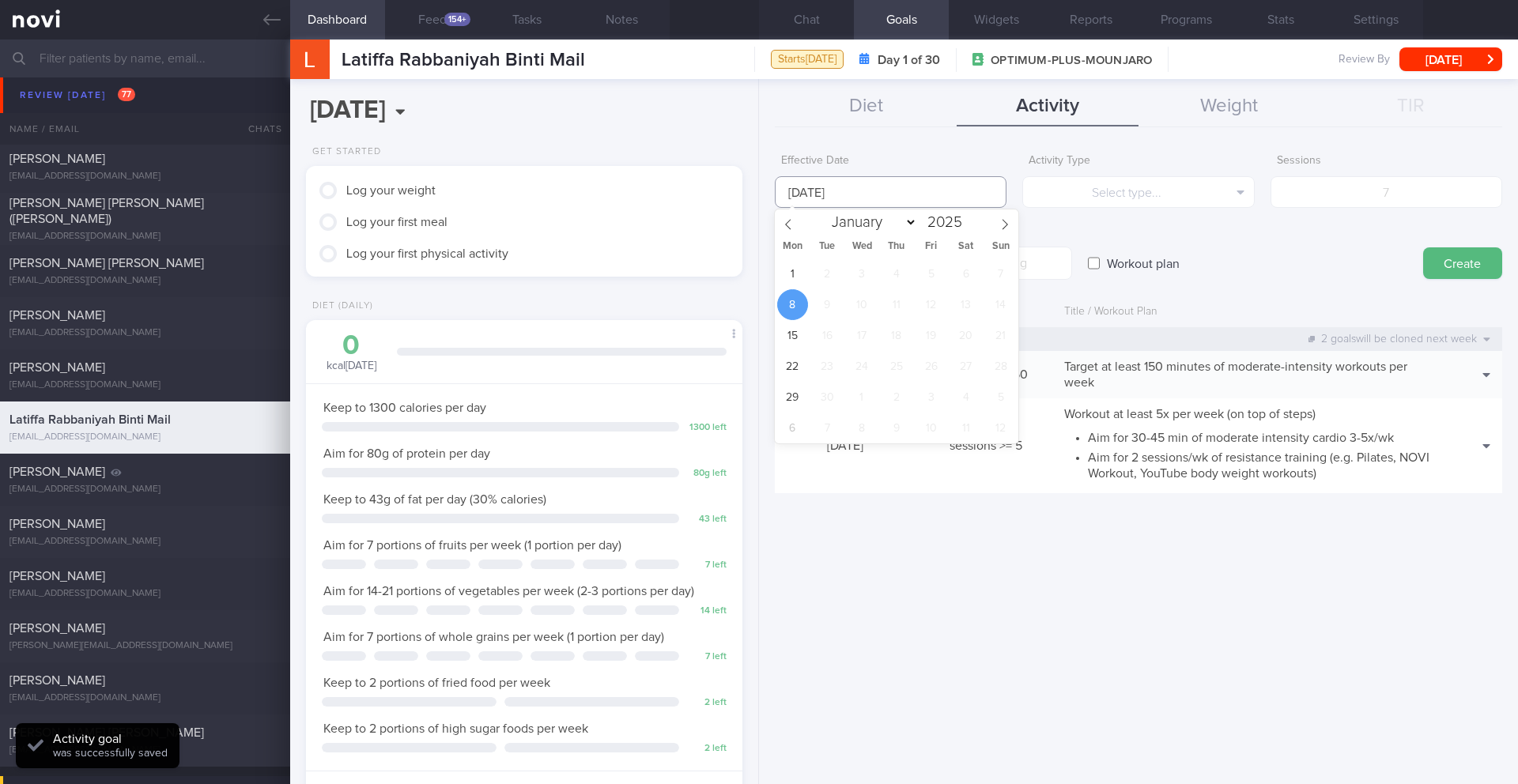
click at [845, 196] on input "[DATE]" at bounding box center [891, 192] width 232 height 32
click at [788, 270] on span "1" at bounding box center [793, 274] width 31 height 31
type input "[DATE]"
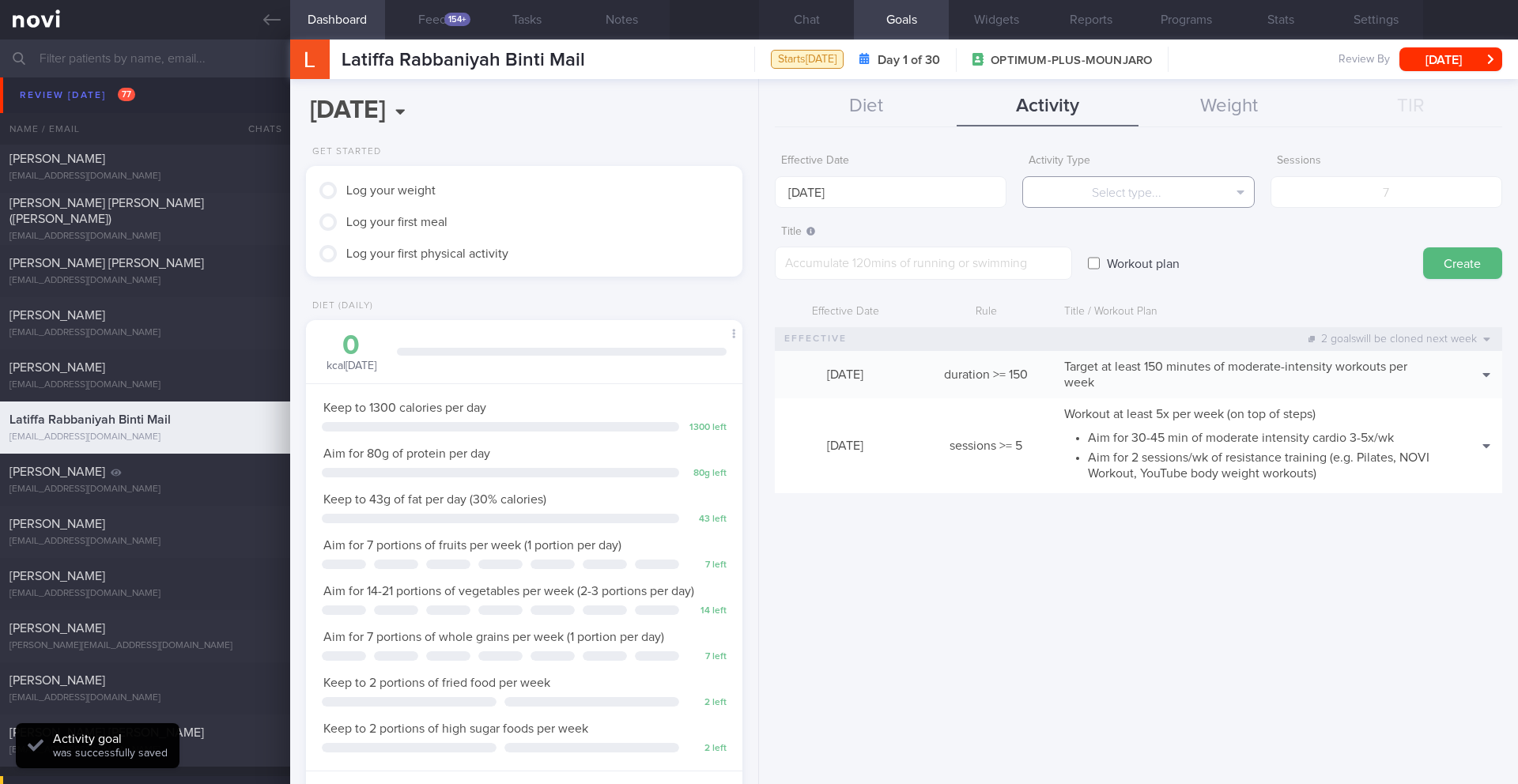
click at [1119, 207] on button "Select type..." at bounding box center [1139, 192] width 232 height 32
click at [1140, 298] on button "Steps" at bounding box center [1139, 294] width 230 height 24
click at [1357, 188] on input "number" at bounding box center [1387, 192] width 232 height 32
type input "70000"
click at [930, 267] on textarea at bounding box center [923, 263] width 297 height 33
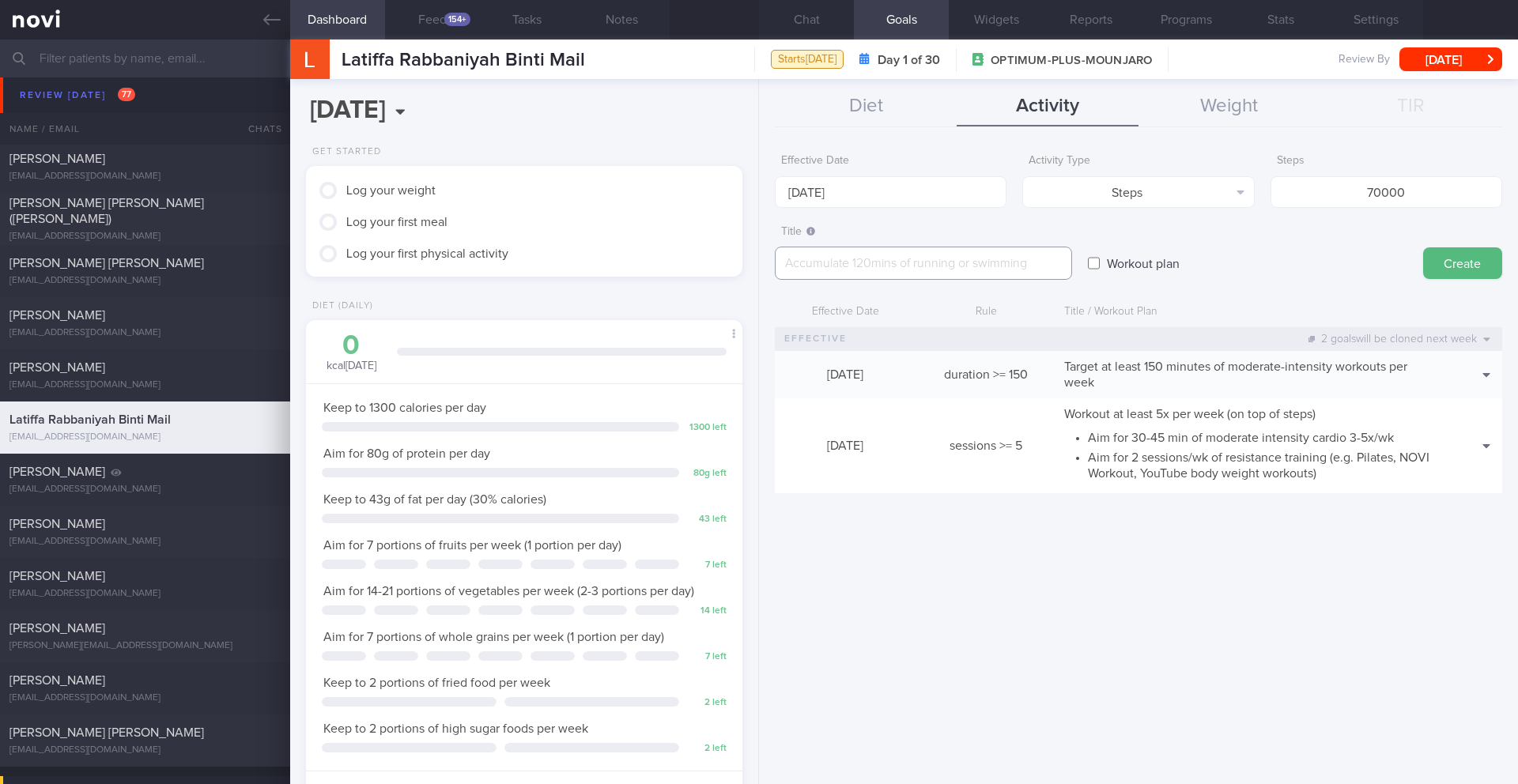
paste textarea "Aim for a minimum of 10,000 steps per day"
type textarea "Aim for a minimum of 10,000 steps per day"
click at [1465, 265] on button "Create" at bounding box center [1462, 263] width 80 height 32
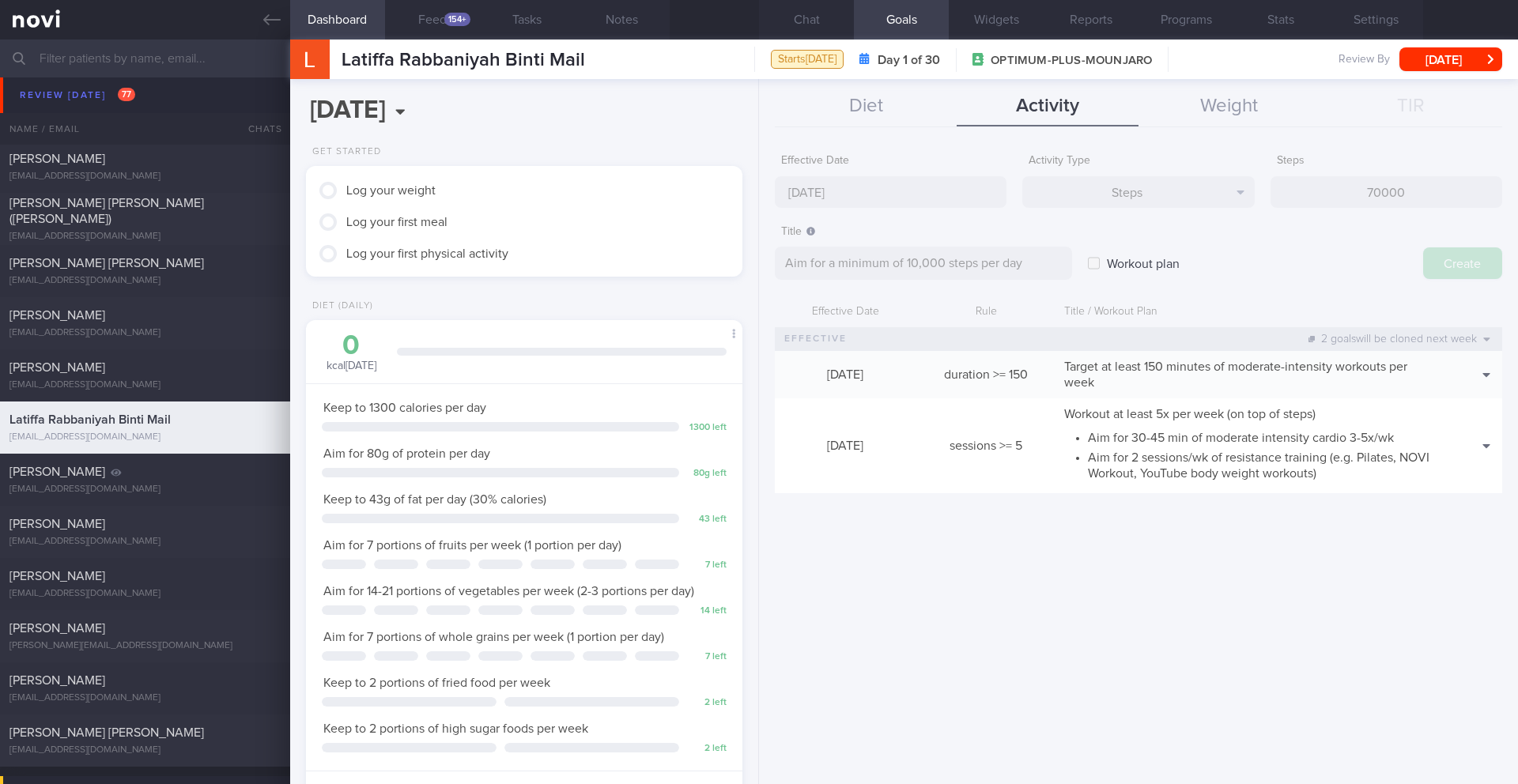
type input "[DATE]"
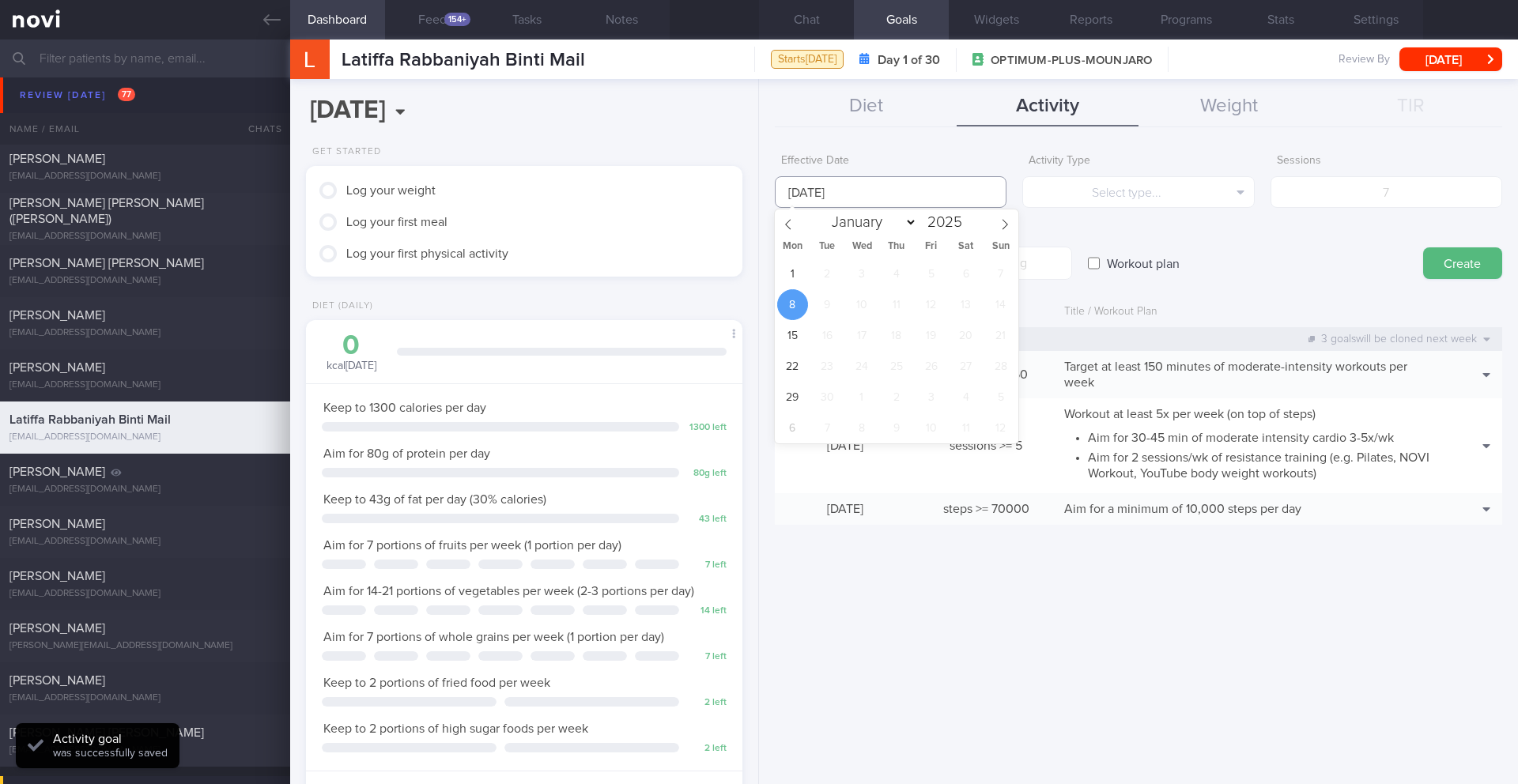
click at [807, 184] on input "[DATE]" at bounding box center [891, 192] width 232 height 32
click at [798, 277] on span "1" at bounding box center [793, 274] width 31 height 31
type input "[DATE]"
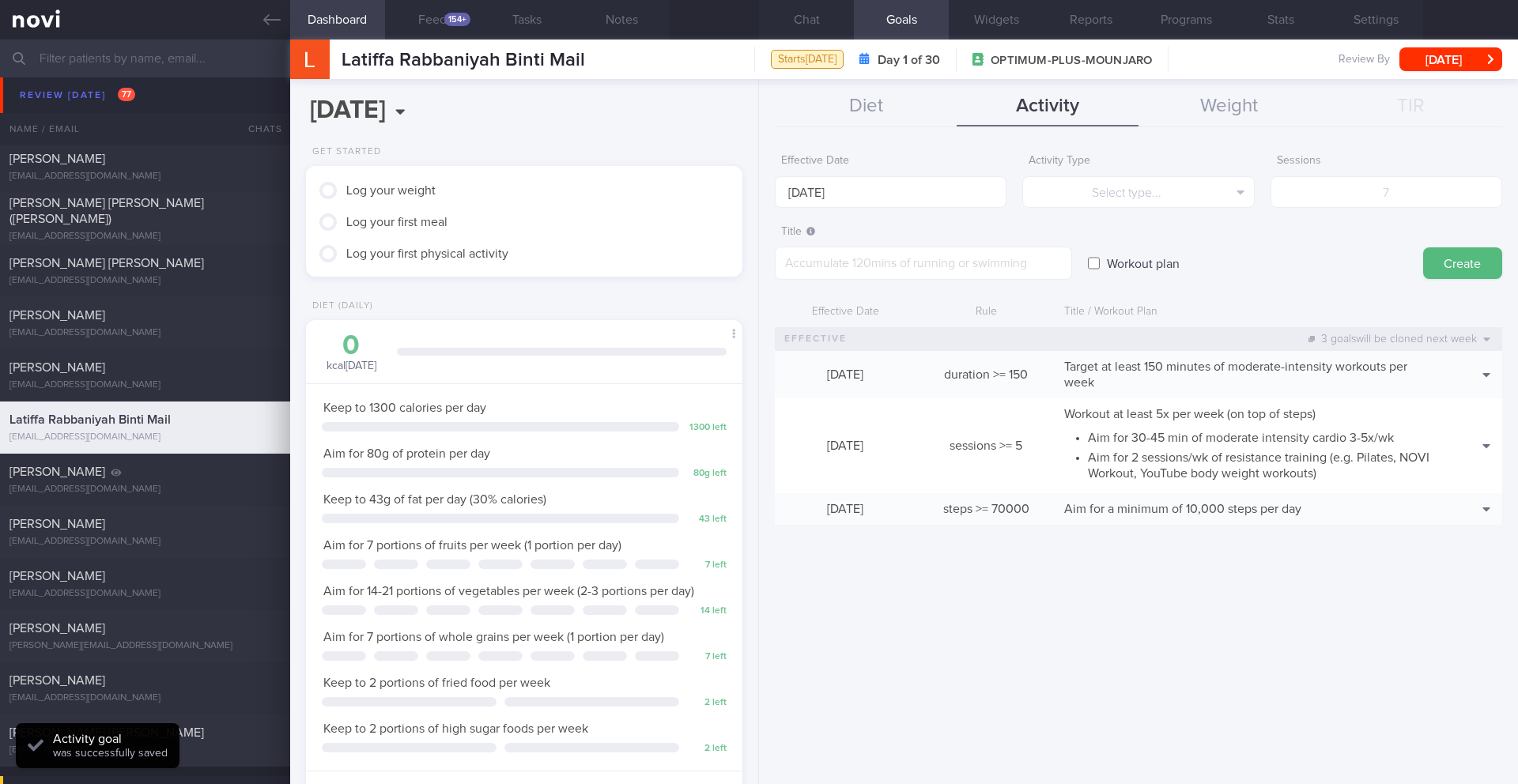
click at [1111, 261] on label "Workout plan" at bounding box center [1143, 263] width 89 height 32
click at [1100, 261] on input "Workout plan" at bounding box center [1094, 263] width 12 height 32
checkbox input "true"
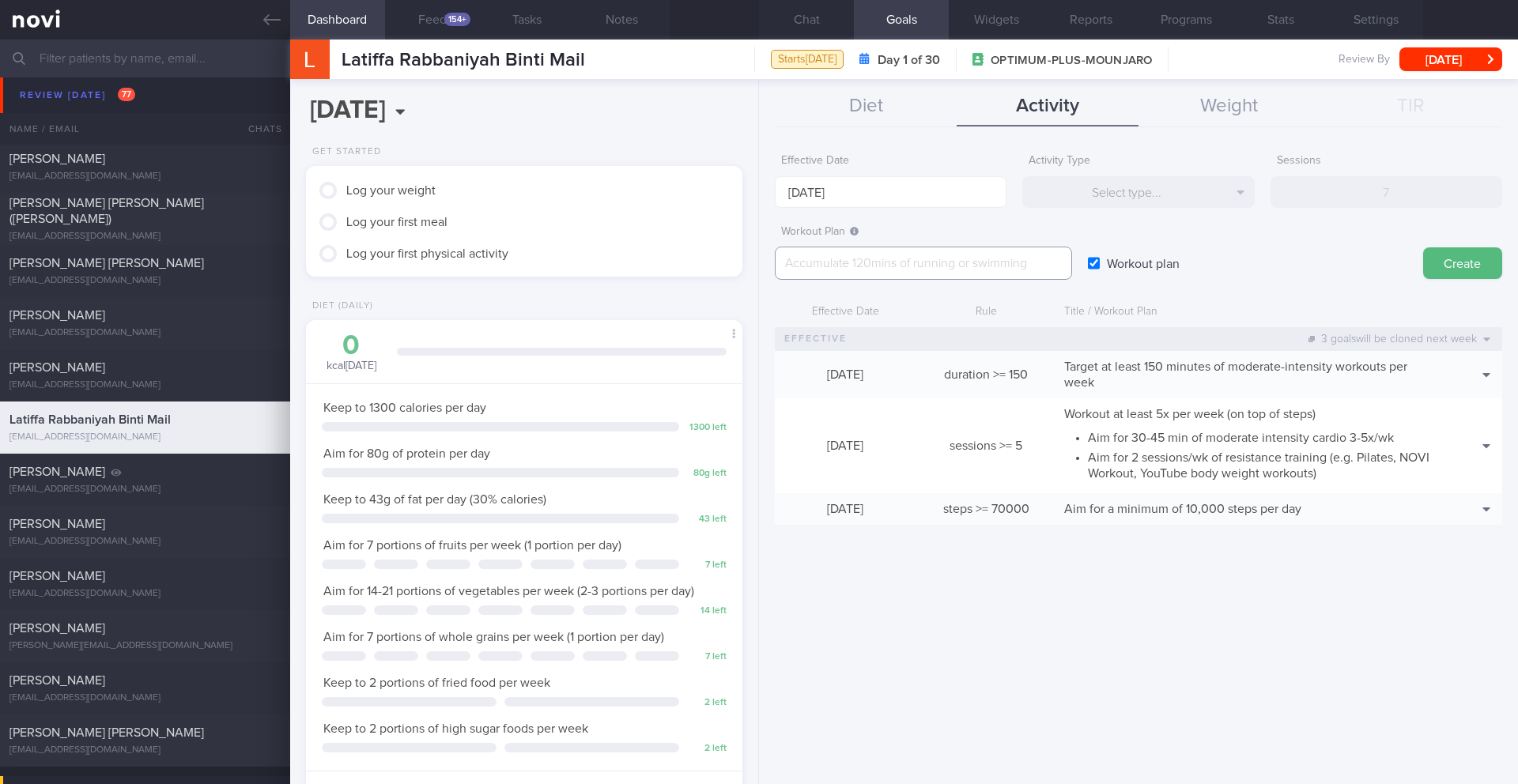
click at [982, 262] on textarea at bounding box center [923, 263] width 297 height 33
paste textarea "Start with the beginner workouts for the first few weeks. Then progress to the …"
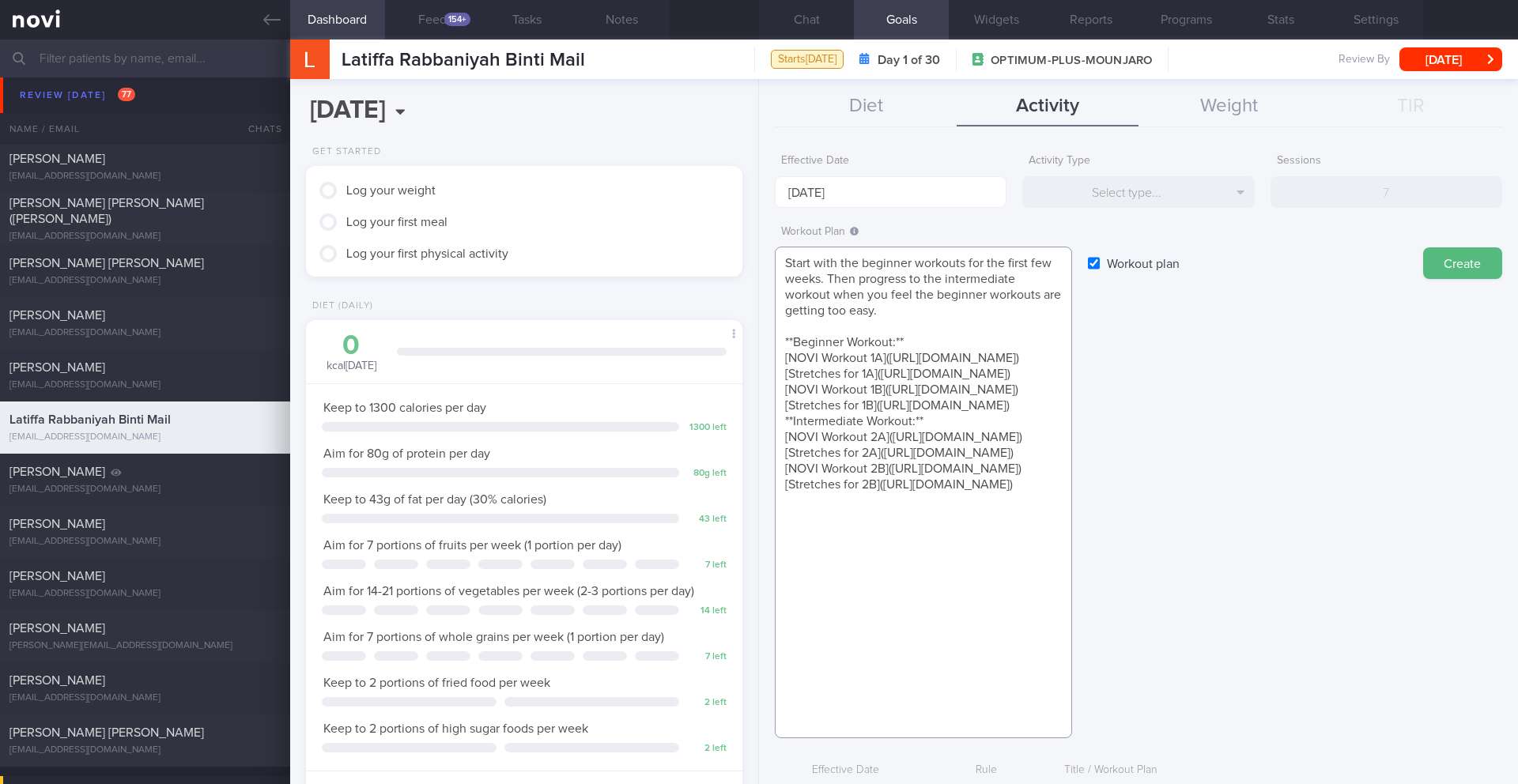
scroll to position [32, 0]
paste textarea "**Bodyweight Workouts** Juice and Toya [10 Minute Full Body Daily NO EXCUSE Wor…"
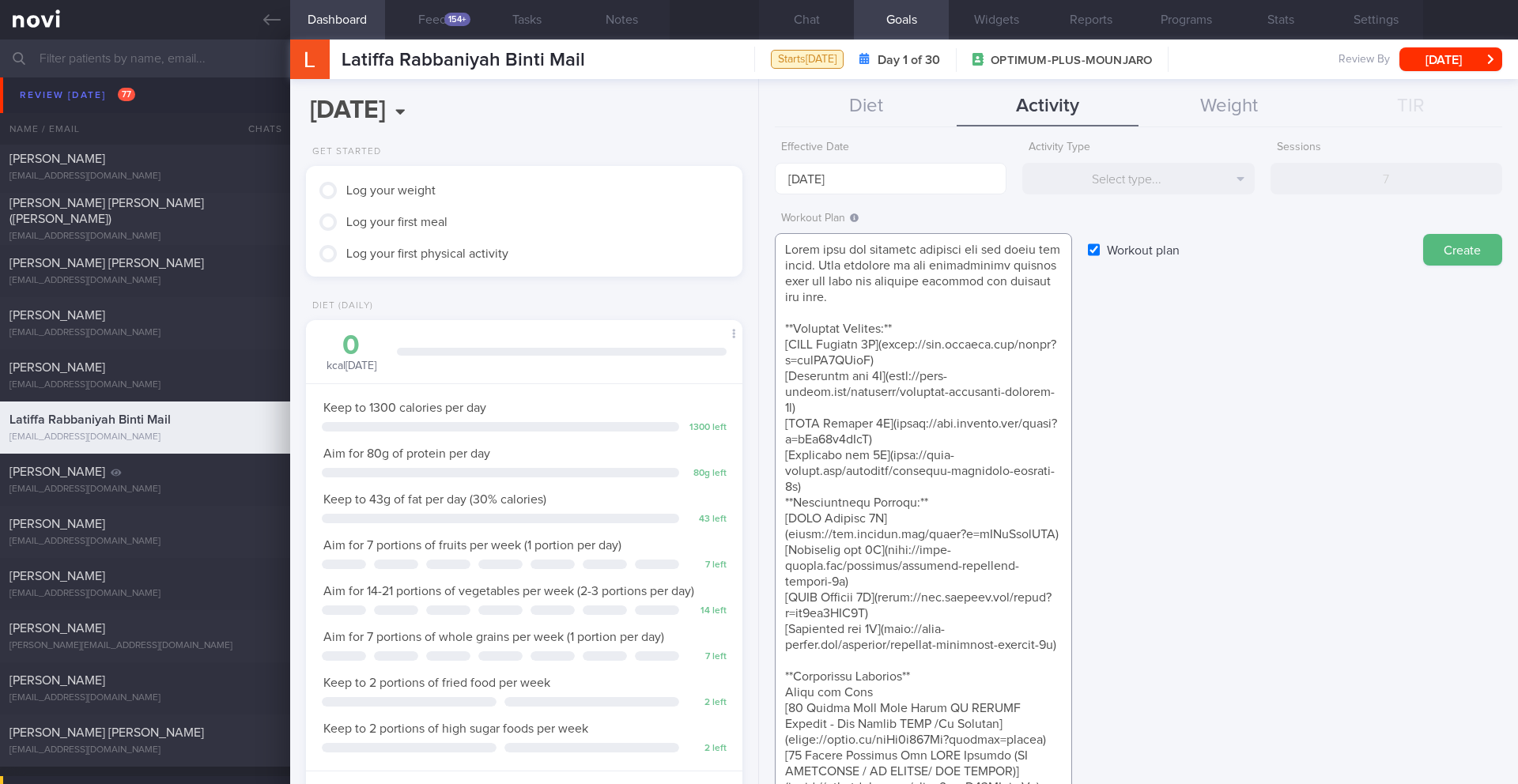
scroll to position [0, 0]
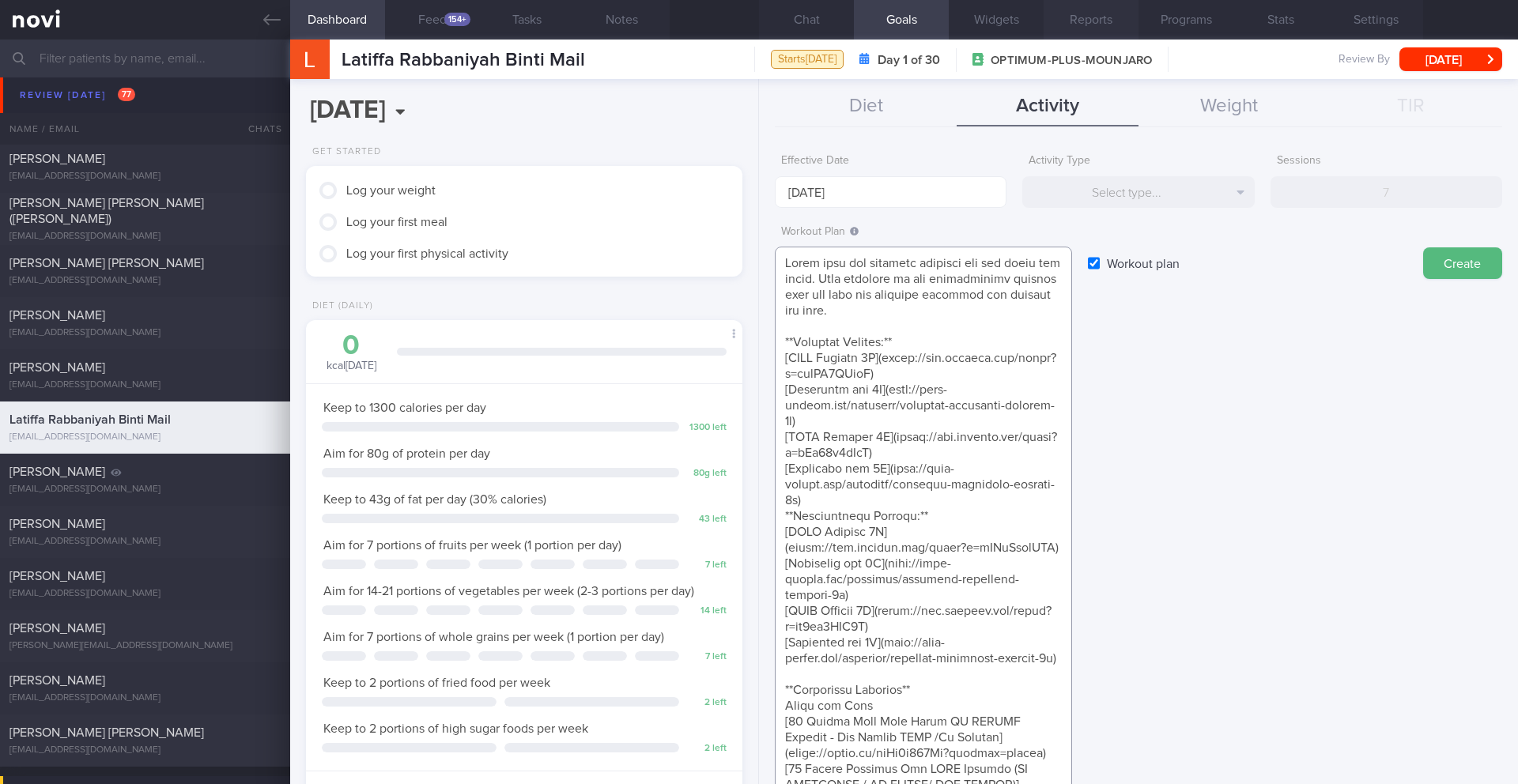
type textarea "Start with the beginner workouts for the first few weeks. Then progress to the …"
click at [1462, 262] on button "Create" at bounding box center [1462, 263] width 80 height 32
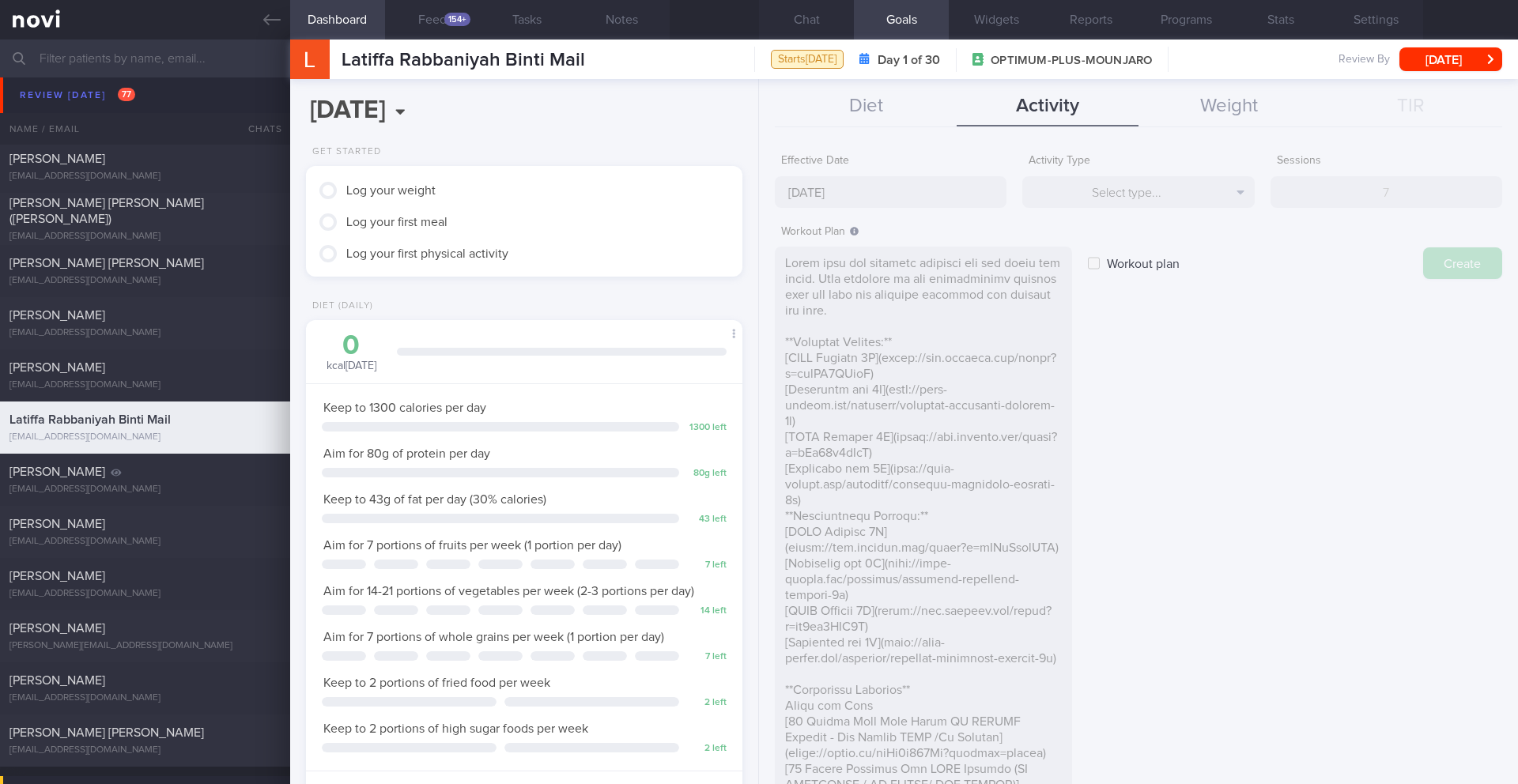
type input "[DATE]"
checkbox input "false"
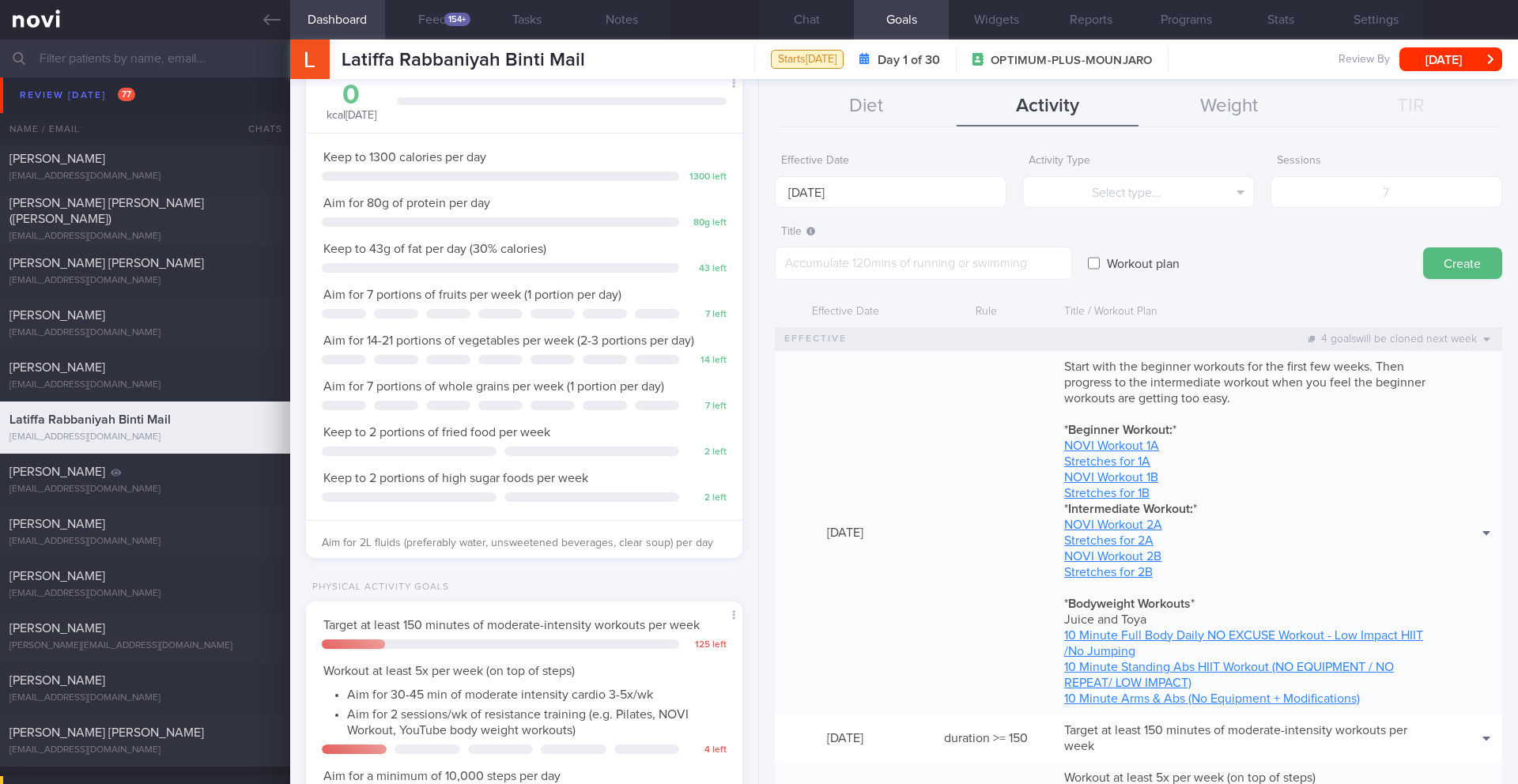
scroll to position [235, 0]
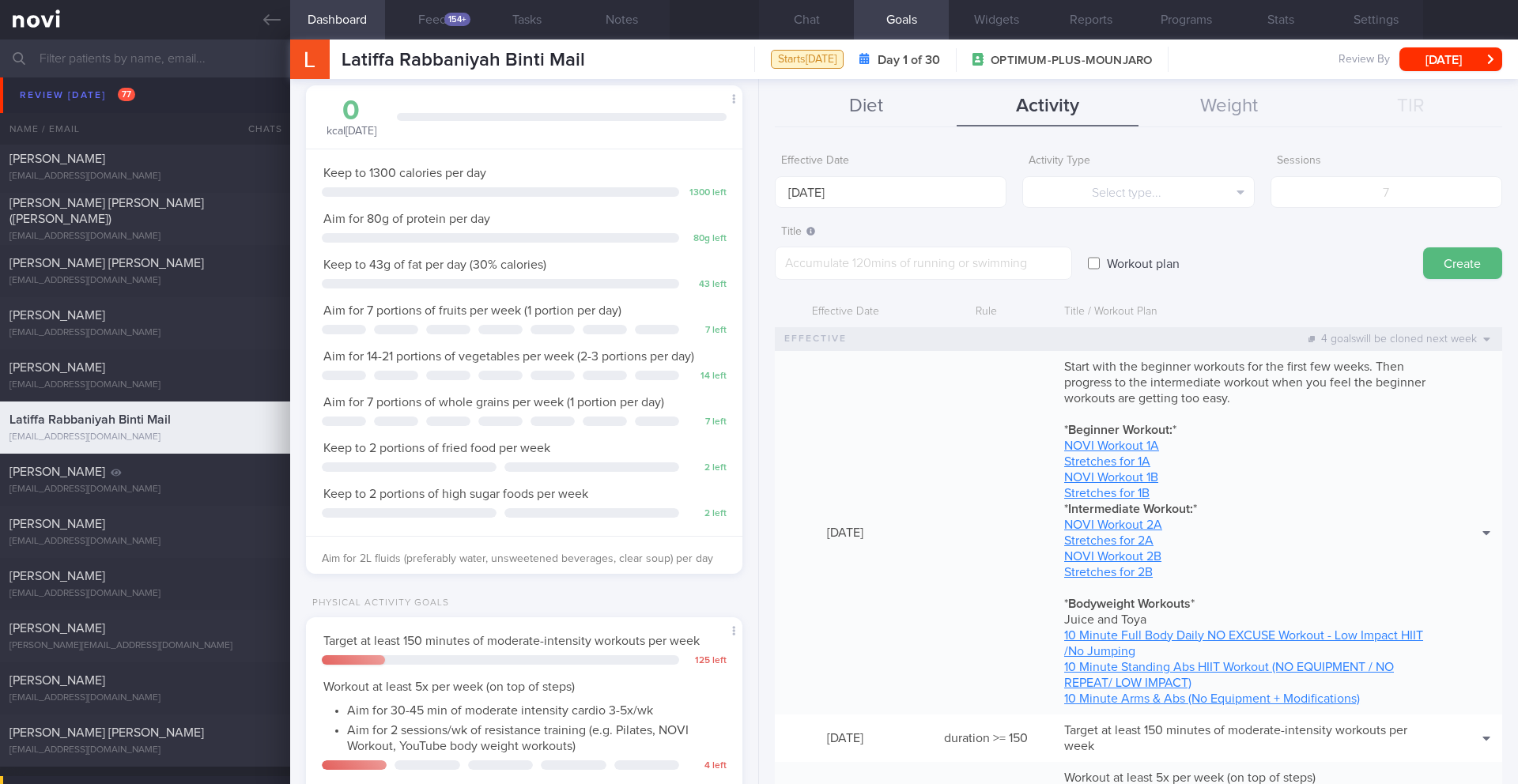
click at [865, 115] on button "Diet" at bounding box center [865, 106] width 182 height 39
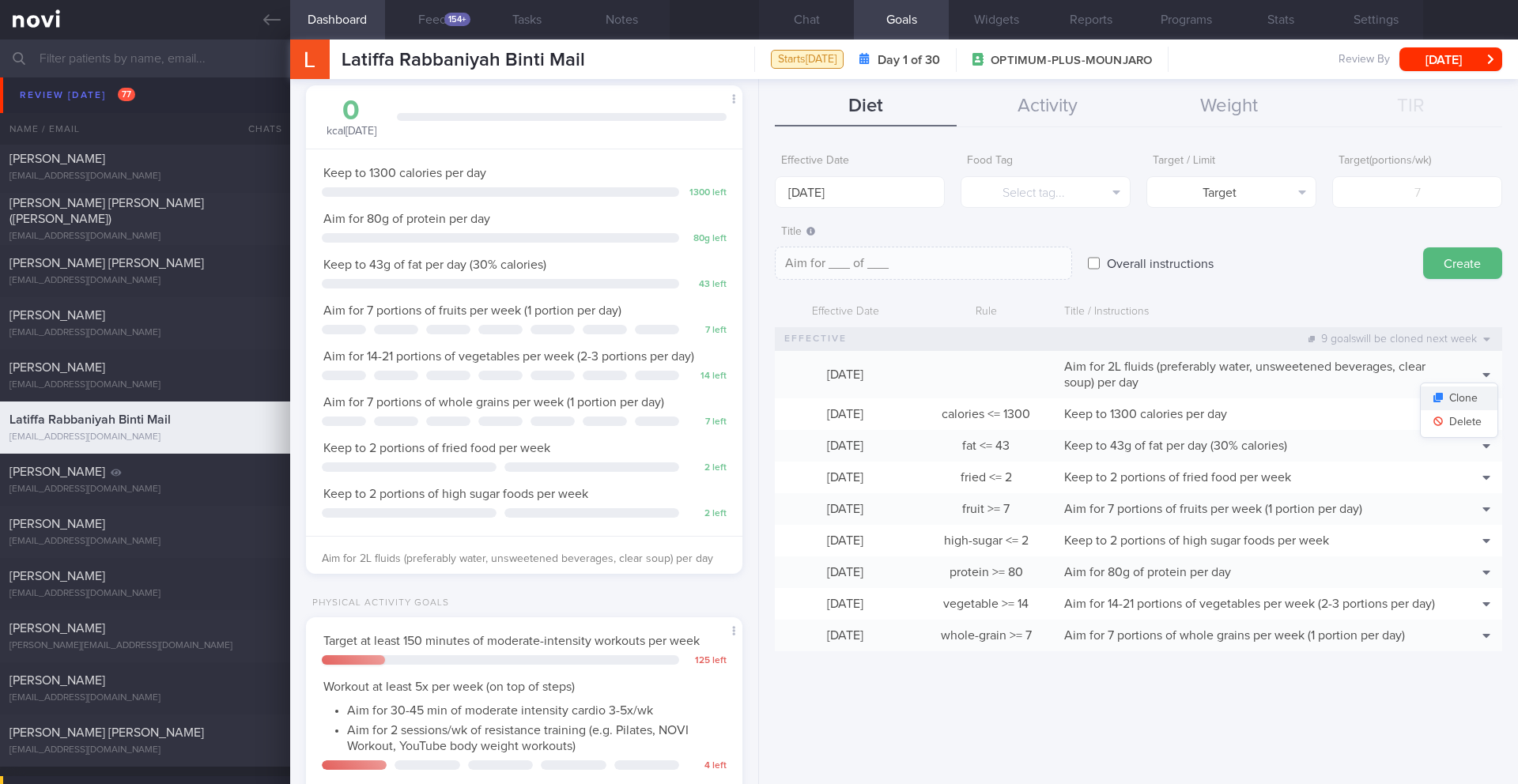
click at [1476, 397] on button "Clone" at bounding box center [1460, 398] width 77 height 24
type textarea "Aim for 2L fluids (preferably water, unsweetened beverages, clear soup) per day"
checkbox input "true"
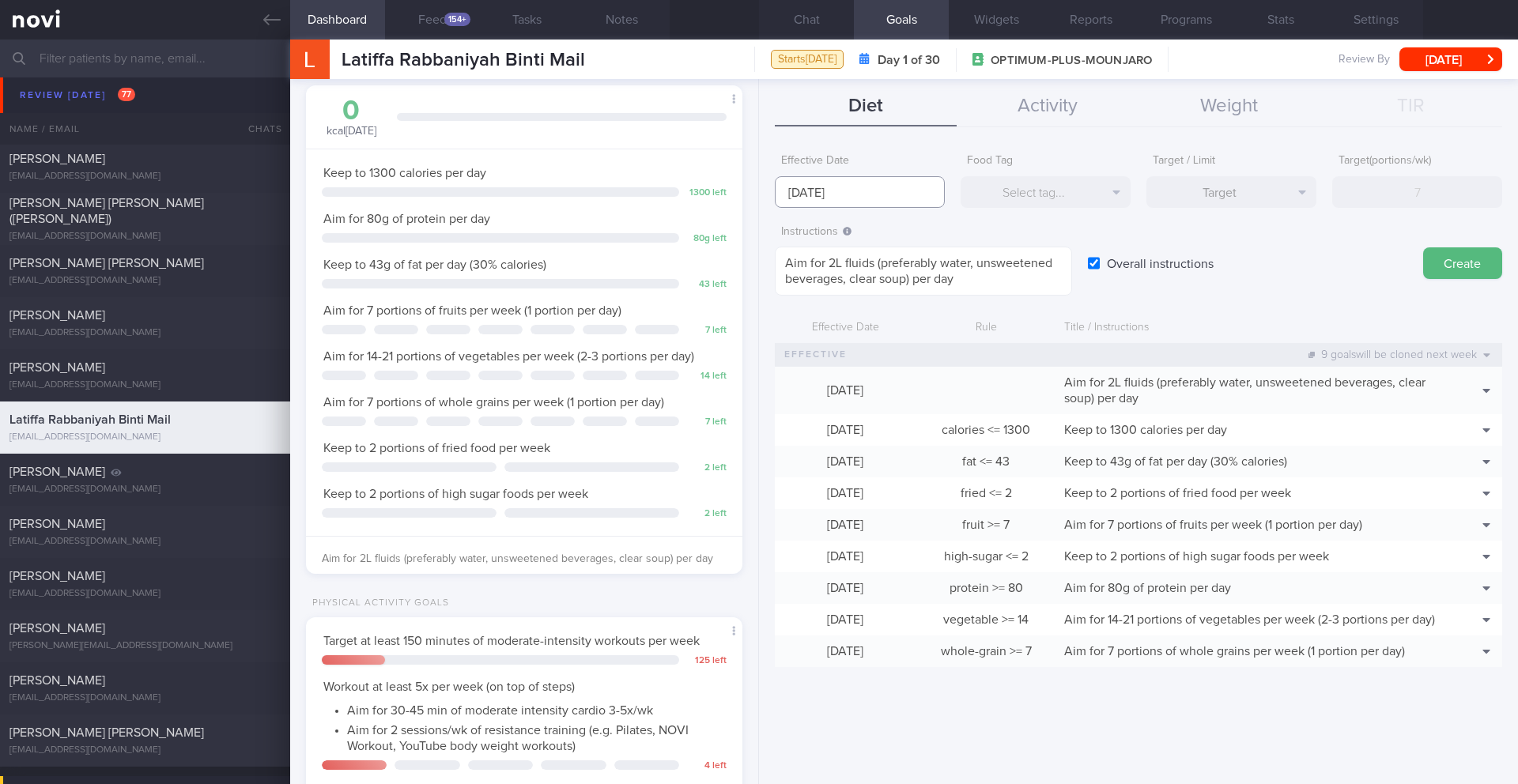
click at [827, 196] on input "[DATE]" at bounding box center [860, 192] width 170 height 32
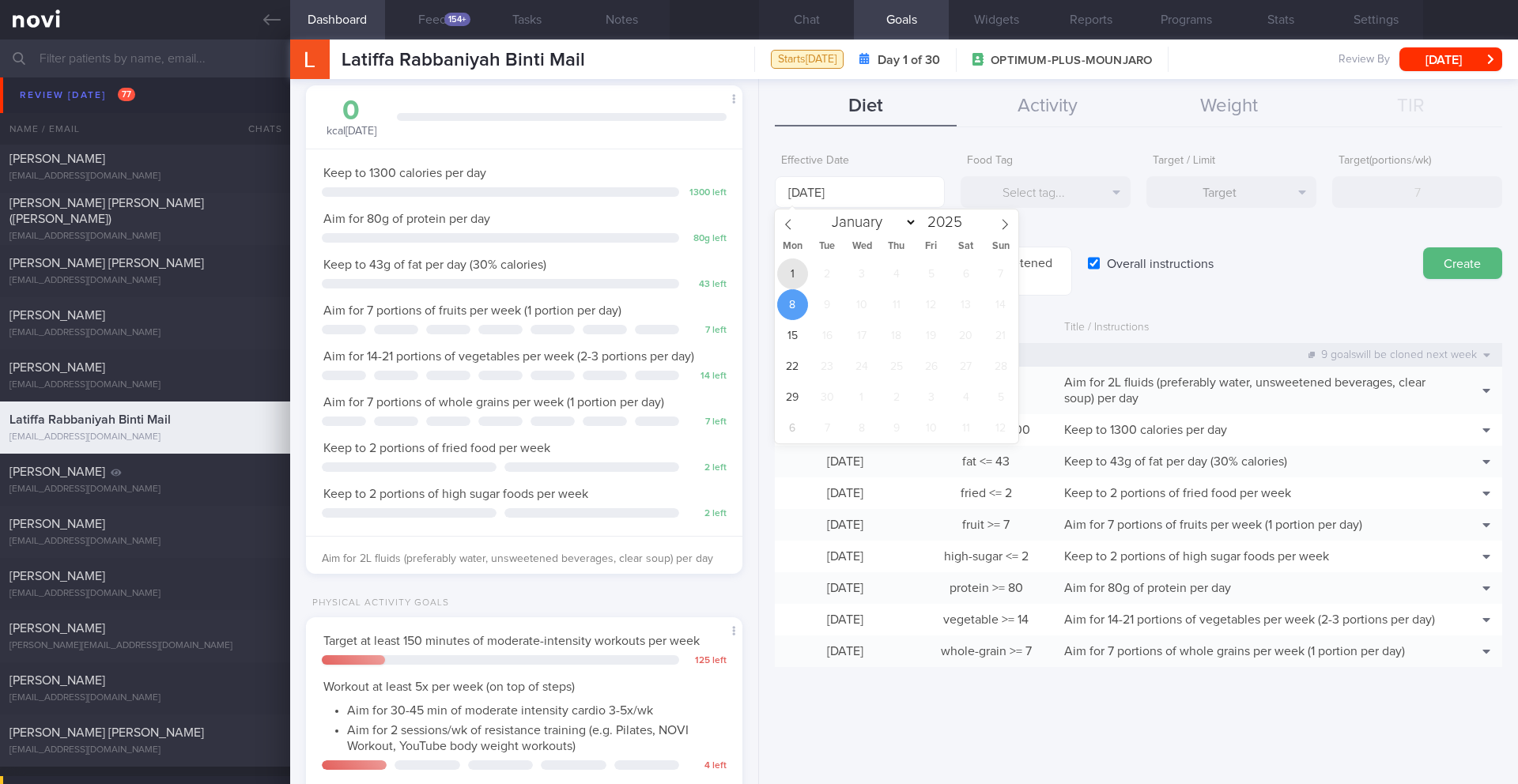
click at [791, 280] on span "1" at bounding box center [793, 274] width 31 height 31
type input "[DATE]"
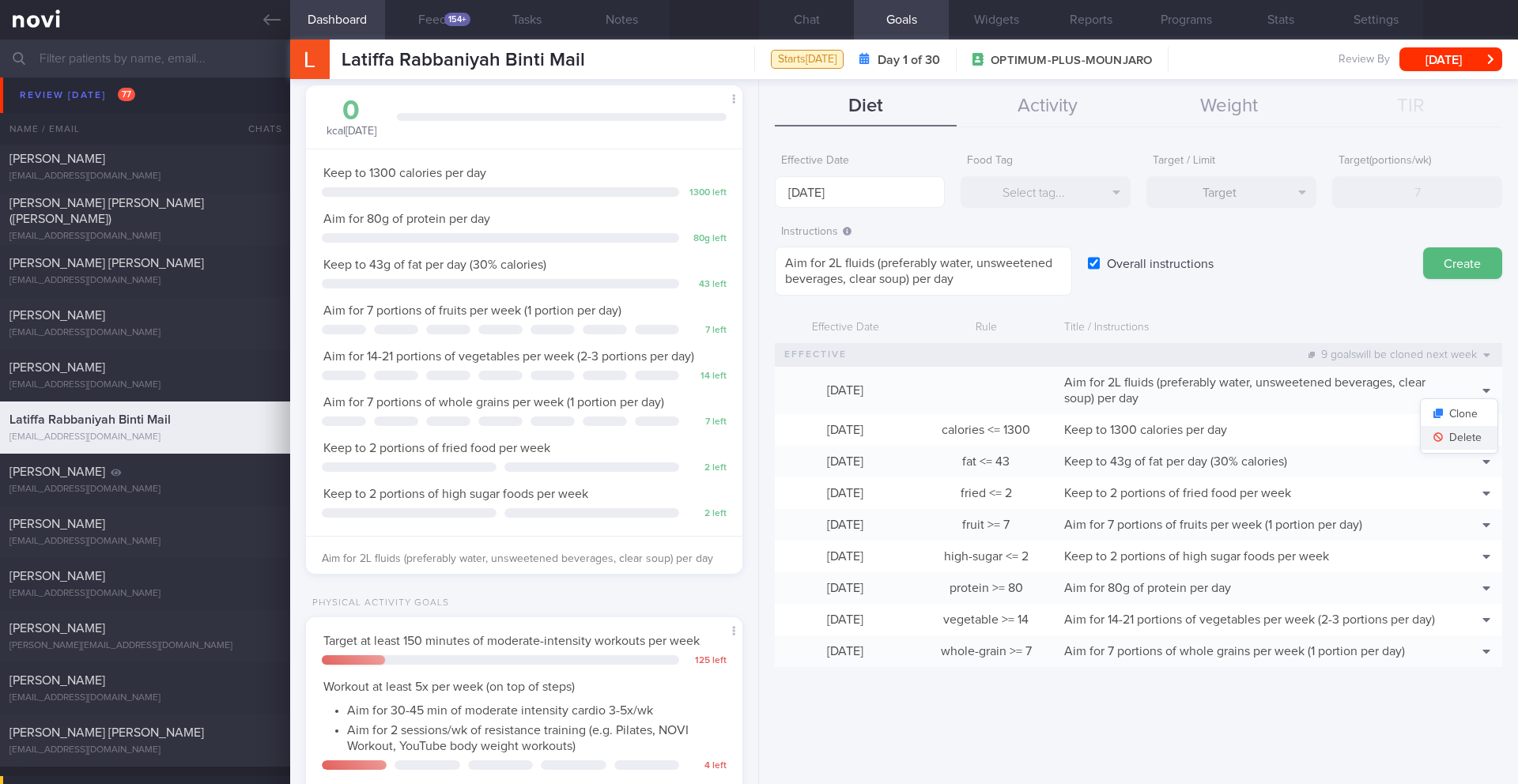
click at [1463, 436] on button "Delete" at bounding box center [1460, 438] width 77 height 24
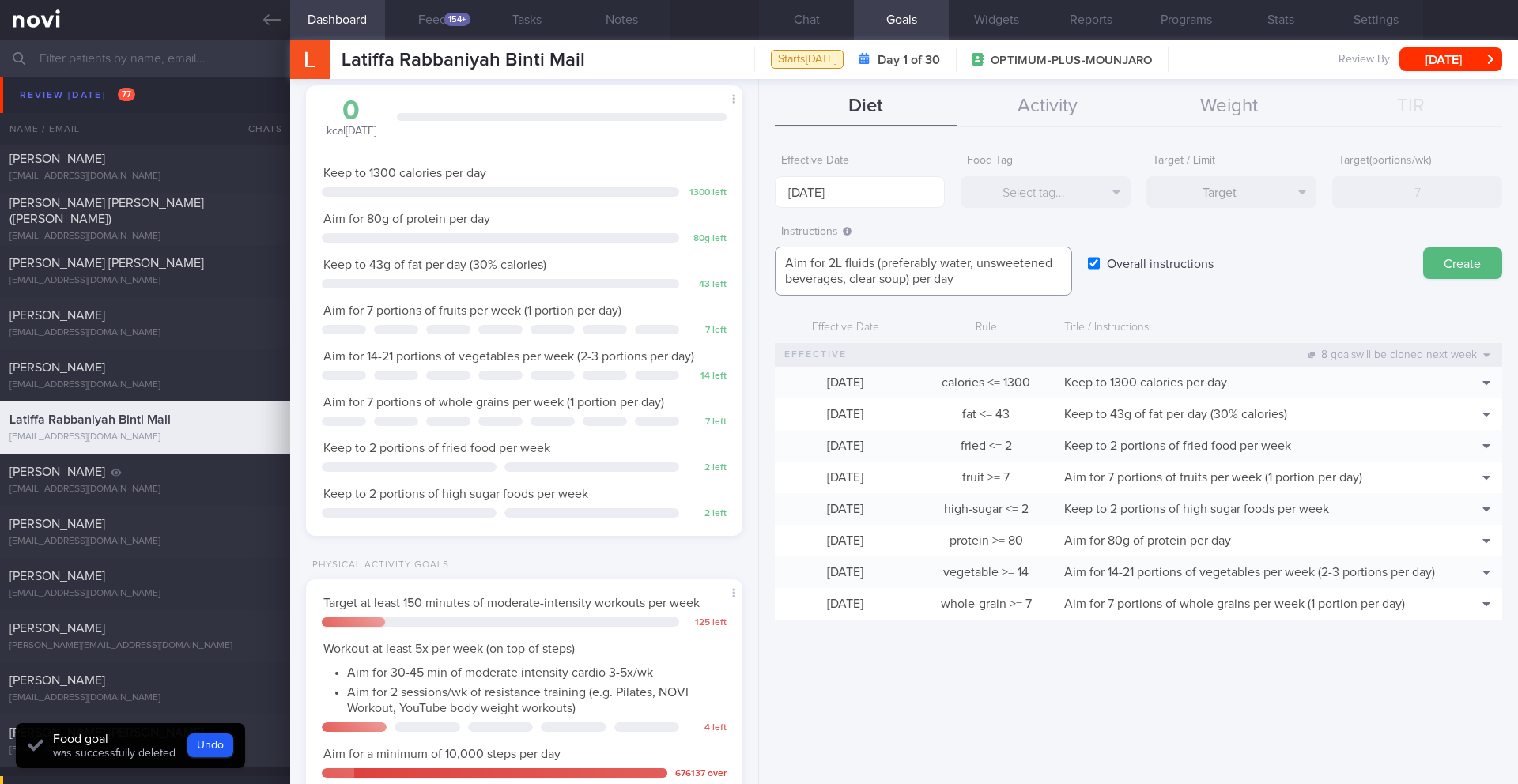
click at [1014, 291] on textarea "Aim for 2L fluids (preferably water, unsweetened beverages, clear soup) per day" at bounding box center [923, 271] width 297 height 49
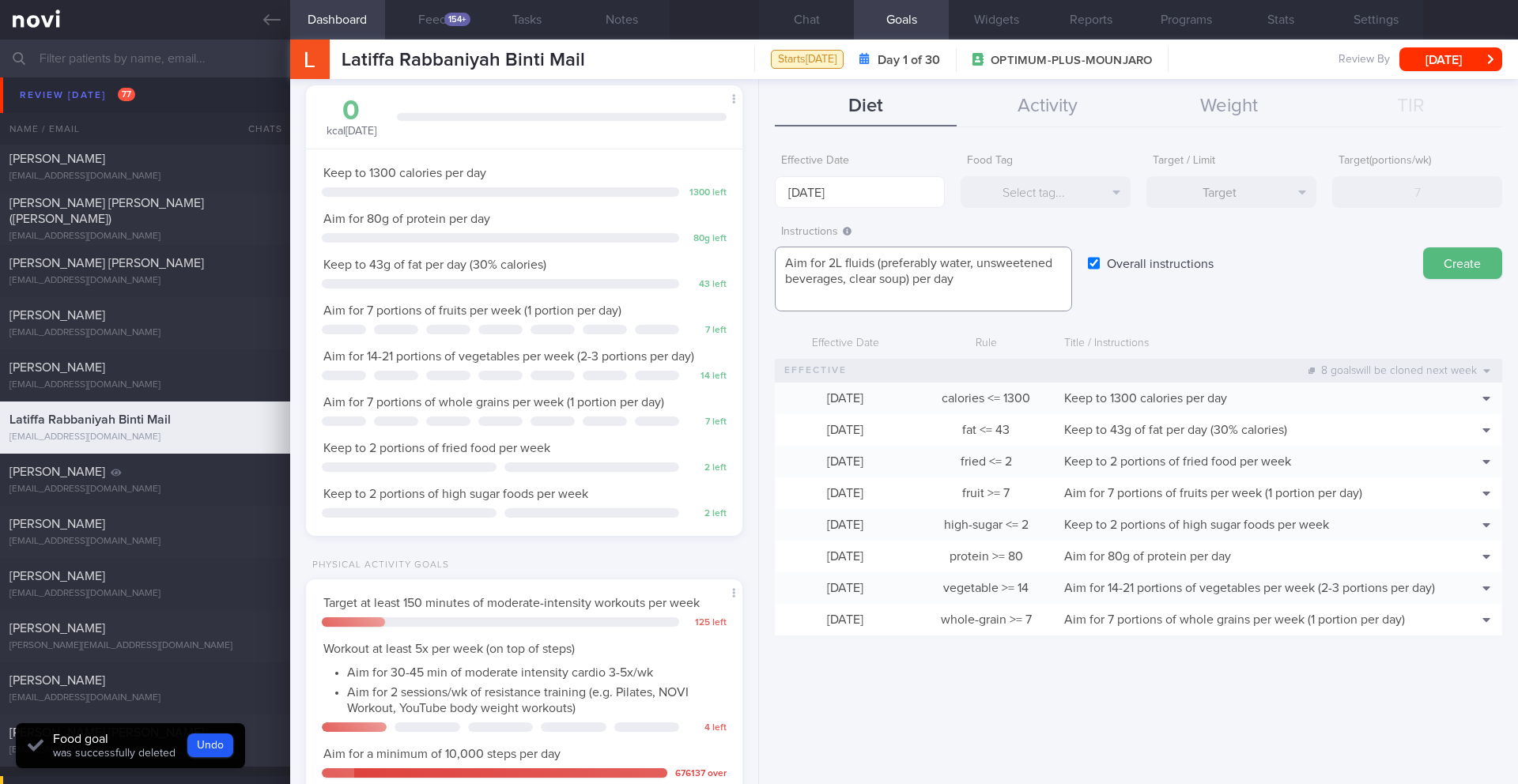
scroll to position [0, 0]
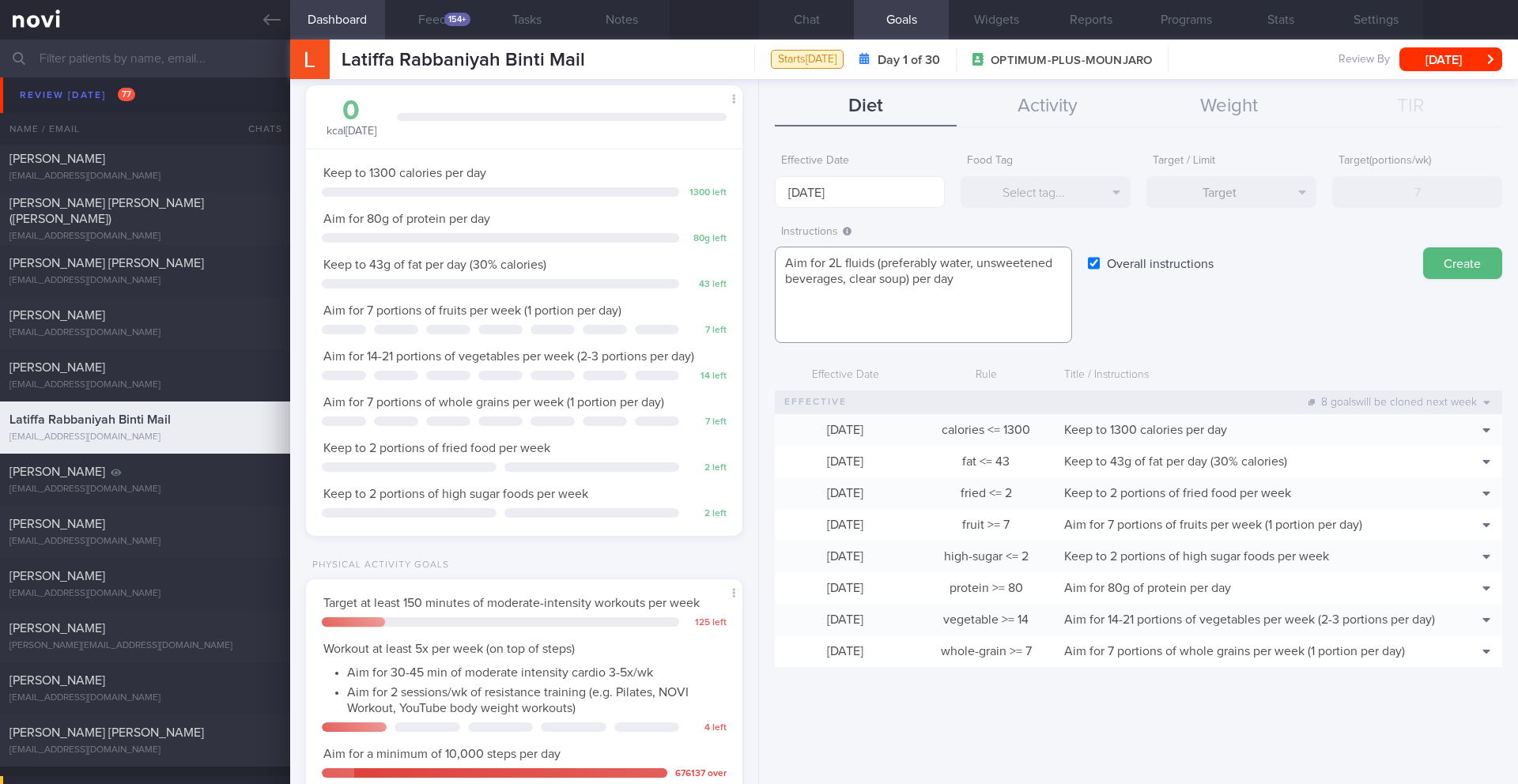
click at [809, 304] on textarea "Aim for 2L fluids (preferably water, unsweetened beverages, clear soup) per day" at bounding box center [923, 295] width 297 height 97
paste textarea "BF: half palm size nuts /hard boiled egg + 1 serving fruit coffee with Oatside …"
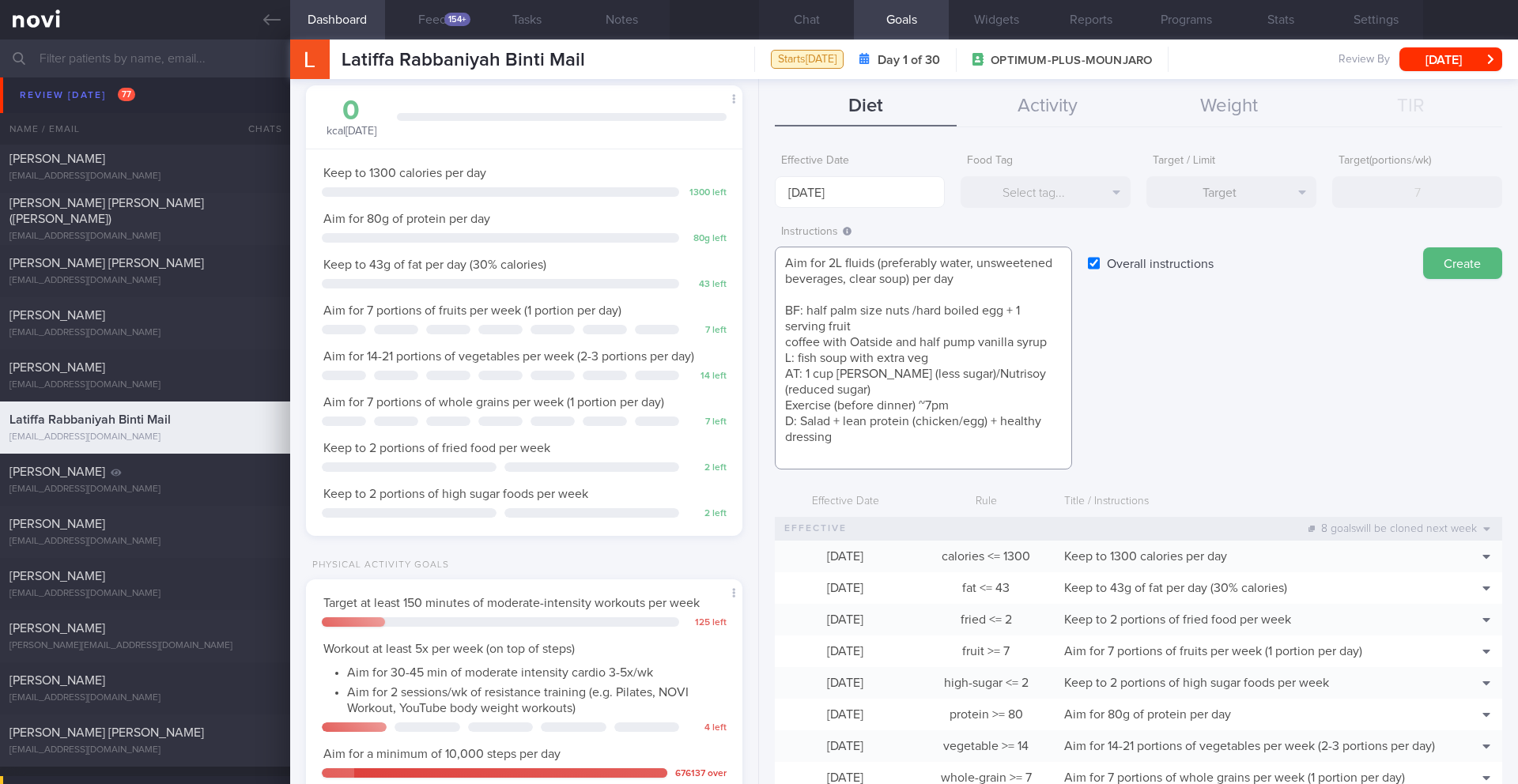
click at [801, 313] on textarea "Aim for 2L fluids (preferably water, unsweetened beverages, clear soup) per day…" at bounding box center [923, 358] width 297 height 223
drag, startPoint x: 783, startPoint y: 407, endPoint x: 982, endPoint y: 409, distance: 199.0
click at [982, 409] on textarea "Aim for 2L fluids (preferably water, unsweetened beverages, clear soup) per day…" at bounding box center [923, 358] width 297 height 223
click at [786, 374] on textarea "Aim for 2L fluids (preferably water, unsweetened beverages, clear soup) per day…" at bounding box center [923, 358] width 297 height 223
click at [866, 403] on textarea "Aim for 2L fluids (preferably water, unsweetened beverages, clear soup) per day…" at bounding box center [923, 358] width 297 height 223
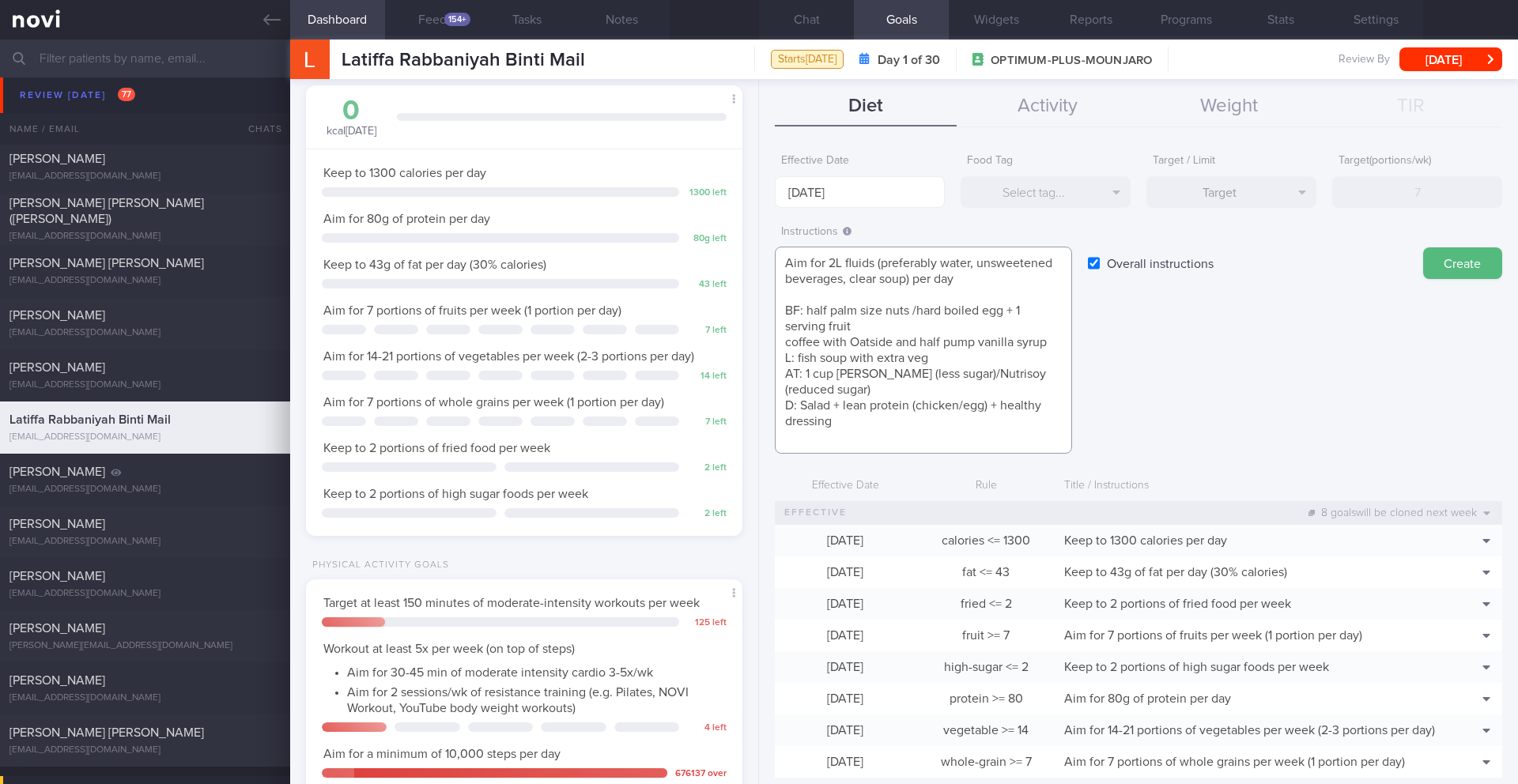
drag, startPoint x: 800, startPoint y: 371, endPoint x: 768, endPoint y: 374, distance: 32.1
click at [768, 373] on div "Effective Date [DATE] Food Tag Select tag... Select tag... Calories Carbs Prote…" at bounding box center [1139, 459] width 759 height 650
click at [799, 316] on textarea "Aim for 2L fluids (preferably water, unsweetened beverages, clear soup) per day…" at bounding box center [923, 350] width 297 height 207
click at [792, 357] on textarea "Aim for 2L fluids (preferably water, unsweetened beverages, clear soup) per day…" at bounding box center [923, 350] width 297 height 207
click at [794, 403] on textarea "Aim for 2L fluids (preferably water, unsweetened beverages, clear soup) per day…" at bounding box center [923, 350] width 297 height 207
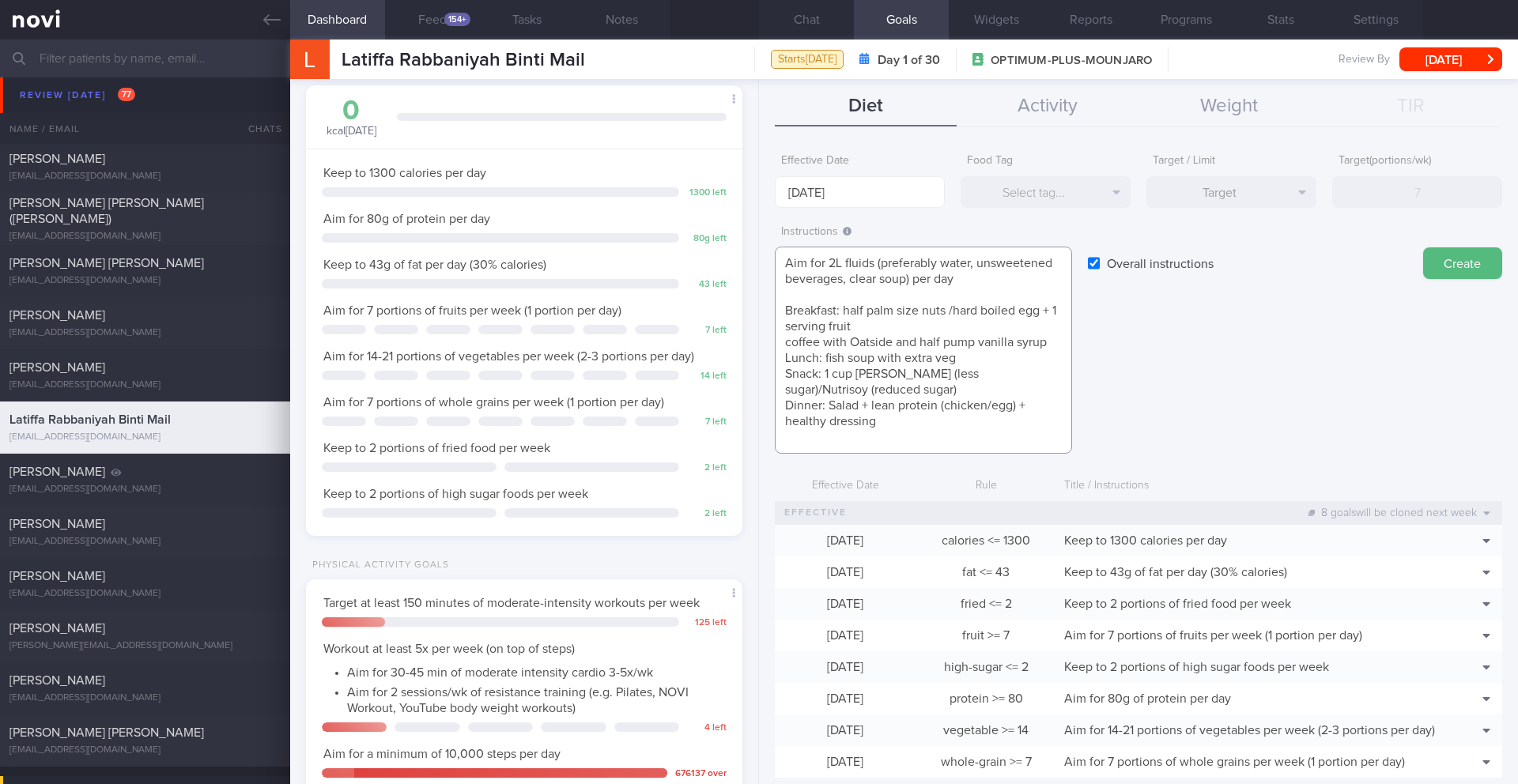
click at [941, 326] on textarea "Aim for 2L fluids (preferably water, unsweetened beverages, clear soup) per day…" at bounding box center [923, 350] width 297 height 207
type textarea "Aim for 2L fluids (preferably water, unsweetened beverages, clear soup) per day…"
click at [1423, 270] on button "Create" at bounding box center [1462, 263] width 80 height 32
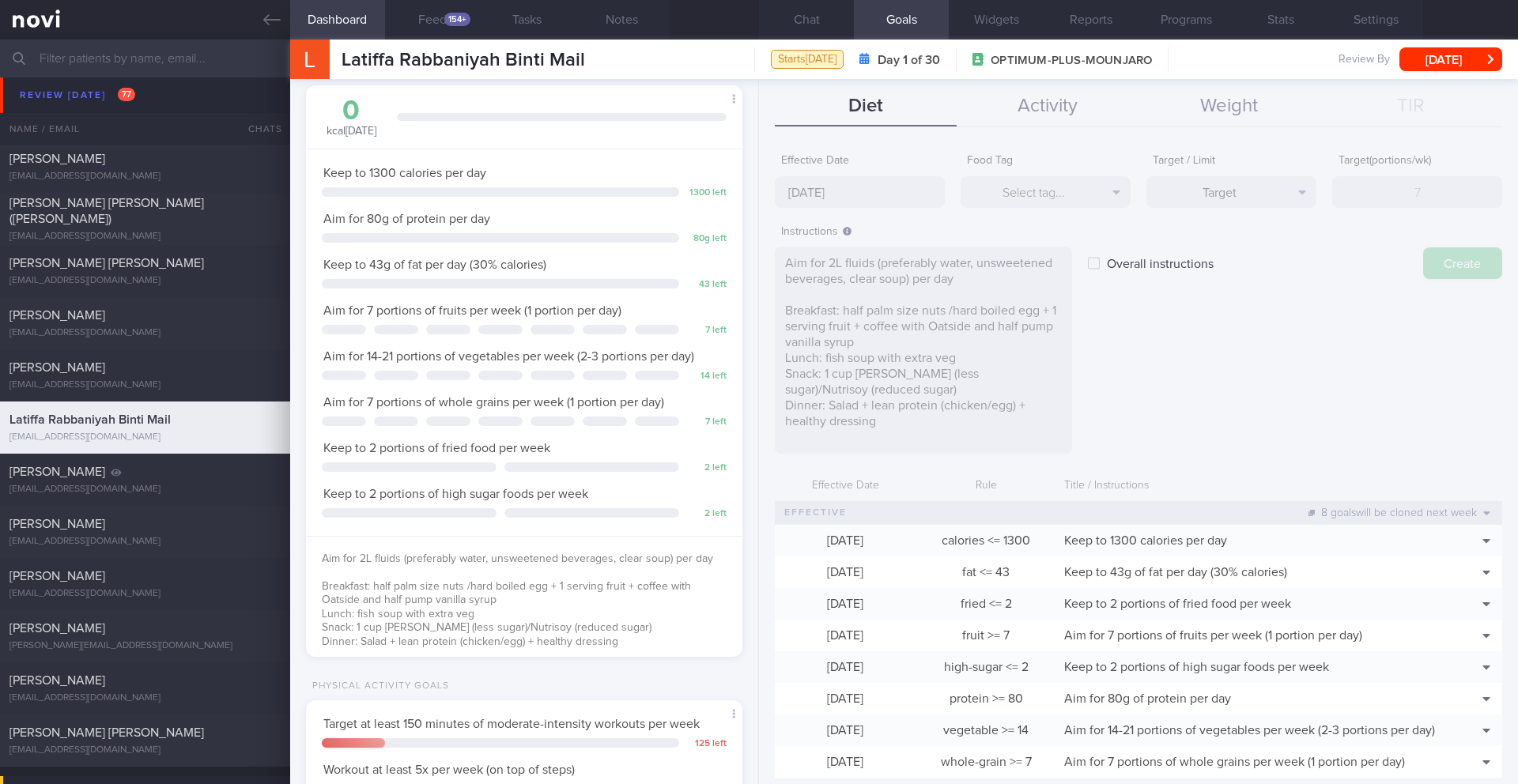
type input "[DATE]"
type textarea "Aim for ___ of ___"
checkbox input "false"
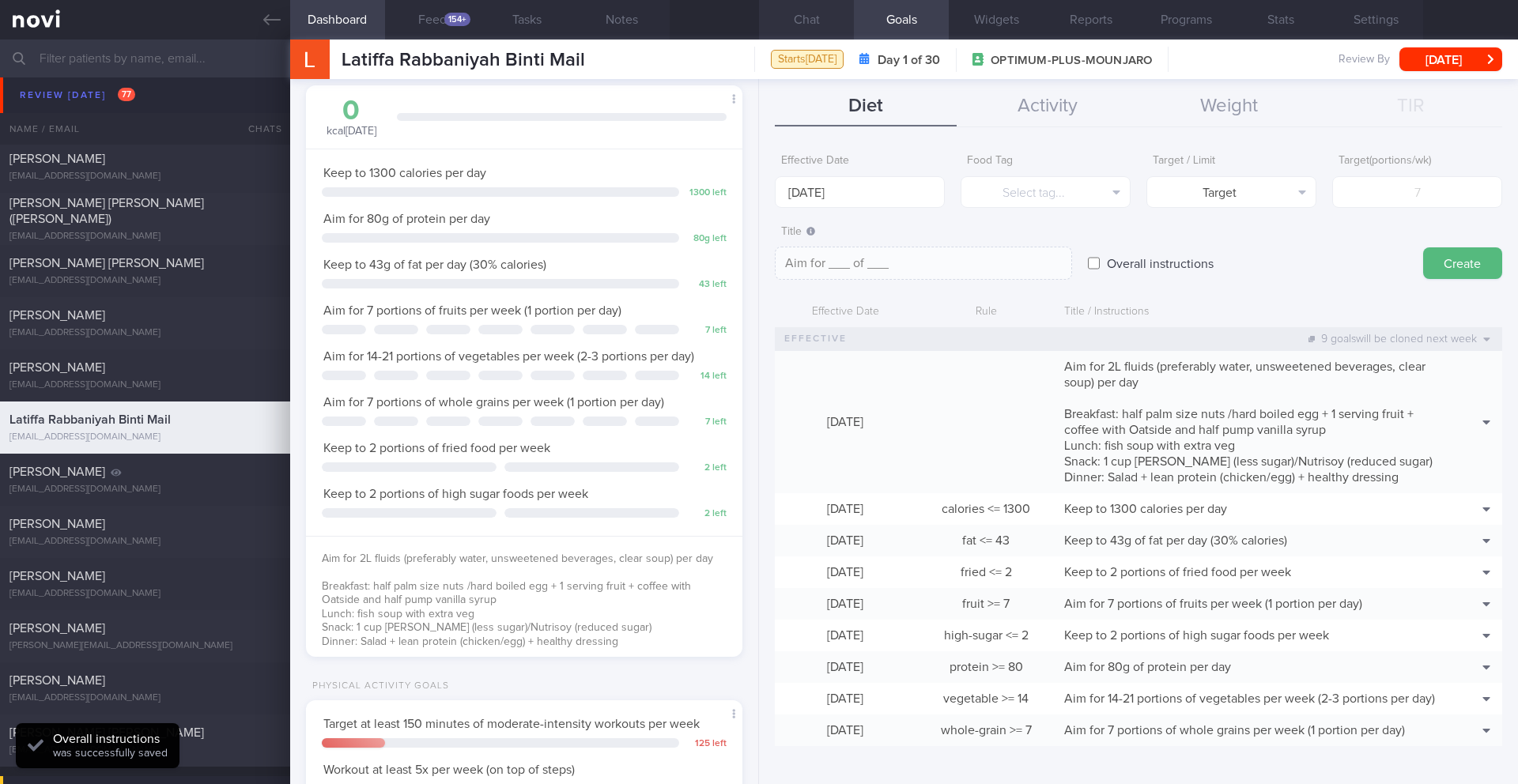
click at [812, 20] on button "Chat" at bounding box center [807, 19] width 95 height 39
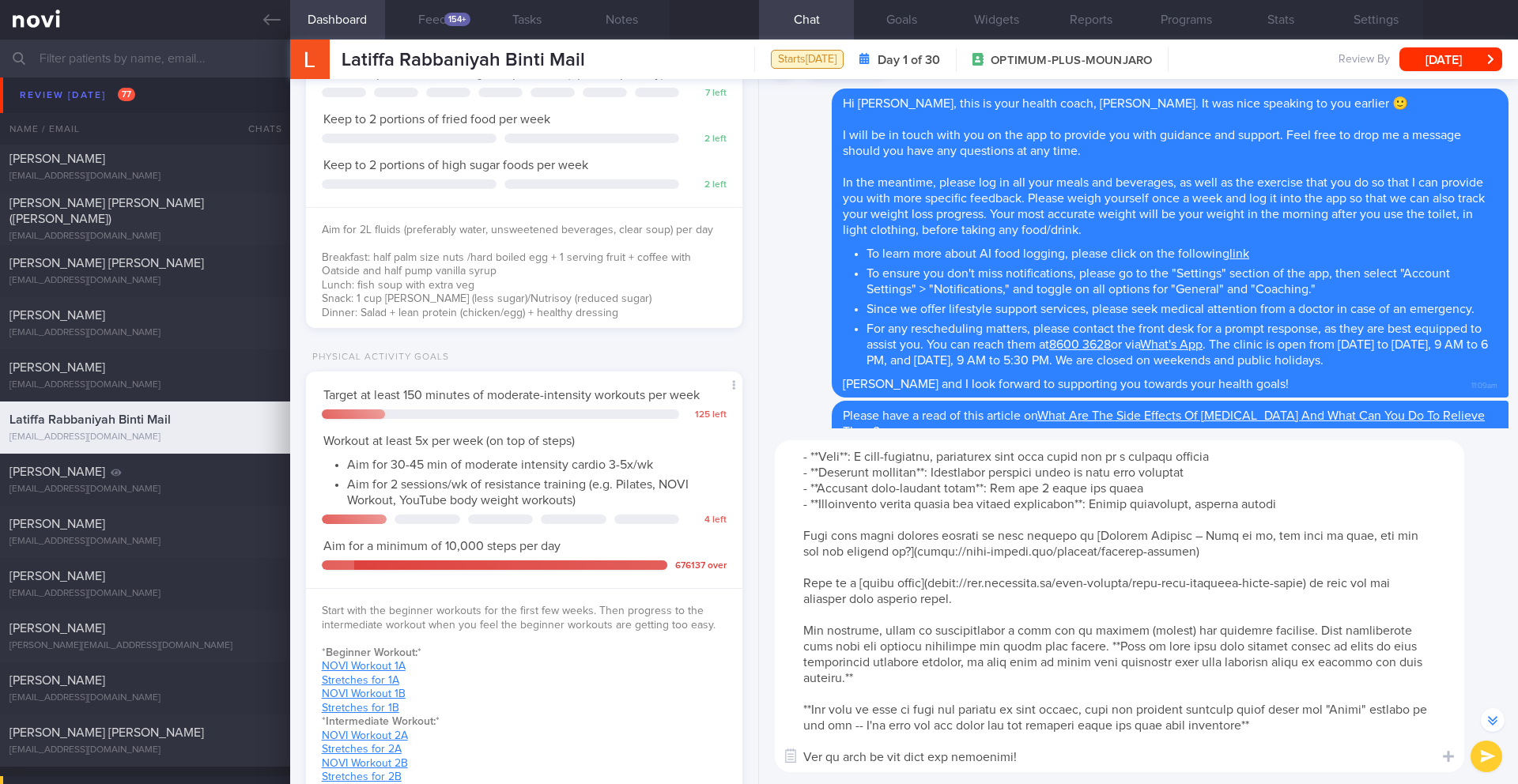
scroll to position [914, 0]
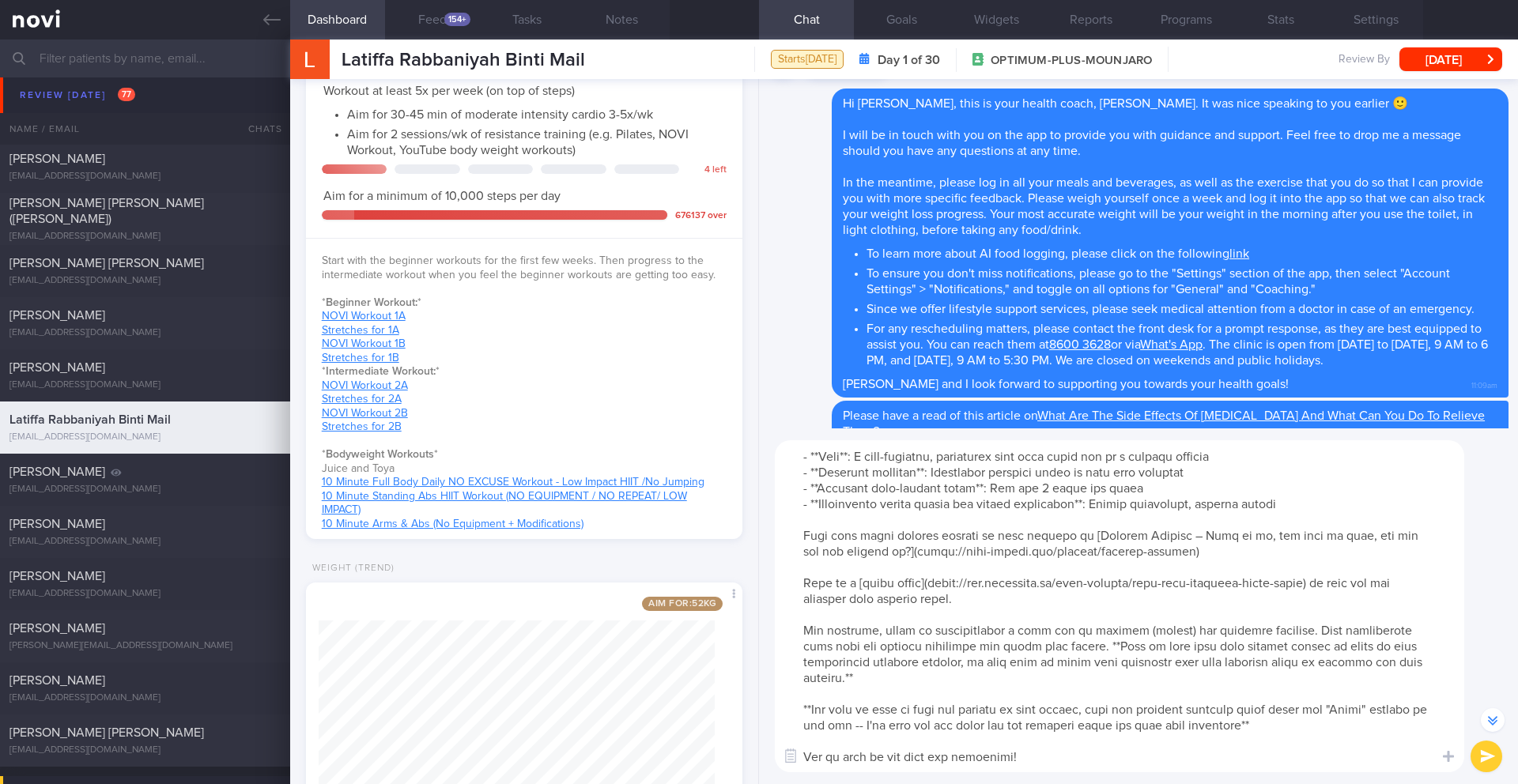
click at [1484, 763] on button "submit" at bounding box center [1486, 757] width 32 height 32
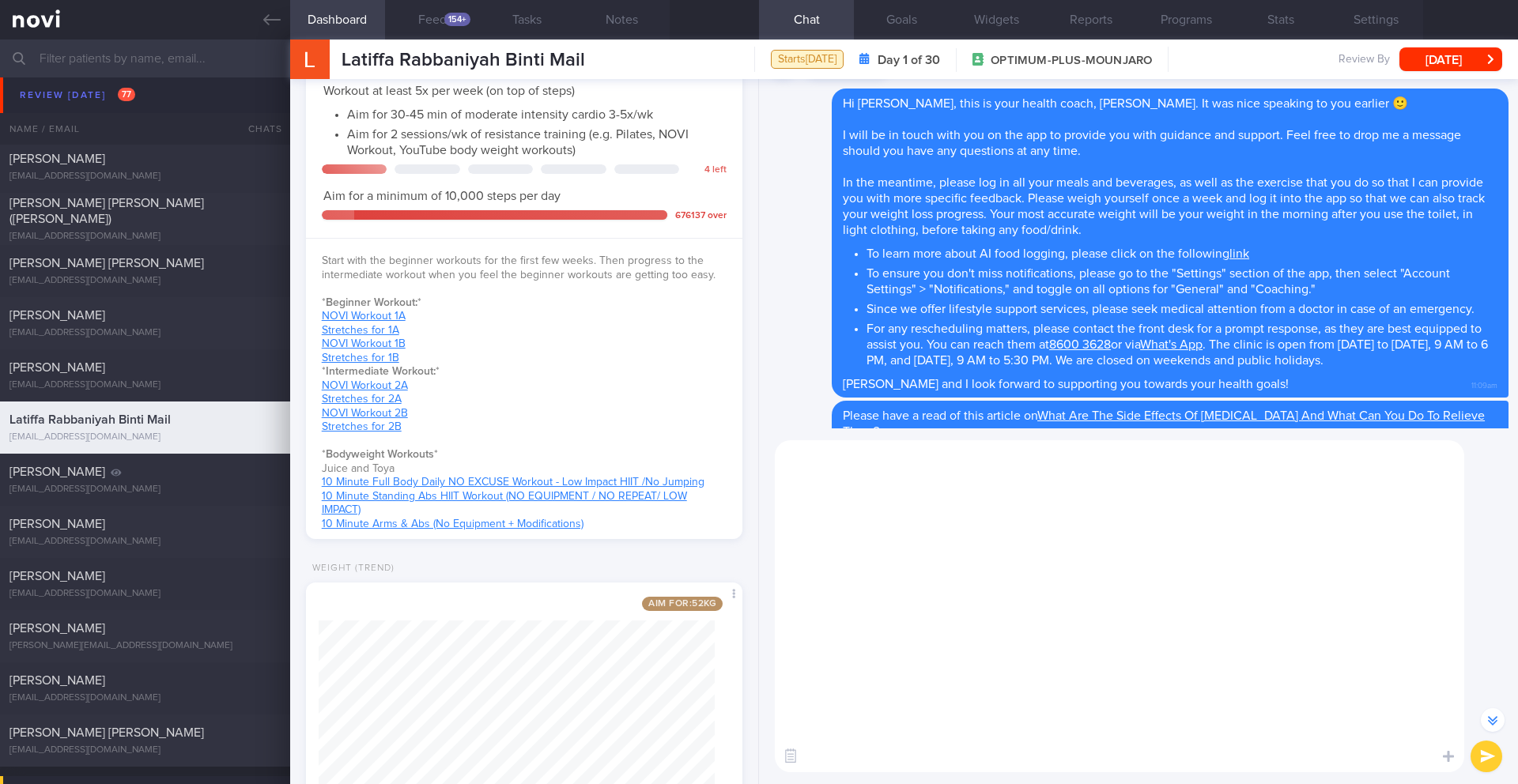
scroll to position [0, 0]
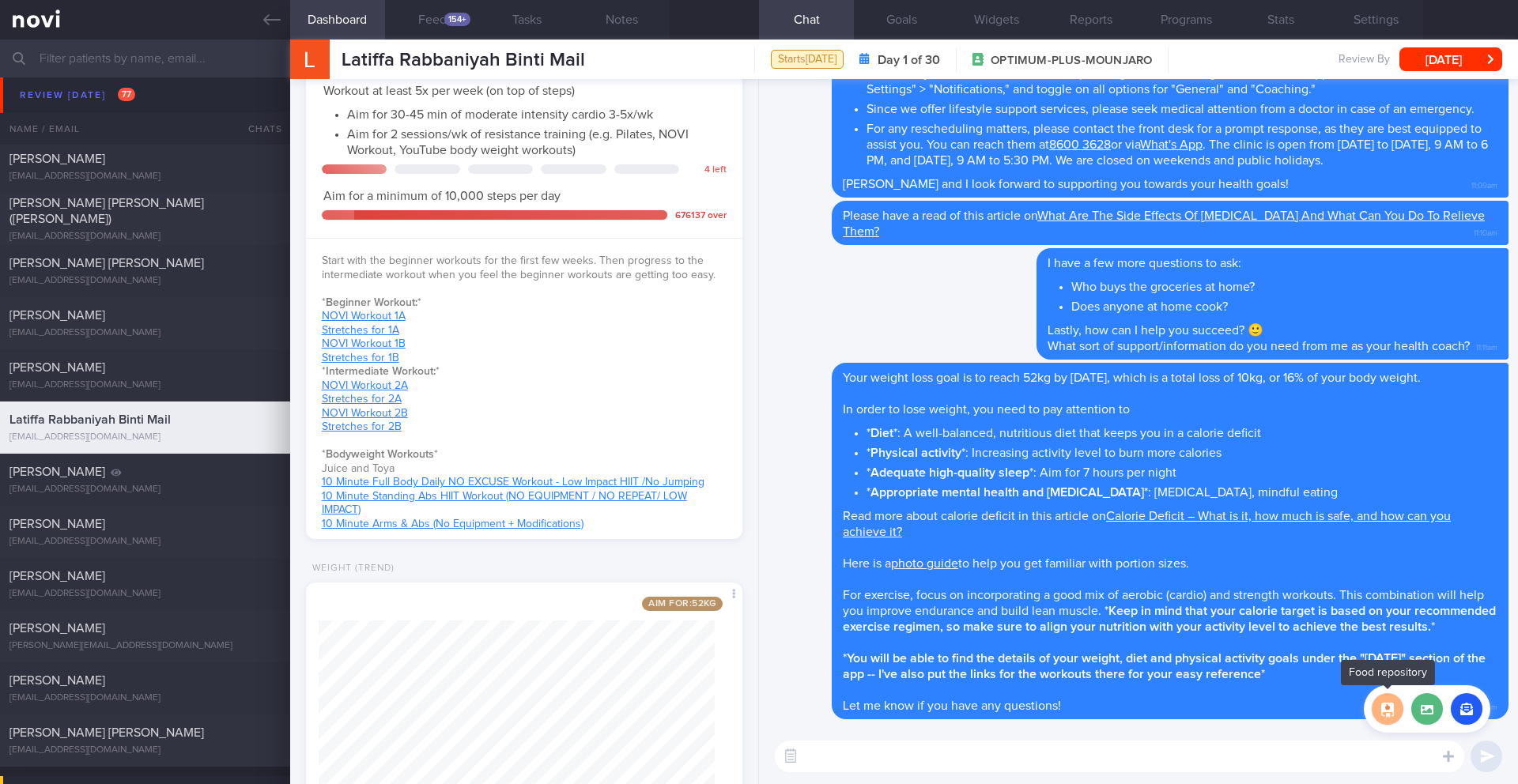
click at [1386, 714] on button "button" at bounding box center [1387, 709] width 32 height 32
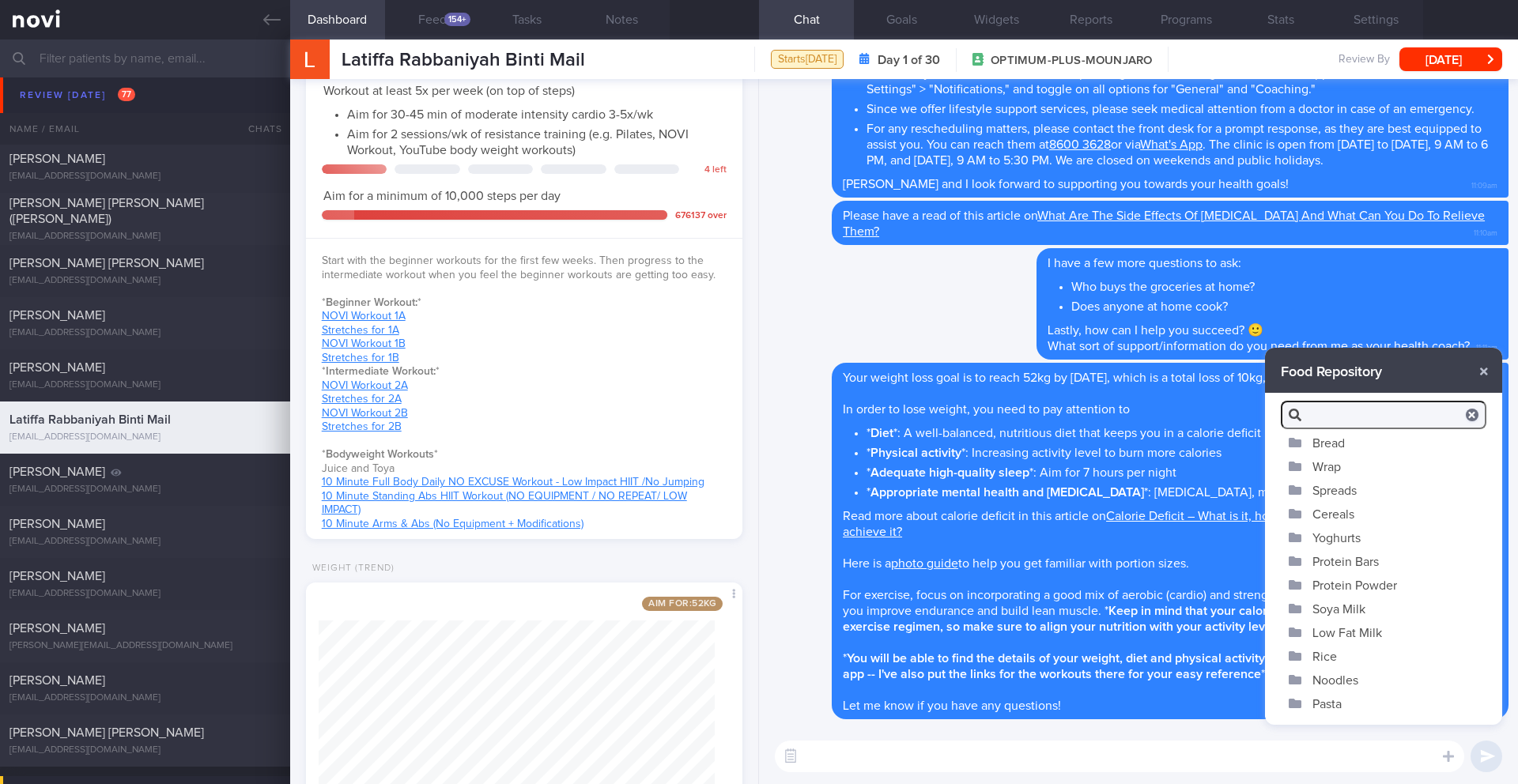
click at [1329, 613] on button "Soya Milk" at bounding box center [1384, 609] width 238 height 24
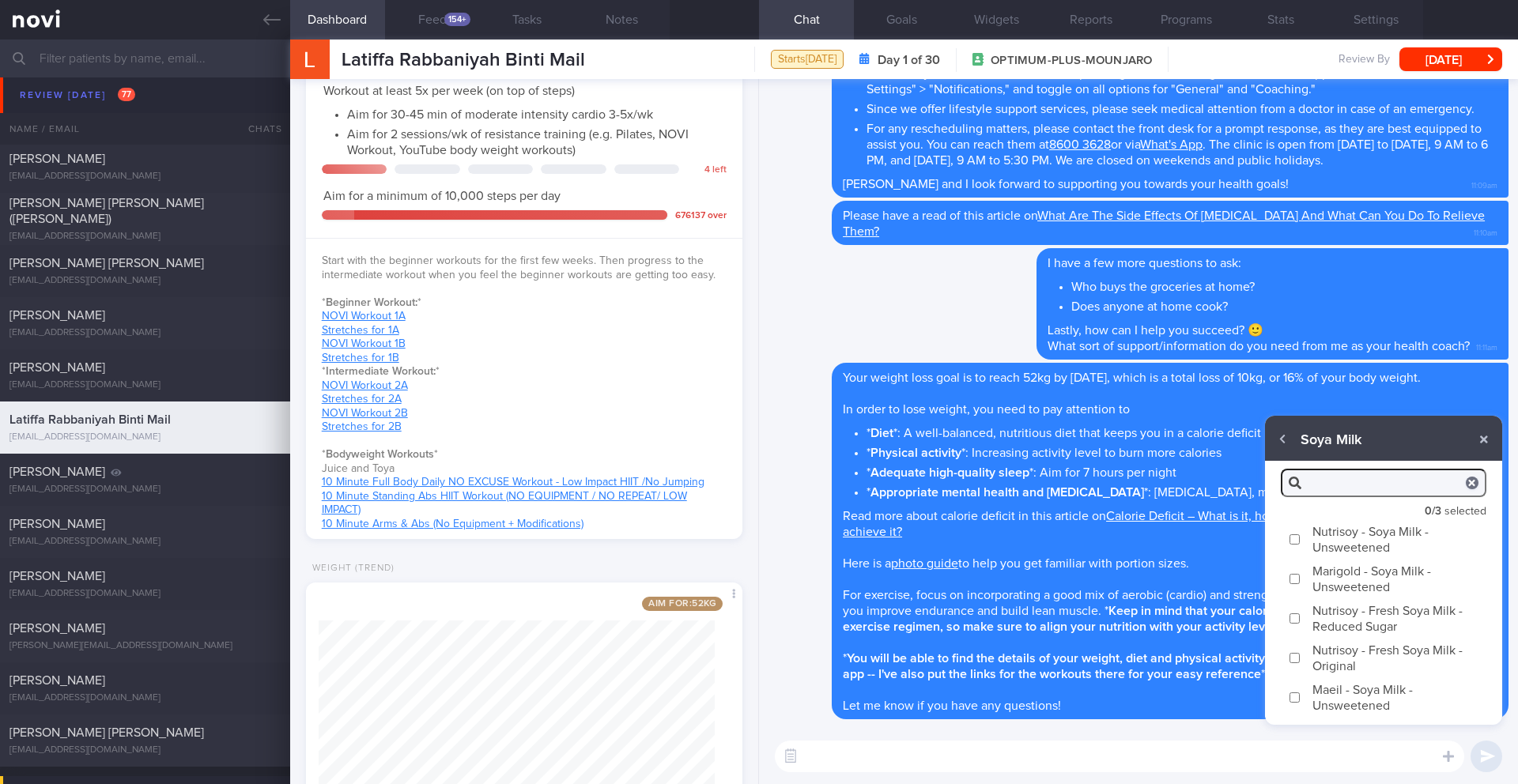
click at [1318, 617] on label "Nutrisoy - Fresh Soya Milk - Reduced Sugar" at bounding box center [1384, 618] width 238 height 39
click at [1300, 617] on input "Nutrisoy - Fresh Soya Milk - Reduced Sugar" at bounding box center [1294, 618] width 12 height 10
checkbox input "true"
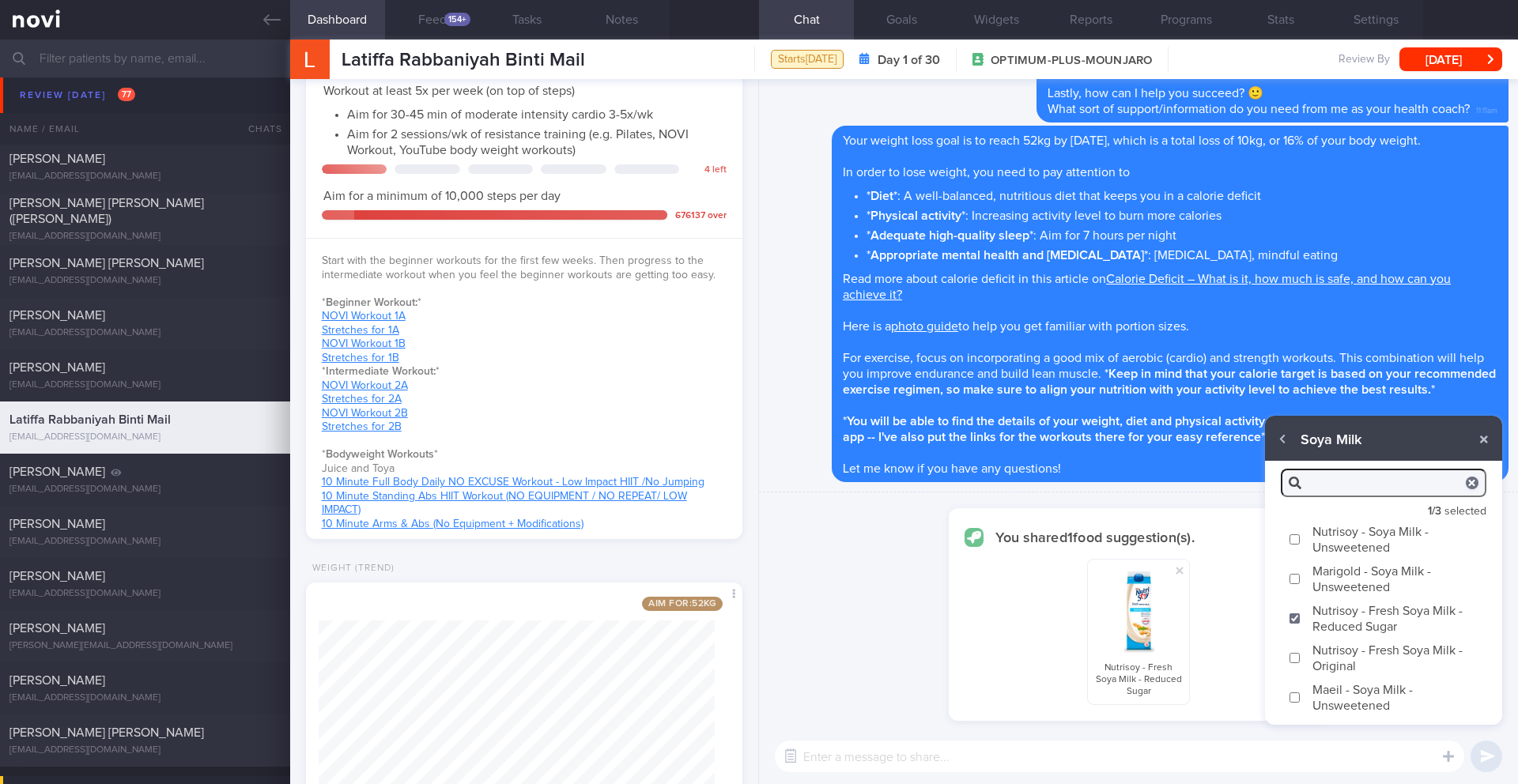
click at [1220, 497] on div "You shared 1 food suggestion(s). Nutrisoy - Fresh Soya Milk - Reduced Sugar" at bounding box center [1139, 611] width 759 height 238
click at [1282, 443] on button "button" at bounding box center [1283, 440] width 28 height 28
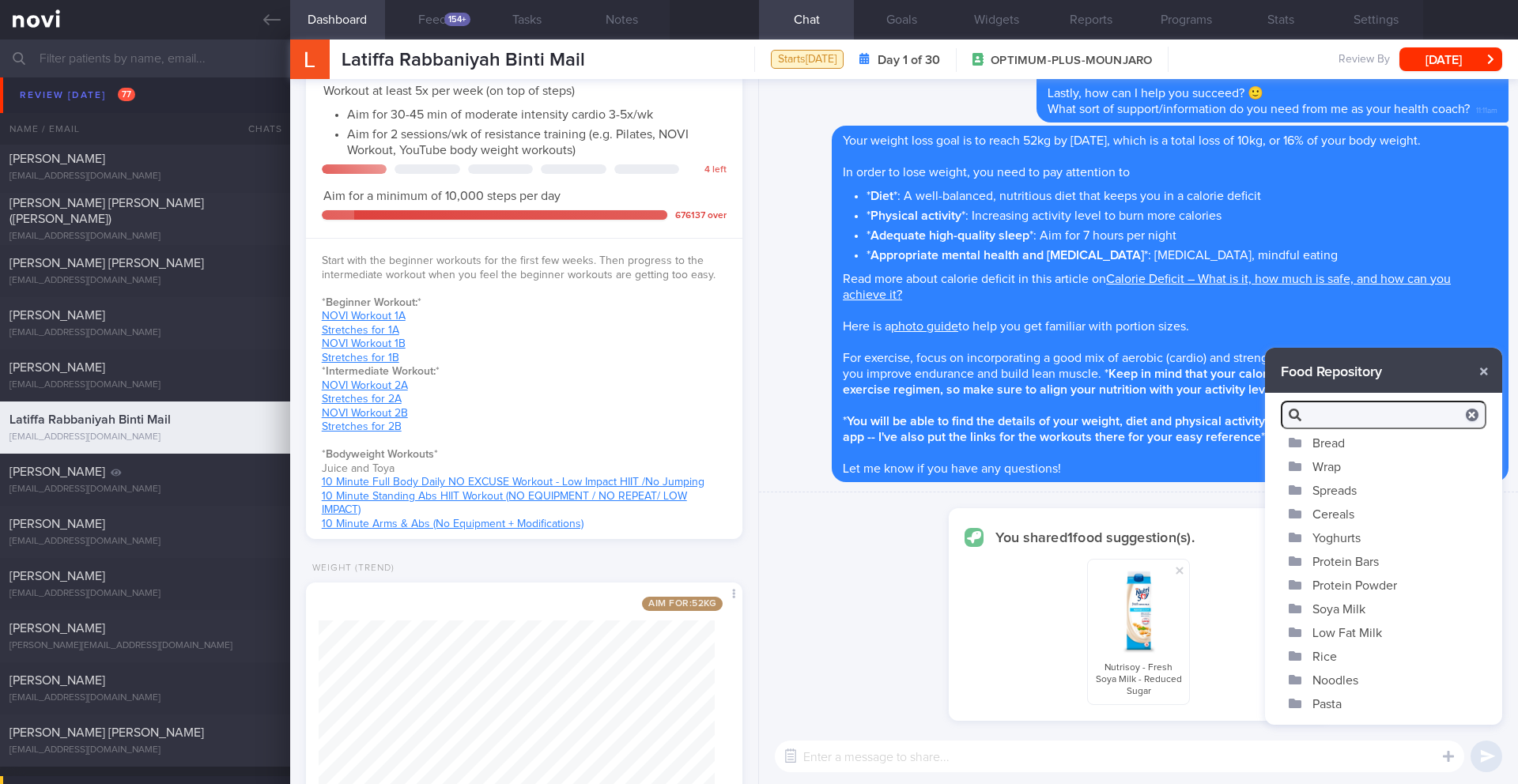
click at [1329, 685] on button "Noodles" at bounding box center [1384, 680] width 238 height 24
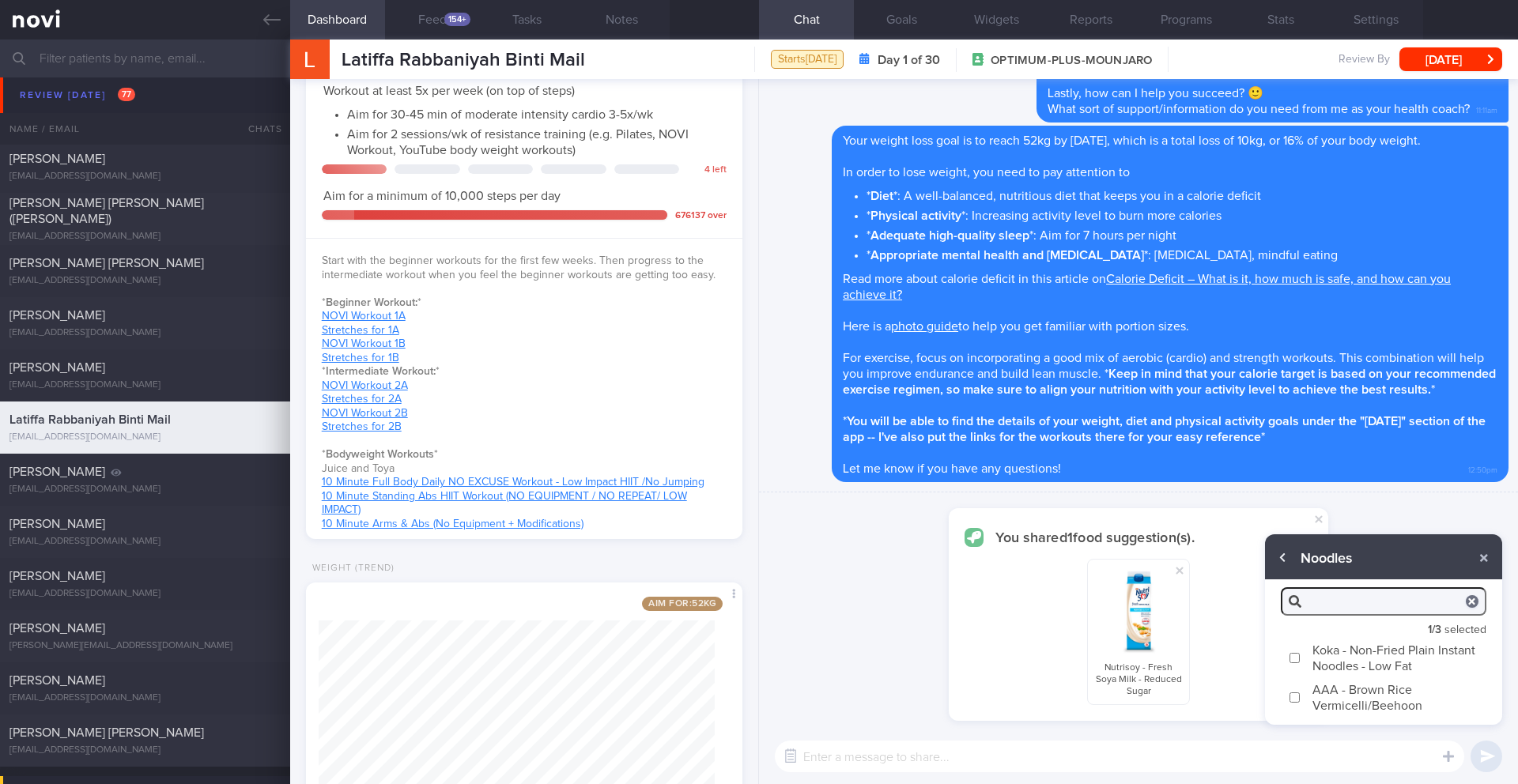
click at [1282, 562] on button "button" at bounding box center [1283, 557] width 28 height 28
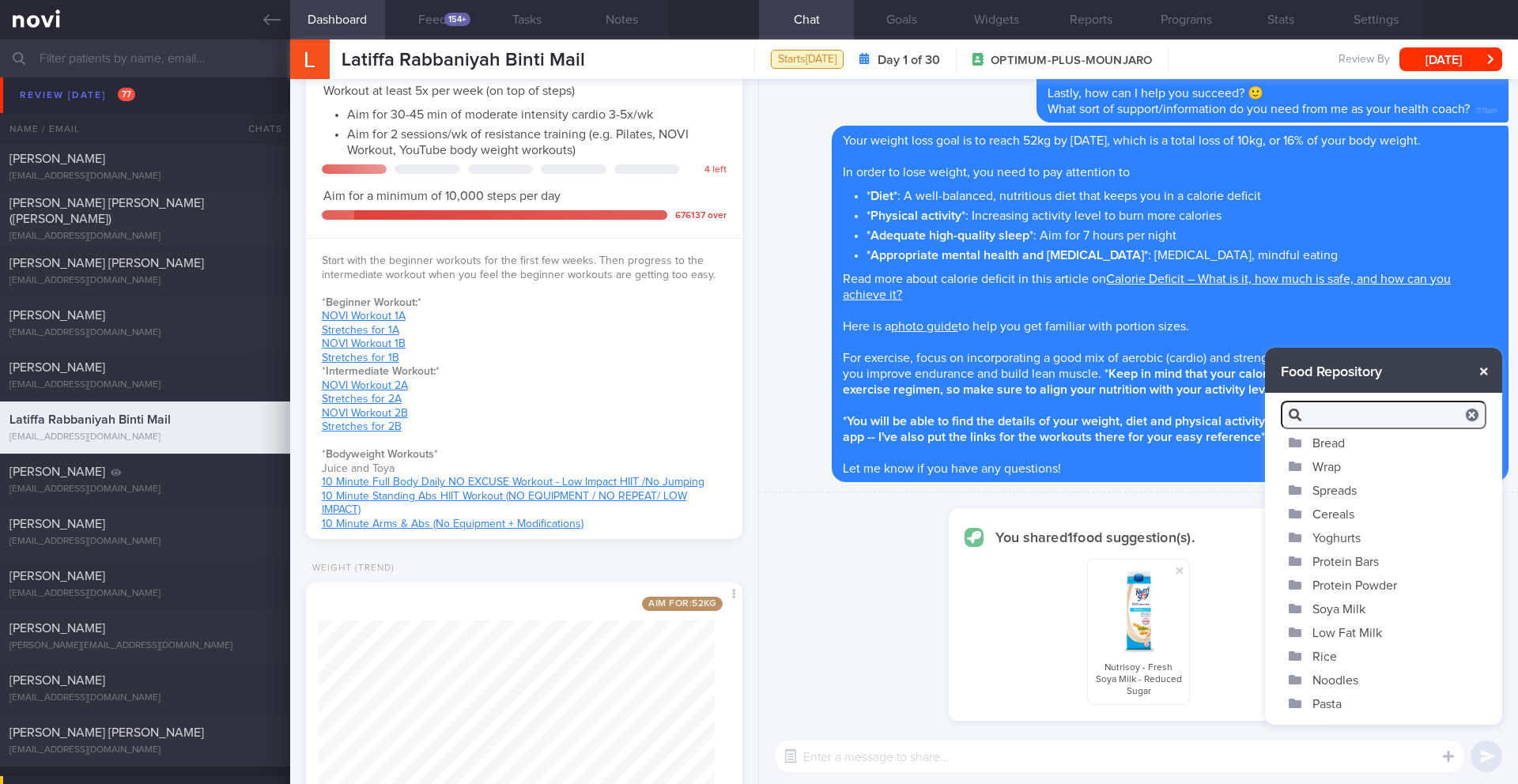
click at [1489, 370] on button "button" at bounding box center [1484, 371] width 28 height 28
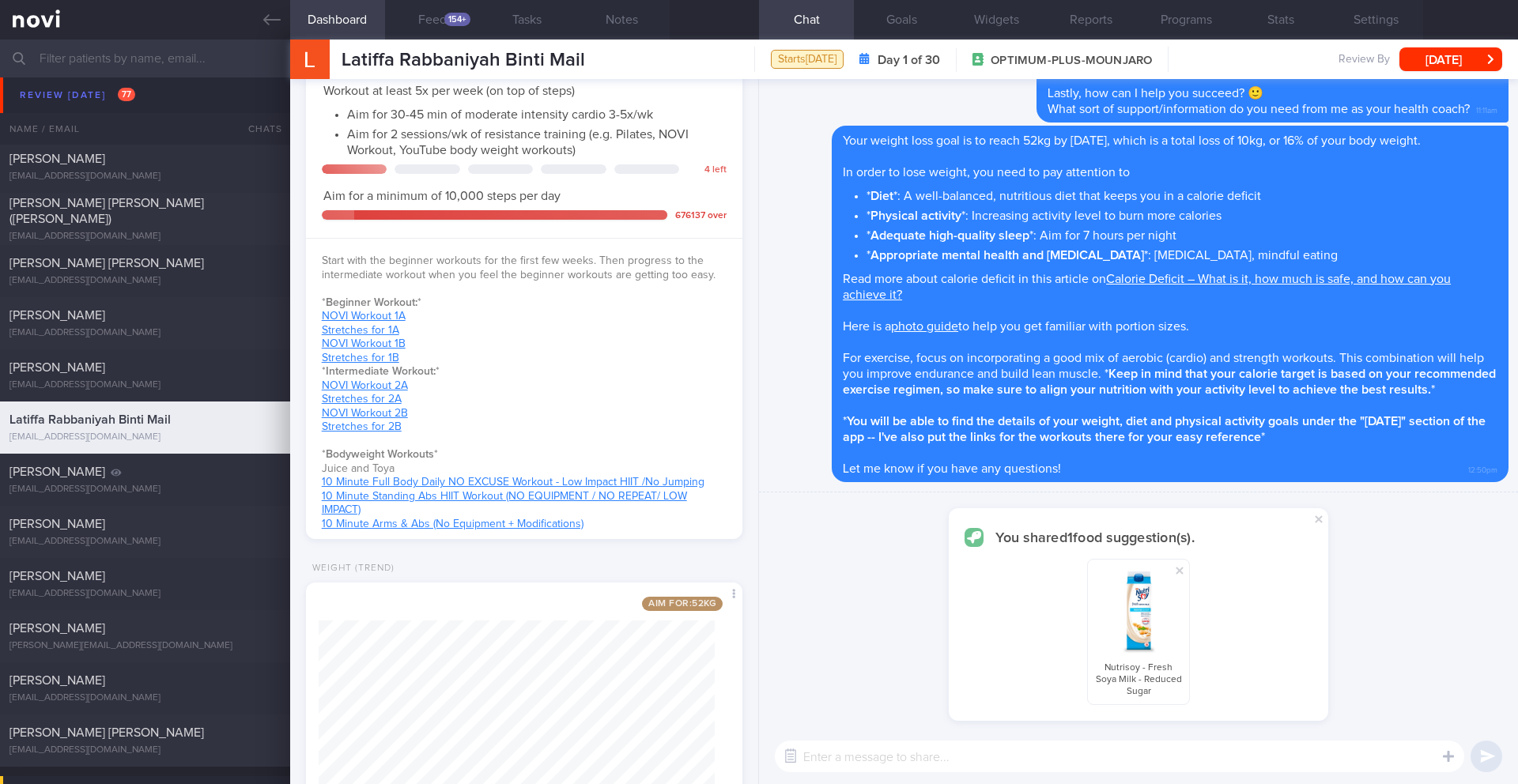
click at [1133, 765] on textarea at bounding box center [1120, 757] width 690 height 32
type textarea "Here is one of the soya milks that you can get from [GEOGRAPHIC_DATA] that cont…"
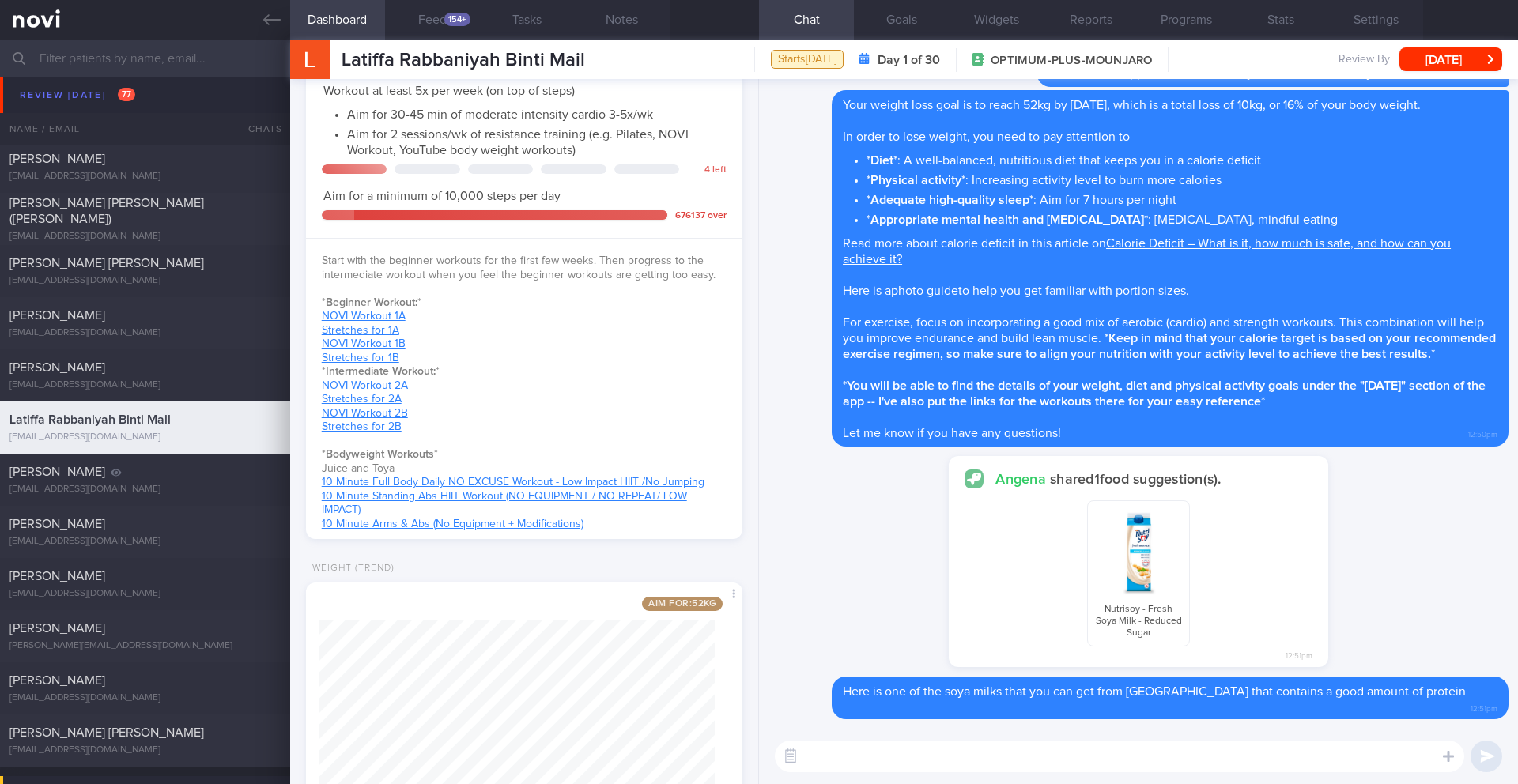
scroll to position [580, 0]
